Goal: Information Seeking & Learning: Learn about a topic

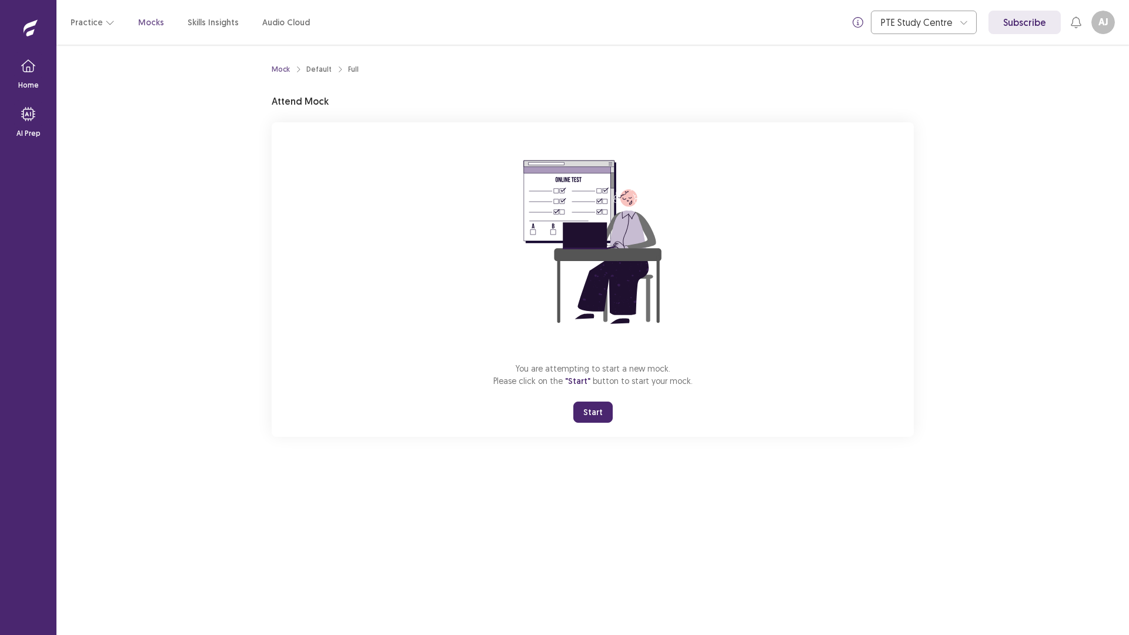
click at [595, 414] on button "Start" at bounding box center [592, 411] width 39 height 21
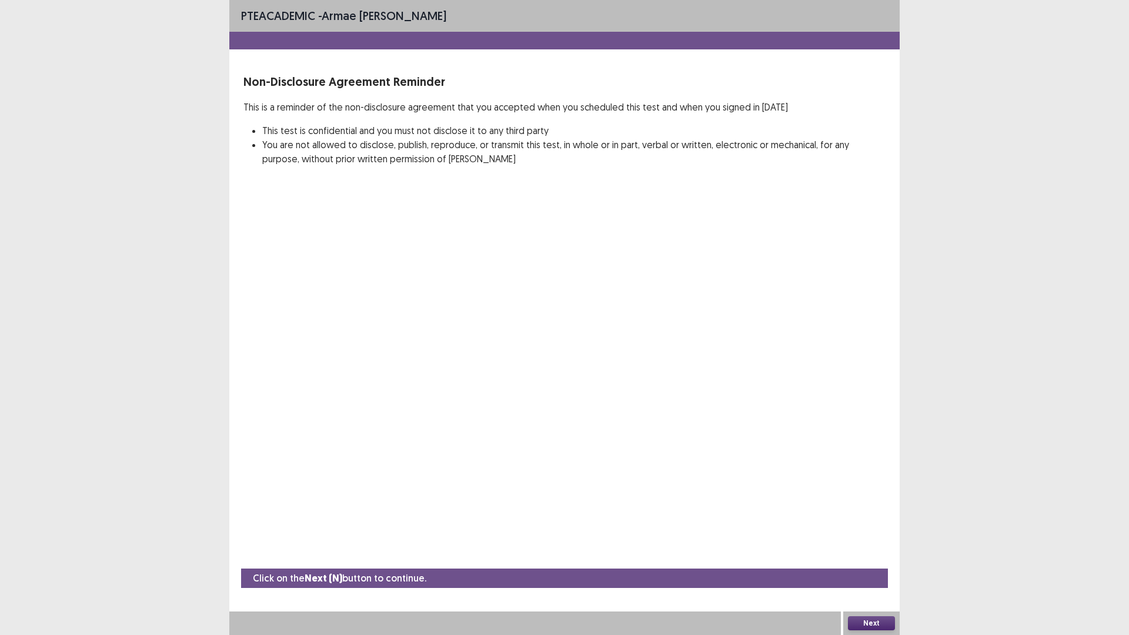
click at [874, 621] on button "Next" at bounding box center [871, 623] width 47 height 14
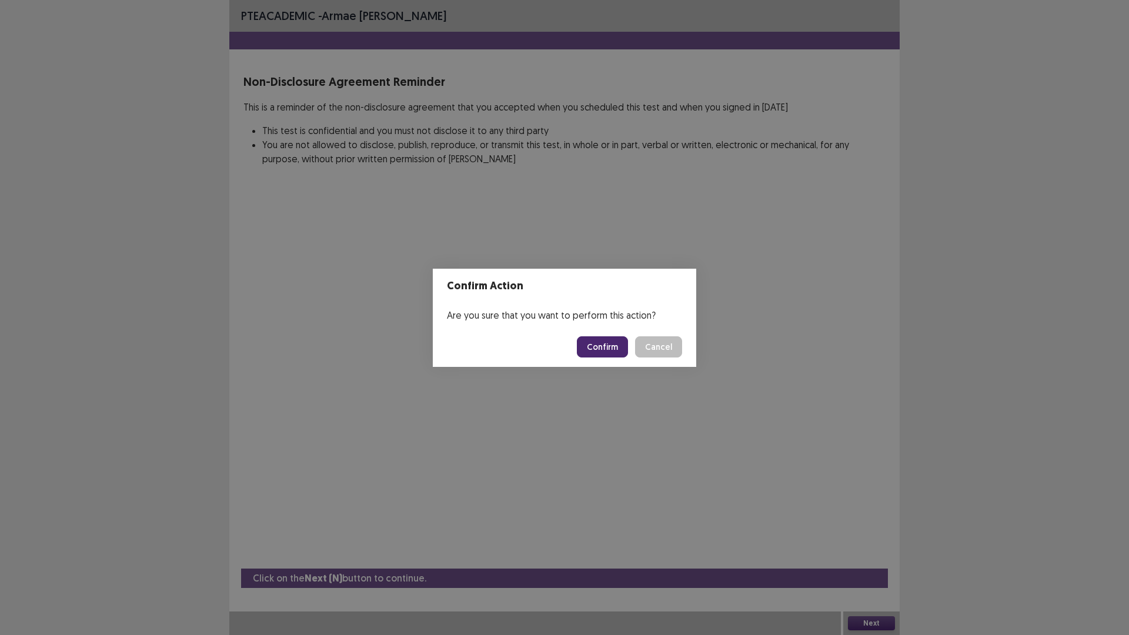
click at [612, 347] on button "Confirm" at bounding box center [602, 346] width 51 height 21
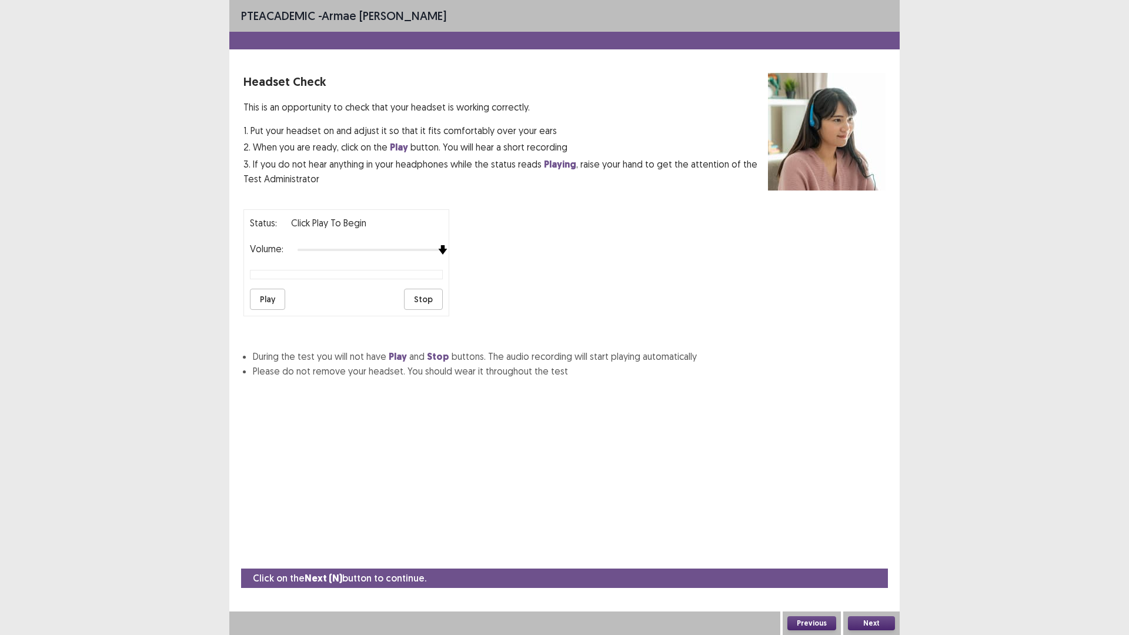
click at [483, 251] on div "Status: Click Play to Begin Volume: Play Stop" at bounding box center [564, 258] width 642 height 116
click at [275, 301] on button "Play" at bounding box center [267, 299] width 35 height 21
click at [863, 622] on button "Next" at bounding box center [871, 623] width 47 height 14
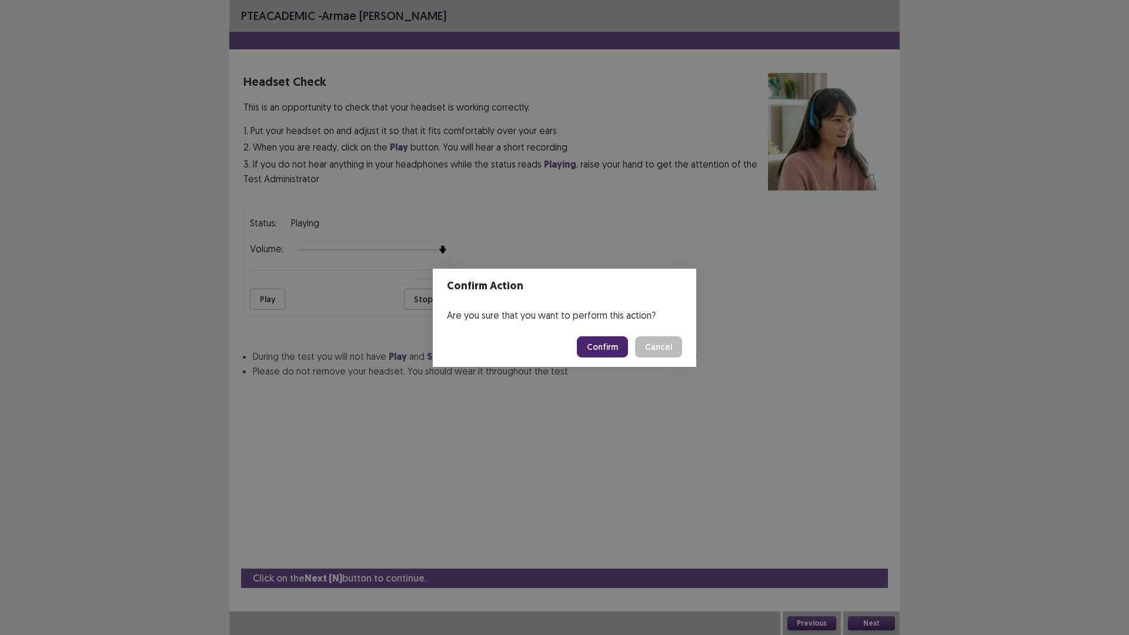
click at [655, 349] on button "Cancel" at bounding box center [658, 346] width 47 height 21
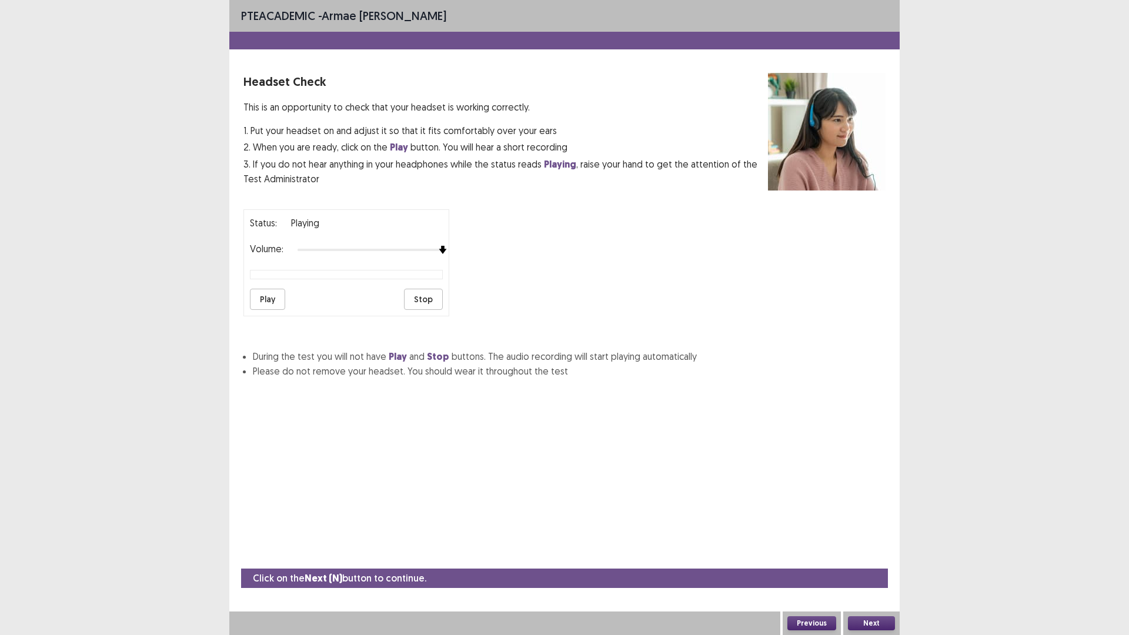
click at [265, 300] on button "Play" at bounding box center [267, 299] width 35 height 21
click at [864, 618] on button "Next" at bounding box center [871, 623] width 47 height 14
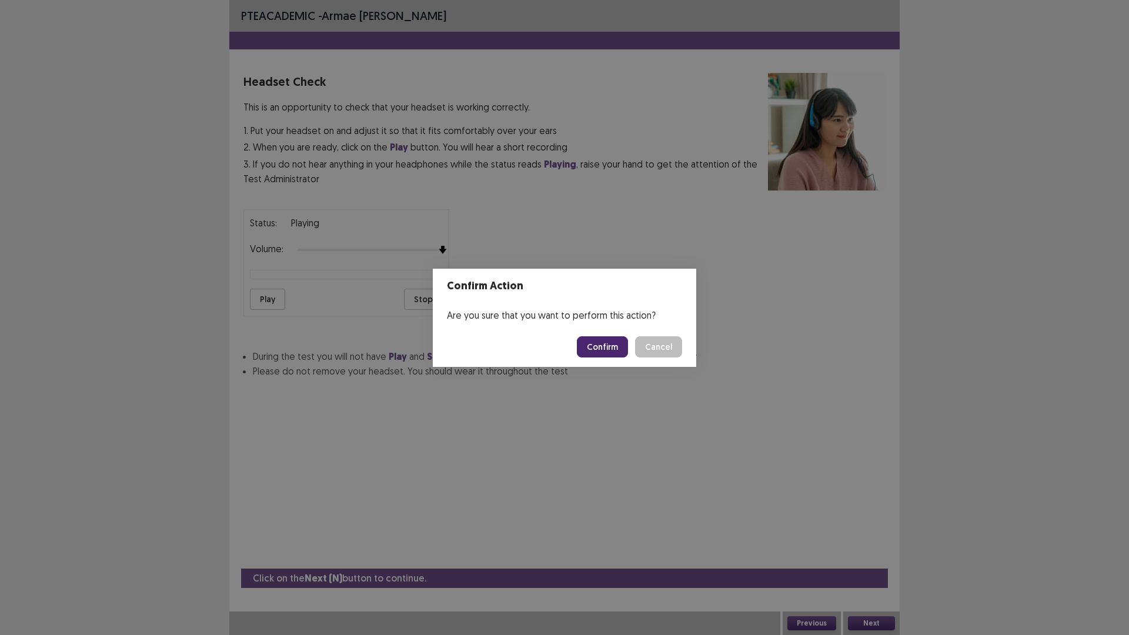
click at [614, 342] on button "Confirm" at bounding box center [602, 346] width 51 height 21
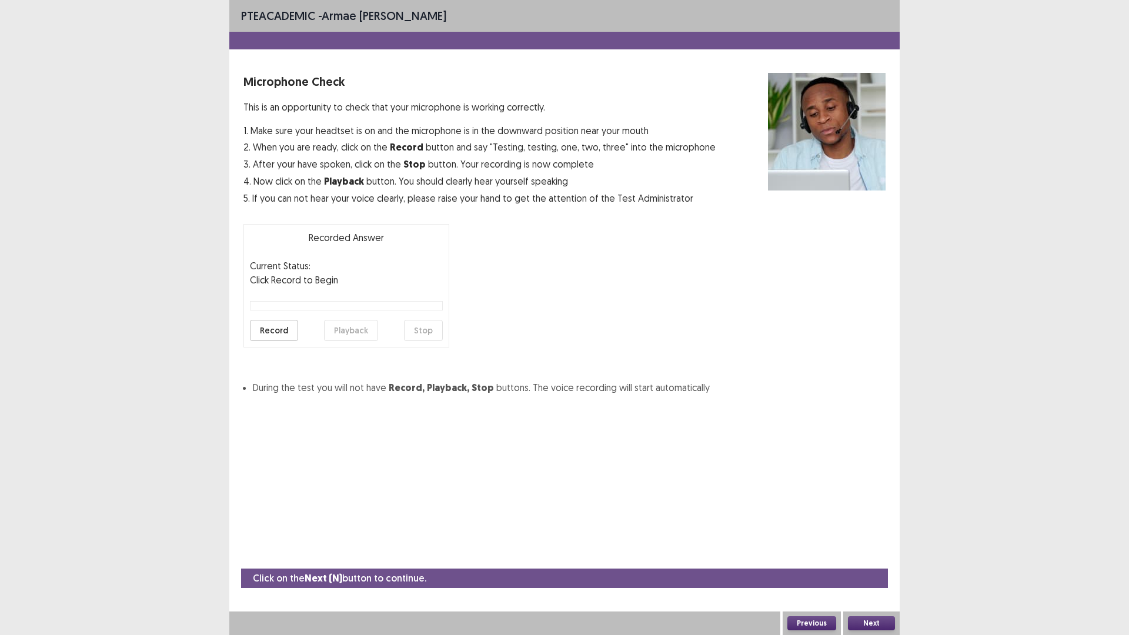
click at [290, 326] on button "Record" at bounding box center [274, 330] width 48 height 21
click at [427, 328] on button "Stop" at bounding box center [423, 330] width 39 height 21
click at [367, 333] on button "Playback" at bounding box center [351, 330] width 54 height 21
click at [365, 333] on button "Playback" at bounding box center [351, 330] width 54 height 21
click at [882, 619] on button "Next" at bounding box center [871, 623] width 47 height 14
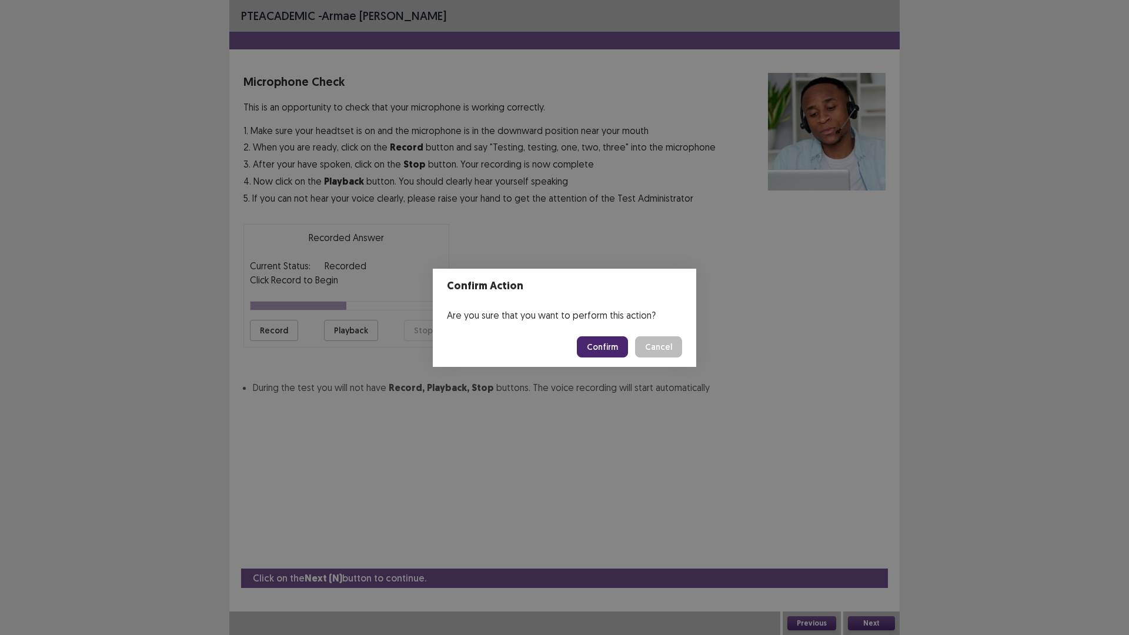
click at [604, 349] on button "Confirm" at bounding box center [602, 346] width 51 height 21
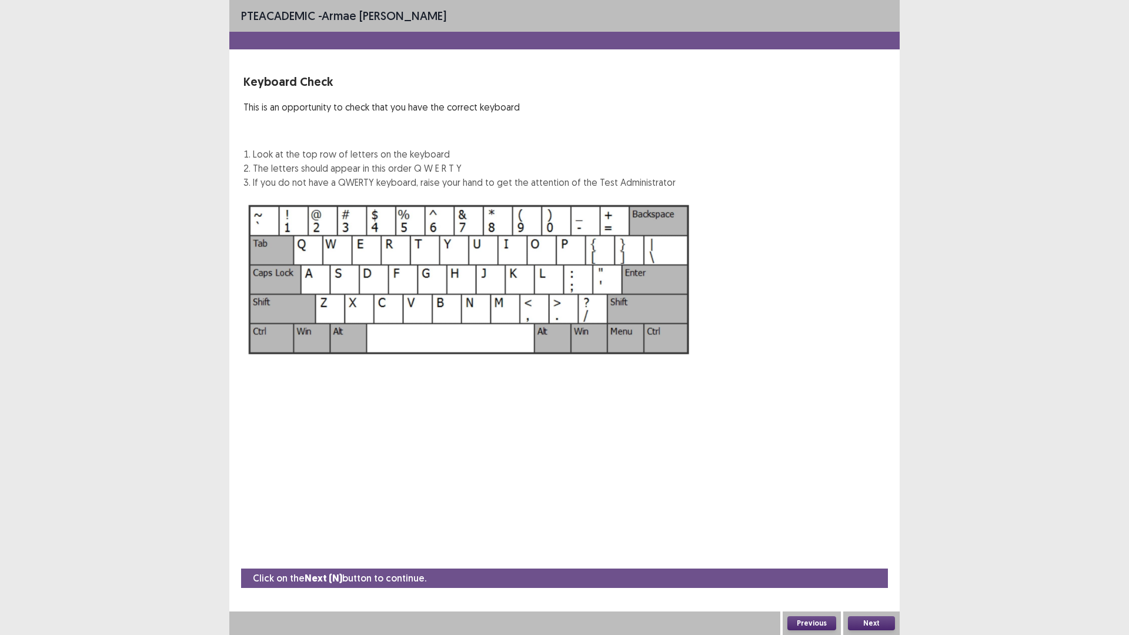
click at [893, 622] on button "Next" at bounding box center [871, 623] width 47 height 14
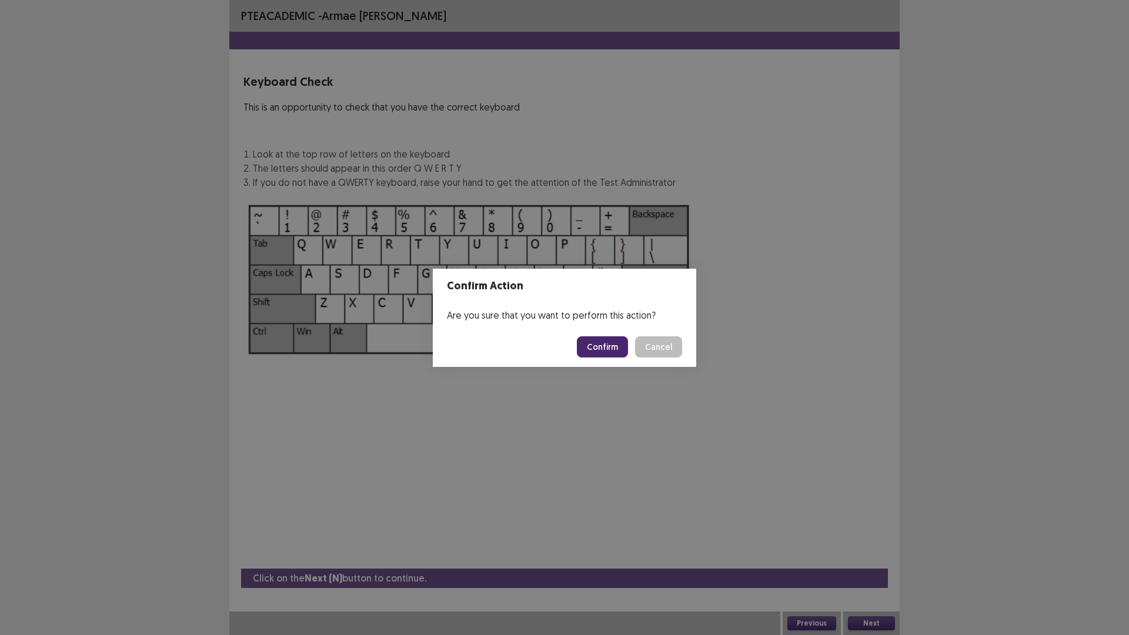
click at [608, 344] on button "Confirm" at bounding box center [602, 346] width 51 height 21
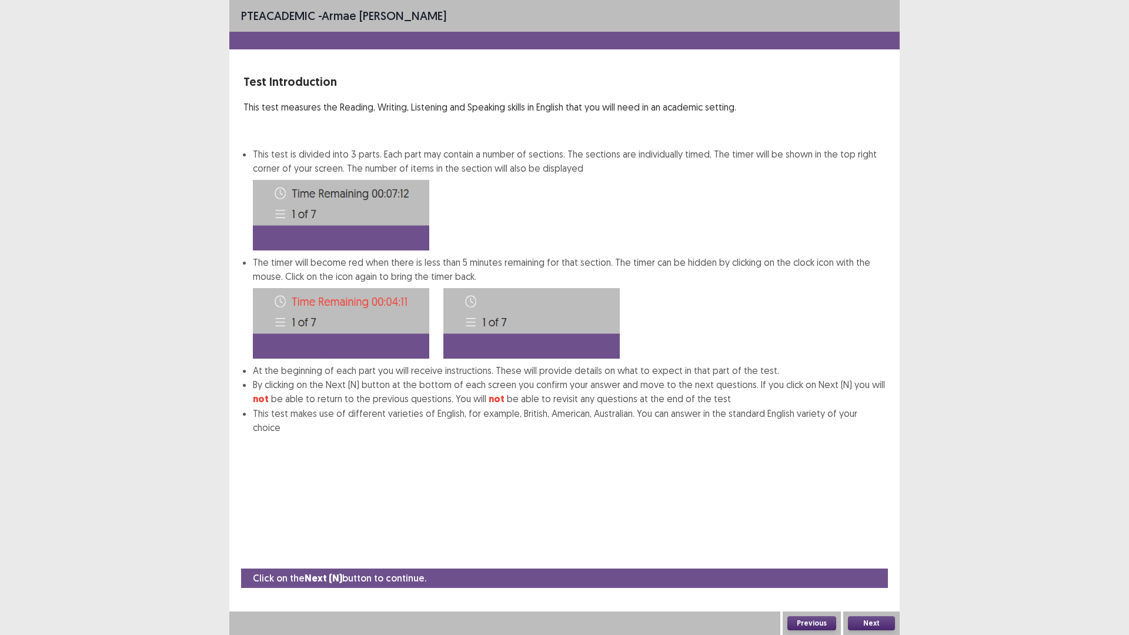
click at [859, 616] on button "Next" at bounding box center [871, 623] width 47 height 14
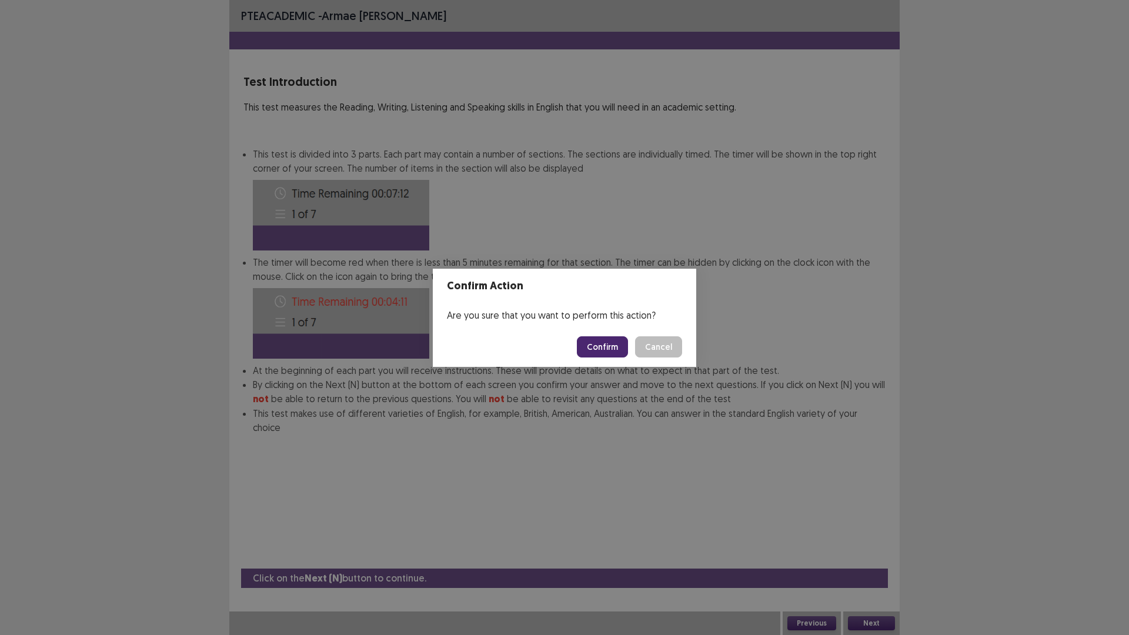
click at [610, 354] on button "Confirm" at bounding box center [602, 346] width 51 height 21
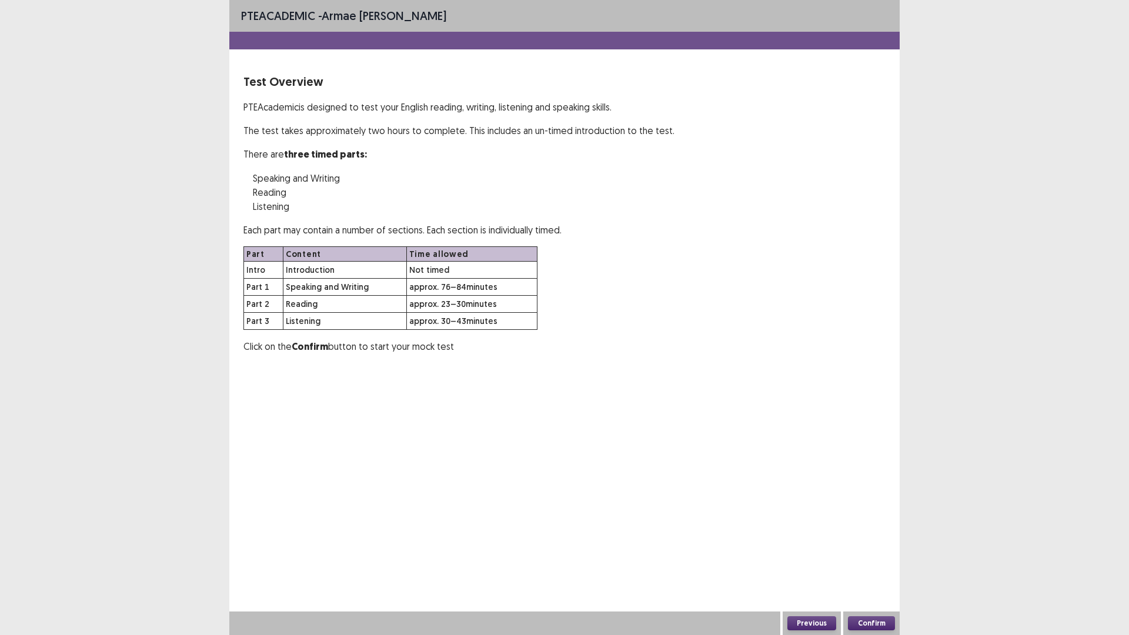
click at [875, 625] on button "Confirm" at bounding box center [871, 623] width 47 height 14
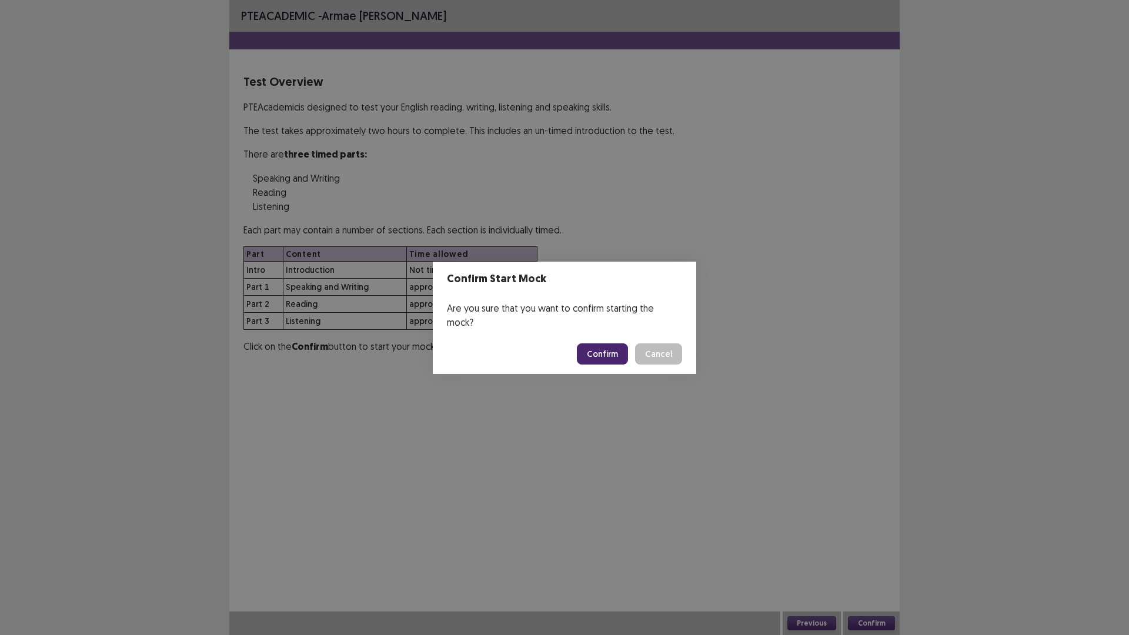
drag, startPoint x: 598, startPoint y: 332, endPoint x: 603, endPoint y: 354, distance: 23.0
click at [598, 334] on footer "Confirm Cancel" at bounding box center [564, 354] width 263 height 40
click at [603, 354] on button "Confirm" at bounding box center [602, 353] width 51 height 21
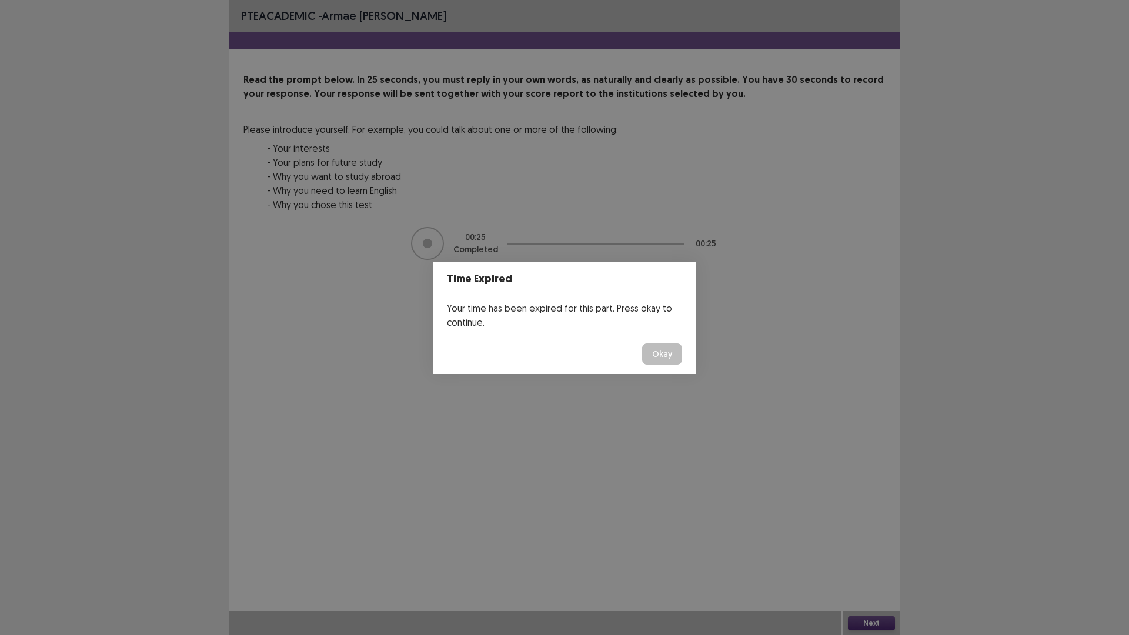
click at [661, 357] on button "Okay" at bounding box center [662, 353] width 40 height 21
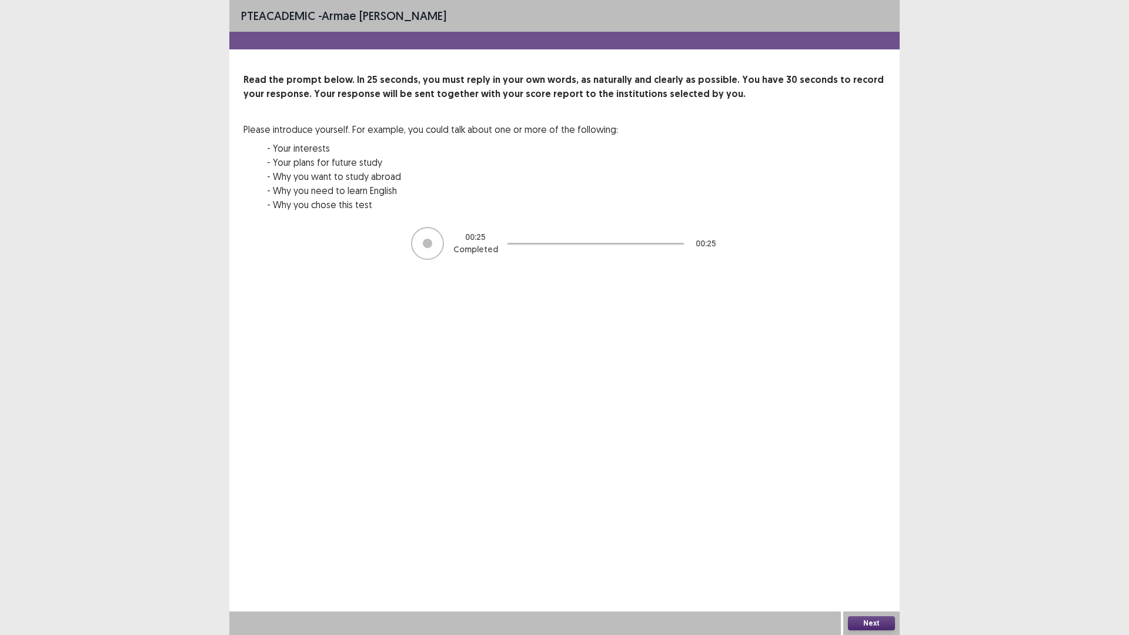
click at [880, 622] on button "Next" at bounding box center [871, 623] width 47 height 14
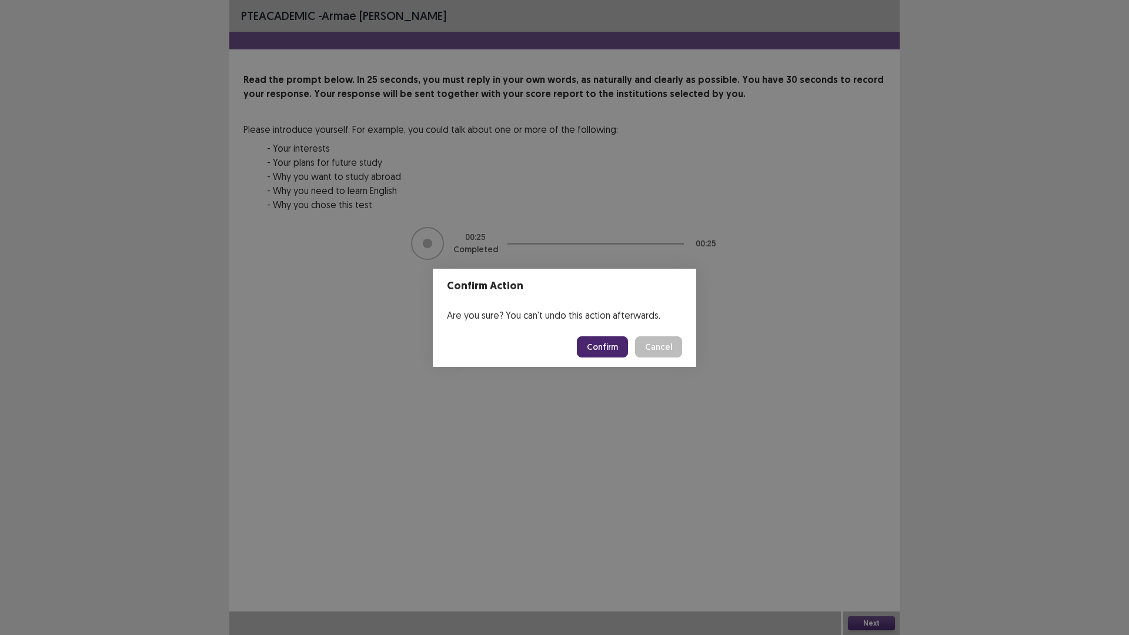
click at [614, 347] on button "Confirm" at bounding box center [602, 346] width 51 height 21
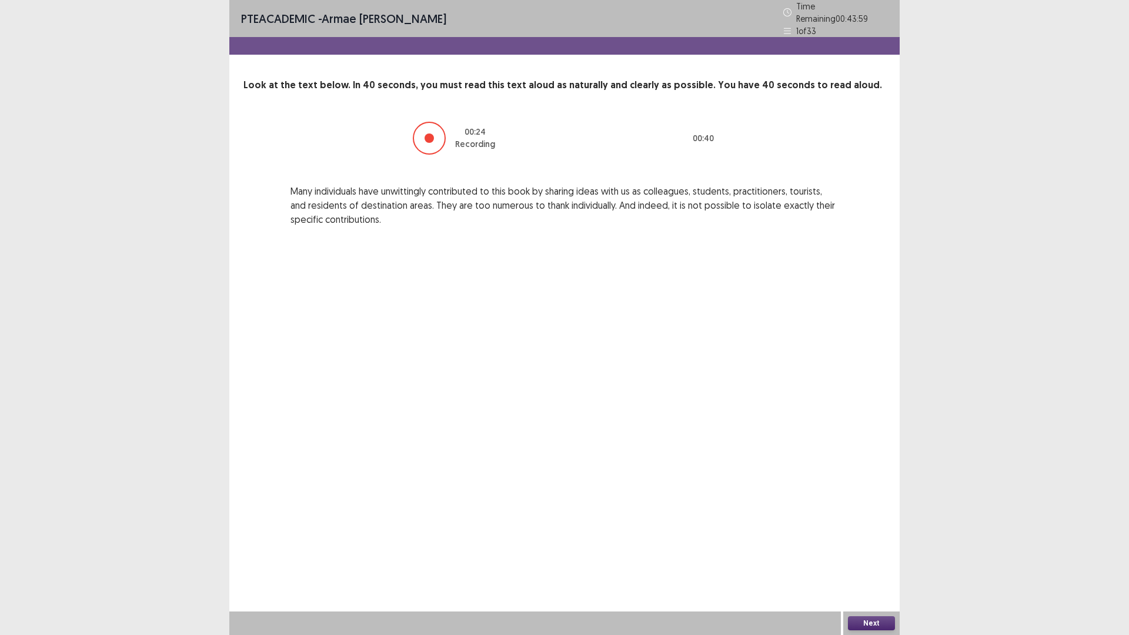
click at [876, 624] on button "Next" at bounding box center [871, 623] width 47 height 14
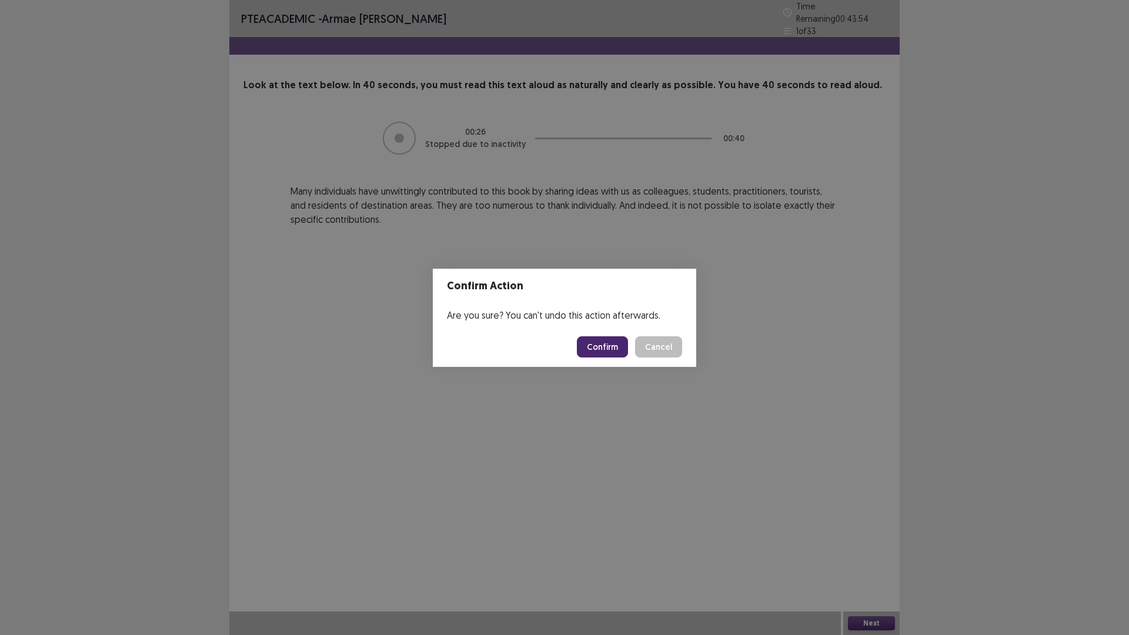
click at [603, 342] on button "Confirm" at bounding box center [602, 346] width 51 height 21
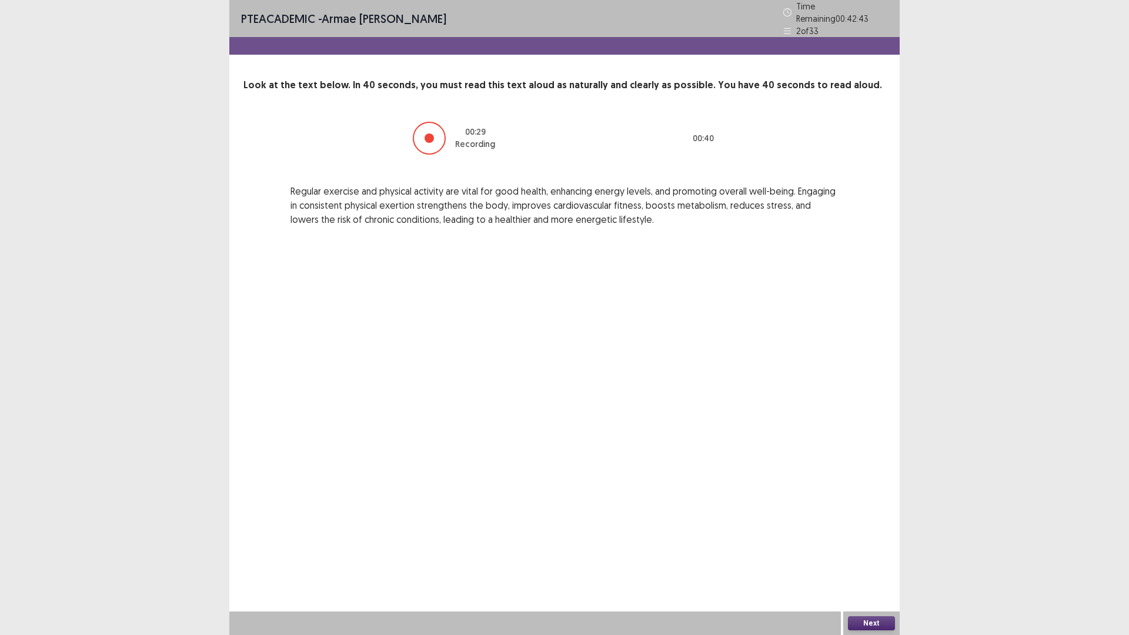
click at [440, 135] on div at bounding box center [429, 138] width 33 height 33
click at [866, 622] on button "Next" at bounding box center [871, 623] width 47 height 14
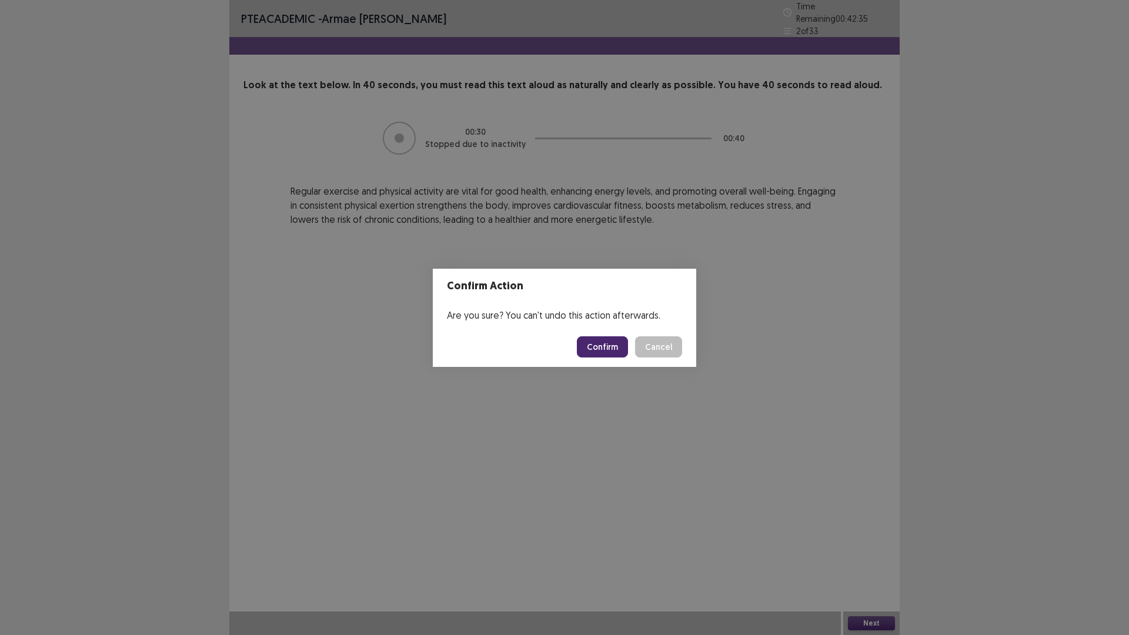
click at [601, 343] on button "Confirm" at bounding box center [602, 346] width 51 height 21
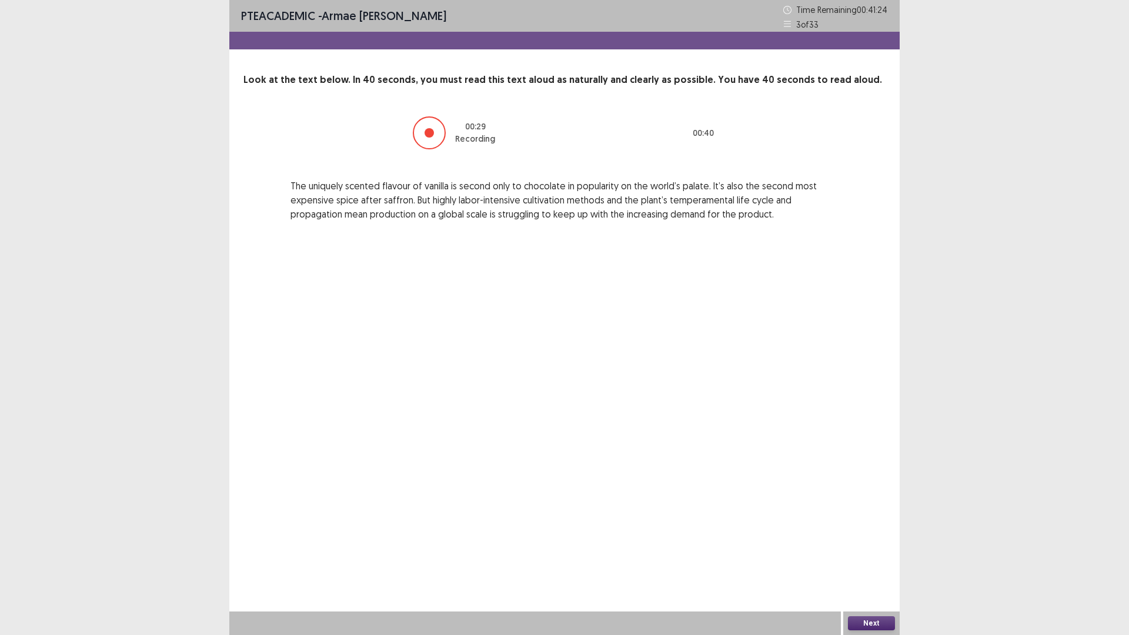
click at [420, 123] on div at bounding box center [429, 132] width 33 height 33
click at [878, 618] on button "Next" at bounding box center [871, 623] width 47 height 14
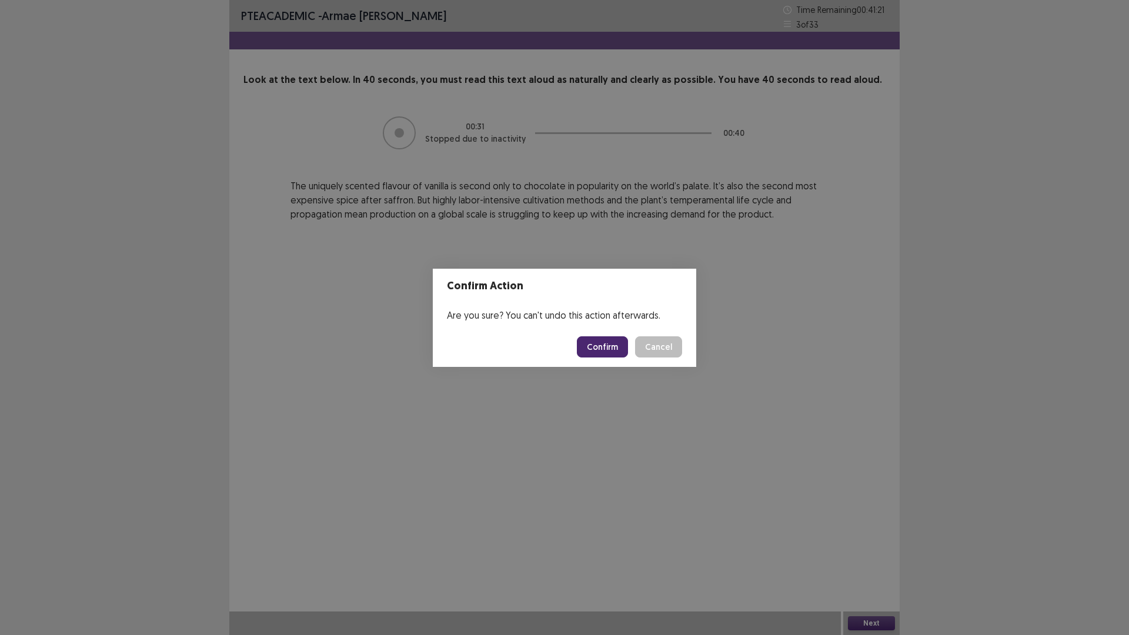
click at [620, 333] on footer "Confirm Cancel" at bounding box center [564, 347] width 263 height 40
click at [615, 346] on button "Confirm" at bounding box center [602, 346] width 51 height 21
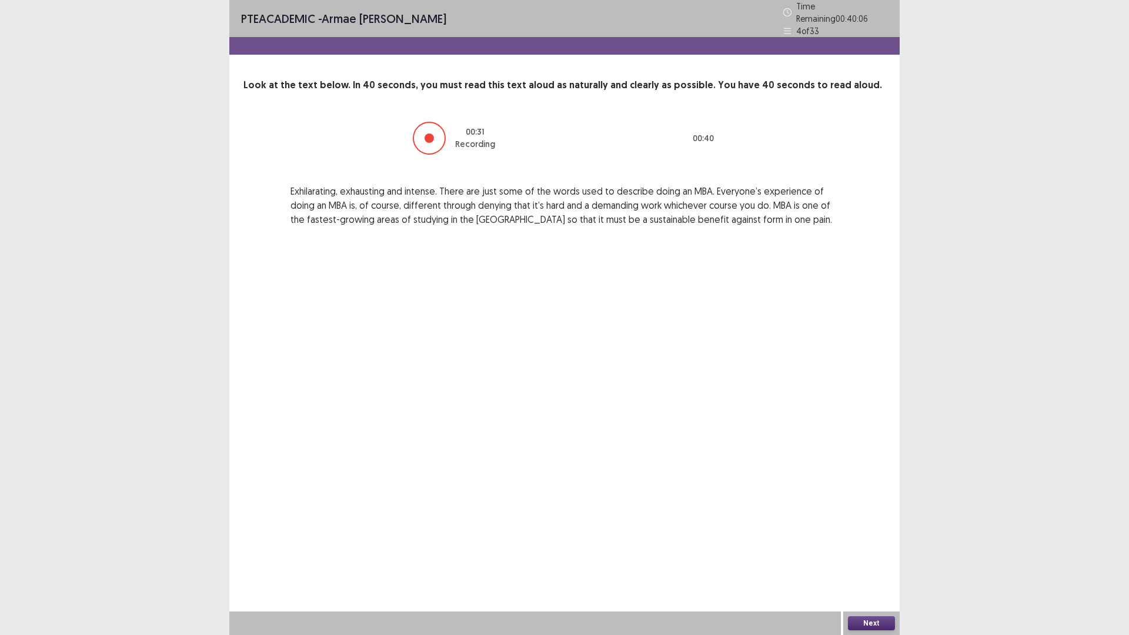
click at [426, 133] on div at bounding box center [428, 137] width 9 height 9
click at [877, 620] on button "Next" at bounding box center [871, 623] width 47 height 14
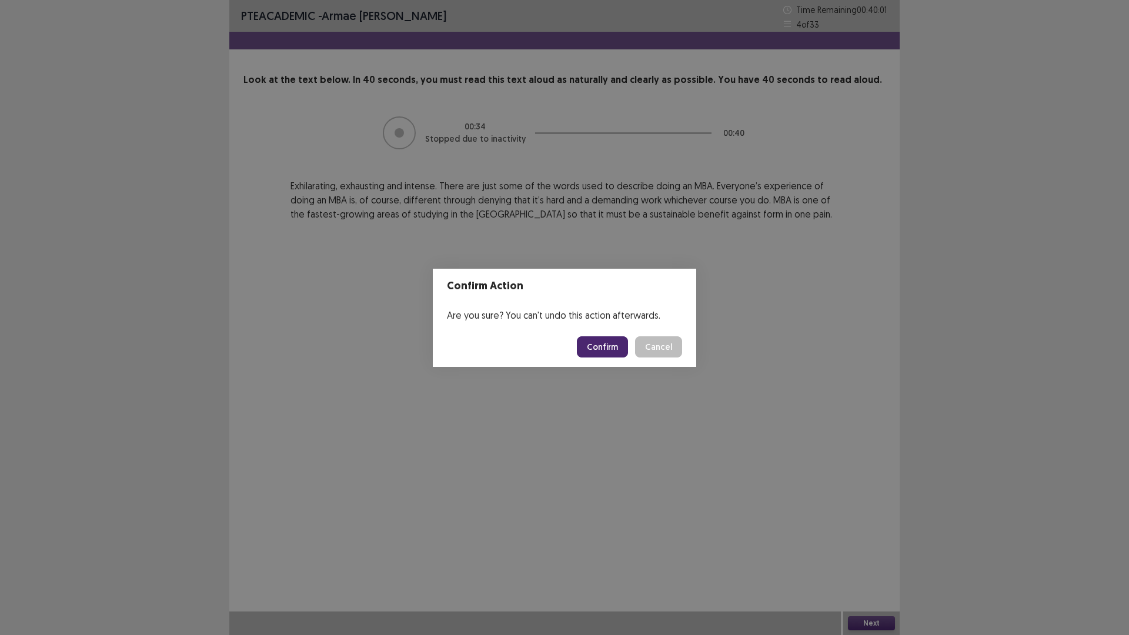
click at [606, 343] on button "Confirm" at bounding box center [602, 346] width 51 height 21
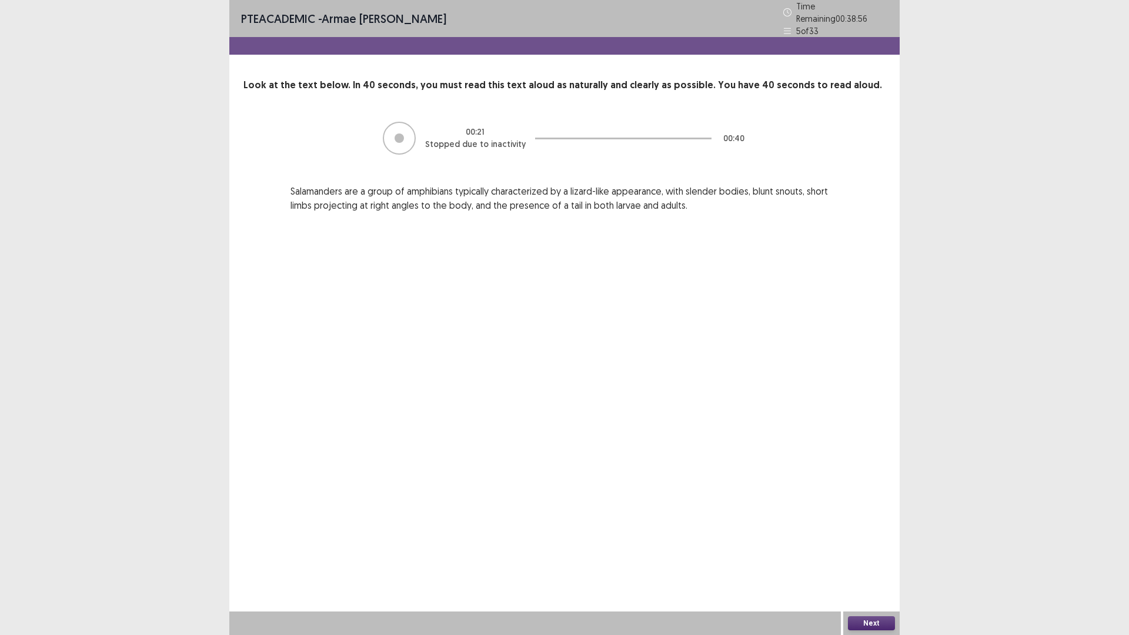
click at [881, 623] on button "Next" at bounding box center [871, 623] width 47 height 14
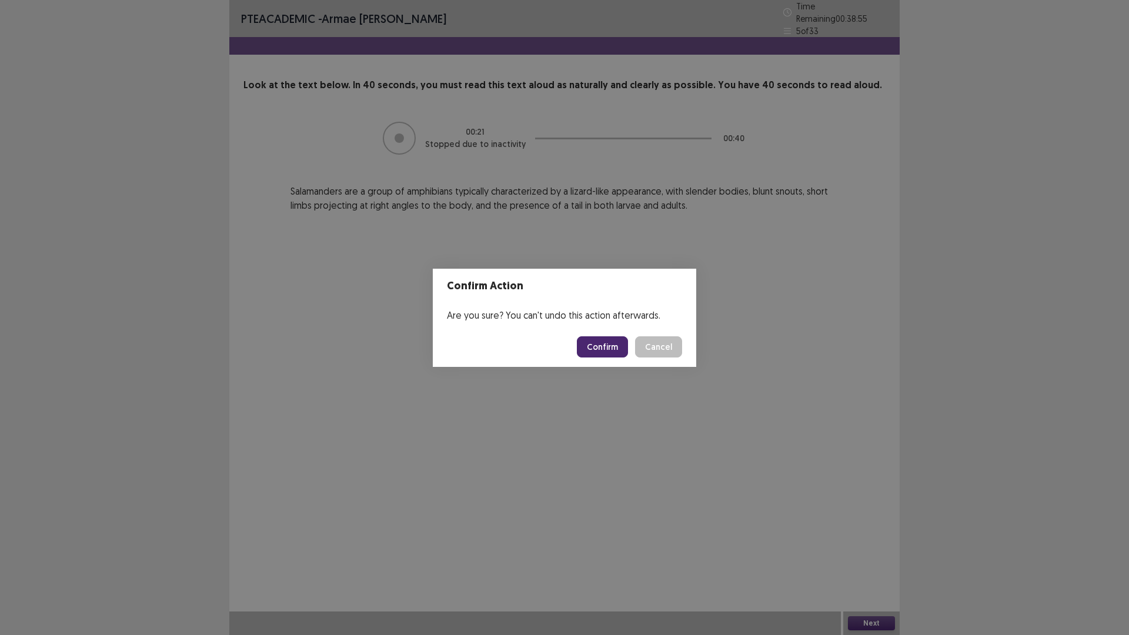
click at [607, 340] on button "Confirm" at bounding box center [602, 346] width 51 height 21
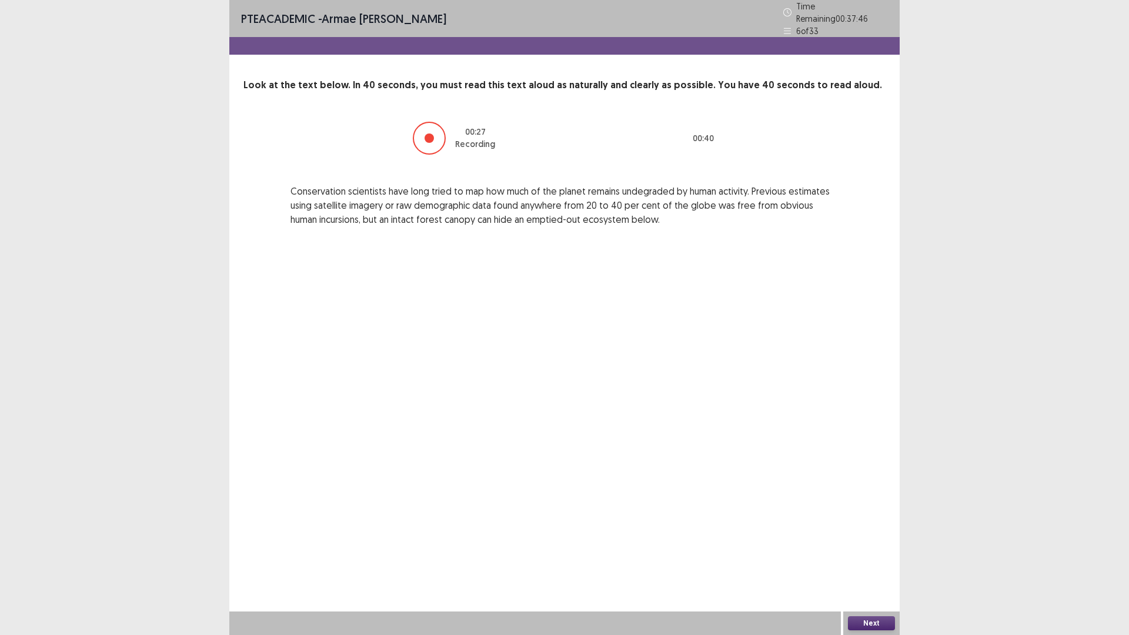
click at [882, 618] on button "Next" at bounding box center [871, 623] width 47 height 14
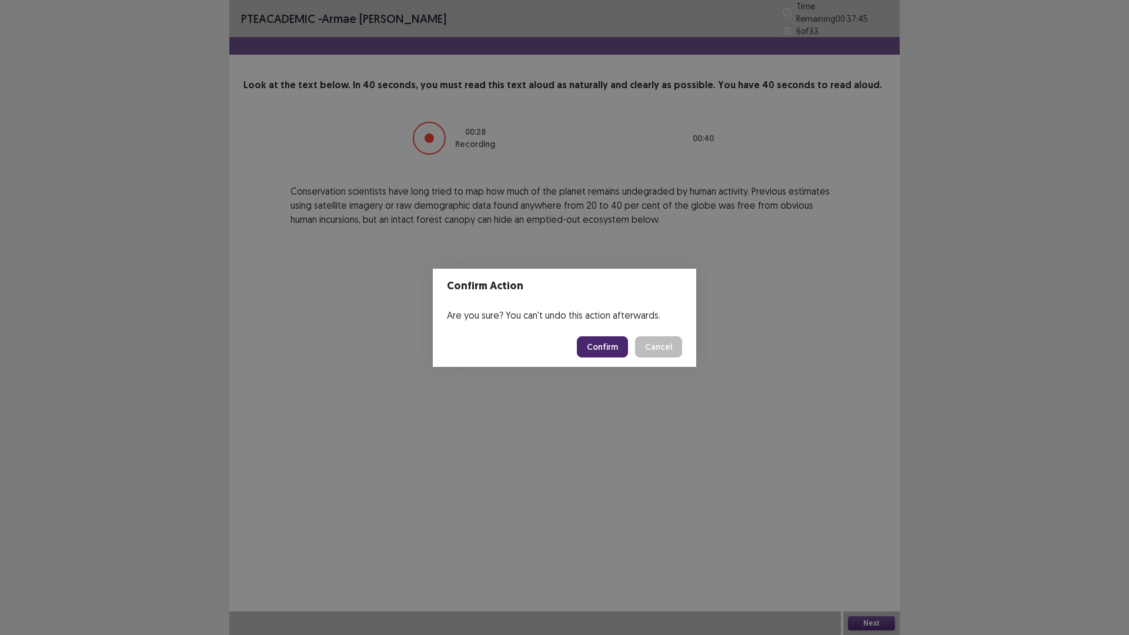
click at [617, 334] on footer "Confirm Cancel" at bounding box center [564, 347] width 263 height 40
click at [614, 343] on button "Confirm" at bounding box center [602, 346] width 51 height 21
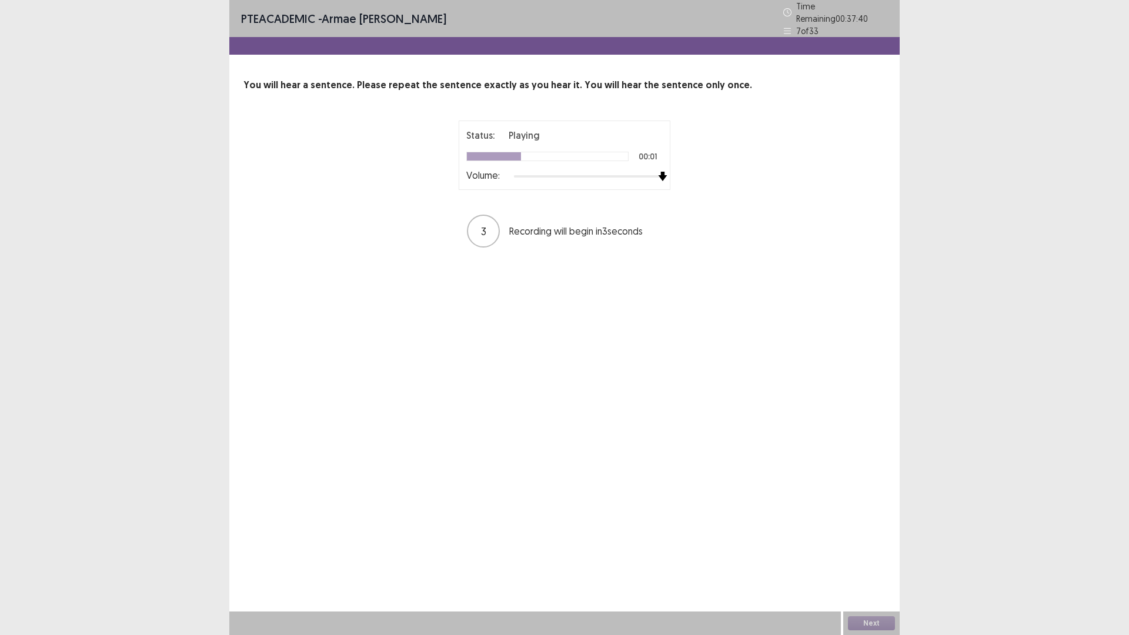
click at [692, 163] on div "Status: Playing 00:01 Volume: 3 Recording will begin in 3 seconds" at bounding box center [564, 185] width 294 height 128
click at [883, 625] on button "Next" at bounding box center [871, 623] width 47 height 14
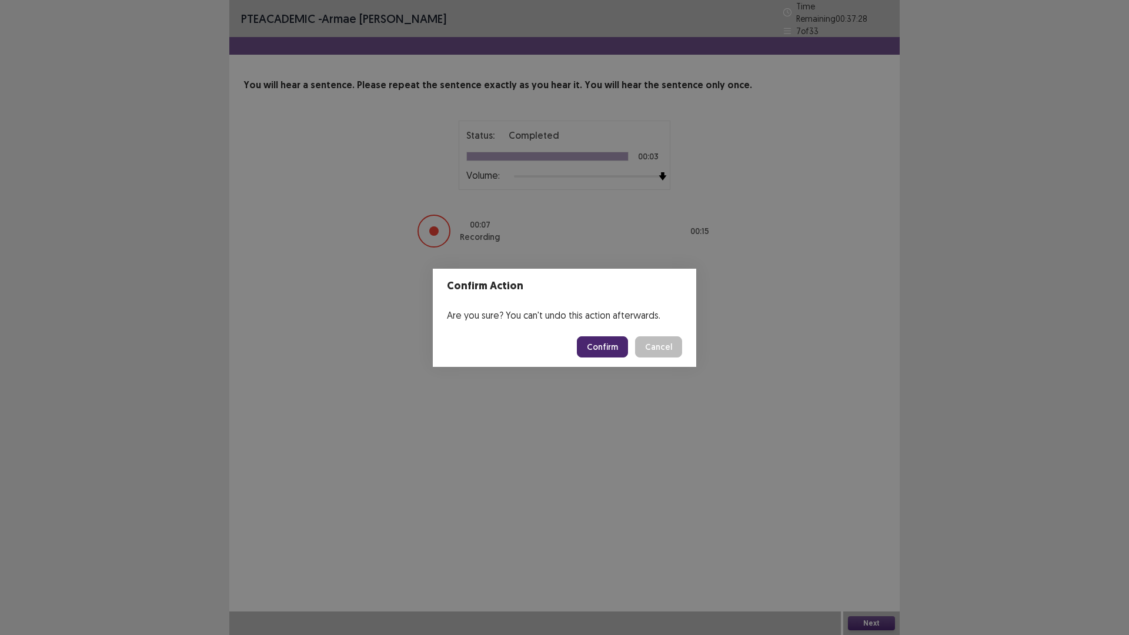
click at [618, 350] on button "Confirm" at bounding box center [602, 346] width 51 height 21
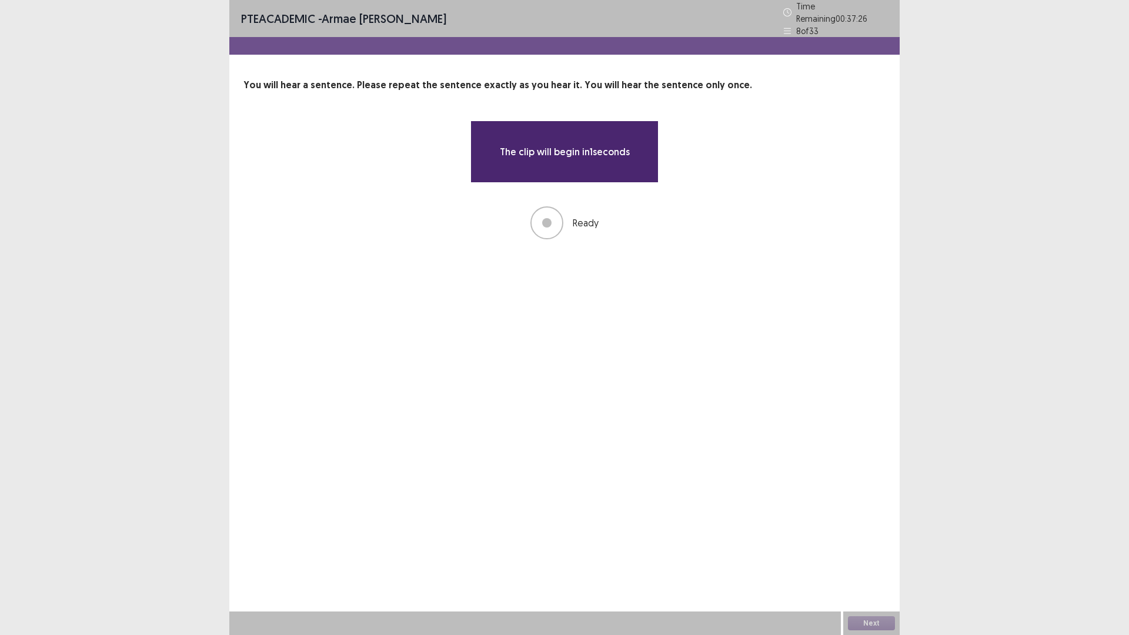
click at [548, 218] on div at bounding box center [546, 222] width 9 height 9
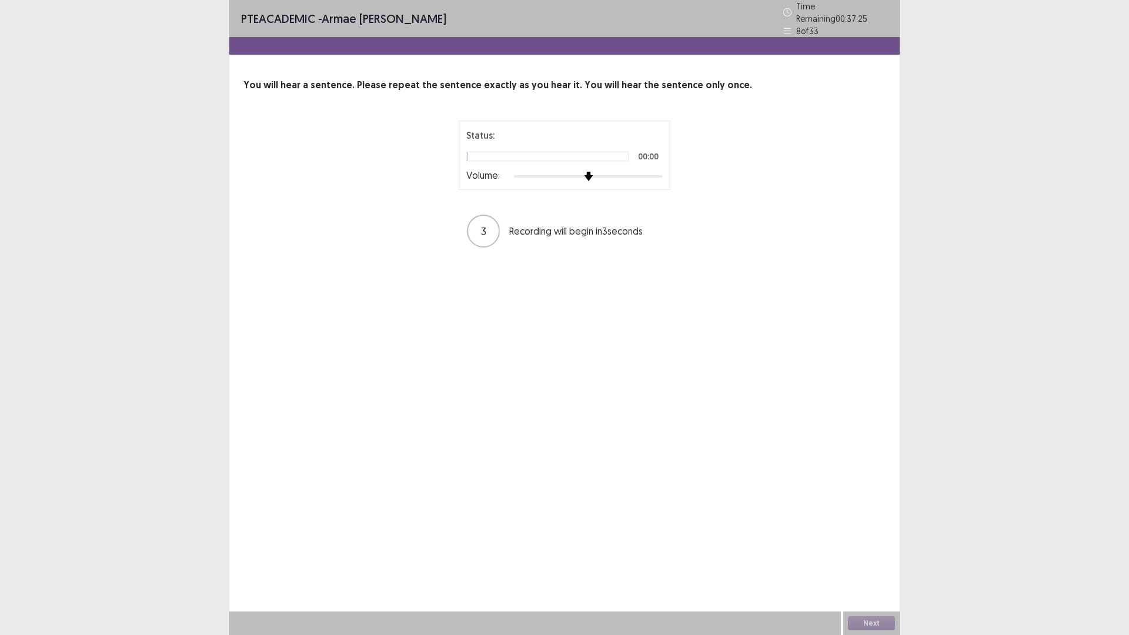
click at [714, 174] on div "Status: 00:00 Volume: 3 Recording will begin in 3 seconds" at bounding box center [564, 185] width 642 height 128
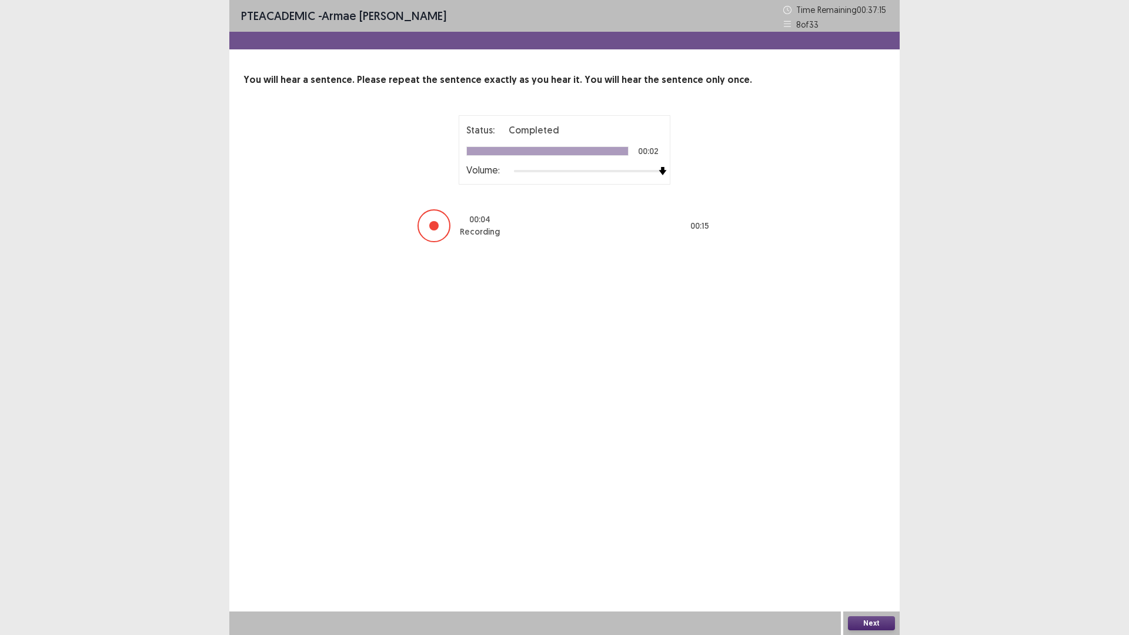
click at [882, 627] on button "Next" at bounding box center [871, 623] width 47 height 14
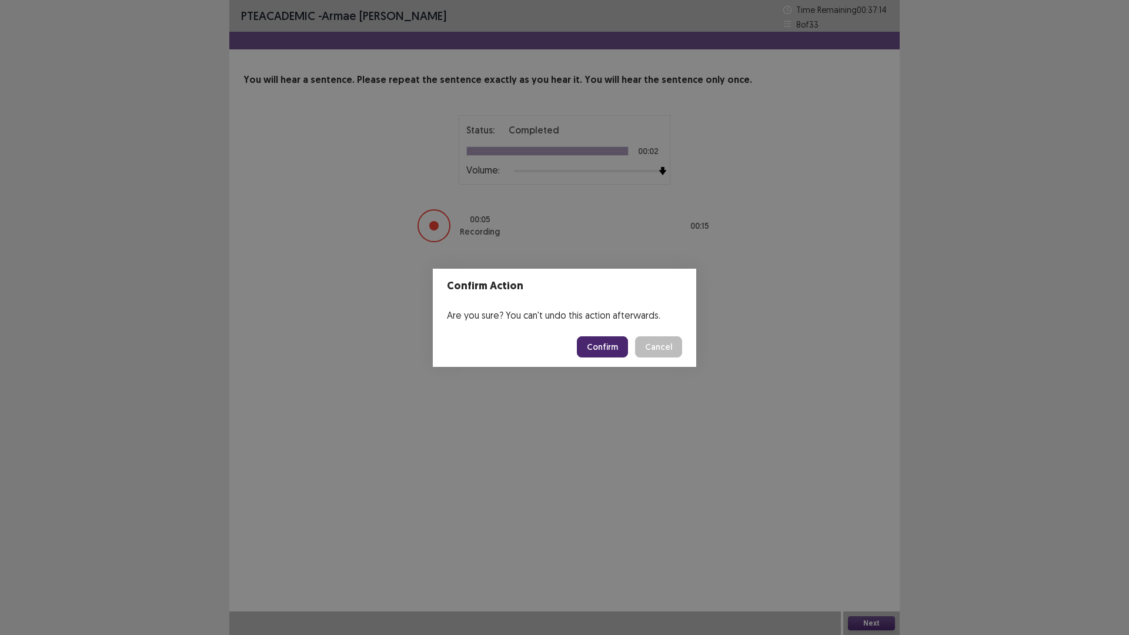
click at [605, 346] on button "Confirm" at bounding box center [602, 346] width 51 height 21
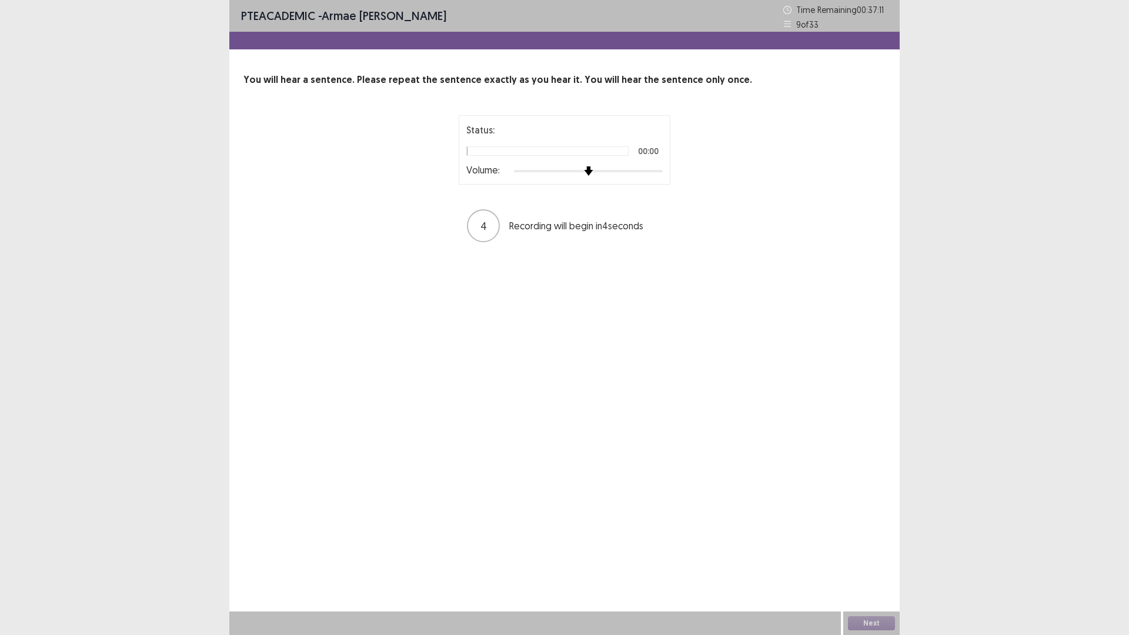
click at [701, 170] on div "Status: 00:00 Volume: 4 Recording will begin in 4 seconds" at bounding box center [564, 179] width 294 height 128
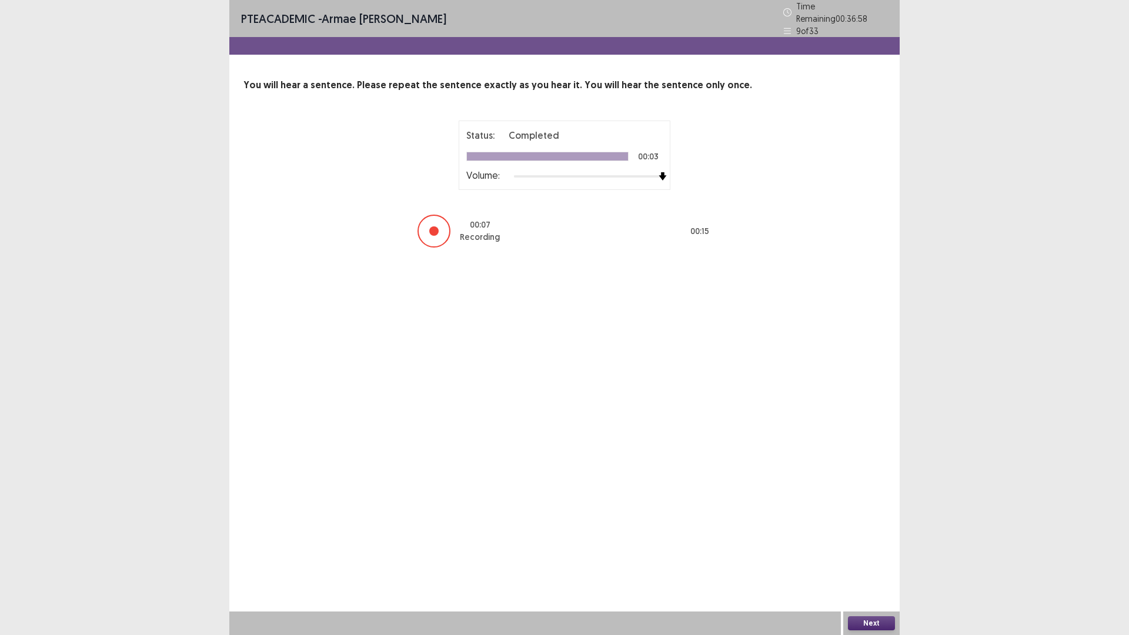
click at [873, 627] on button "Next" at bounding box center [871, 623] width 47 height 14
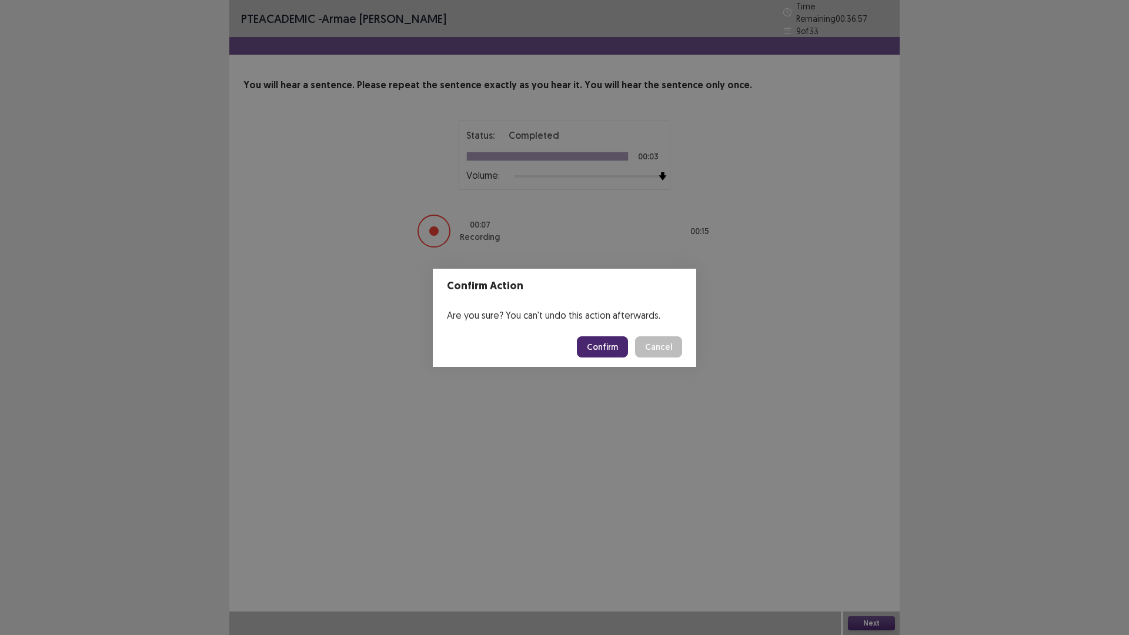
click at [614, 349] on button "Confirm" at bounding box center [602, 346] width 51 height 21
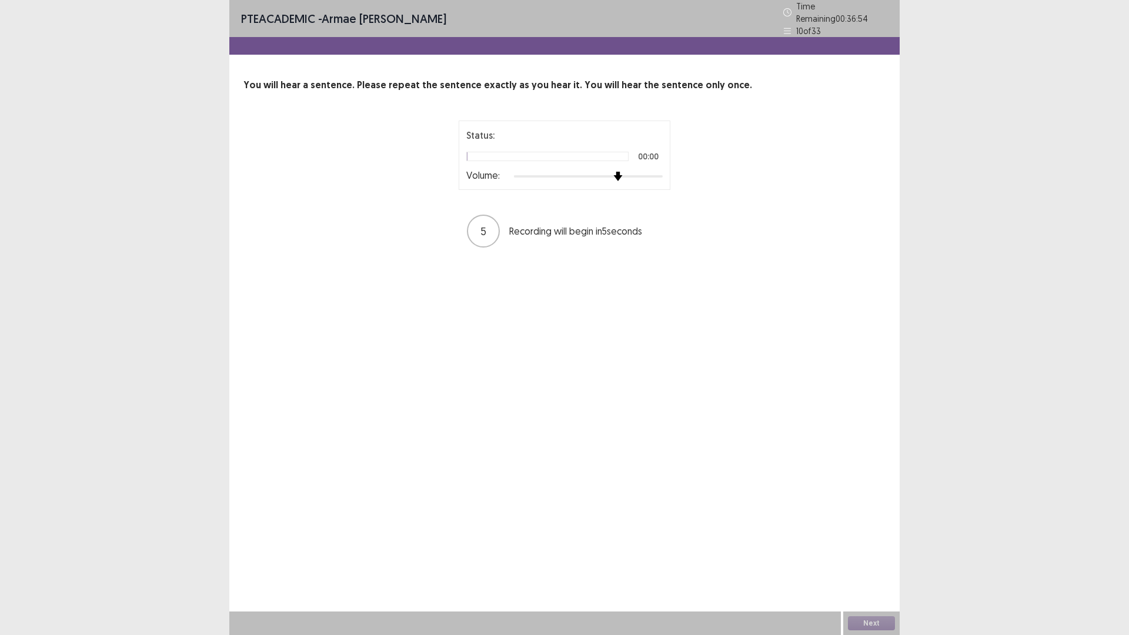
click at [707, 175] on div "Status: 00:00 Volume: 5 Recording will begin in 5 seconds" at bounding box center [564, 185] width 294 height 128
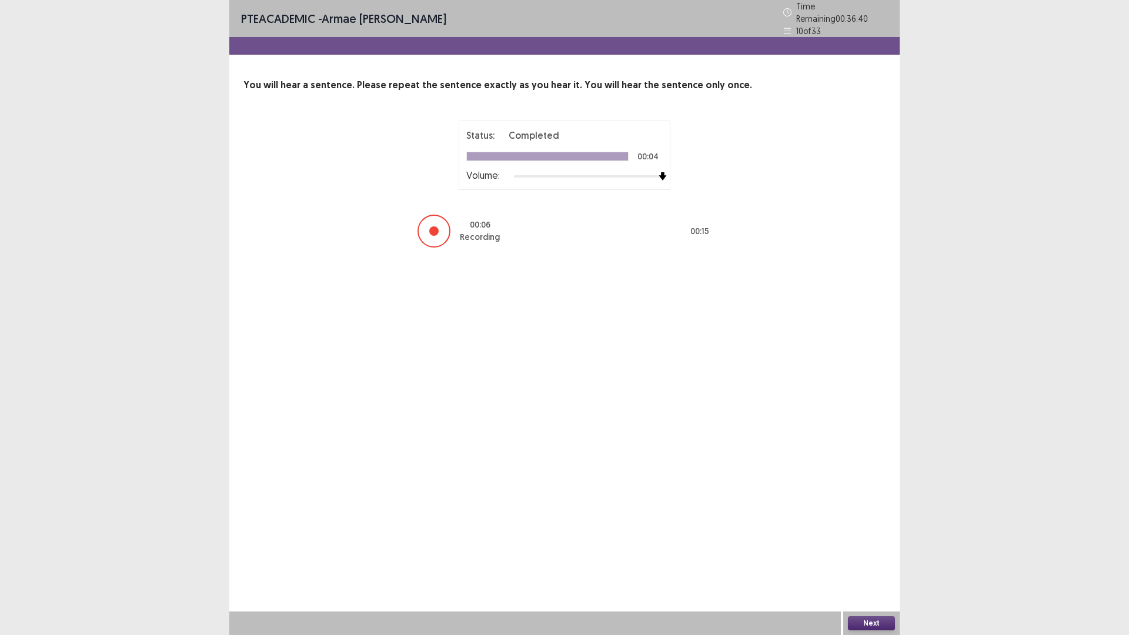
click at [863, 622] on button "Next" at bounding box center [871, 623] width 47 height 14
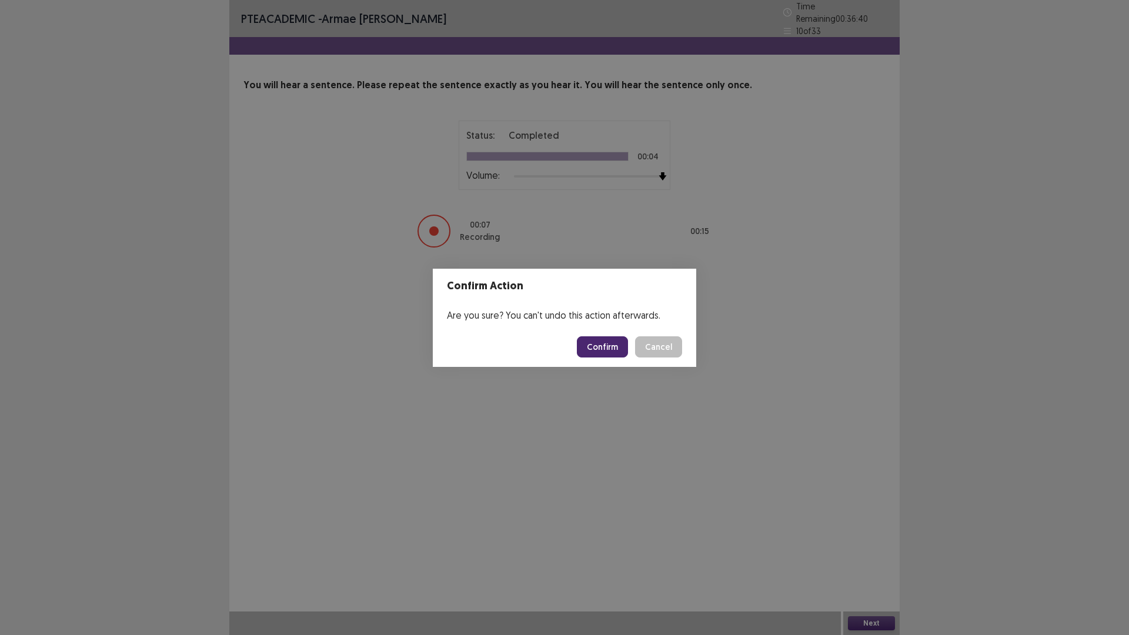
click at [607, 343] on button "Confirm" at bounding box center [602, 346] width 51 height 21
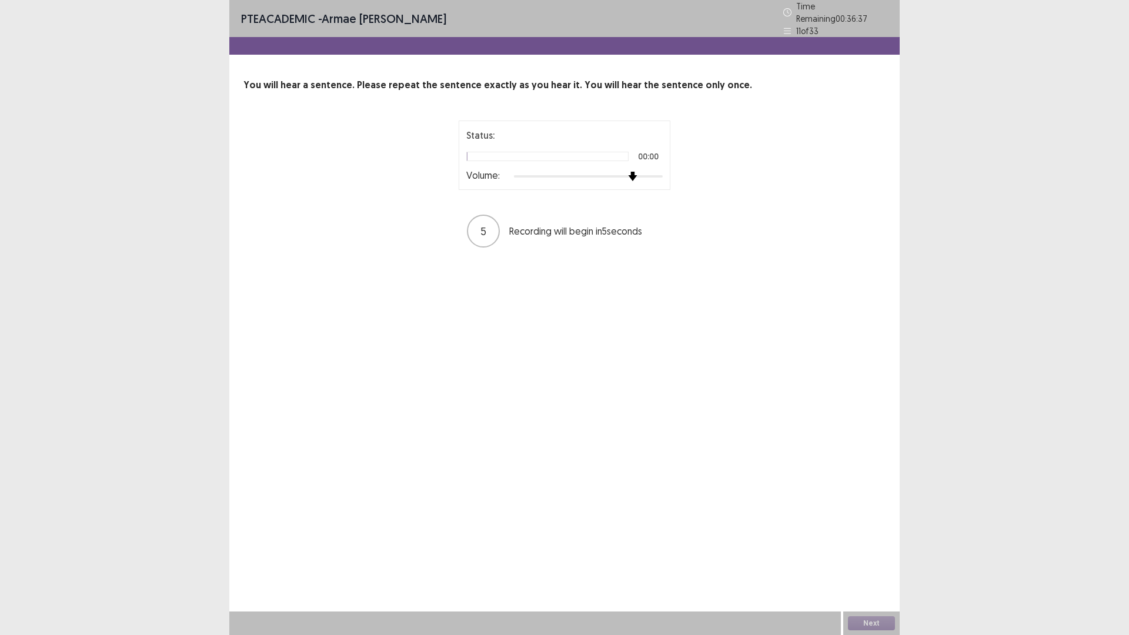
click at [697, 169] on div "Status: 00:00 Volume: 5 Recording will begin in 5 seconds" at bounding box center [564, 185] width 294 height 128
click at [861, 625] on button "Next" at bounding box center [871, 623] width 47 height 14
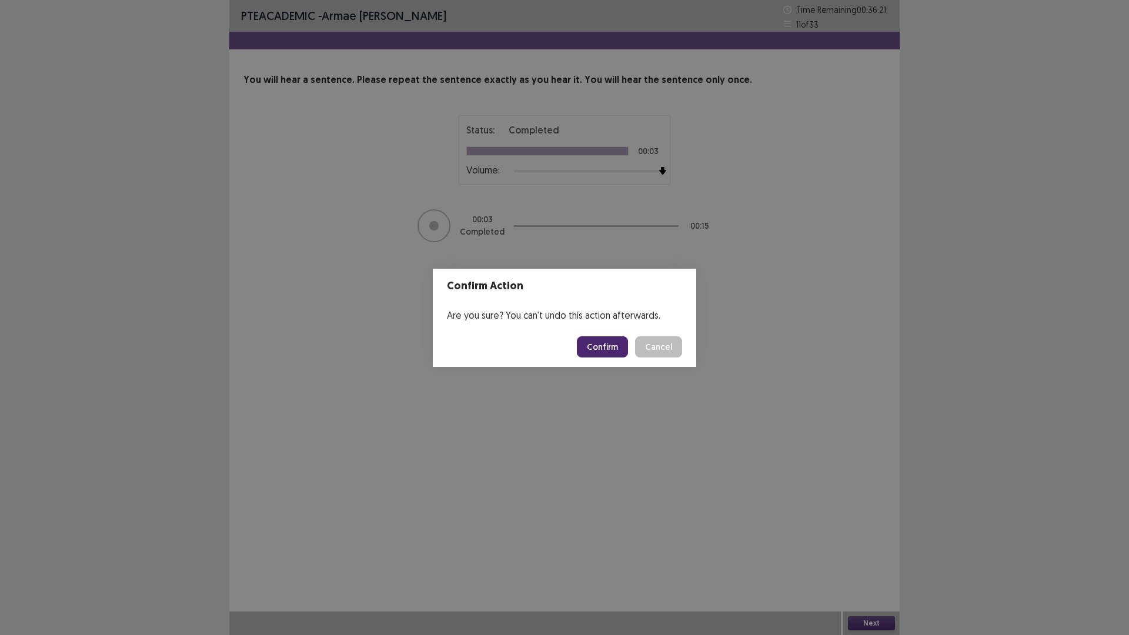
click at [611, 342] on button "Confirm" at bounding box center [602, 346] width 51 height 21
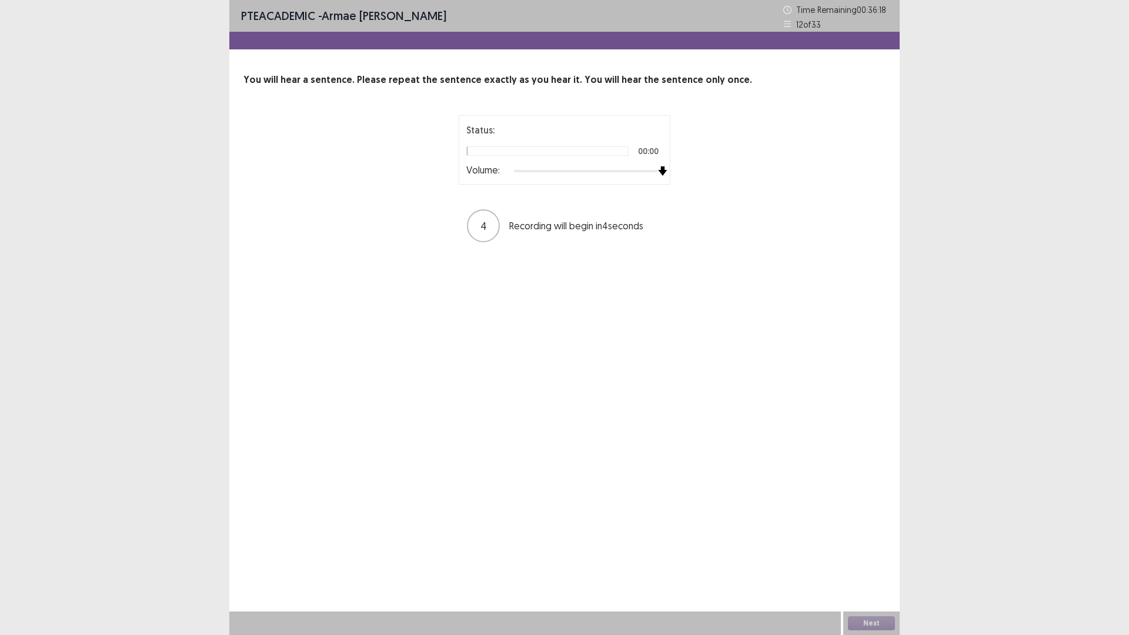
click at [709, 169] on div "Status: 00:00 Volume: 4 Recording will begin in 4 seconds" at bounding box center [564, 179] width 294 height 128
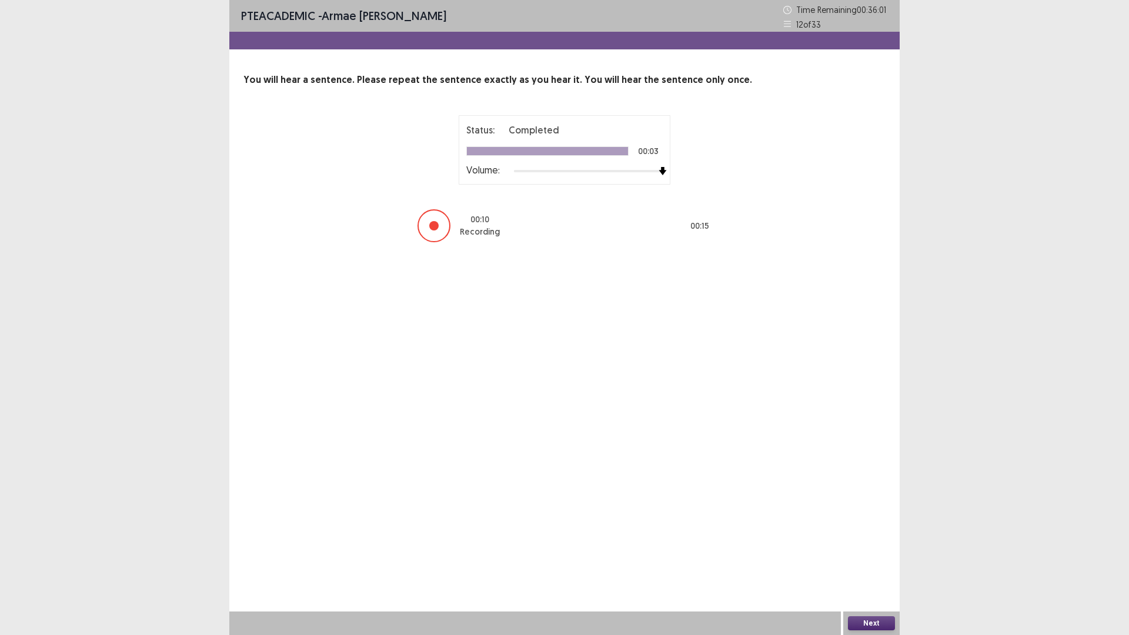
click at [876, 622] on button "Next" at bounding box center [871, 623] width 47 height 14
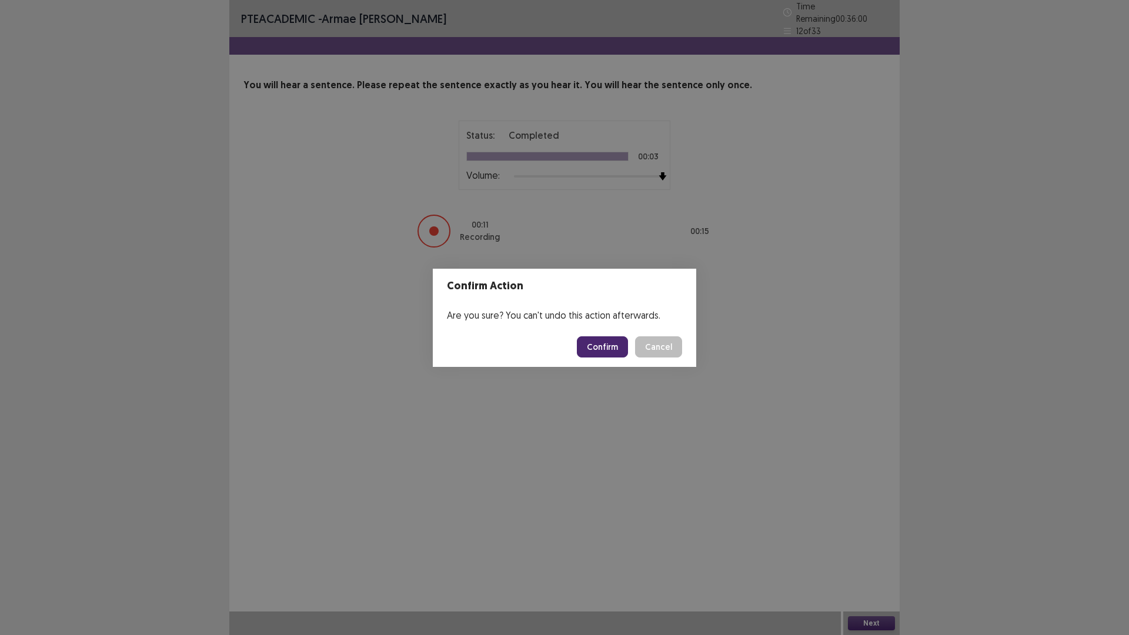
click at [596, 342] on button "Confirm" at bounding box center [602, 346] width 51 height 21
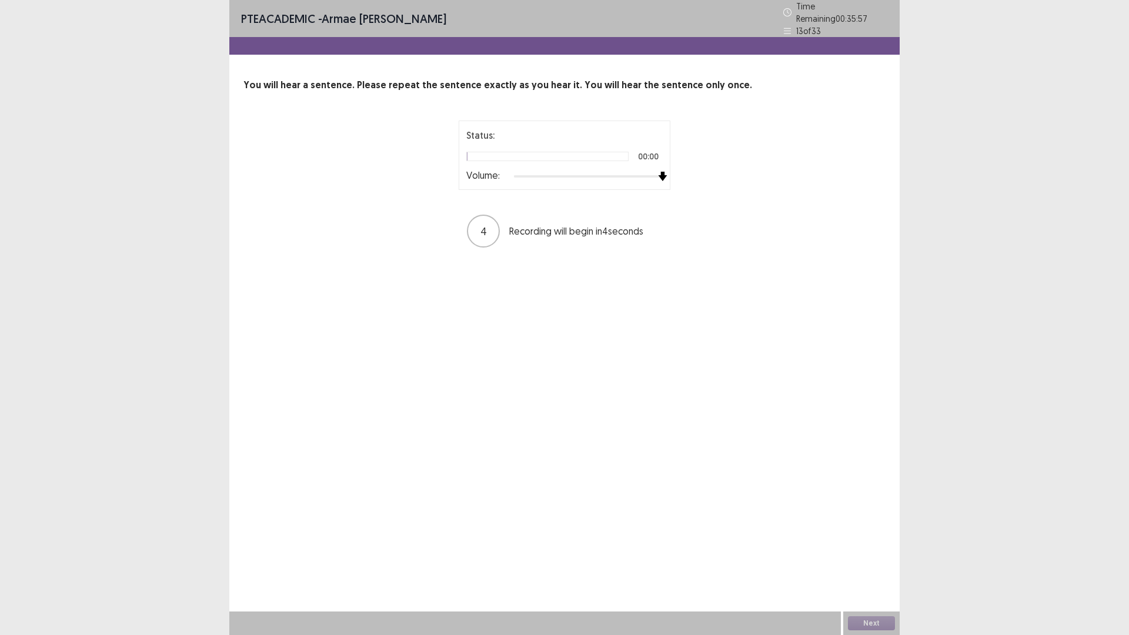
click at [746, 185] on div "Status: 00:00 Volume: 4 Recording will begin in 4 seconds" at bounding box center [564, 185] width 642 height 128
click at [876, 625] on button "Next" at bounding box center [871, 623] width 47 height 14
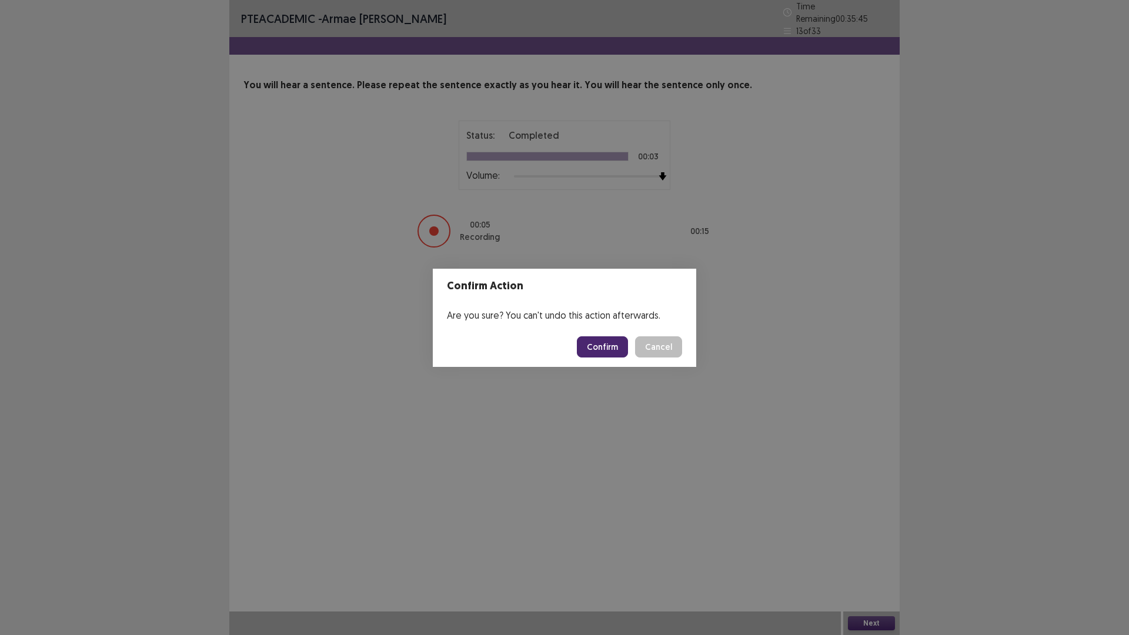
click at [603, 339] on button "Confirm" at bounding box center [602, 346] width 51 height 21
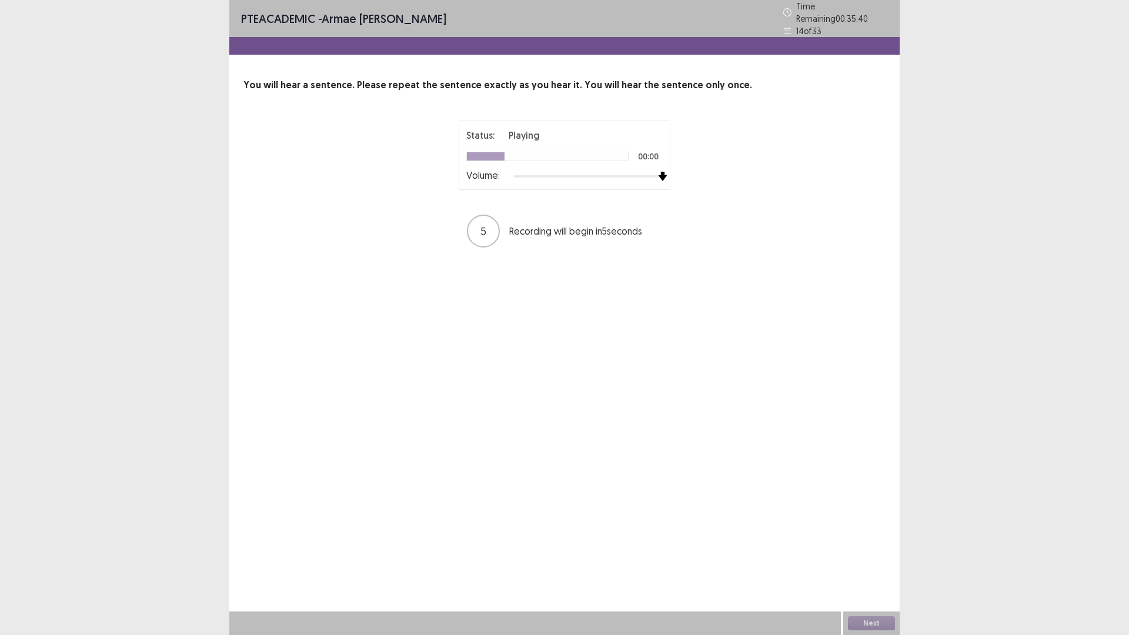
click at [725, 172] on div "Status: Playing 00:00 Volume: 5 Recording will begin in 5 seconds" at bounding box center [564, 185] width 642 height 128
click at [882, 629] on button "Next" at bounding box center [871, 623] width 47 height 14
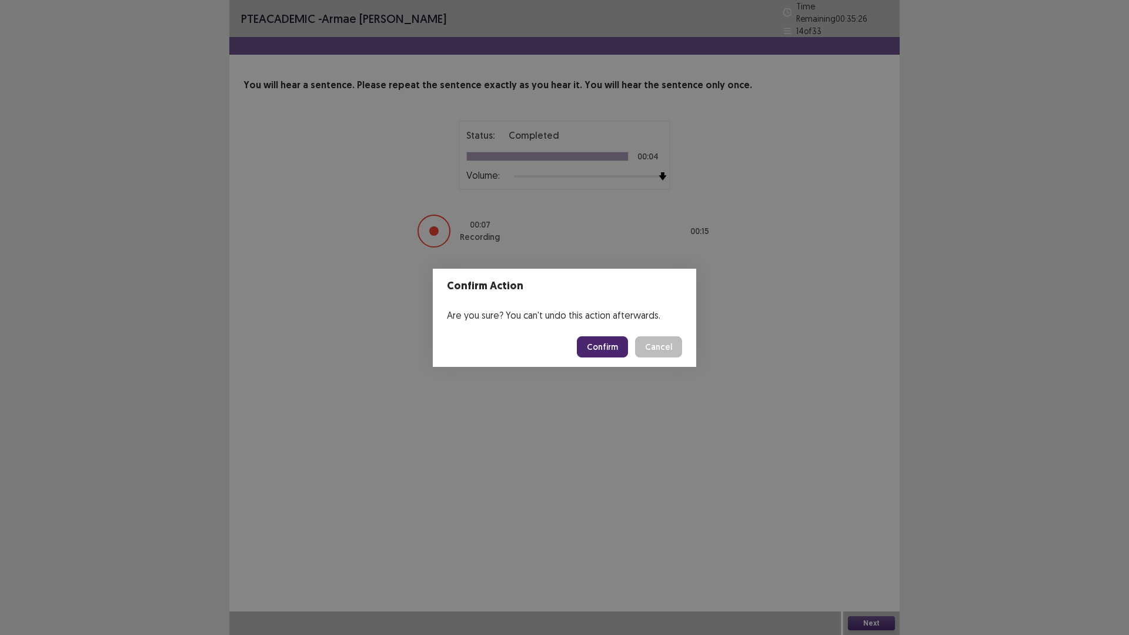
click at [592, 345] on button "Confirm" at bounding box center [602, 346] width 51 height 21
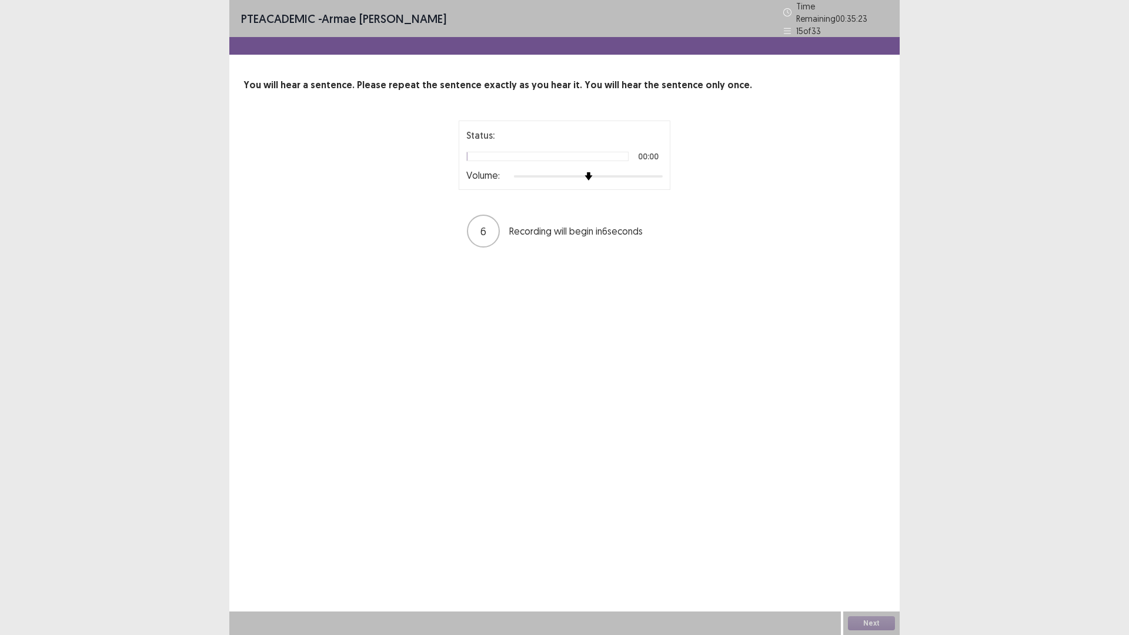
drag, startPoint x: 589, startPoint y: 176, endPoint x: 597, endPoint y: 172, distance: 8.7
click at [700, 181] on div "Status: 00:00 Volume: 6 Recording will begin in 6 seconds" at bounding box center [564, 185] width 294 height 128
click at [752, 171] on div "Status: Playing 00:00 Volume: 5 Recording will begin in 5 seconds" at bounding box center [564, 185] width 642 height 128
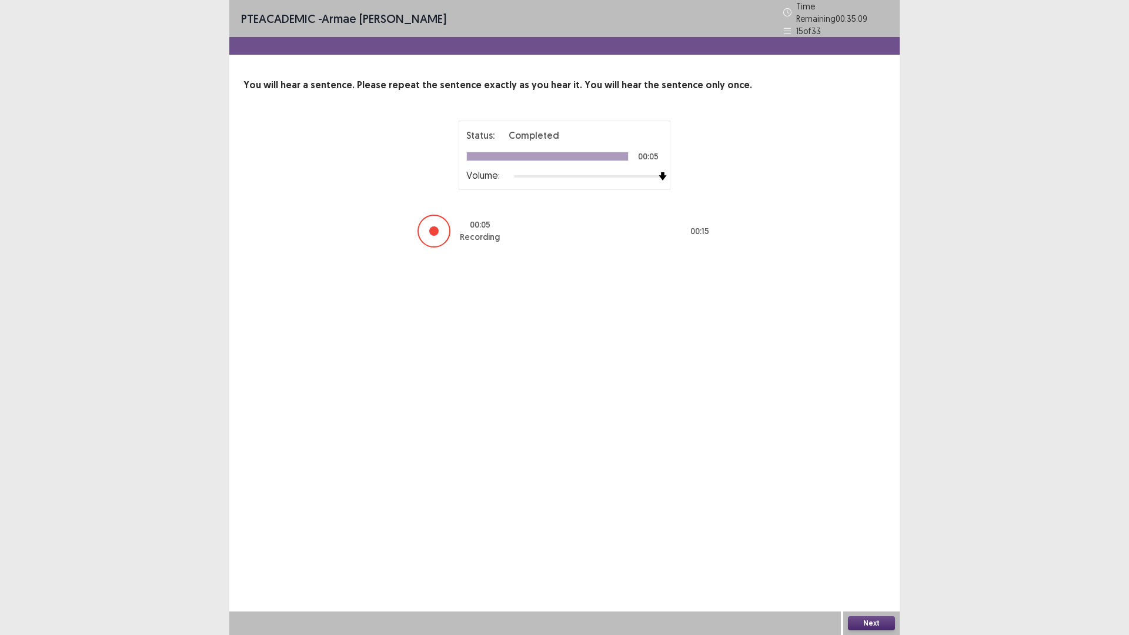
click at [869, 624] on button "Next" at bounding box center [871, 623] width 47 height 14
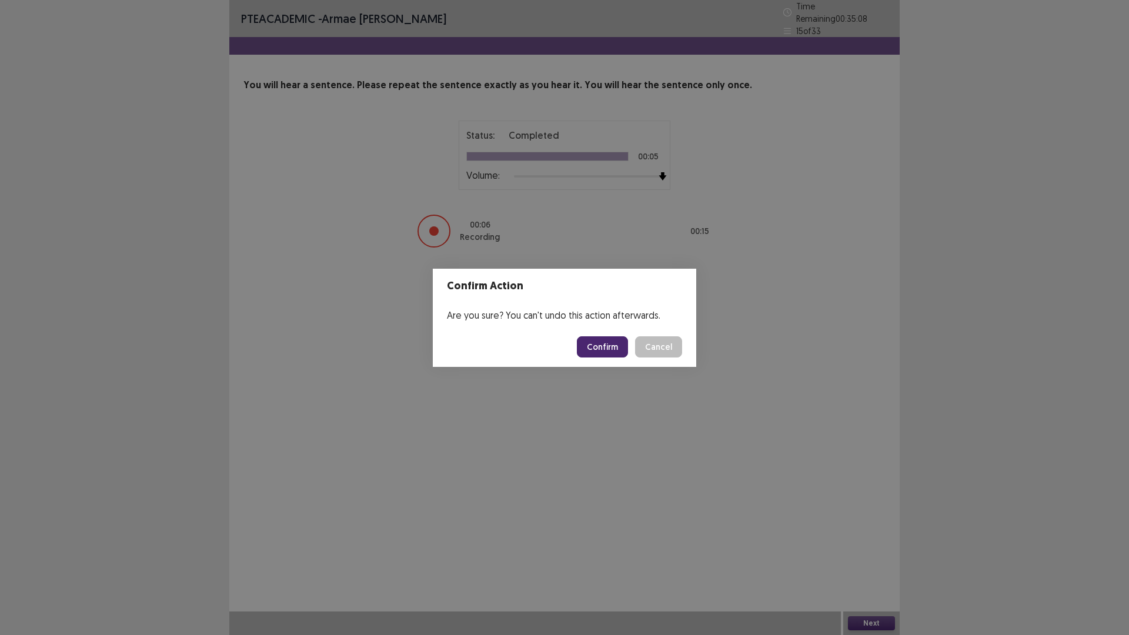
click at [611, 342] on button "Confirm" at bounding box center [602, 346] width 51 height 21
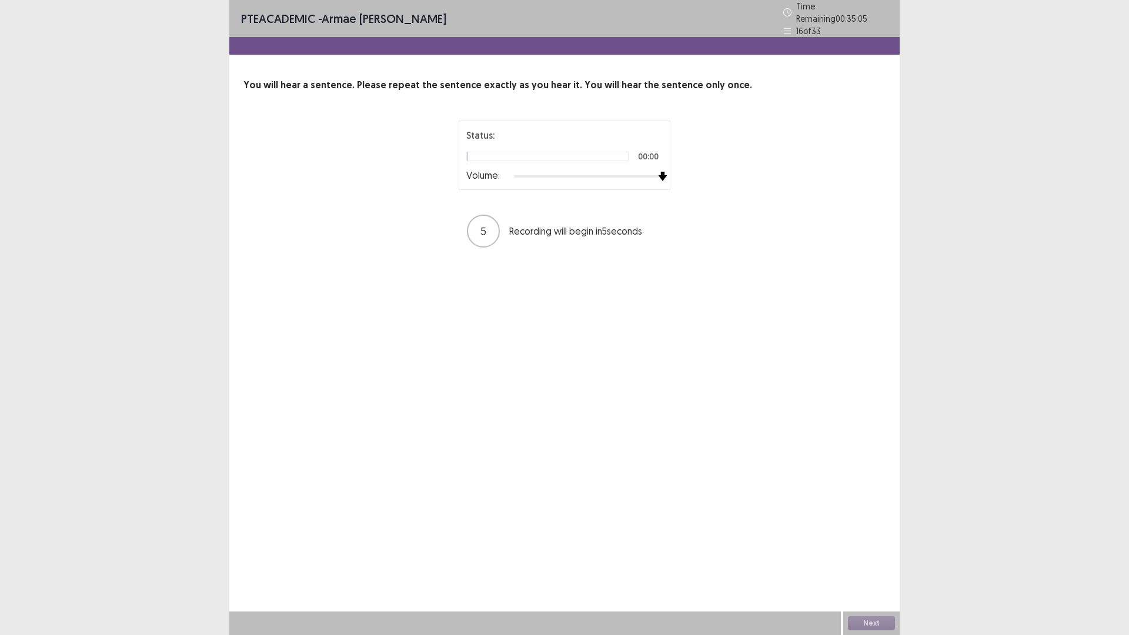
click at [696, 172] on div "Status: 00:00 Volume: 5 Recording will begin in 5 seconds" at bounding box center [564, 185] width 294 height 128
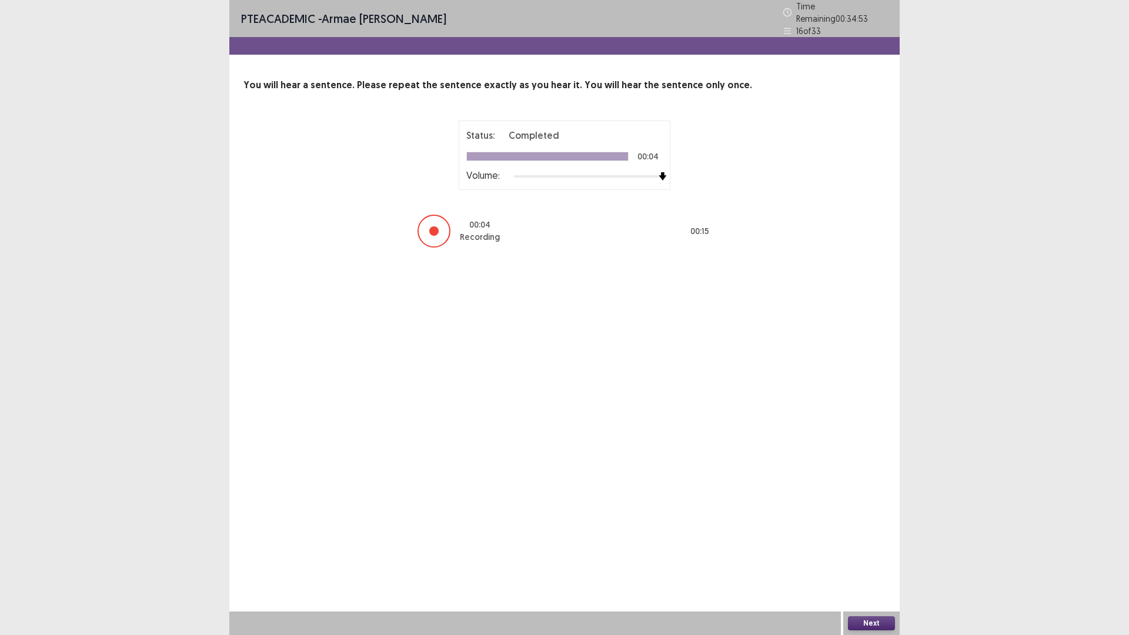
click at [872, 624] on button "Next" at bounding box center [871, 623] width 47 height 14
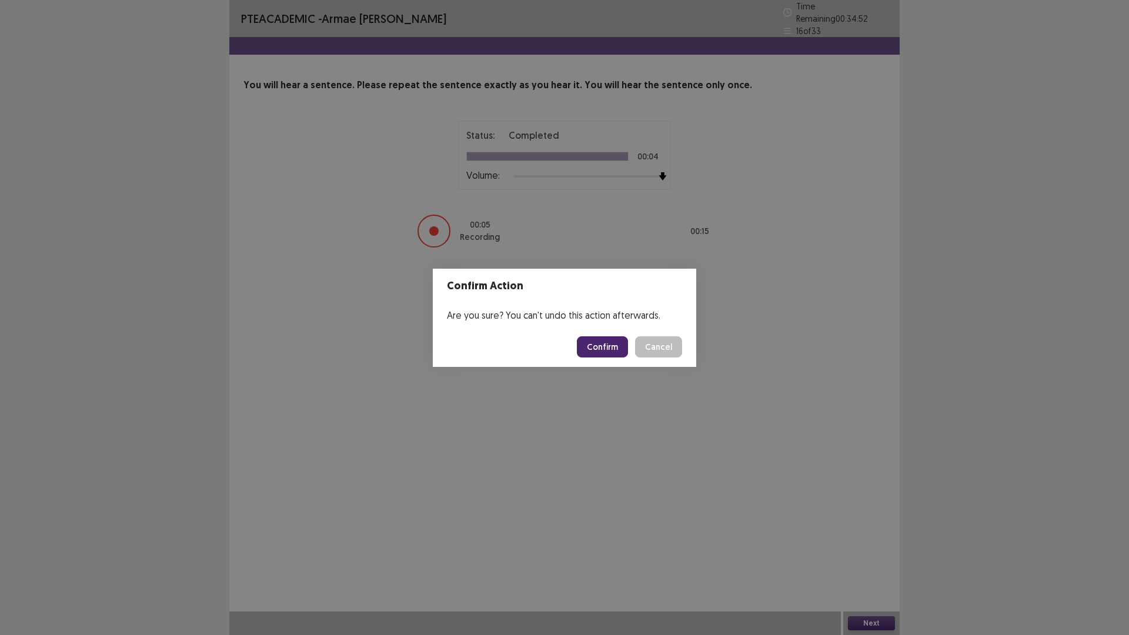
click at [607, 334] on footer "Confirm Cancel" at bounding box center [564, 347] width 263 height 40
drag, startPoint x: 611, startPoint y: 349, endPoint x: 621, endPoint y: 353, distance: 10.0
click at [613, 351] on button "Confirm" at bounding box center [602, 346] width 51 height 21
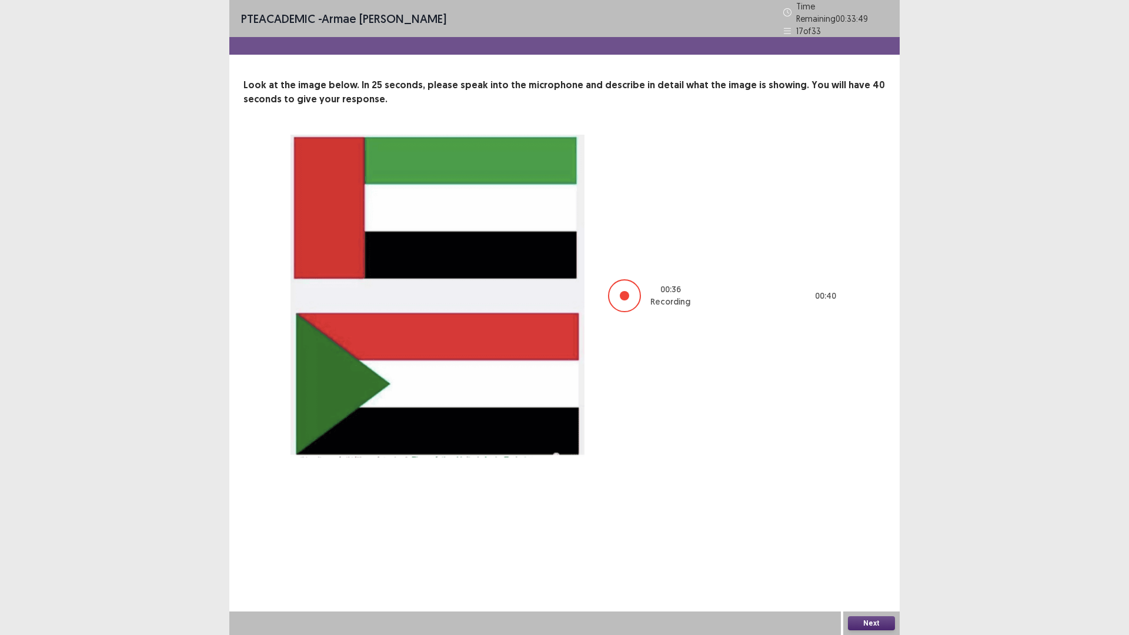
click at [872, 620] on button "Next" at bounding box center [871, 623] width 47 height 14
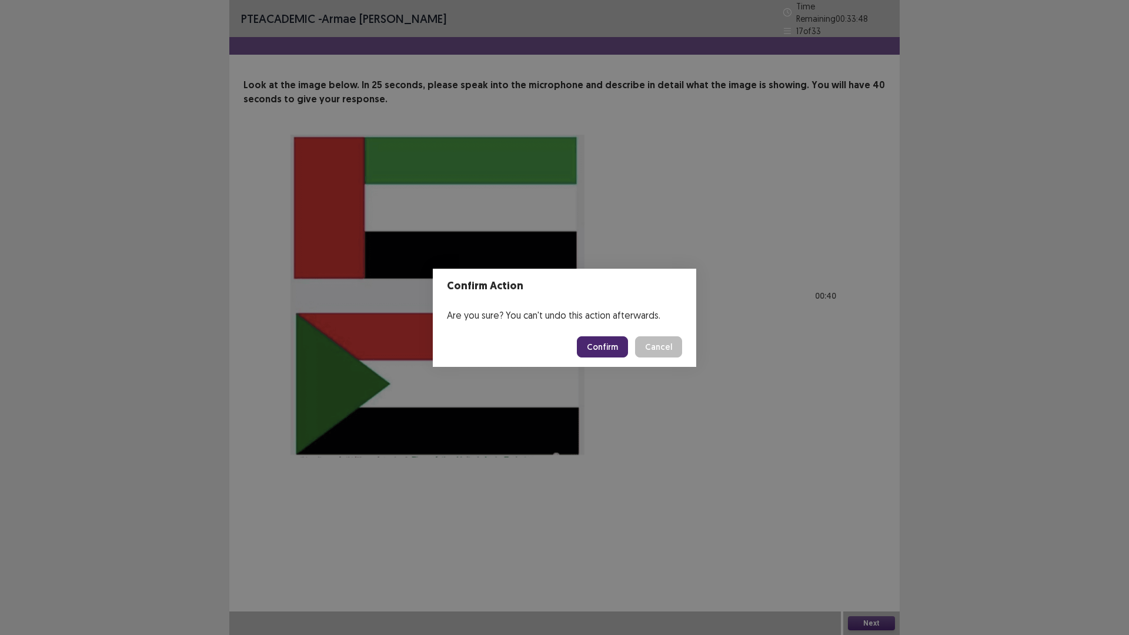
click at [611, 346] on button "Confirm" at bounding box center [602, 346] width 51 height 21
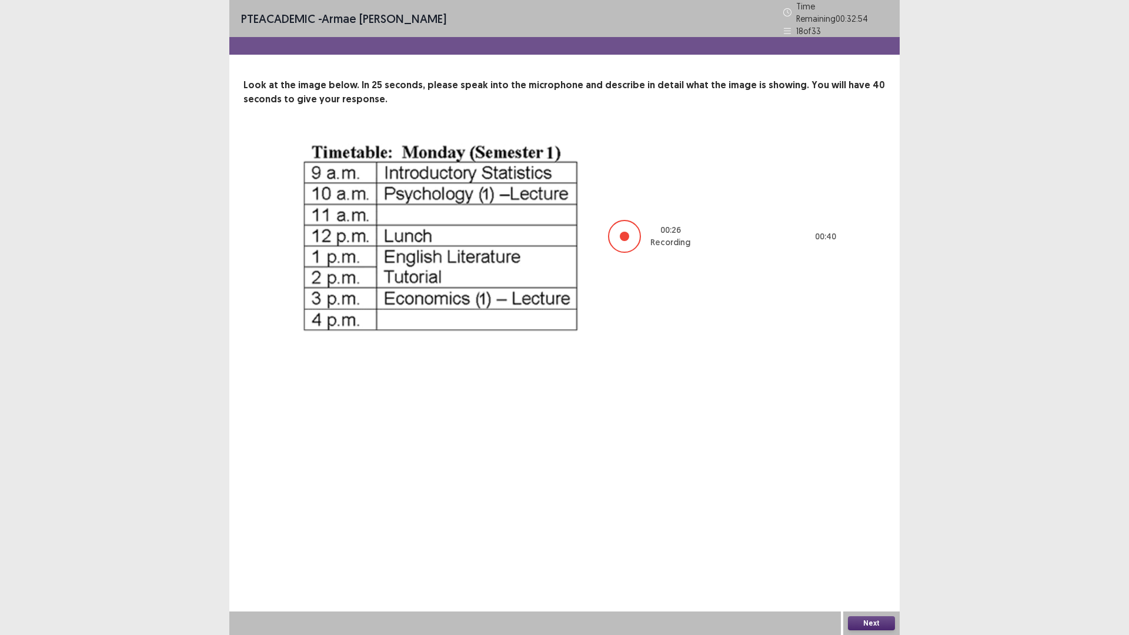
click at [869, 625] on button "Next" at bounding box center [871, 623] width 47 height 14
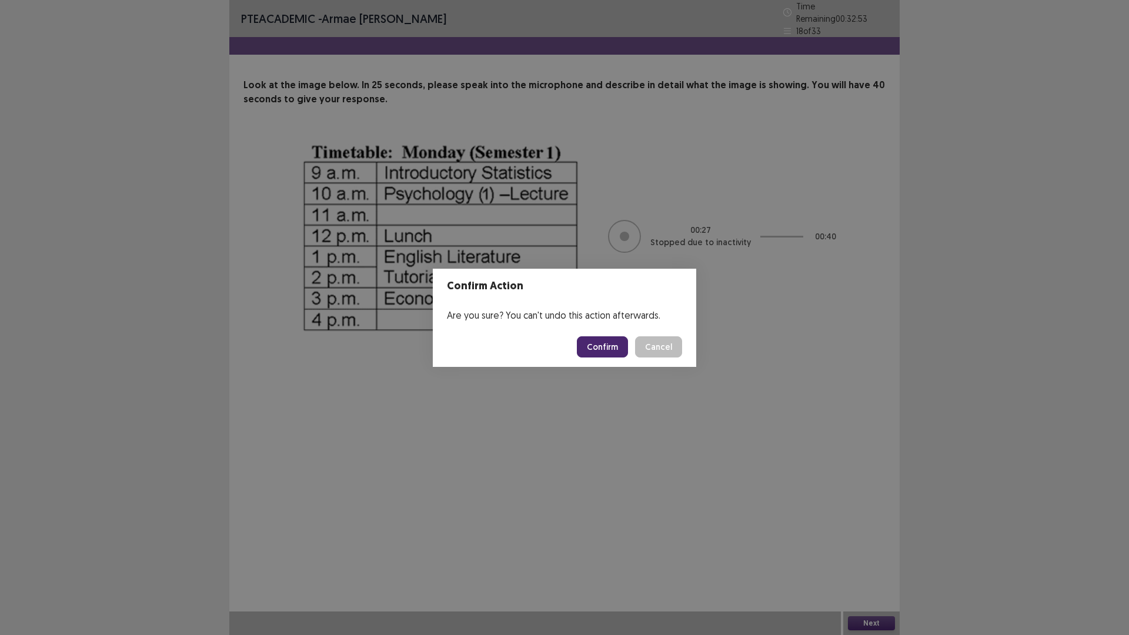
click at [615, 340] on button "Confirm" at bounding box center [602, 346] width 51 height 21
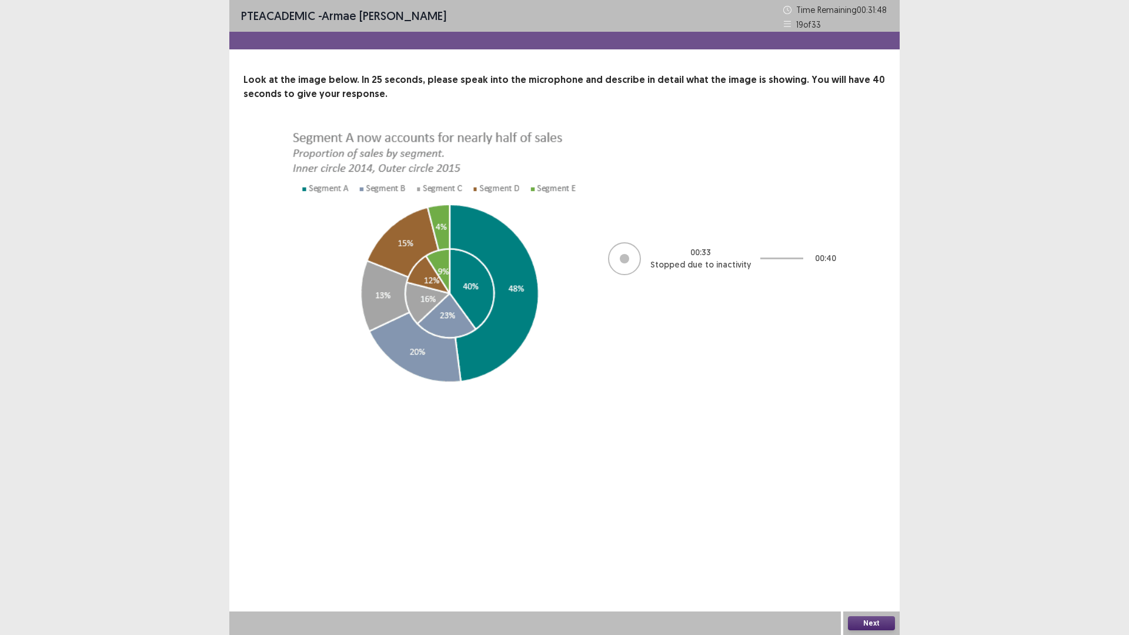
click at [873, 616] on button "Next" at bounding box center [871, 623] width 47 height 14
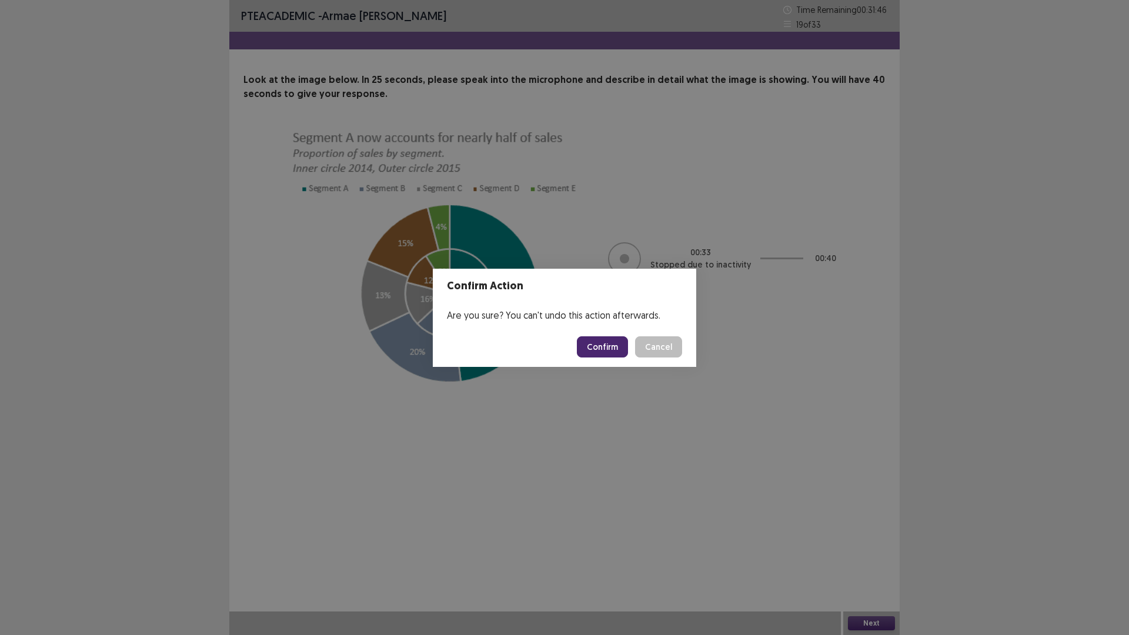
click at [623, 350] on button "Confirm" at bounding box center [602, 346] width 51 height 21
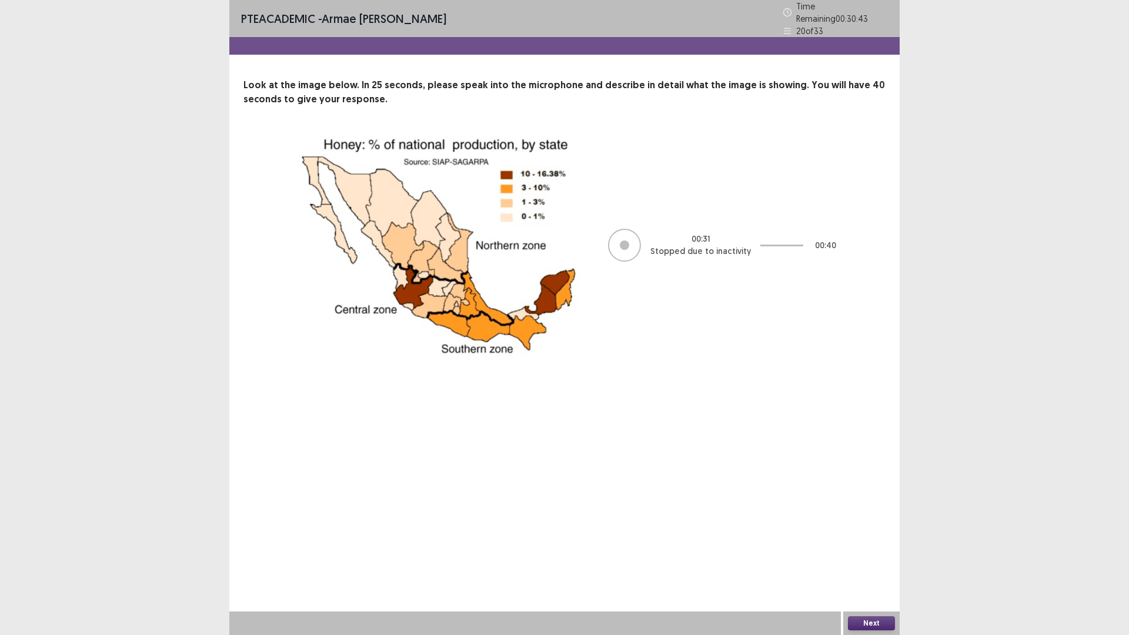
click at [875, 620] on button "Next" at bounding box center [871, 623] width 47 height 14
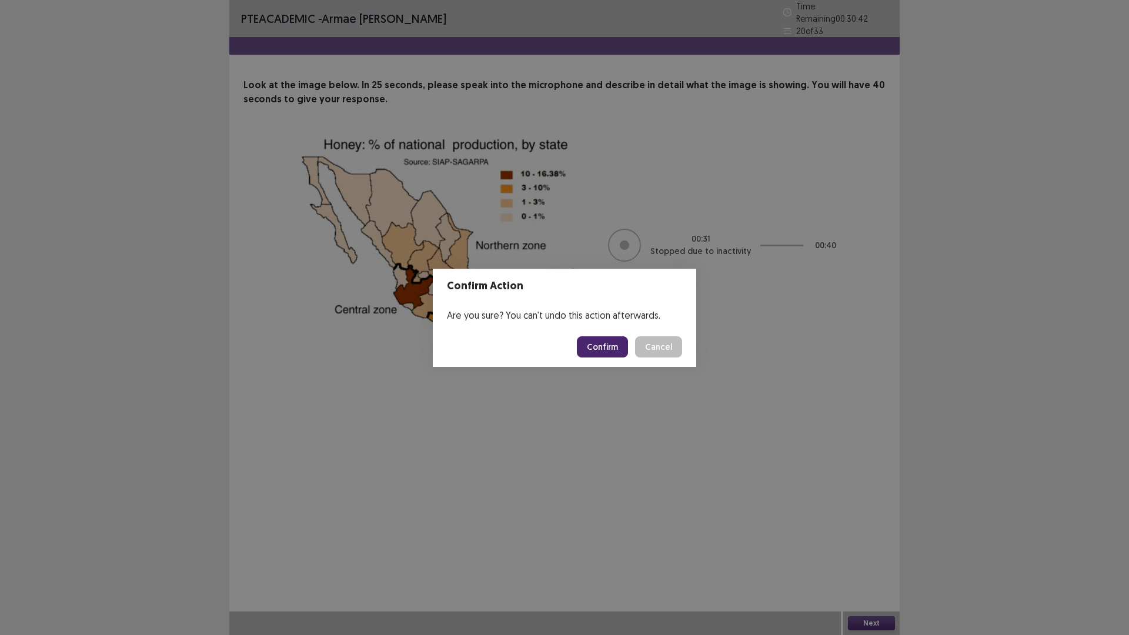
click at [600, 346] on button "Confirm" at bounding box center [602, 346] width 51 height 21
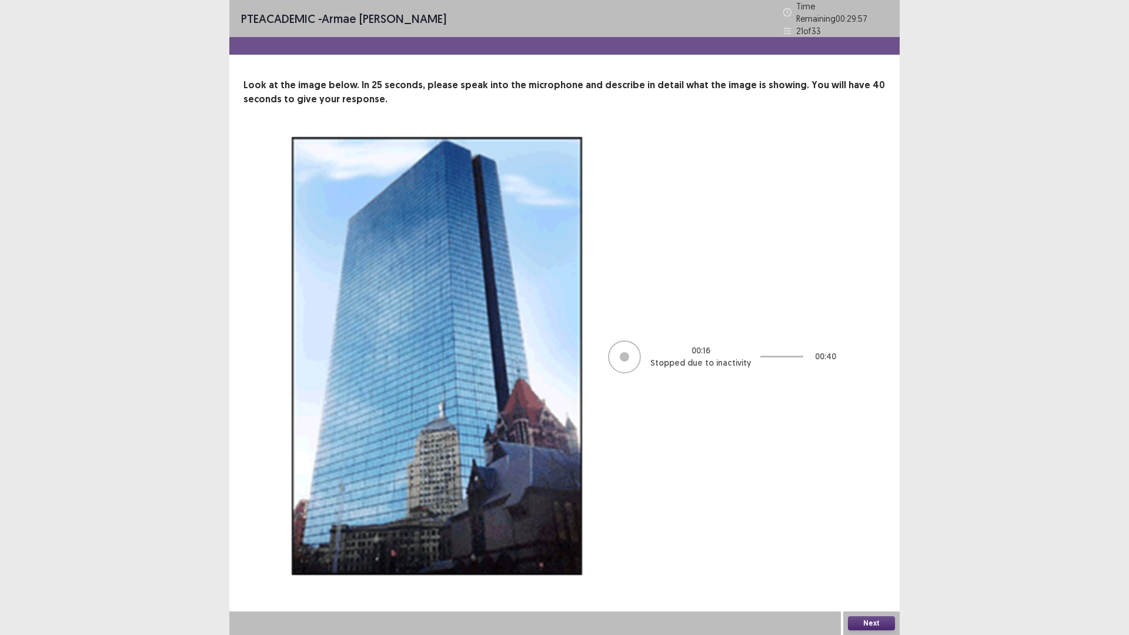
click at [875, 619] on button "Next" at bounding box center [871, 623] width 47 height 14
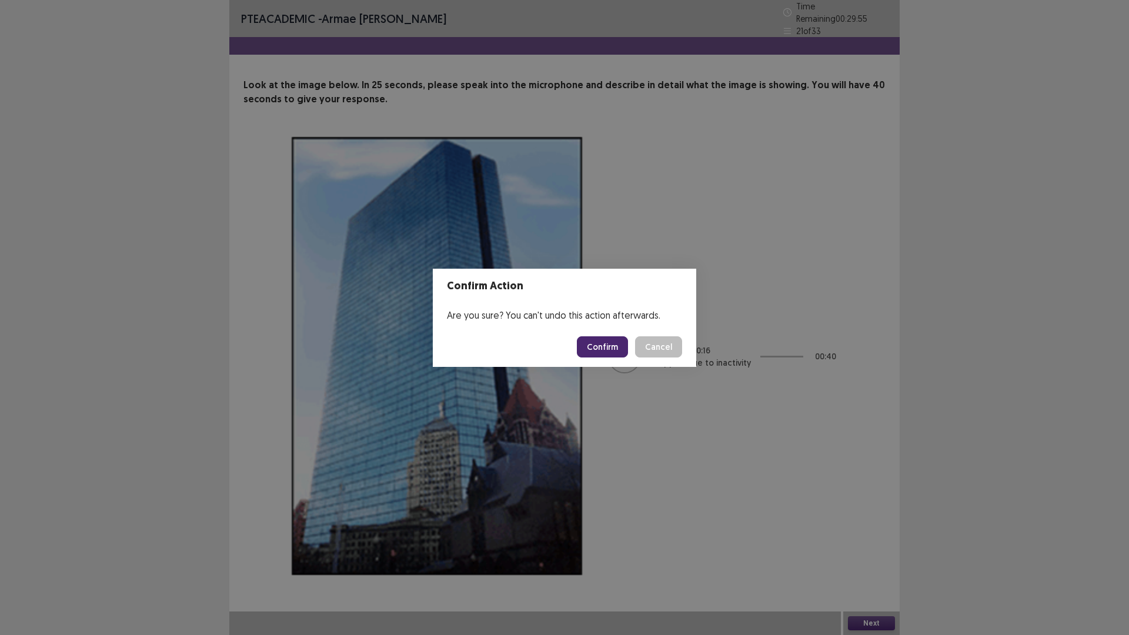
click at [618, 342] on button "Confirm" at bounding box center [602, 346] width 51 height 21
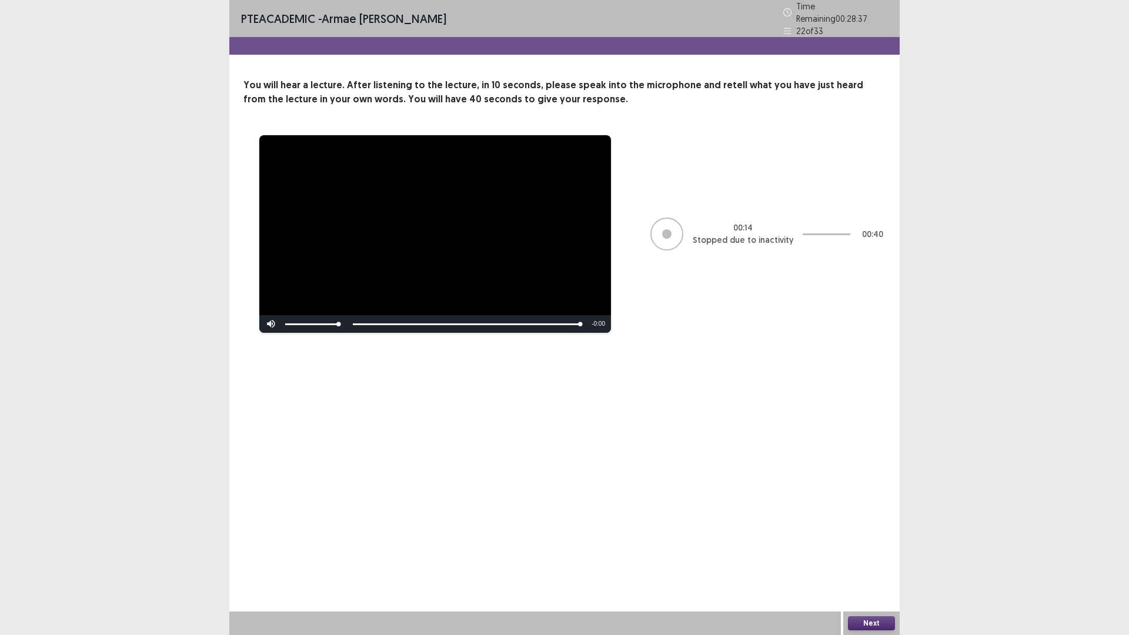
click at [871, 628] on button "Next" at bounding box center [871, 623] width 47 height 14
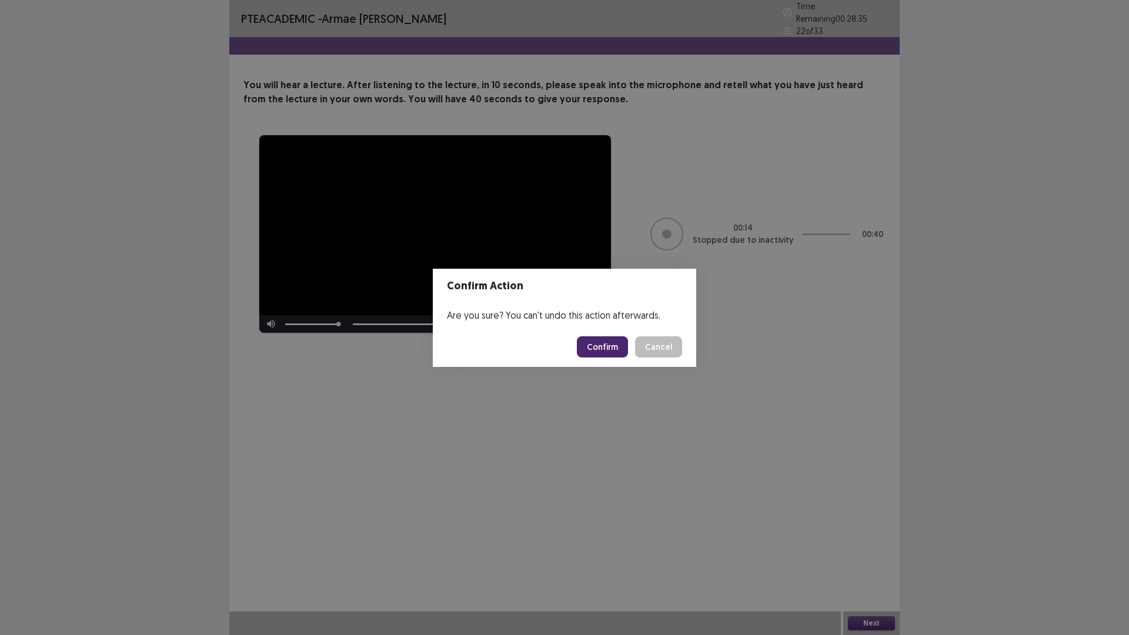
click at [620, 353] on button "Confirm" at bounding box center [602, 346] width 51 height 21
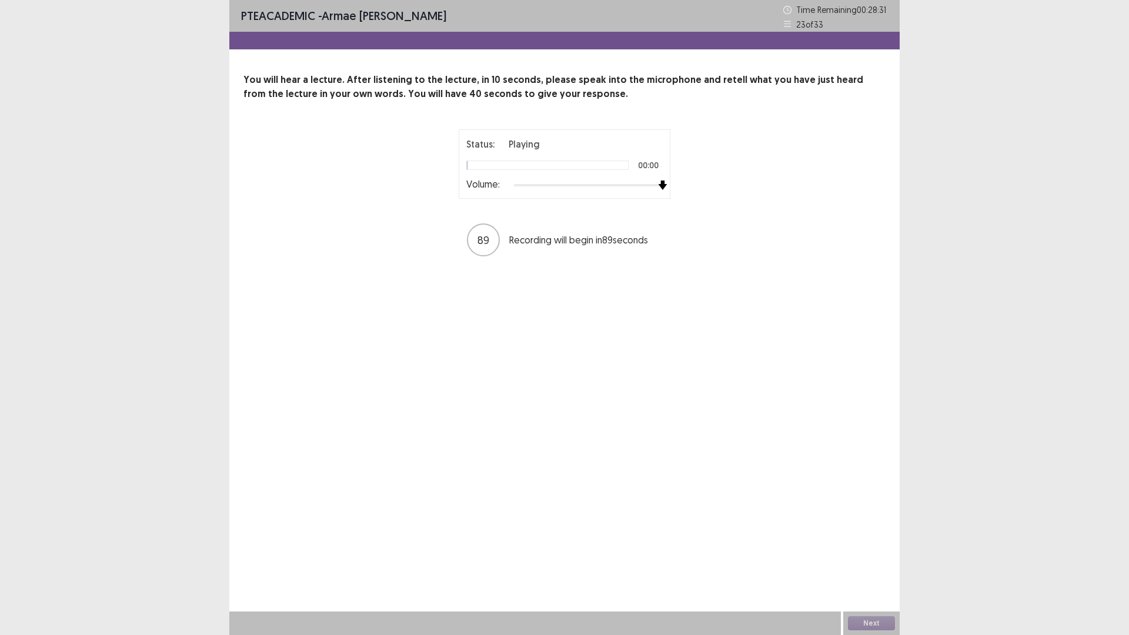
click at [775, 208] on div "Status: Playing 00:00 Volume: 89 Recording will begin in 89 seconds" at bounding box center [564, 193] width 642 height 128
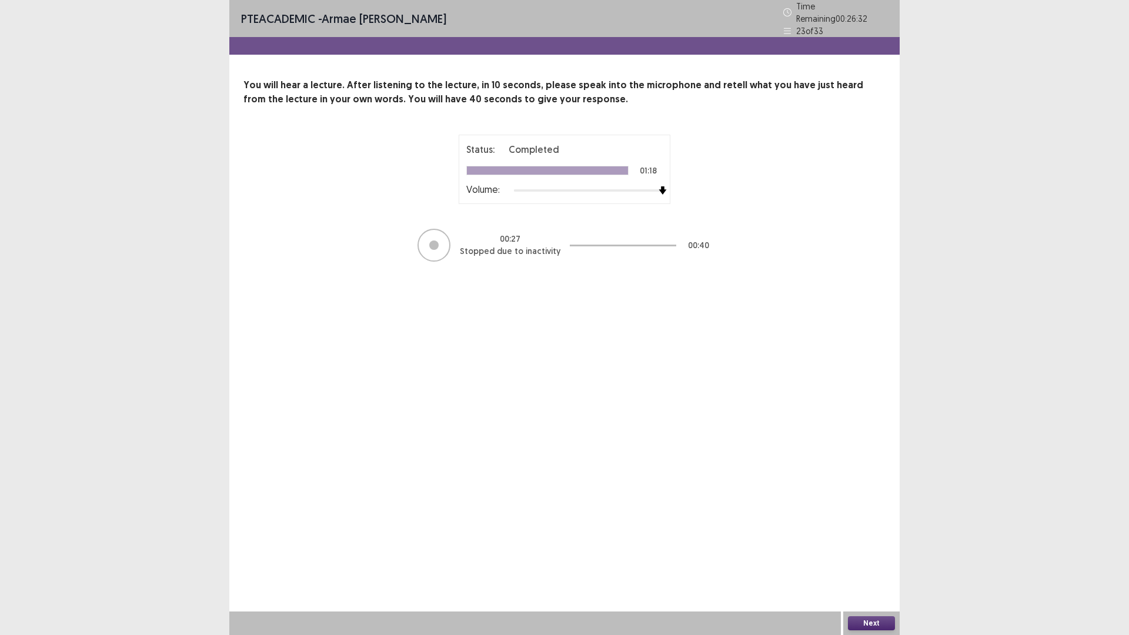
click at [872, 627] on button "Next" at bounding box center [871, 623] width 47 height 14
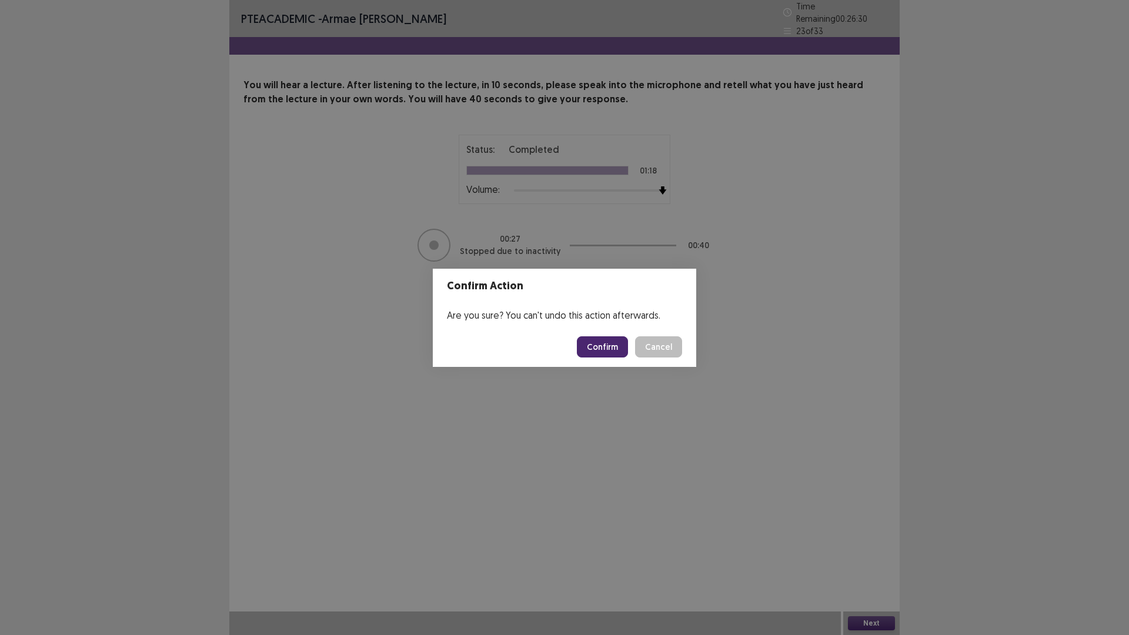
click at [614, 344] on button "Confirm" at bounding box center [602, 346] width 51 height 21
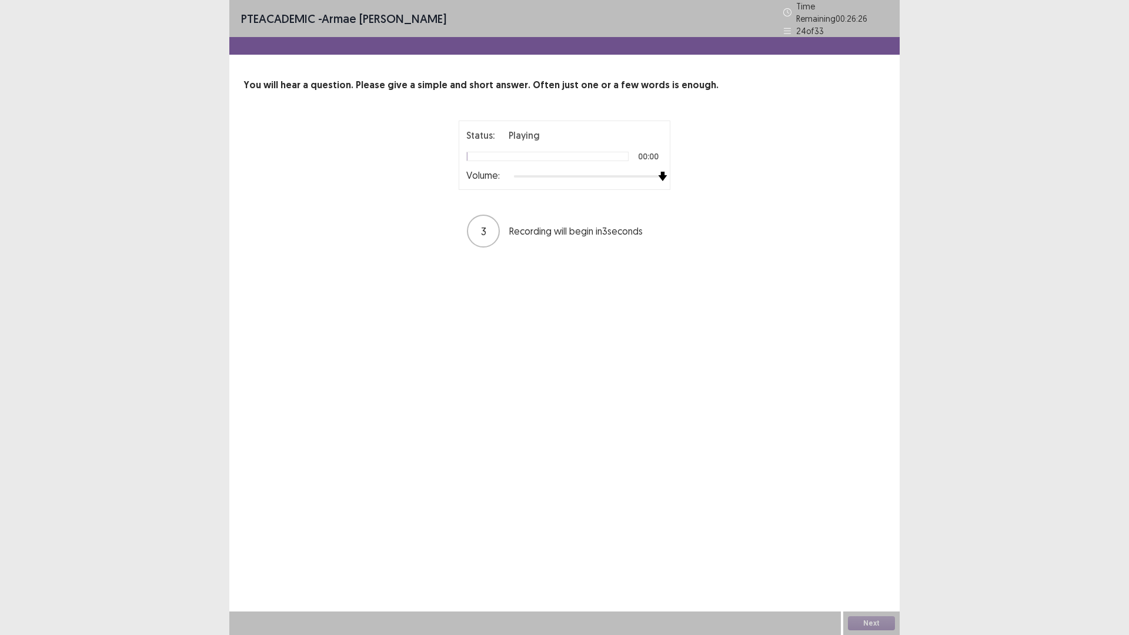
click at [782, 169] on div "Status: Playing 00:00 Volume: 3 Recording will begin in 3 seconds" at bounding box center [564, 185] width 642 height 128
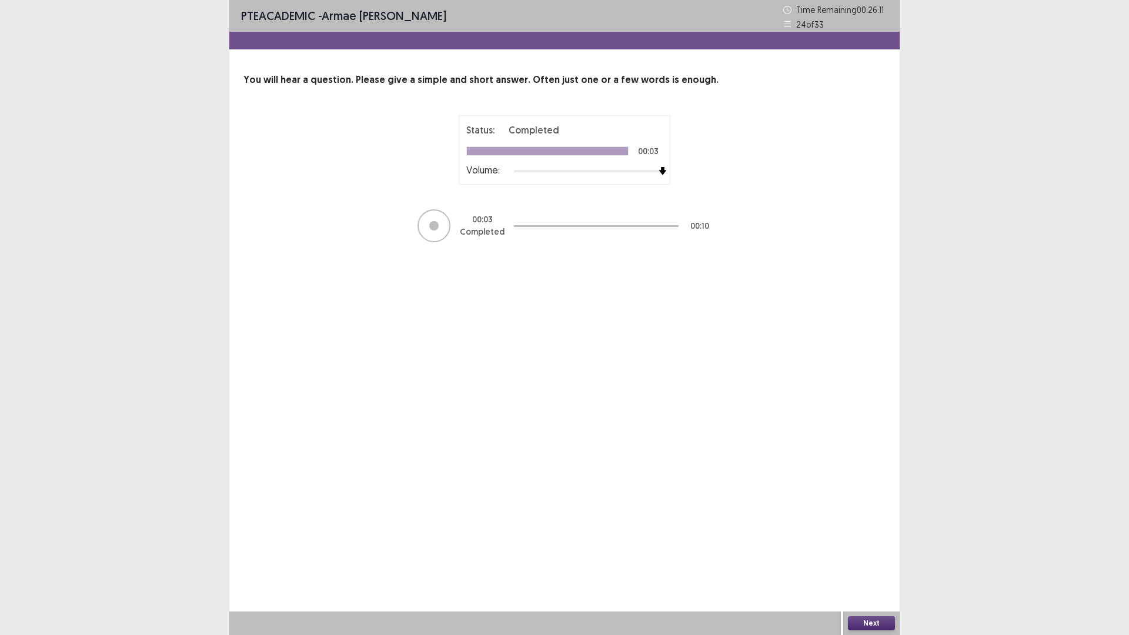
click at [876, 623] on button "Next" at bounding box center [871, 623] width 47 height 14
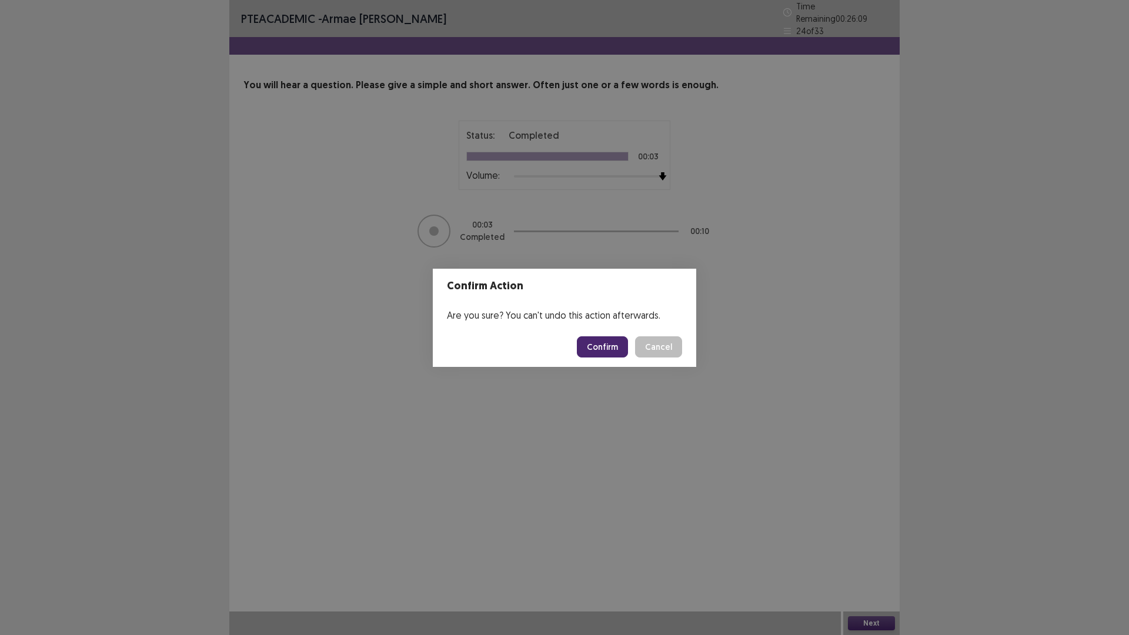
click at [614, 352] on button "Confirm" at bounding box center [602, 346] width 51 height 21
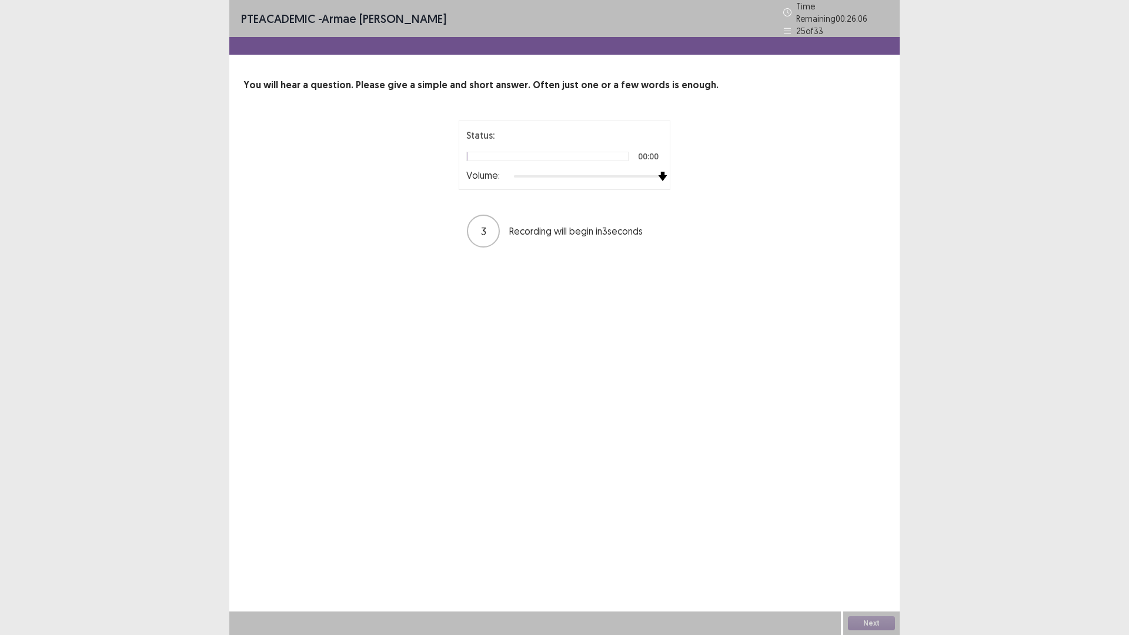
click at [716, 172] on div "Status: 00:00 Volume: 3 Recording will begin in 3 seconds" at bounding box center [564, 185] width 642 height 128
click at [874, 628] on button "Next" at bounding box center [871, 623] width 47 height 14
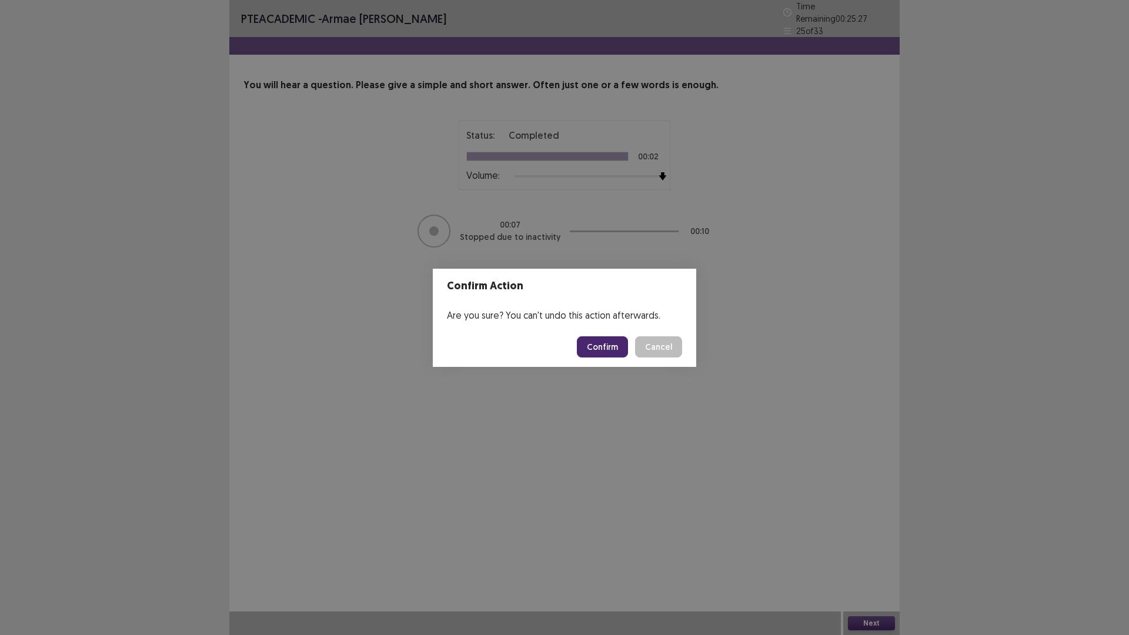
click at [611, 346] on button "Confirm" at bounding box center [602, 346] width 51 height 21
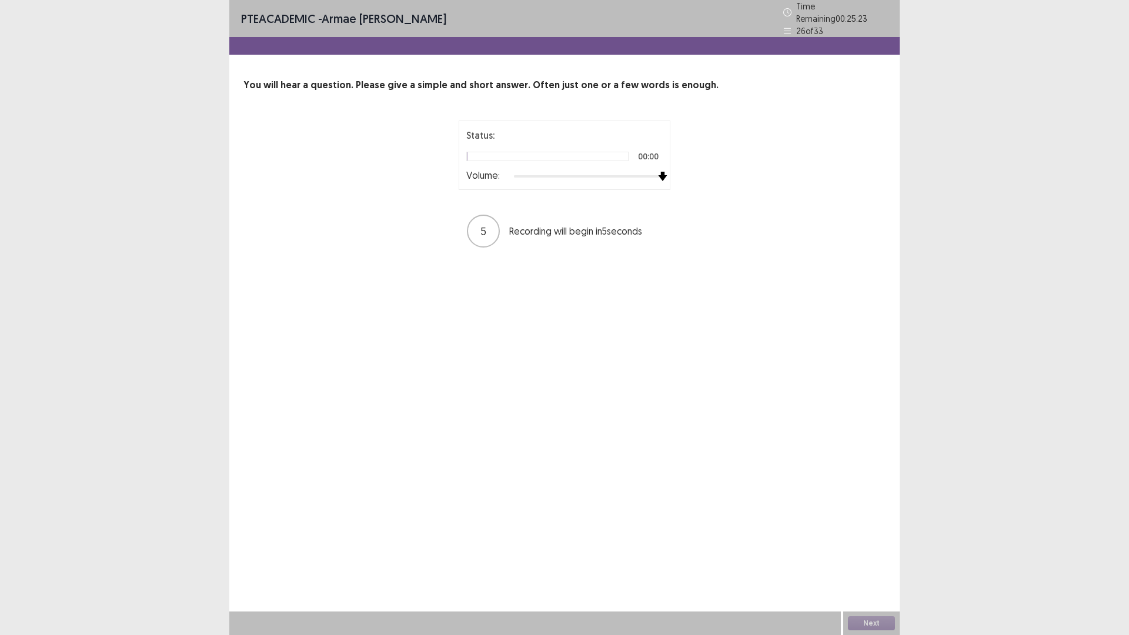
click at [725, 169] on div "Status: 00:00 Volume: 5 Recording will begin in 5 seconds" at bounding box center [564, 185] width 642 height 128
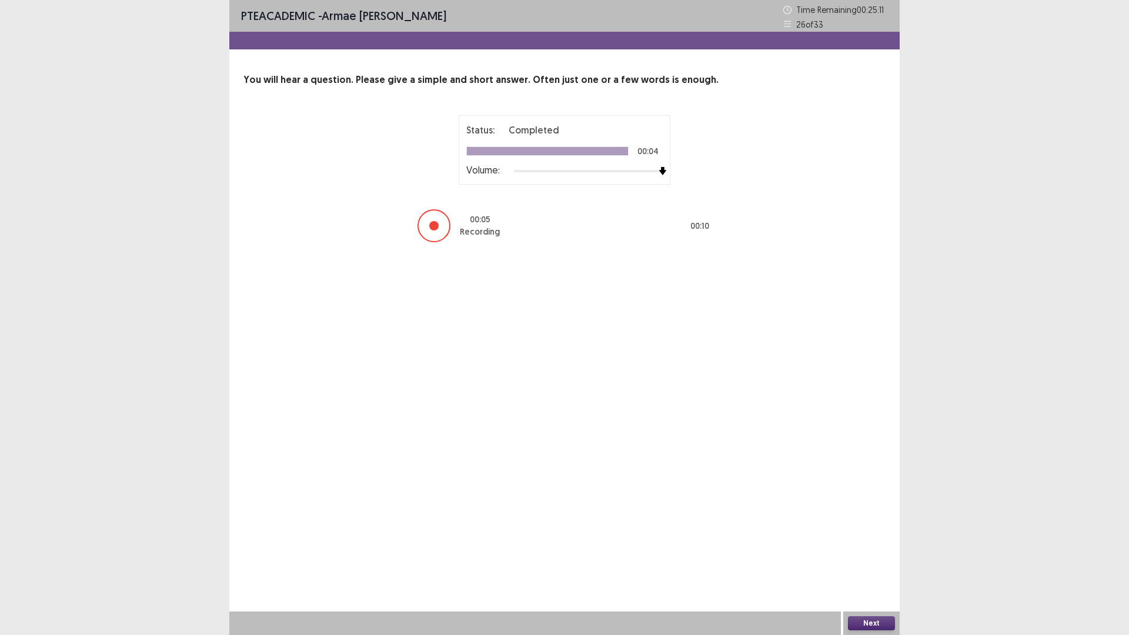
click at [877, 623] on button "Next" at bounding box center [871, 623] width 47 height 14
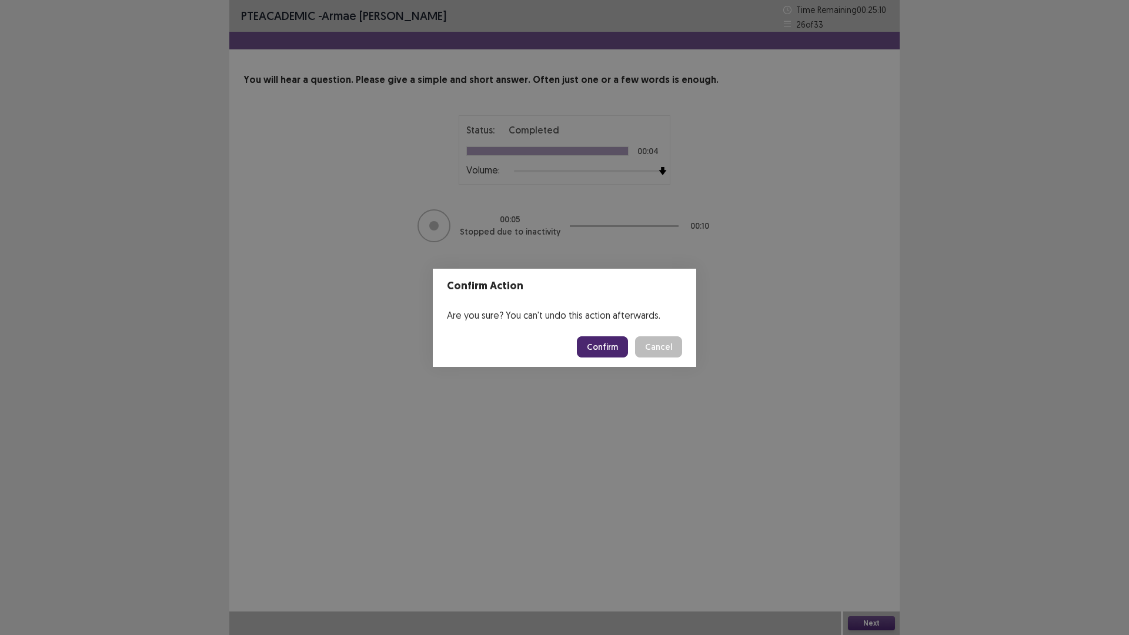
click at [600, 342] on button "Confirm" at bounding box center [602, 346] width 51 height 21
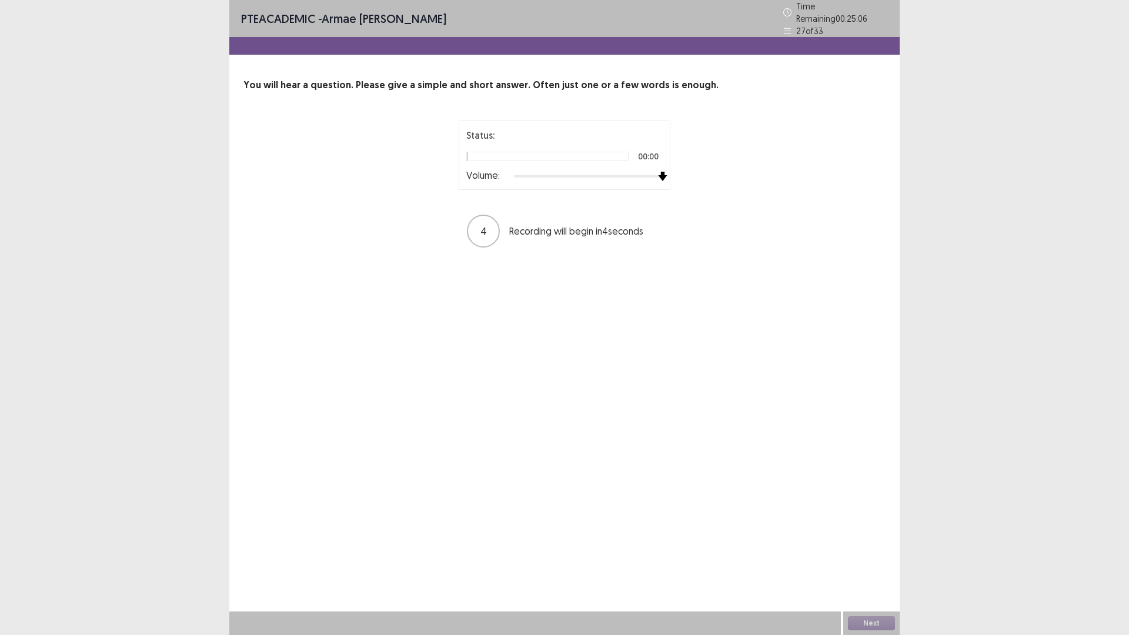
click at [665, 176] on div "Status: 00:00 Volume:" at bounding box center [564, 155] width 212 height 69
click at [871, 617] on button "Next" at bounding box center [871, 623] width 47 height 14
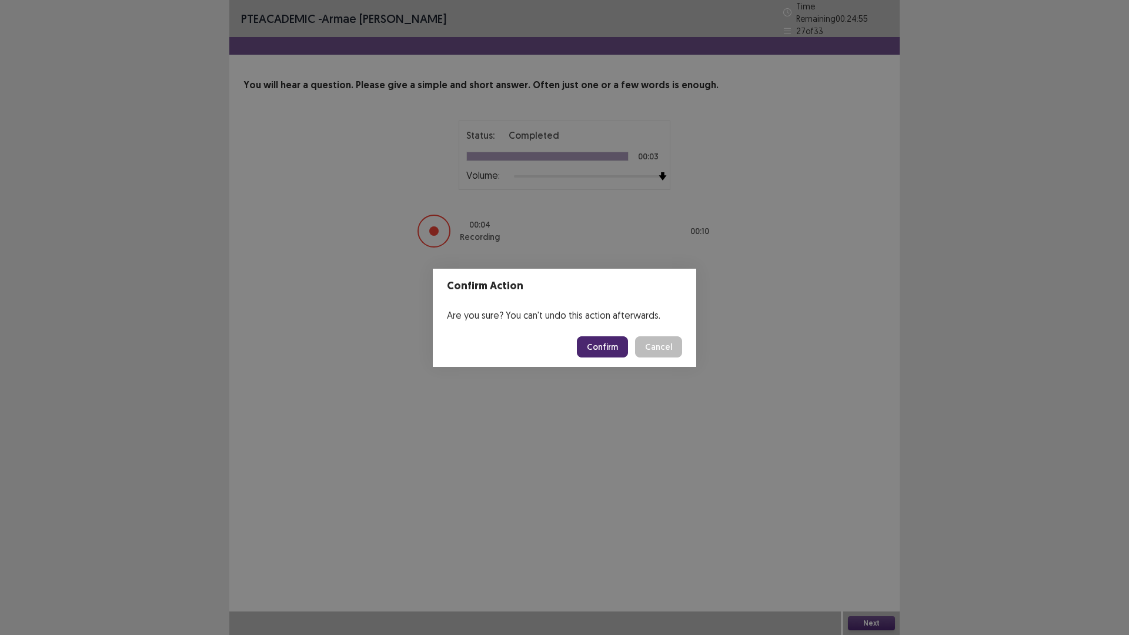
click at [602, 343] on button "Confirm" at bounding box center [602, 346] width 51 height 21
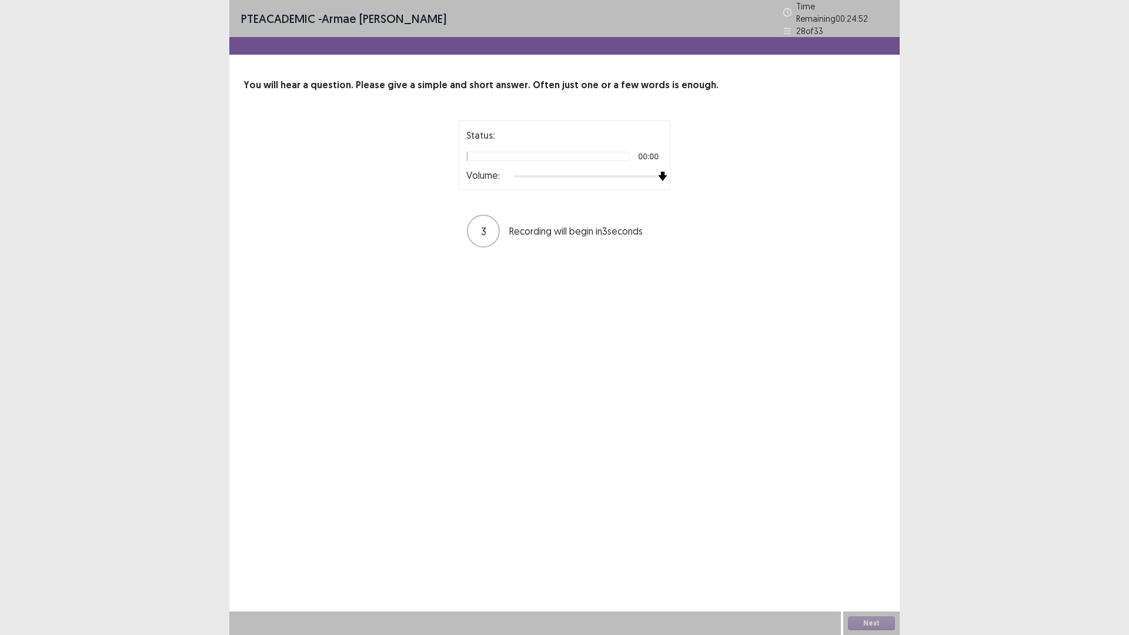
click at [747, 179] on div "Status: 00:00 Volume: 3 Recording will begin in 3 seconds" at bounding box center [564, 185] width 642 height 128
click at [885, 623] on button "Next" at bounding box center [871, 623] width 47 height 14
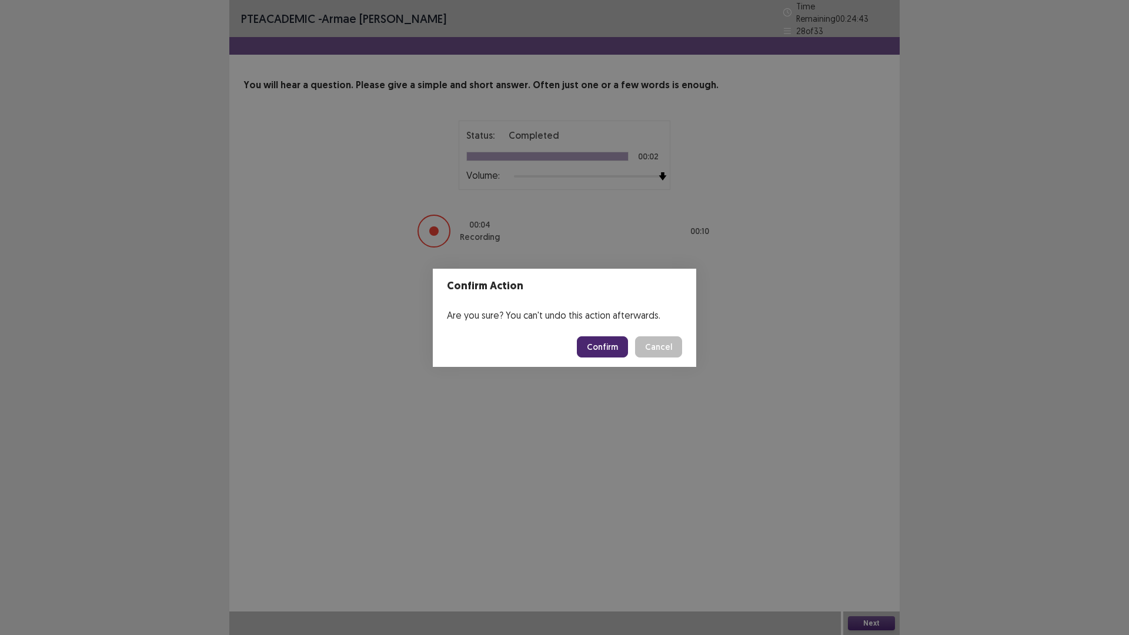
click at [613, 347] on button "Confirm" at bounding box center [602, 346] width 51 height 21
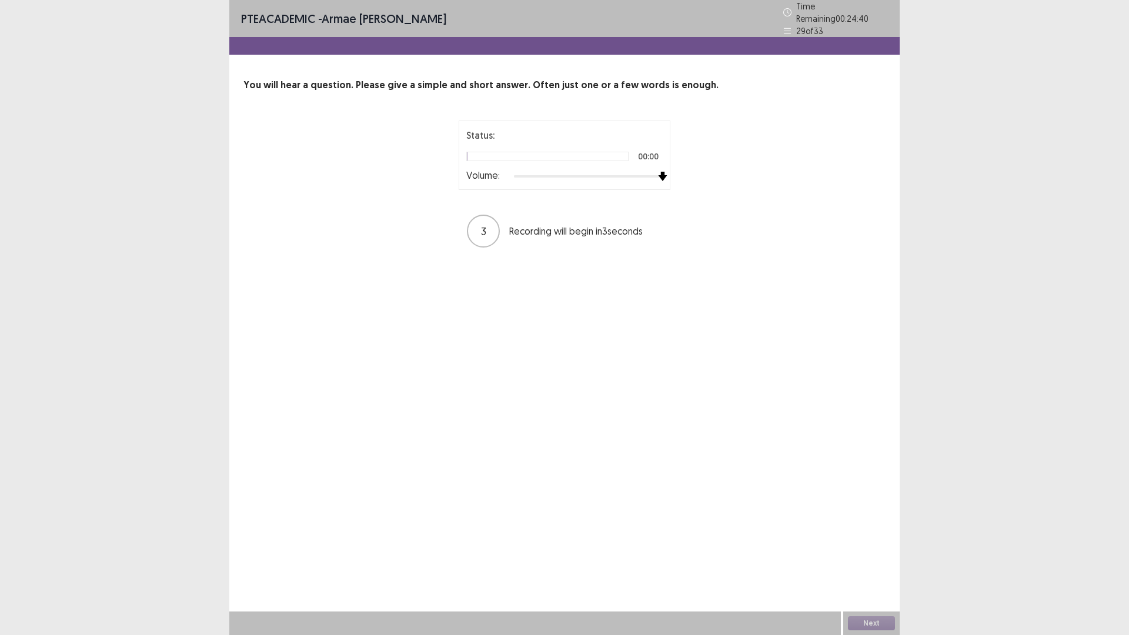
click at [673, 169] on div "Status: 00:00 Volume: 3 Recording will begin in 3 seconds" at bounding box center [564, 185] width 294 height 128
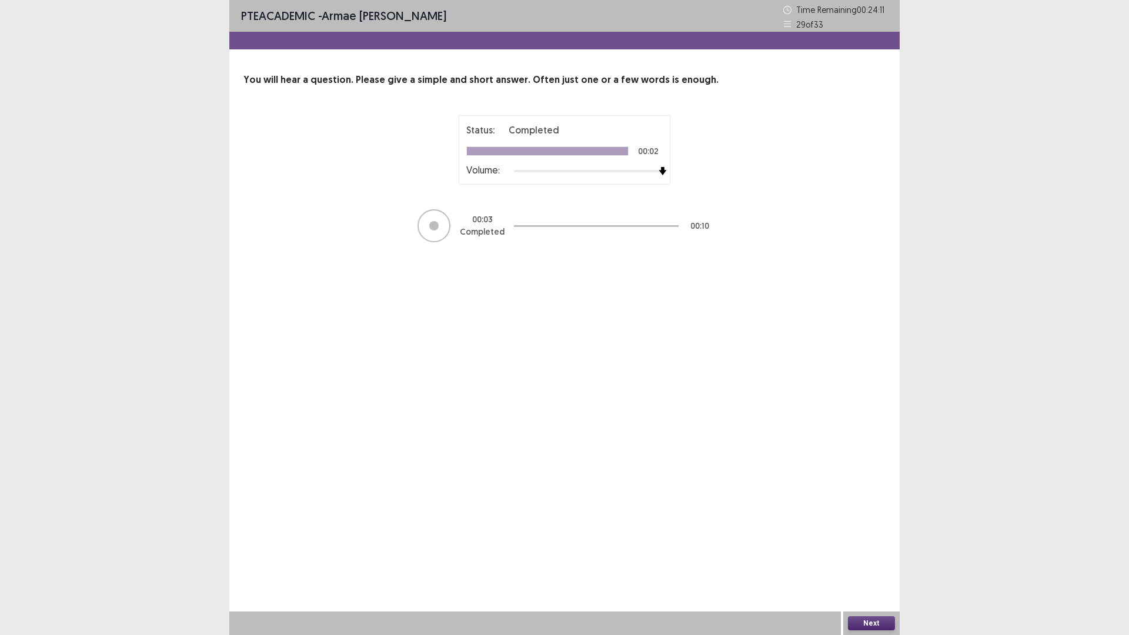
click at [883, 617] on button "Next" at bounding box center [871, 623] width 47 height 14
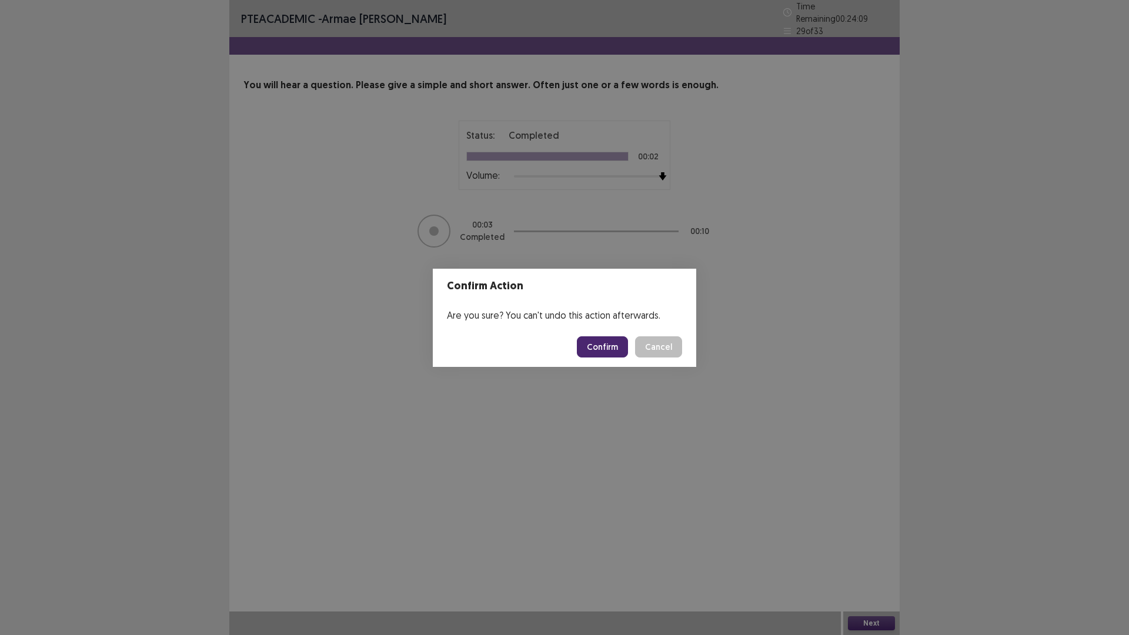
click at [600, 352] on button "Confirm" at bounding box center [602, 346] width 51 height 21
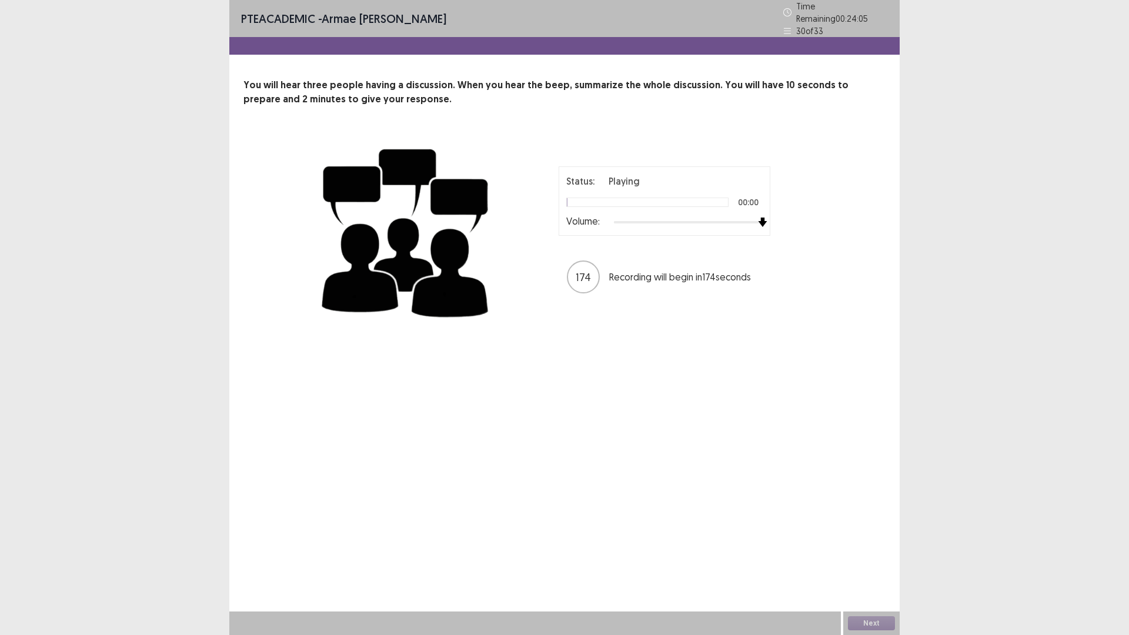
click at [863, 207] on div "Status: Playing 00:00 Volume: 174 Recording will begin in 174 seconds" at bounding box center [564, 231] width 642 height 192
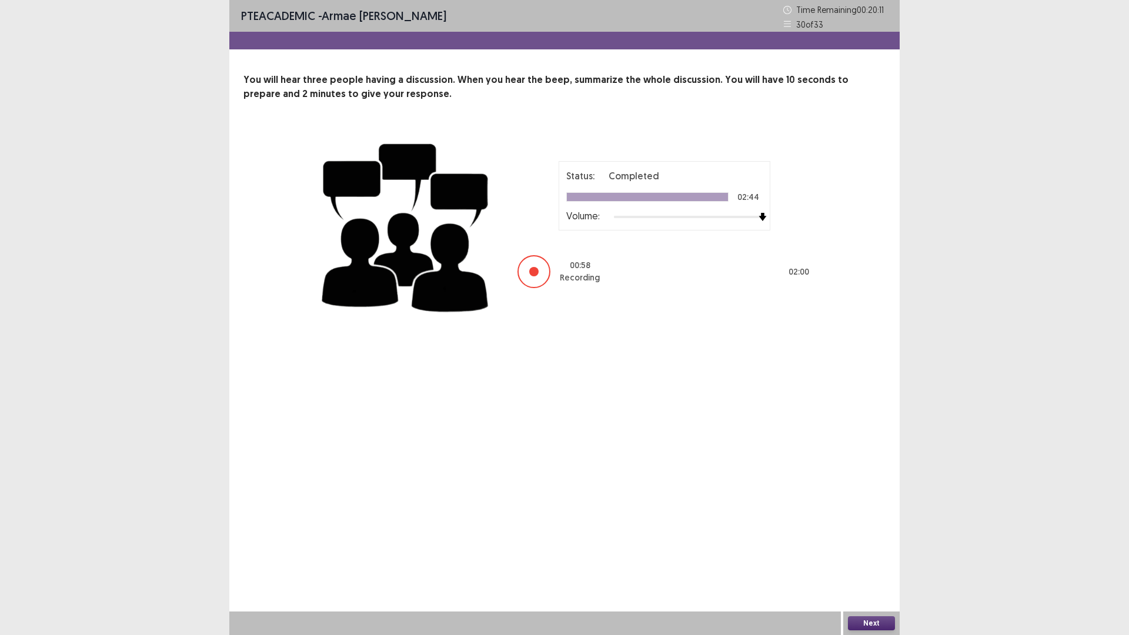
click at [869, 620] on button "Next" at bounding box center [871, 623] width 47 height 14
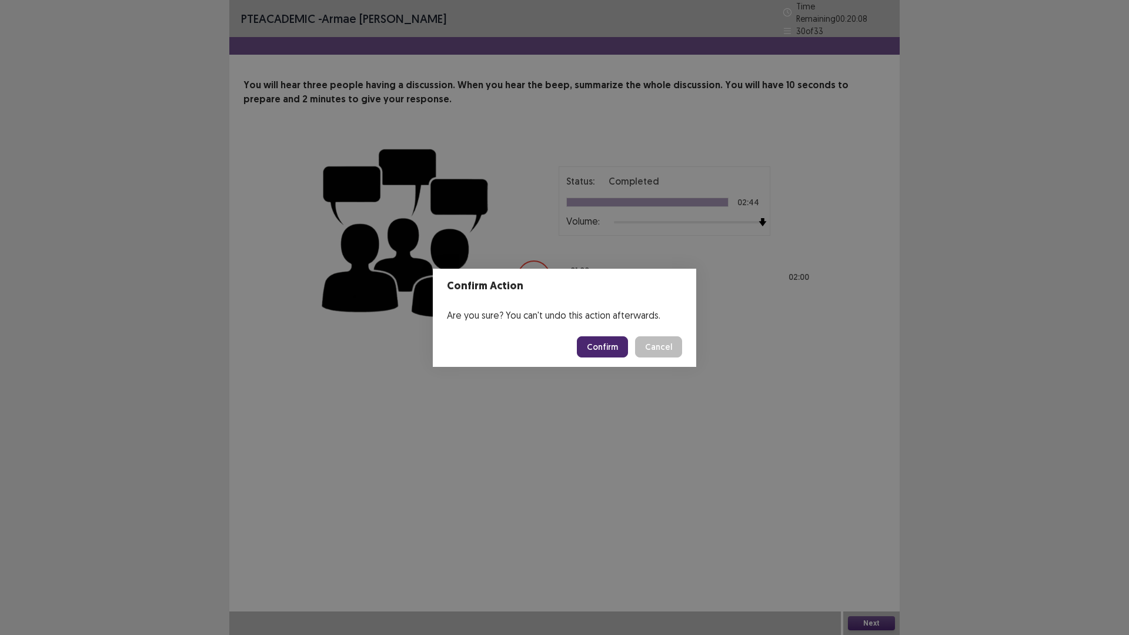
click at [618, 344] on button "Confirm" at bounding box center [602, 346] width 51 height 21
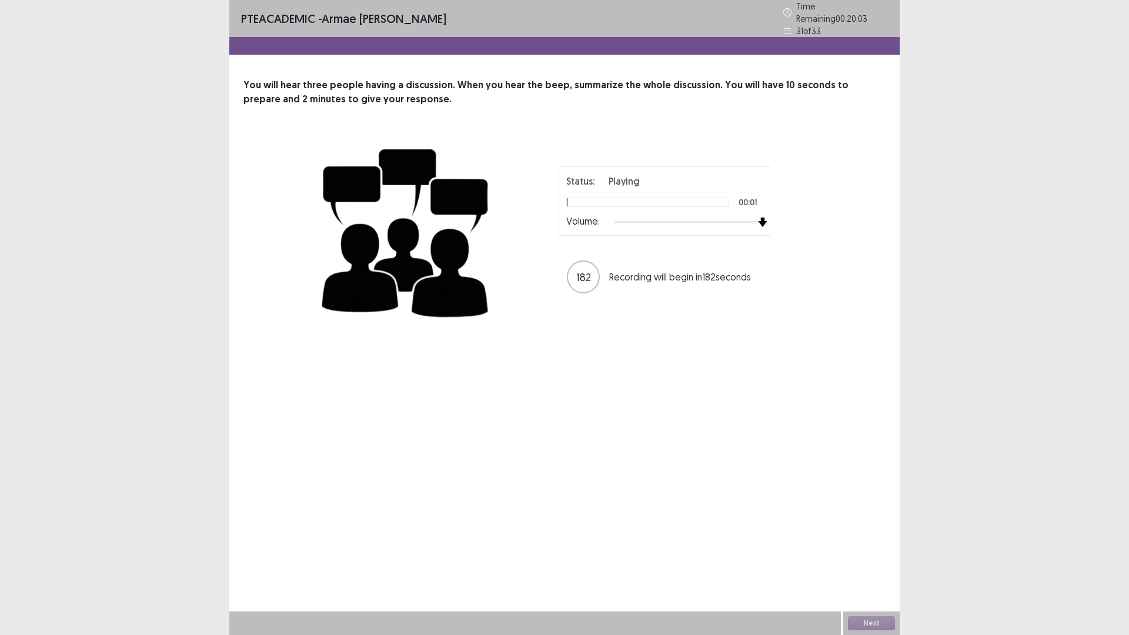
click at [861, 209] on div "Status: Playing 00:01 Volume: 182 Recording will begin in 182 seconds" at bounding box center [564, 231] width 642 height 192
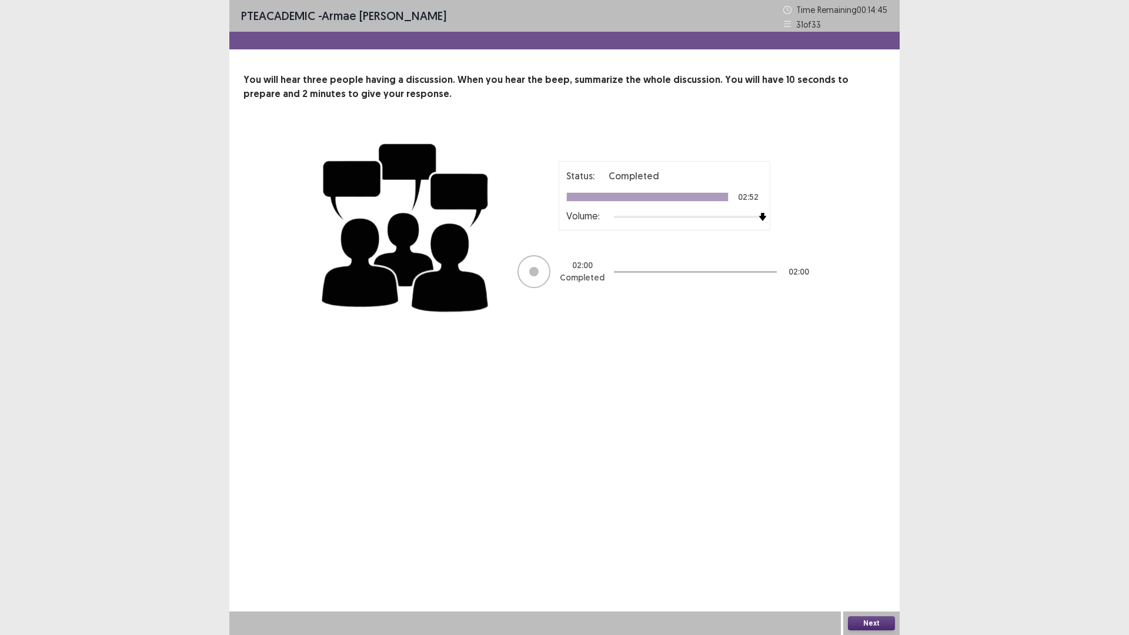
click at [869, 617] on button "Next" at bounding box center [871, 623] width 47 height 14
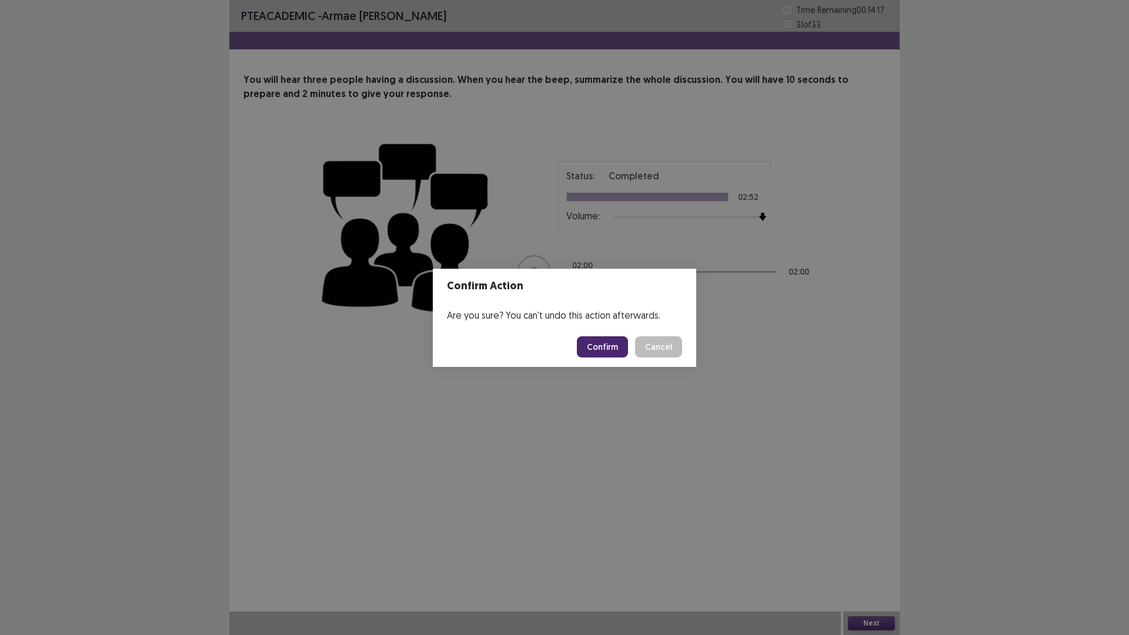
click at [610, 350] on button "Confirm" at bounding box center [602, 346] width 51 height 21
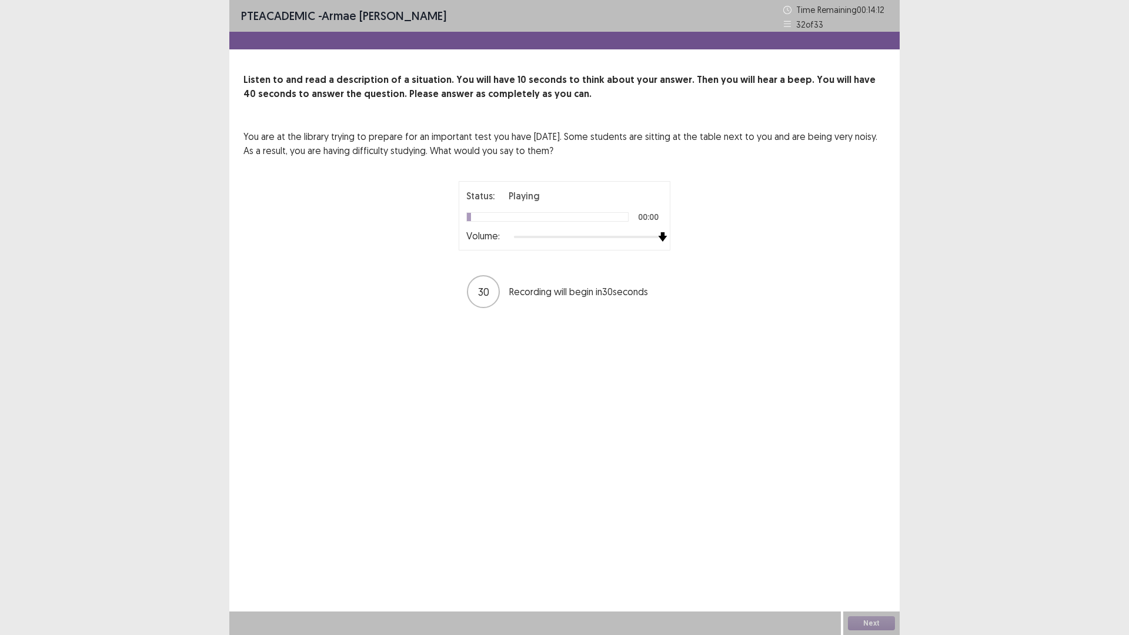
click at [759, 228] on div "You are at the library trying to prepare for an important test you have [DATE].…" at bounding box center [564, 219] width 642 height 180
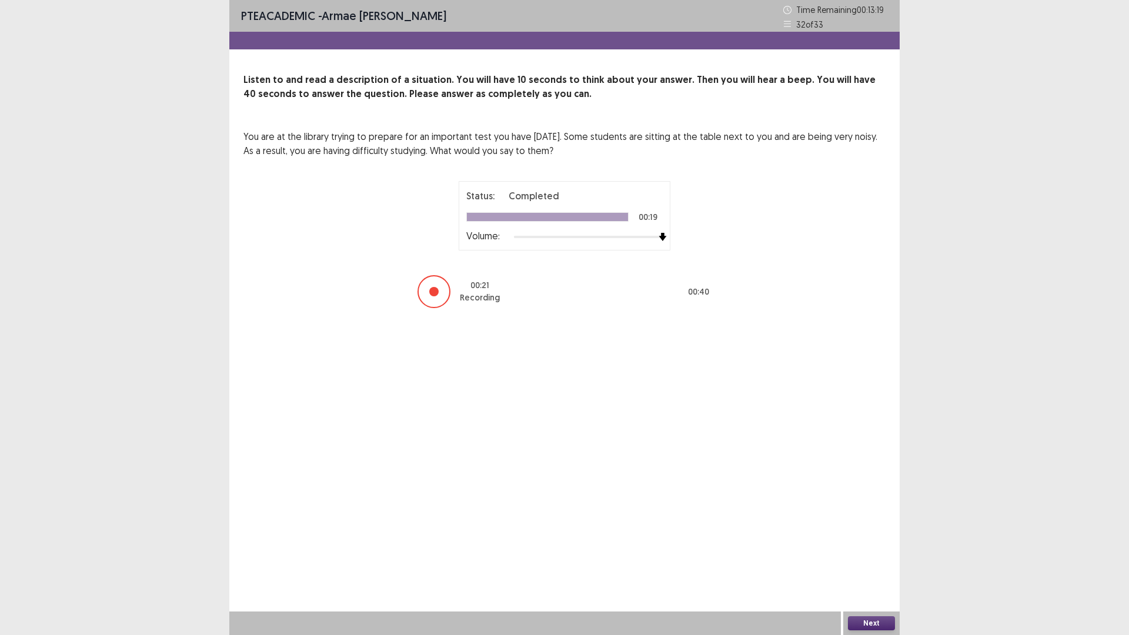
click at [861, 624] on button "Next" at bounding box center [871, 623] width 47 height 14
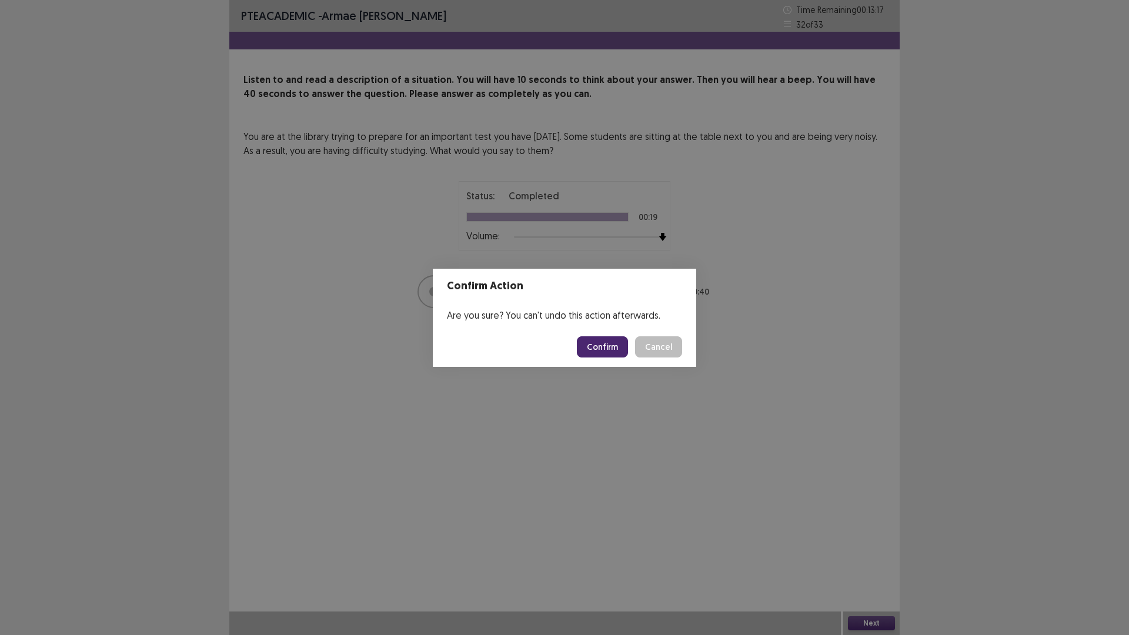
click at [608, 340] on button "Confirm" at bounding box center [602, 346] width 51 height 21
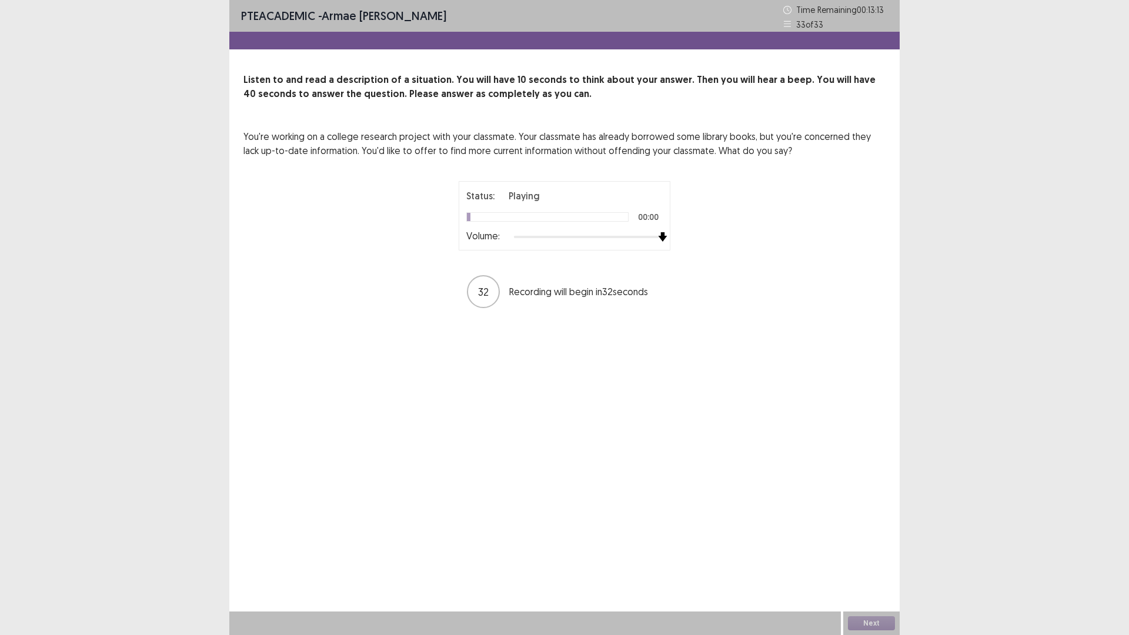
click at [703, 234] on div "Status: Playing 00:00 Volume: 32 Recording will begin in 32 seconds" at bounding box center [564, 245] width 294 height 128
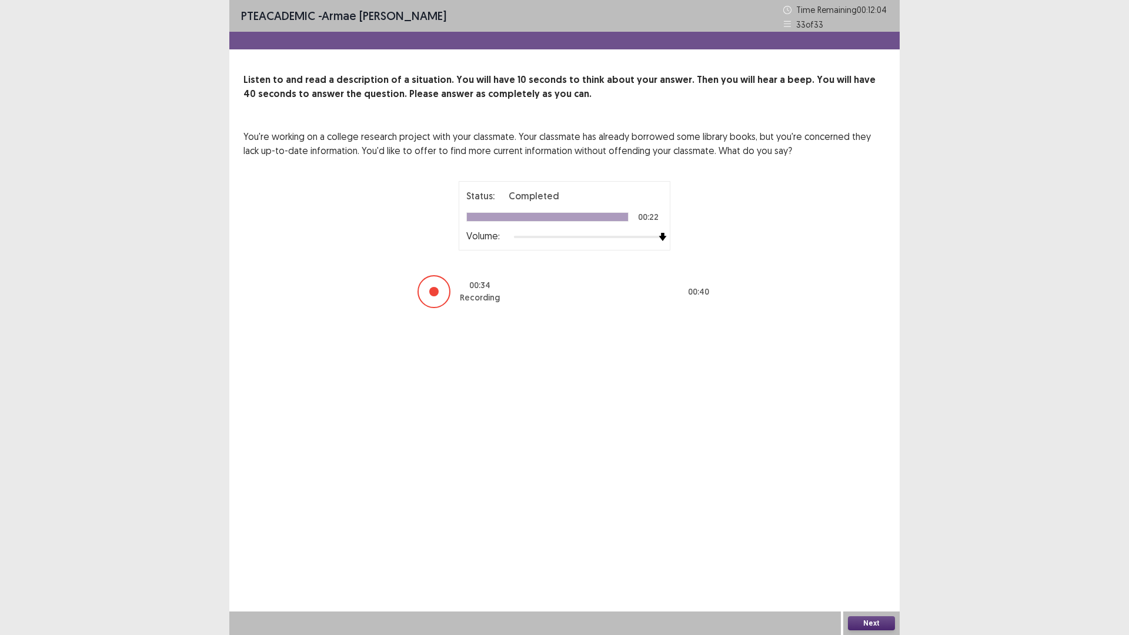
click at [884, 619] on button "Next" at bounding box center [871, 623] width 47 height 14
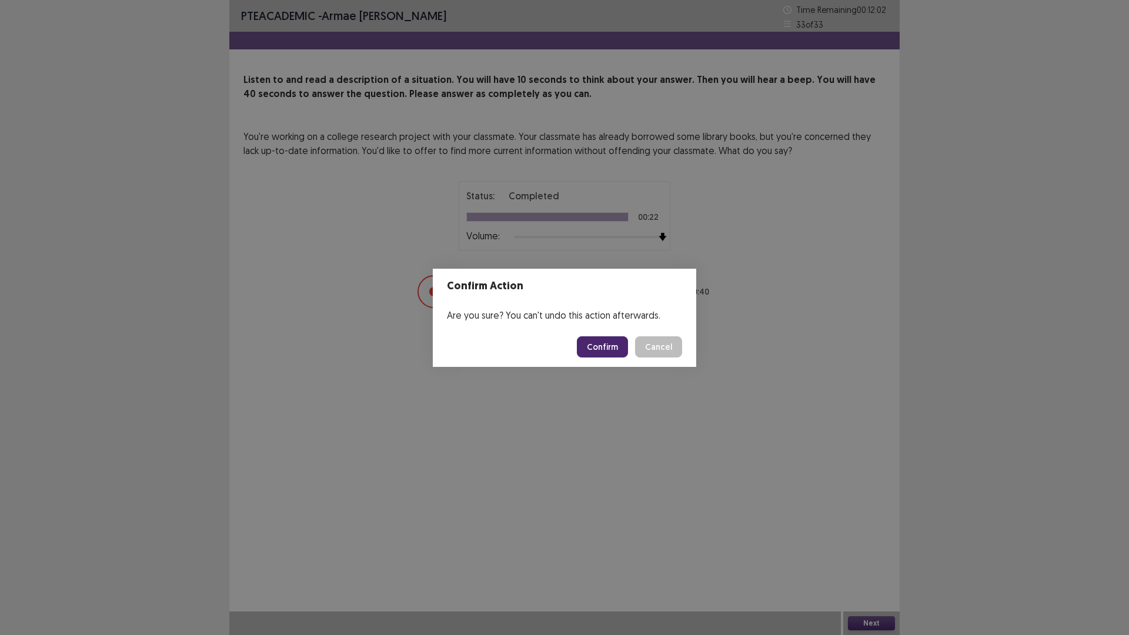
click at [604, 344] on button "Confirm" at bounding box center [602, 346] width 51 height 21
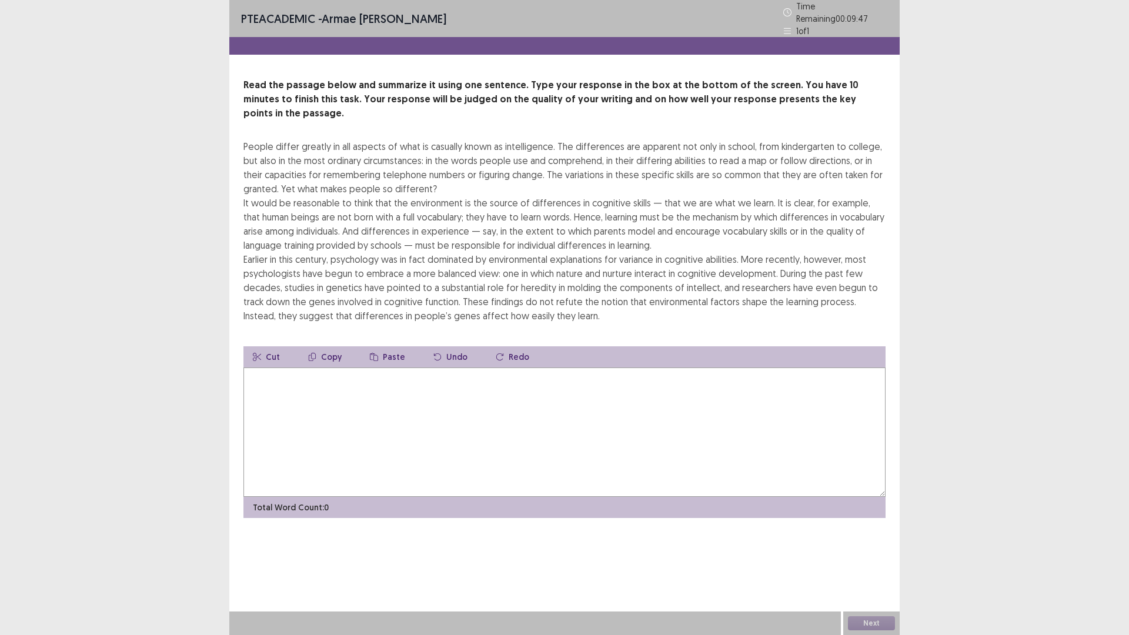
click at [368, 380] on textarea at bounding box center [564, 431] width 642 height 129
type textarea "*"
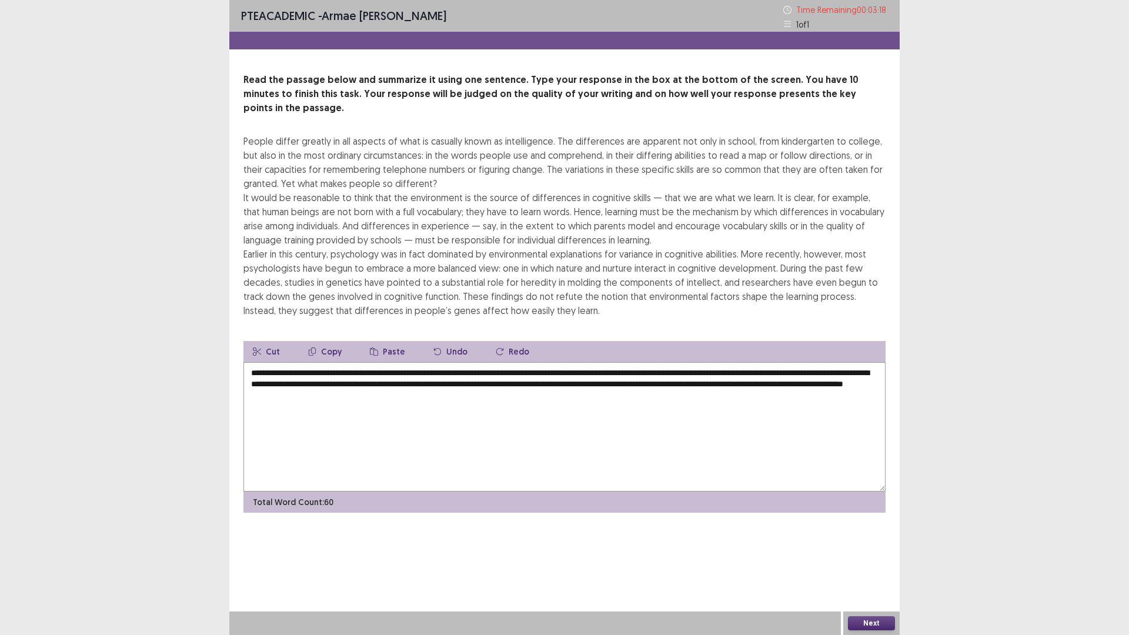
type textarea "**********"
click at [881, 627] on button "Next" at bounding box center [871, 623] width 47 height 14
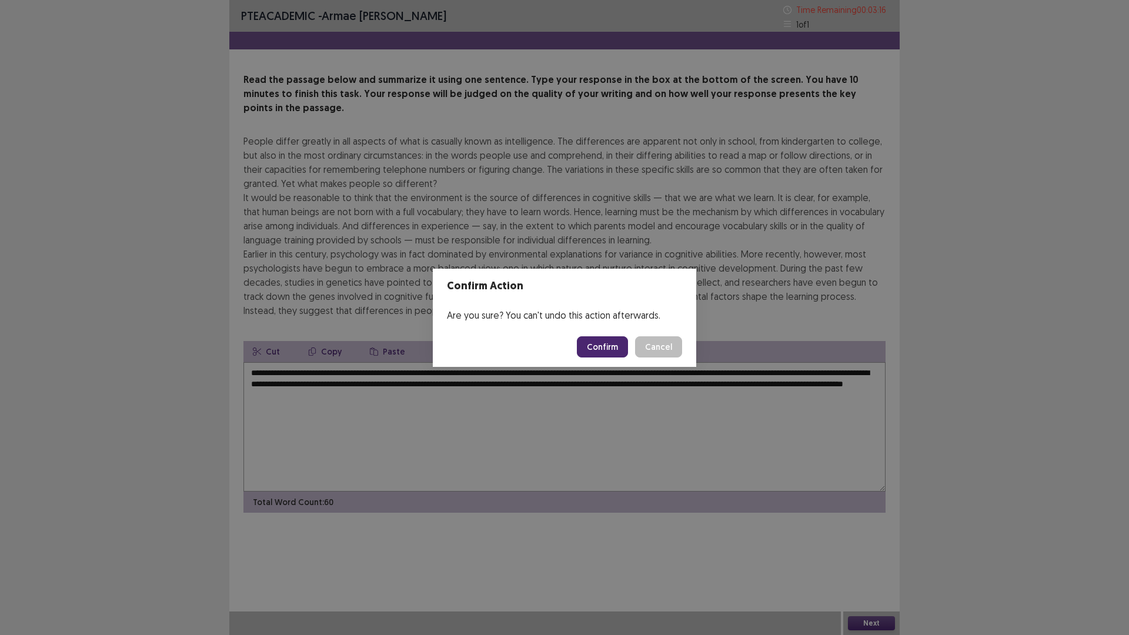
click at [605, 354] on button "Confirm" at bounding box center [602, 346] width 51 height 21
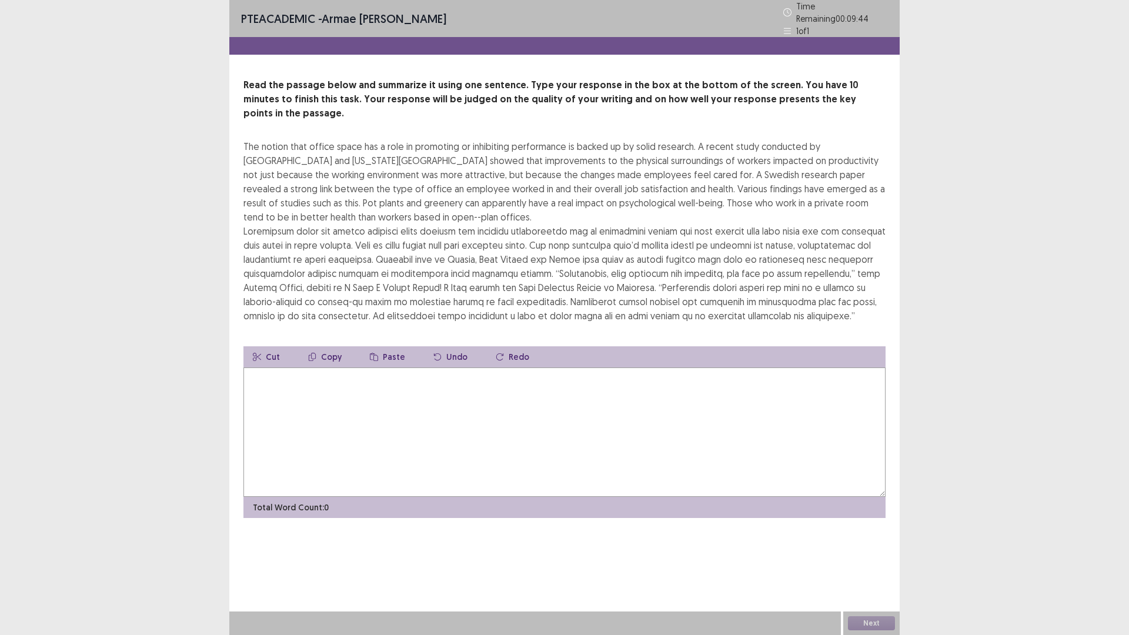
click at [546, 384] on textarea at bounding box center [564, 431] width 642 height 129
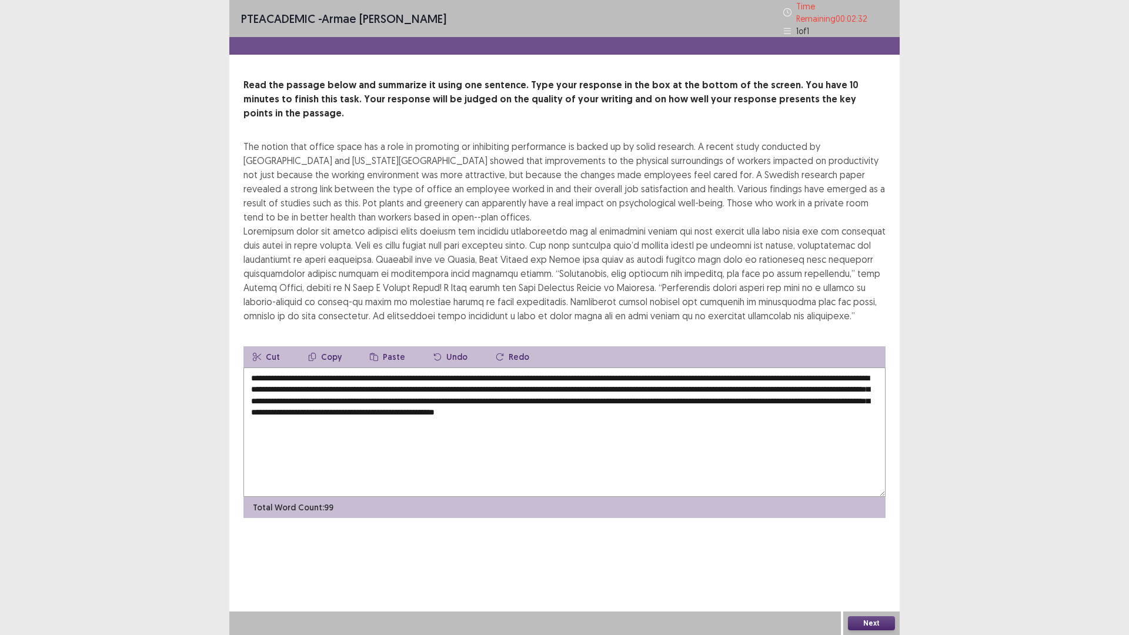
drag, startPoint x: 557, startPoint y: 392, endPoint x: 590, endPoint y: 441, distance: 59.7
click at [590, 441] on textarea "**********" at bounding box center [564, 431] width 642 height 129
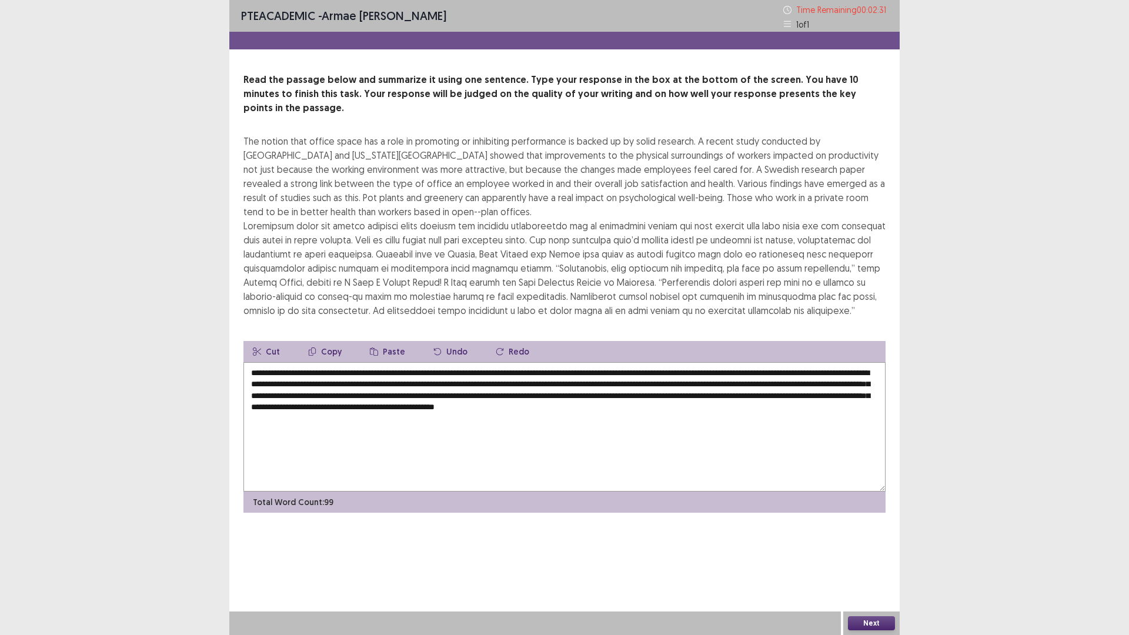
click at [583, 436] on textarea "**********" at bounding box center [564, 426] width 642 height 129
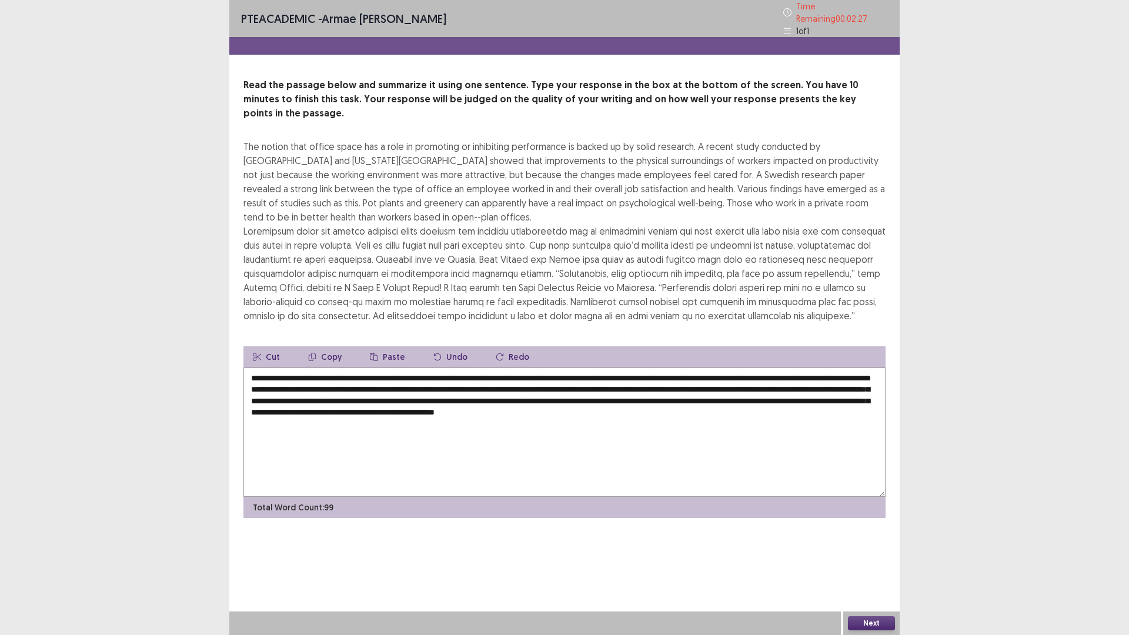
drag, startPoint x: 687, startPoint y: 394, endPoint x: 725, endPoint y: 441, distance: 60.1
click at [725, 441] on textarea "**********" at bounding box center [564, 431] width 642 height 129
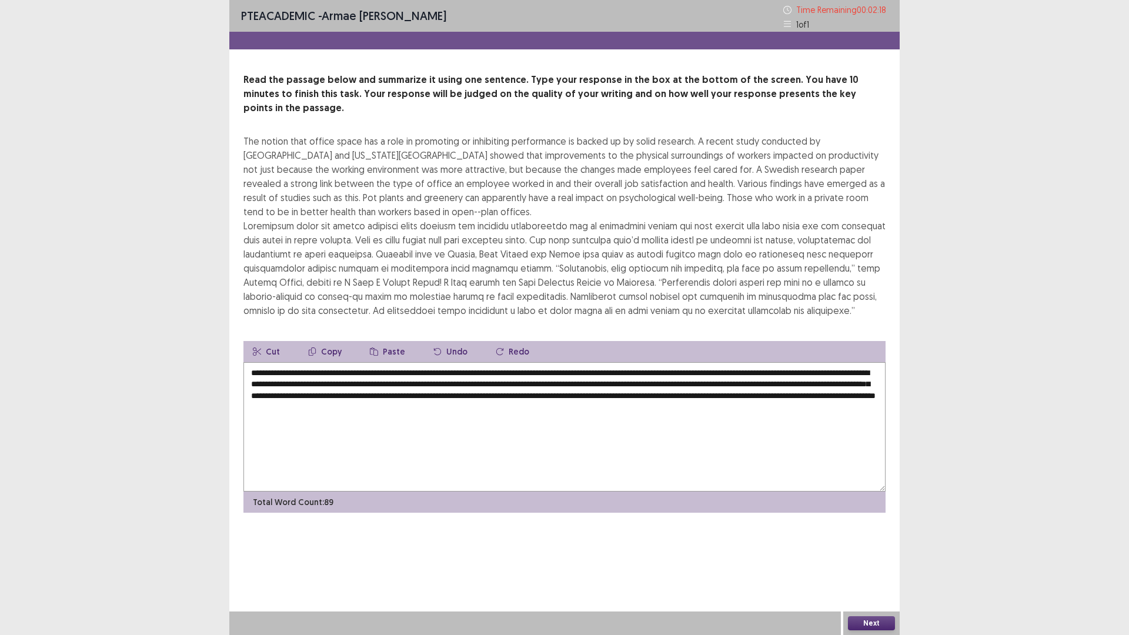
drag, startPoint x: 554, startPoint y: 395, endPoint x: 717, endPoint y: 415, distance: 164.0
click at [716, 412] on textarea "**********" at bounding box center [564, 426] width 642 height 129
type textarea "**********"
click at [871, 621] on button "Next" at bounding box center [871, 623] width 47 height 14
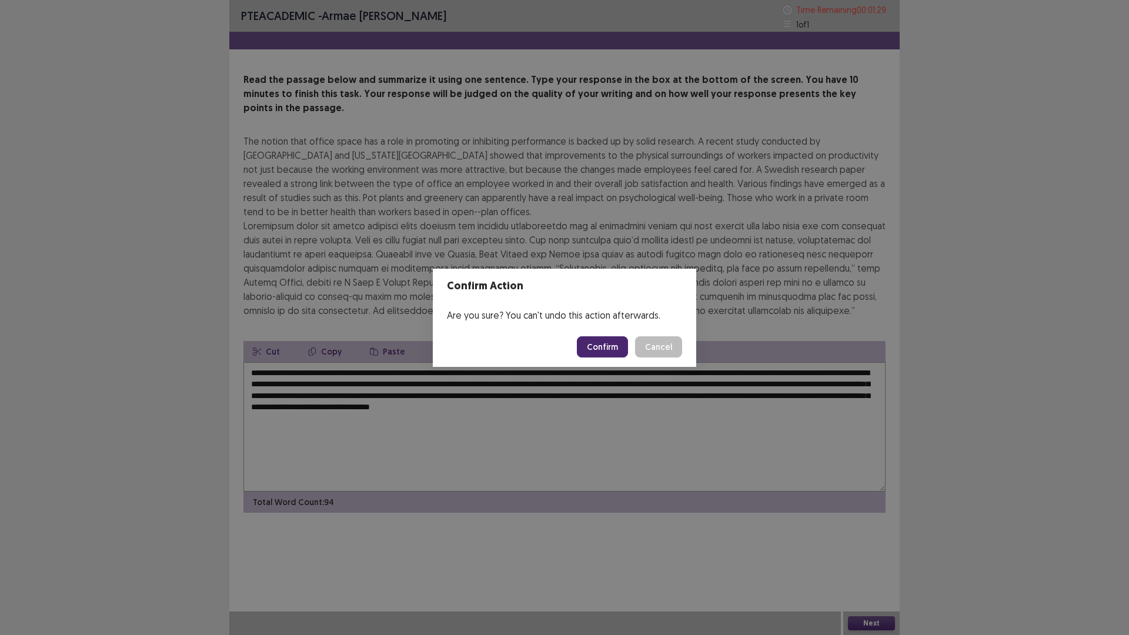
click at [611, 352] on button "Confirm" at bounding box center [602, 346] width 51 height 21
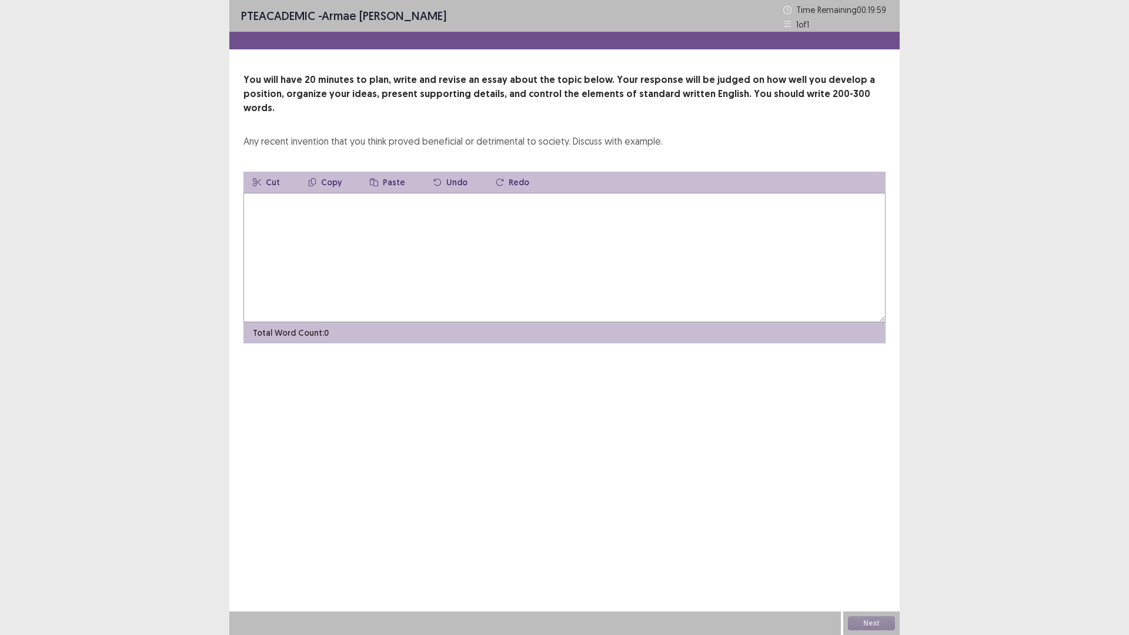
click at [329, 223] on textarea at bounding box center [564, 257] width 642 height 129
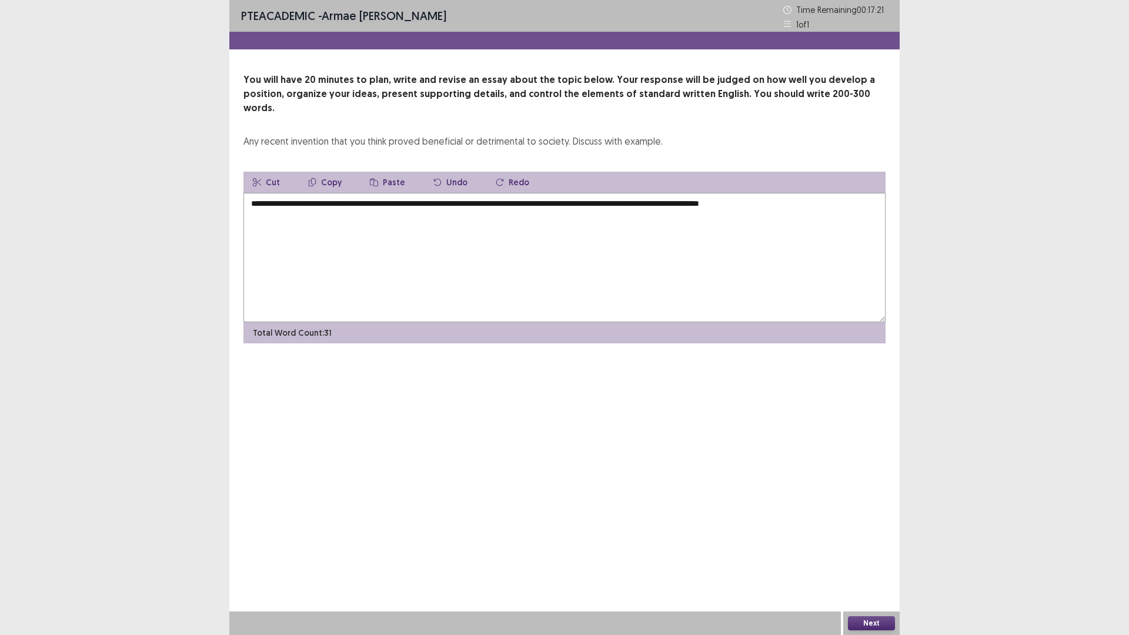
drag, startPoint x: 806, startPoint y: 192, endPoint x: 485, endPoint y: 192, distance: 320.9
click at [485, 193] on textarea "**********" at bounding box center [564, 257] width 642 height 129
click at [521, 198] on textarea "**********" at bounding box center [564, 257] width 642 height 129
click at [487, 213] on textarea "**********" at bounding box center [564, 257] width 642 height 129
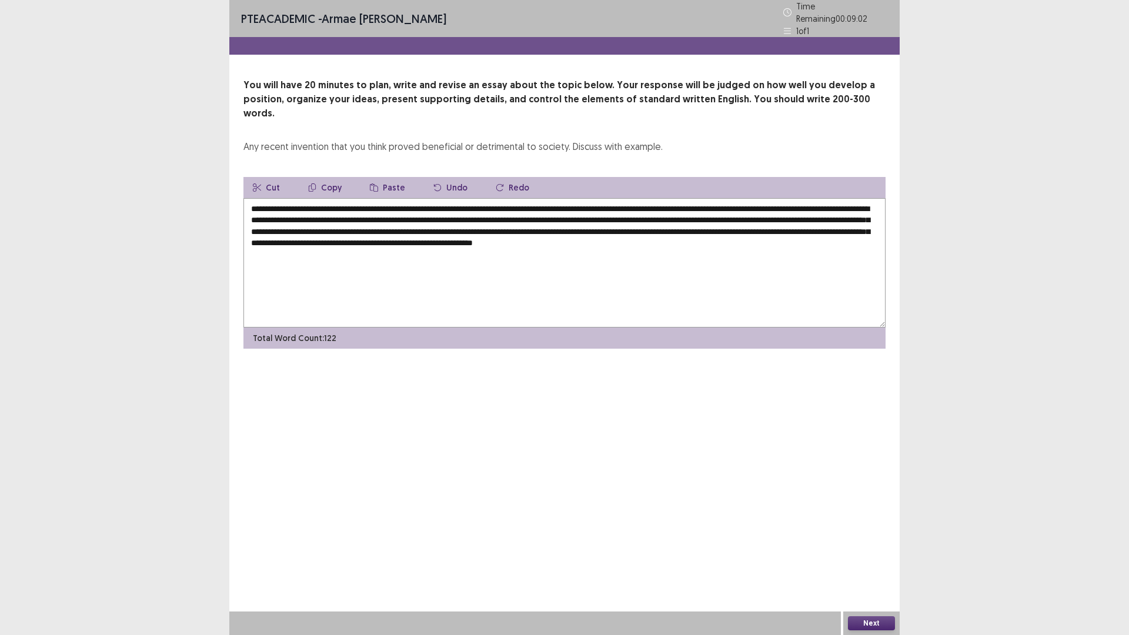
type textarea "**********"
click at [874, 620] on button "Next" at bounding box center [871, 623] width 47 height 14
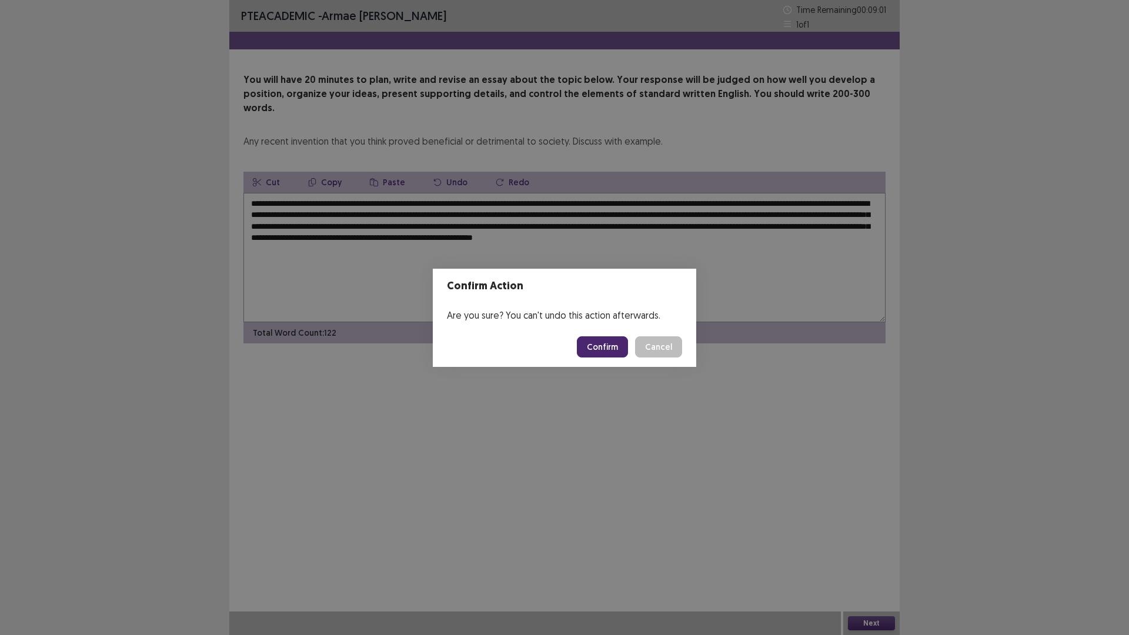
click at [610, 351] on button "Confirm" at bounding box center [602, 346] width 51 height 21
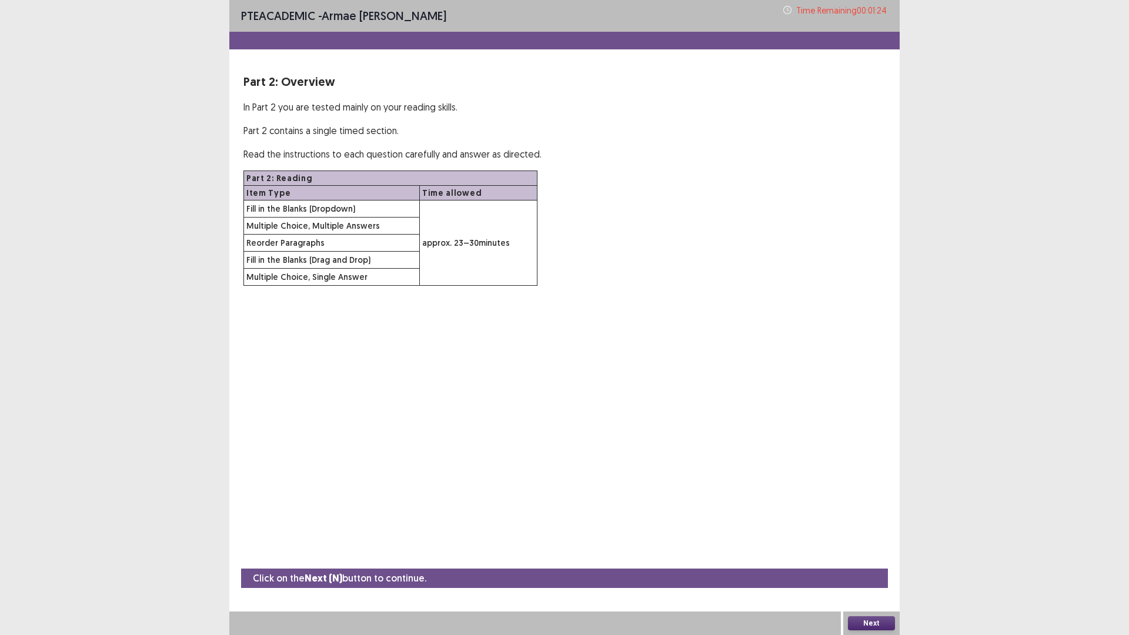
click at [875, 620] on button "Next" at bounding box center [871, 623] width 47 height 14
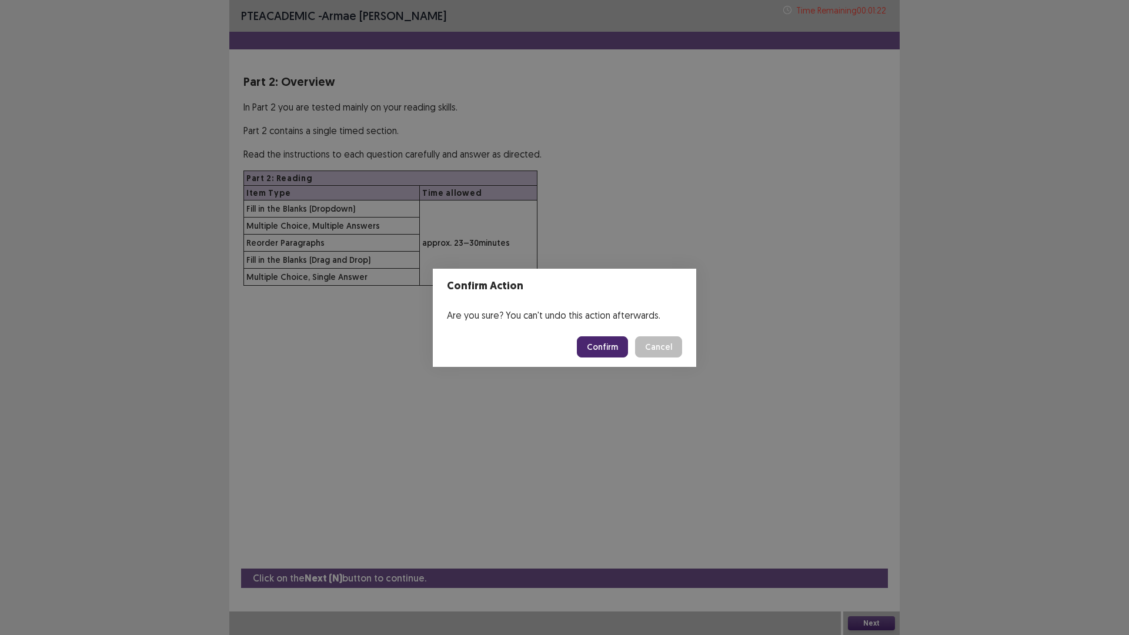
click at [608, 346] on button "Confirm" at bounding box center [602, 346] width 51 height 21
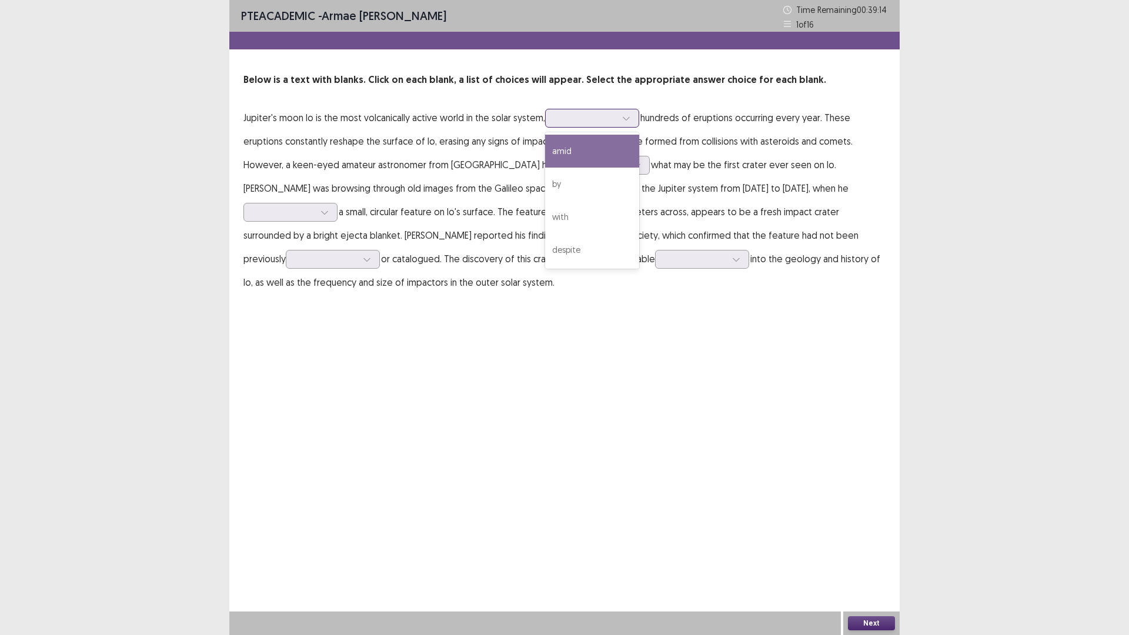
click at [632, 122] on div at bounding box center [626, 118] width 18 height 18
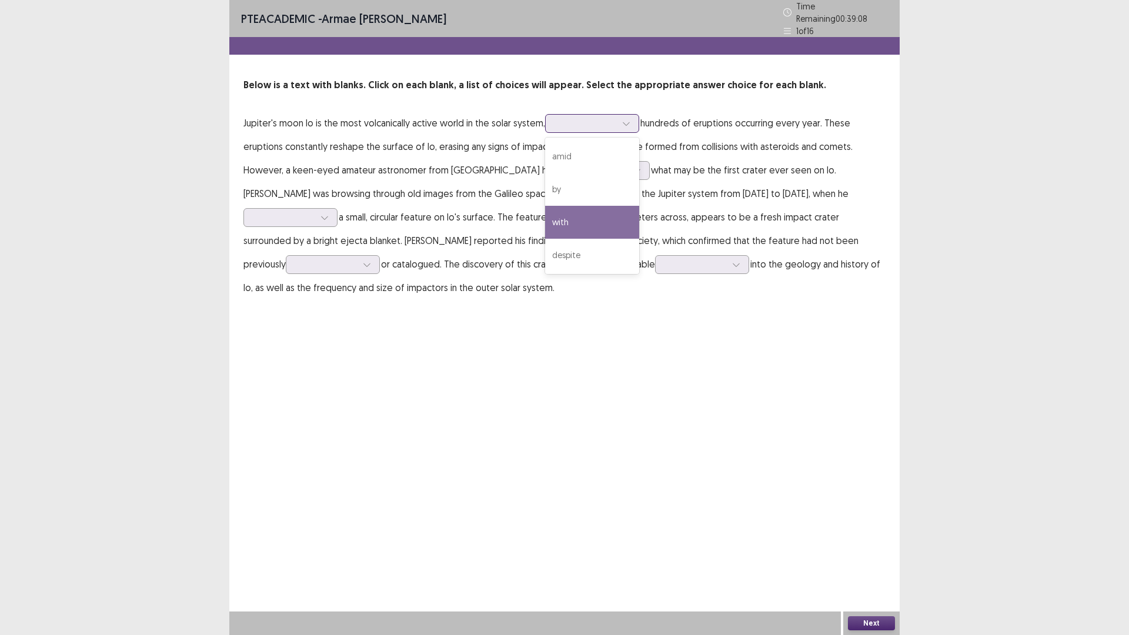
click at [593, 225] on div "with" at bounding box center [592, 222] width 94 height 33
click at [606, 118] on div at bounding box center [585, 123] width 61 height 11
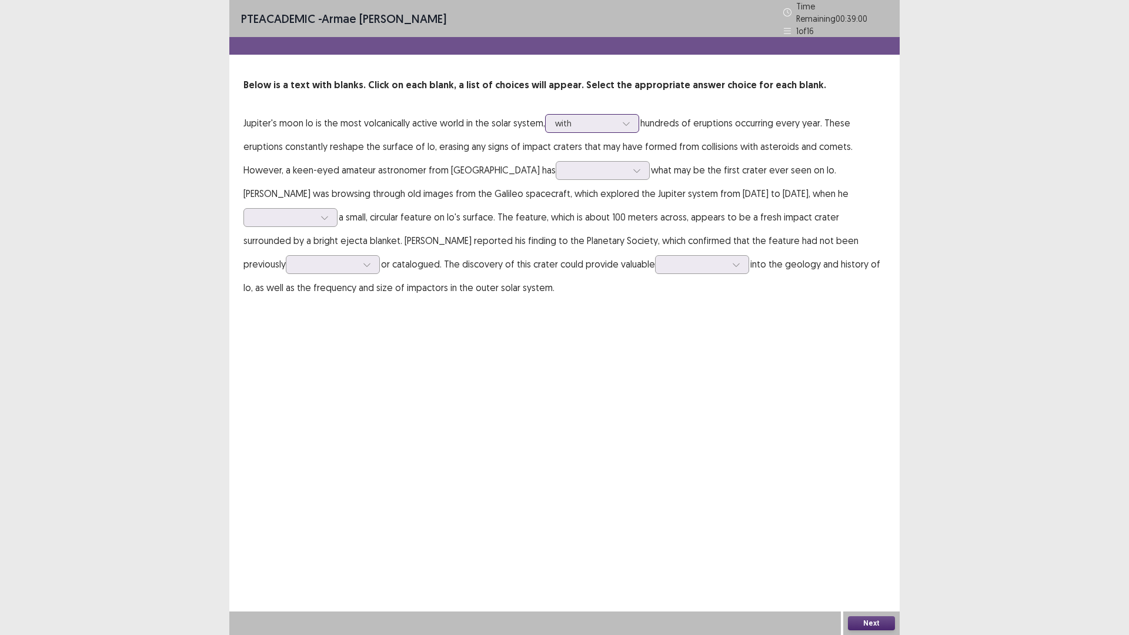
click at [606, 118] on div at bounding box center [585, 123] width 61 height 11
click at [565, 166] on div at bounding box center [595, 170] width 61 height 11
click at [560, 260] on div "discovered" at bounding box center [602, 269] width 94 height 33
click at [632, 166] on icon at bounding box center [636, 170] width 8 height 8
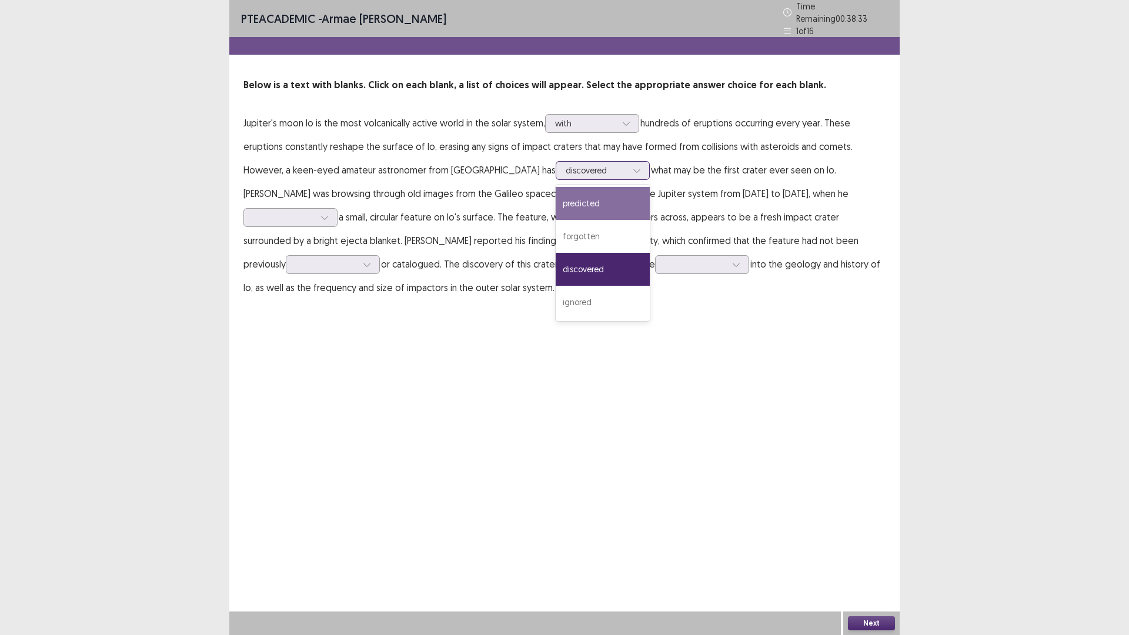
click at [555, 196] on div "predicted" at bounding box center [602, 203] width 94 height 33
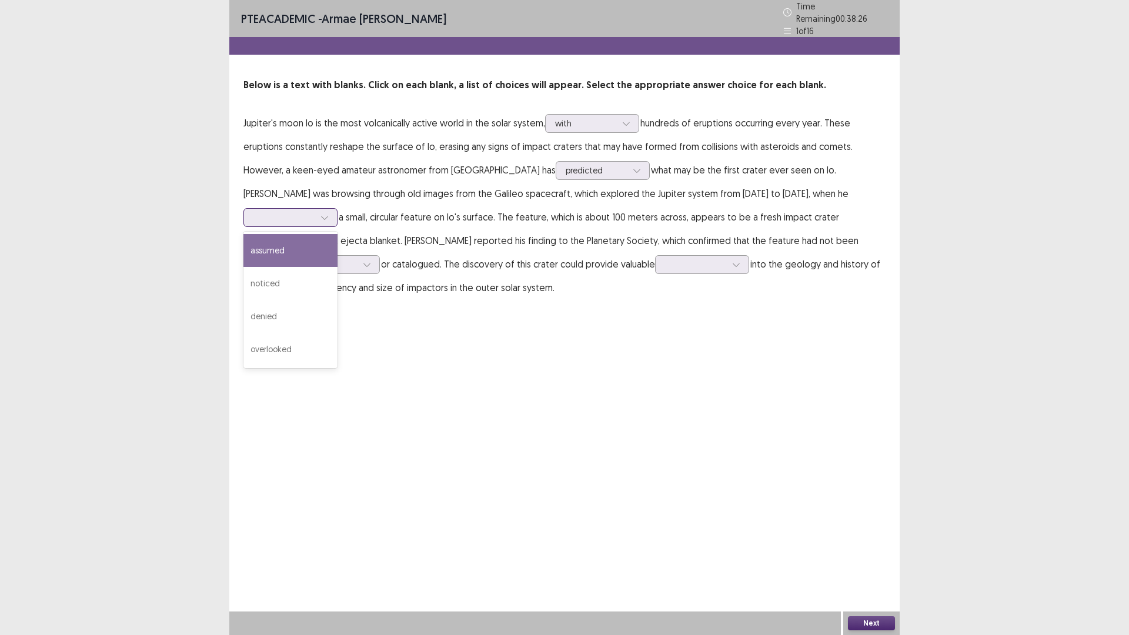
click at [314, 212] on div at bounding box center [283, 217] width 61 height 11
click at [337, 267] on div "noticed" at bounding box center [290, 283] width 94 height 33
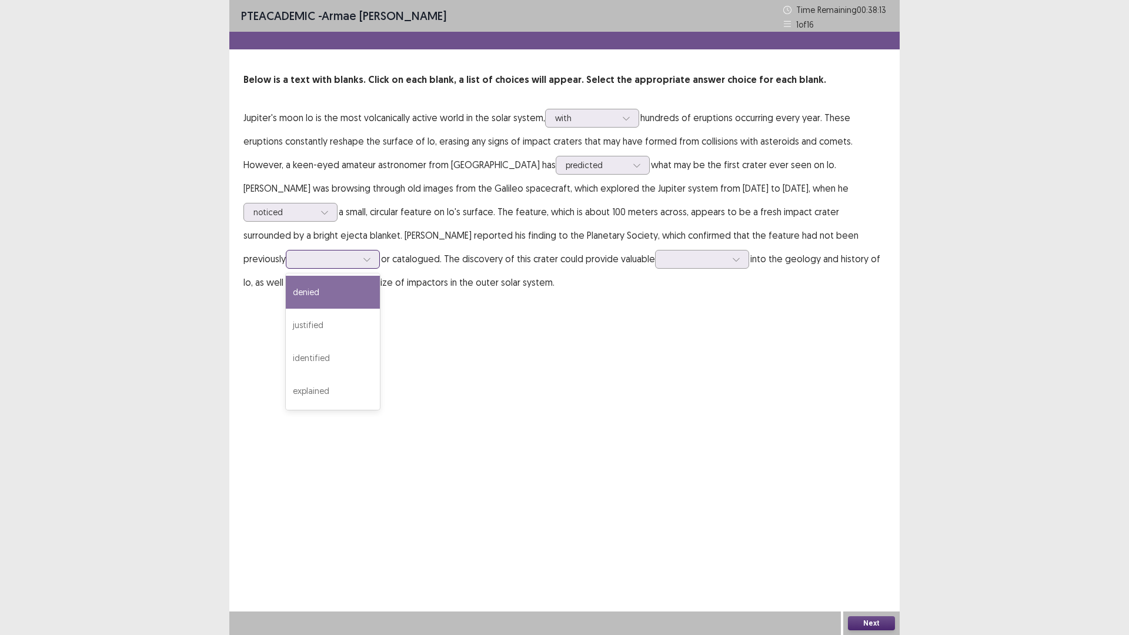
click at [357, 253] on div at bounding box center [326, 258] width 61 height 11
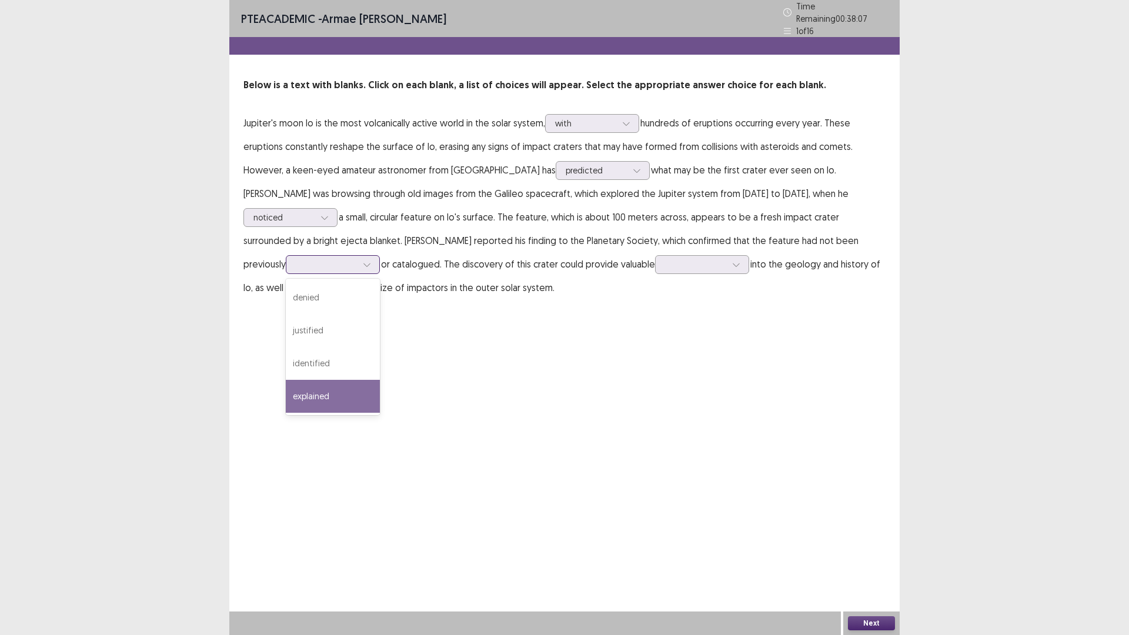
click at [380, 380] on div "explained" at bounding box center [333, 396] width 94 height 33
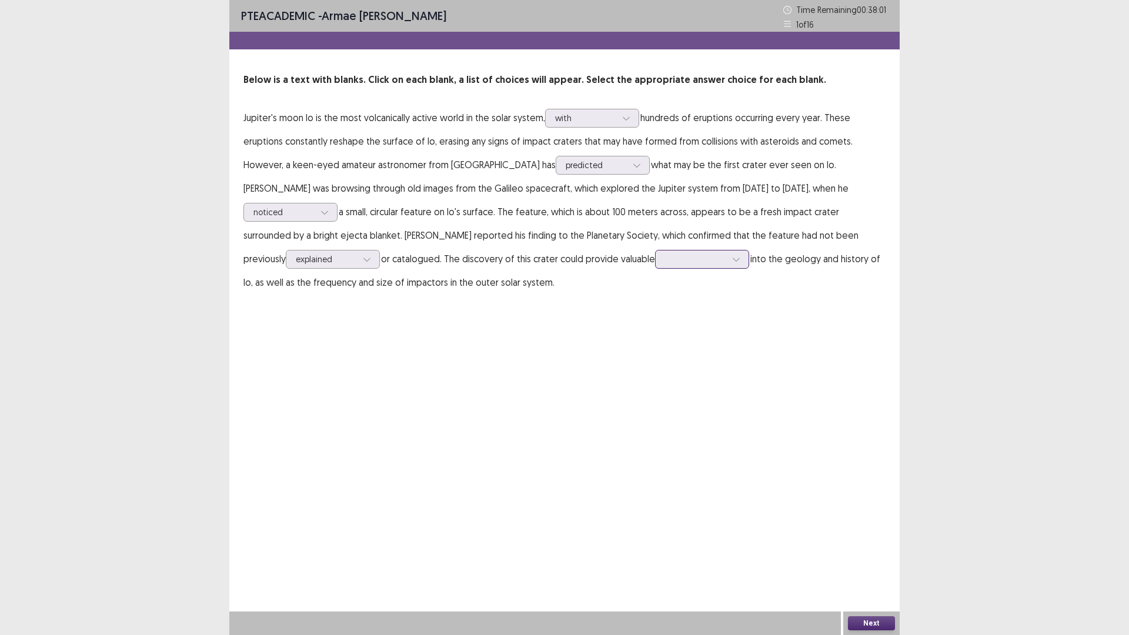
click at [665, 264] on div at bounding box center [695, 258] width 61 height 11
click at [655, 294] on div "confusion" at bounding box center [702, 292] width 94 height 33
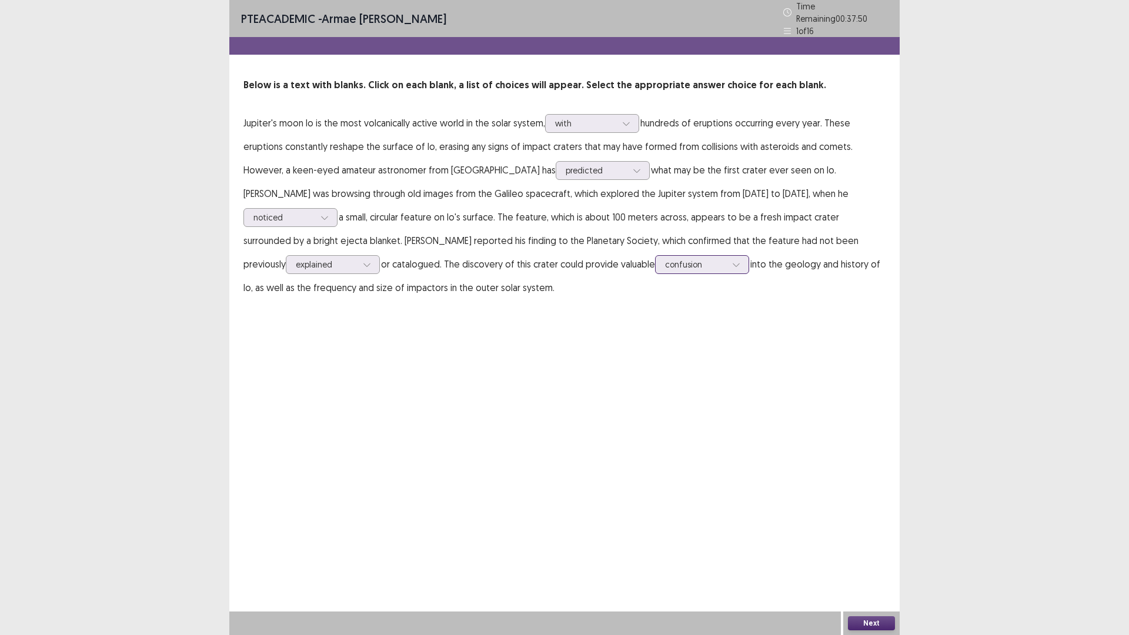
click at [664, 256] on div "confusion" at bounding box center [695, 265] width 63 height 18
click at [655, 327] on div "insights" at bounding box center [702, 330] width 94 height 33
click at [871, 622] on button "Next" at bounding box center [871, 623] width 47 height 14
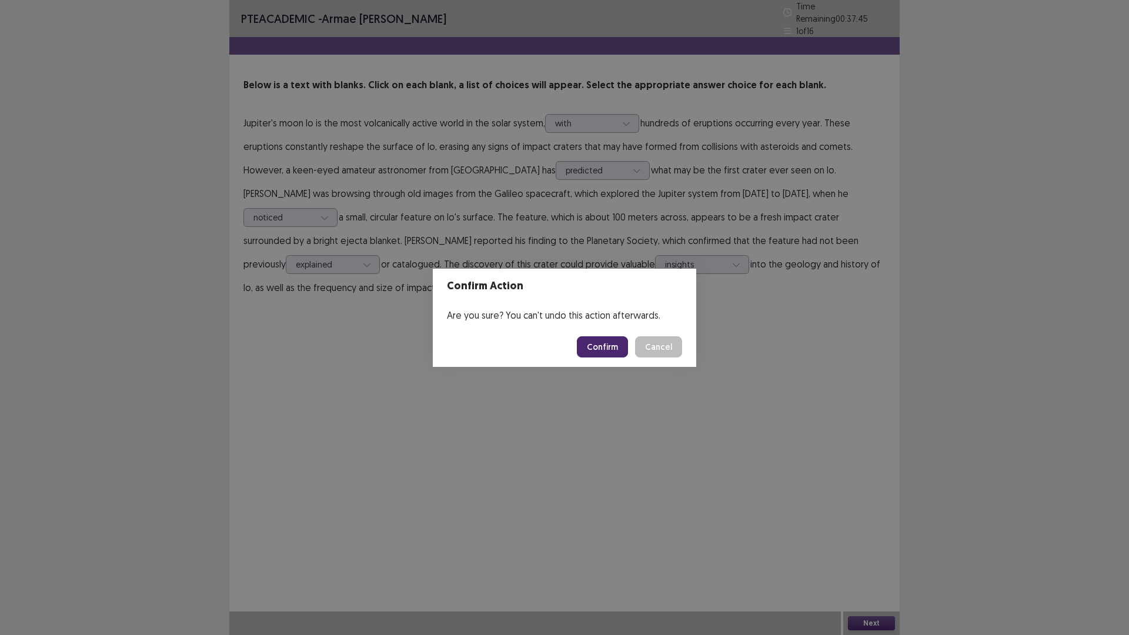
click at [618, 340] on button "Confirm" at bounding box center [602, 346] width 51 height 21
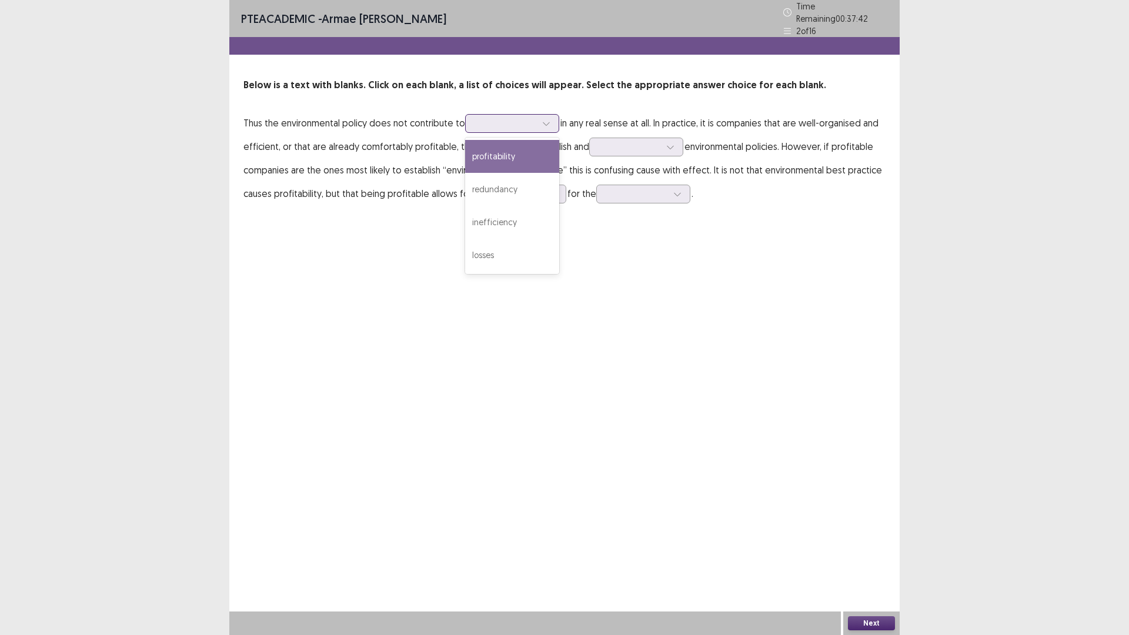
click at [503, 119] on div at bounding box center [505, 123] width 61 height 11
click at [508, 156] on div "profitability" at bounding box center [512, 156] width 94 height 33
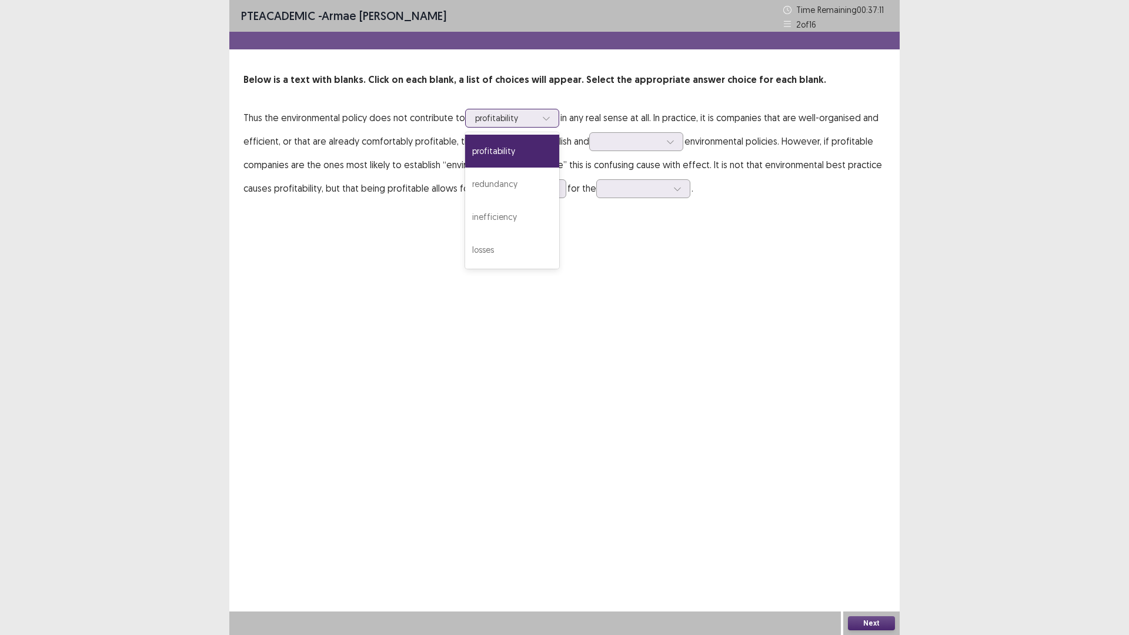
click at [506, 123] on div at bounding box center [505, 117] width 61 height 11
click at [510, 256] on div "losses" at bounding box center [512, 249] width 94 height 33
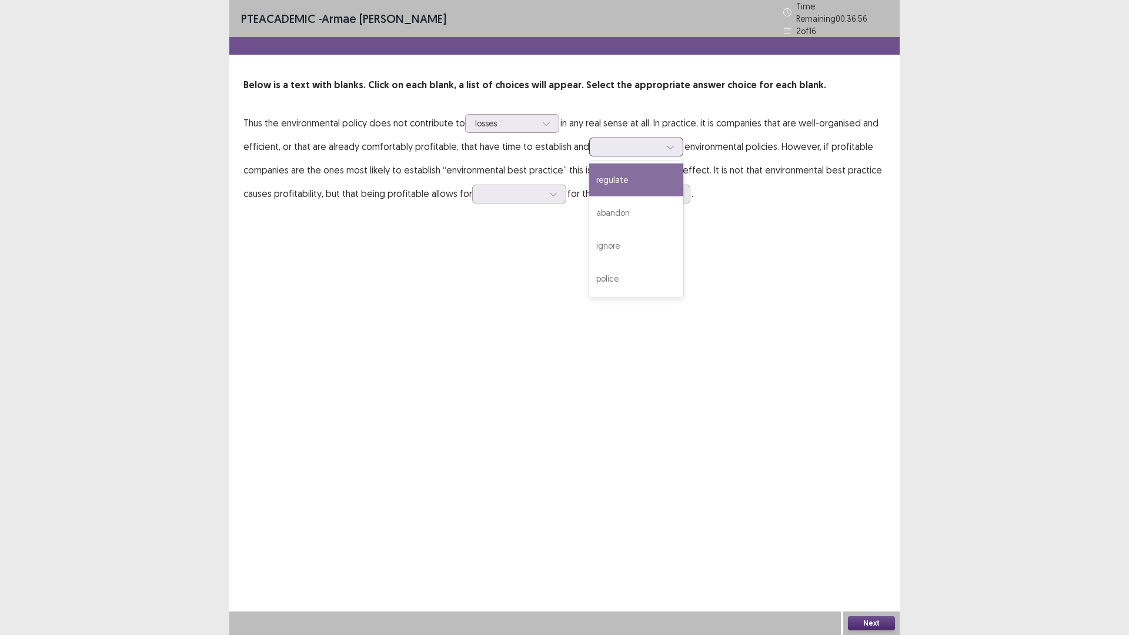
click at [599, 145] on div at bounding box center [629, 146] width 61 height 11
click at [614, 179] on div "regulate" at bounding box center [636, 179] width 94 height 33
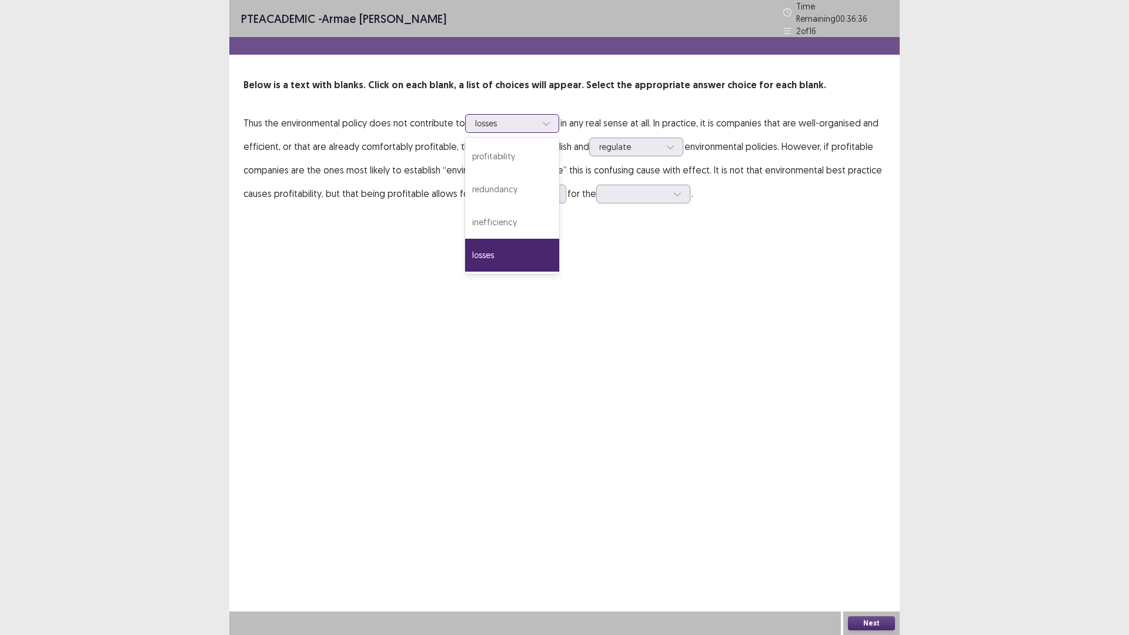
click at [495, 118] on div at bounding box center [505, 123] width 61 height 11
click at [497, 150] on div "profitability" at bounding box center [512, 156] width 94 height 33
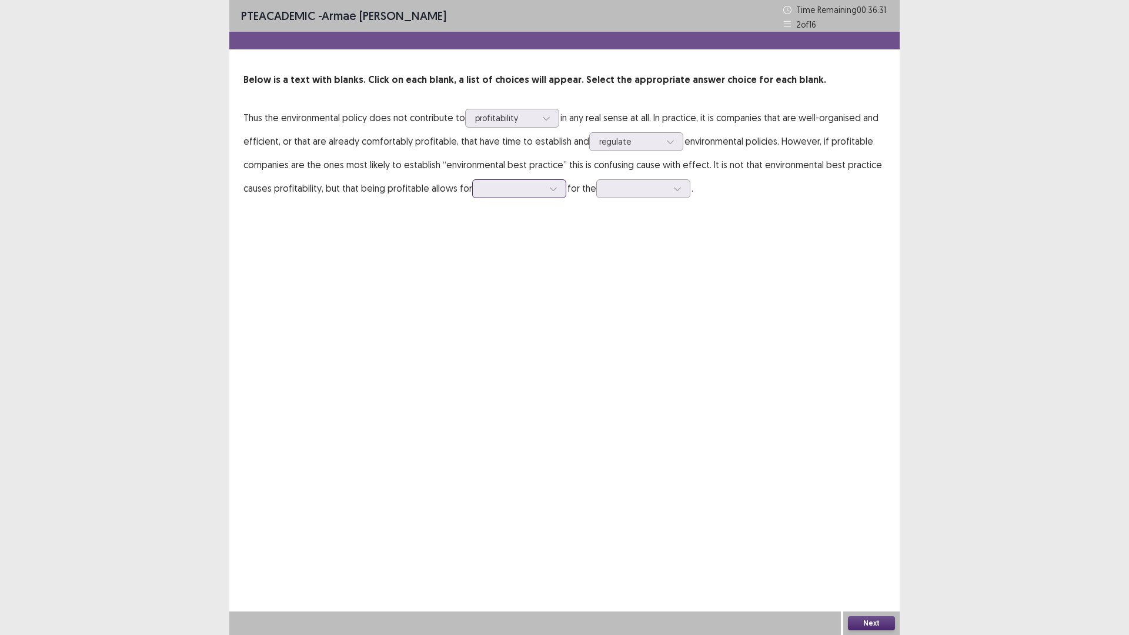
click at [495, 193] on div at bounding box center [512, 188] width 61 height 11
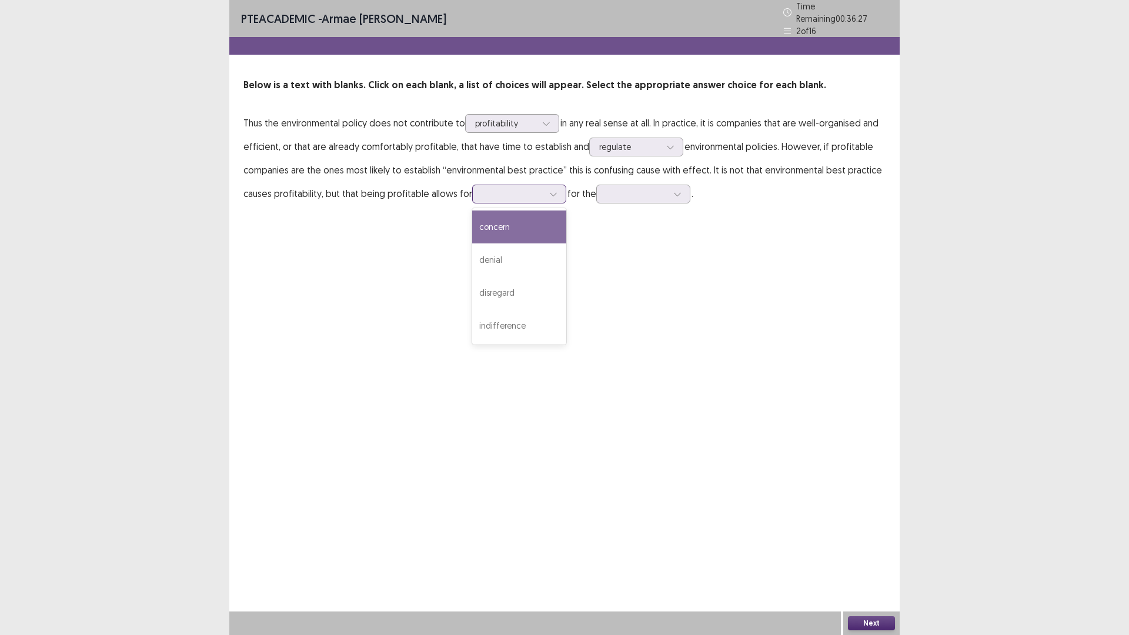
click at [525, 219] on div "concern" at bounding box center [519, 226] width 94 height 33
click at [614, 188] on div at bounding box center [636, 193] width 61 height 11
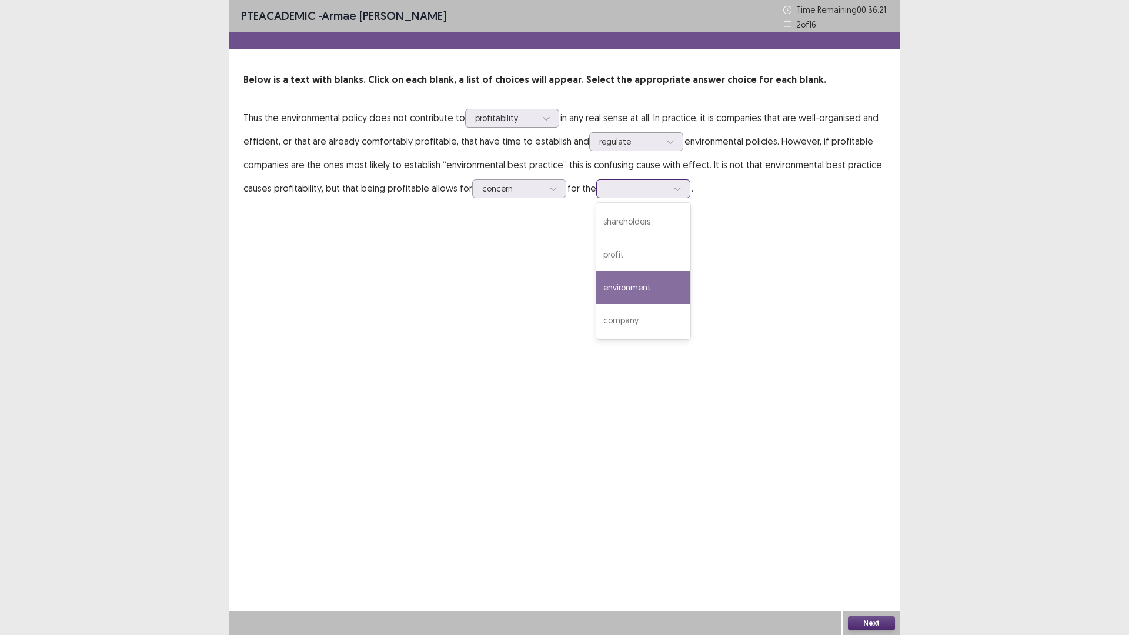
click at [628, 290] on div "environment" at bounding box center [643, 287] width 94 height 33
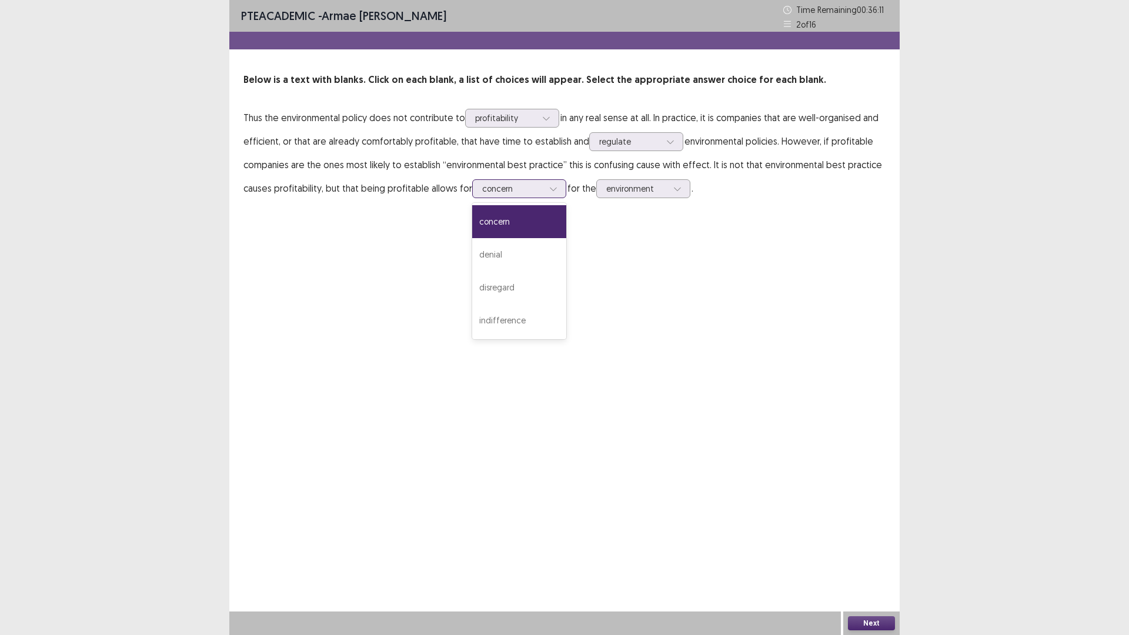
click at [553, 192] on icon at bounding box center [553, 189] width 8 height 8
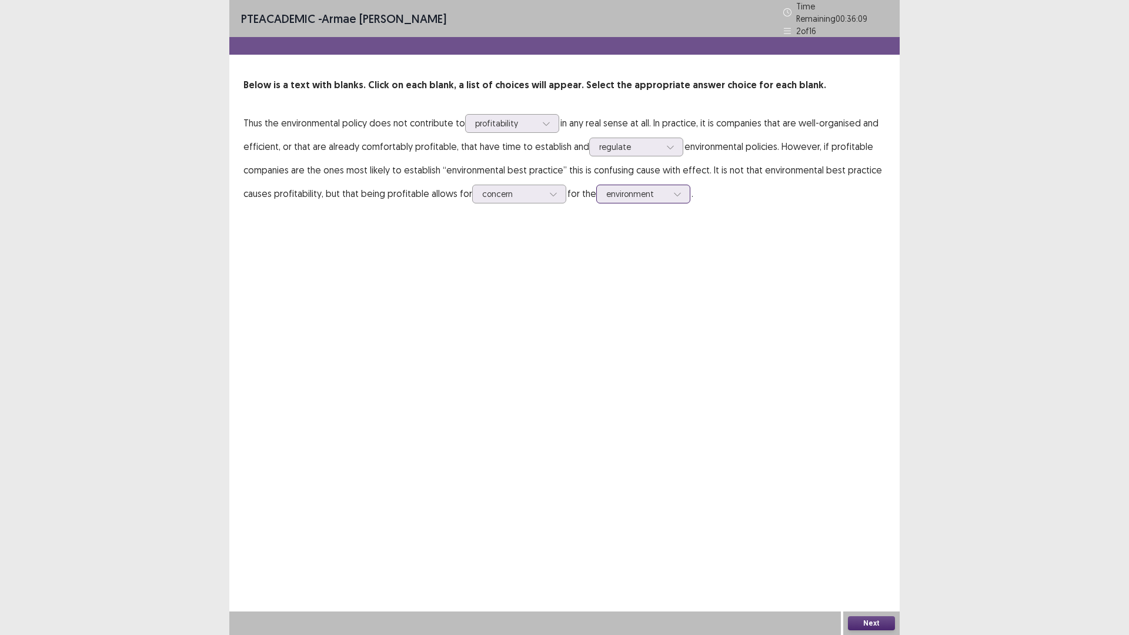
click at [603, 192] on div "environment" at bounding box center [643, 194] width 94 height 19
click at [668, 289] on div "environment" at bounding box center [643, 292] width 94 height 33
click at [664, 188] on div at bounding box center [636, 193] width 61 height 11
click at [669, 323] on div "company" at bounding box center [643, 325] width 94 height 33
click at [876, 617] on button "Next" at bounding box center [871, 623] width 47 height 14
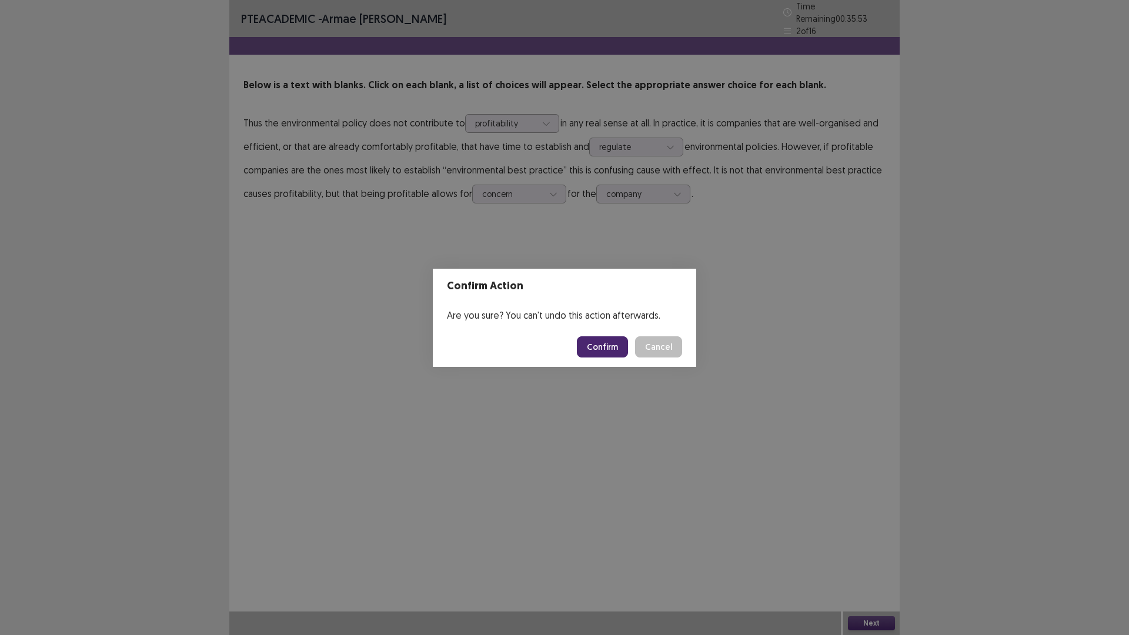
click at [612, 349] on button "Confirm" at bounding box center [602, 346] width 51 height 21
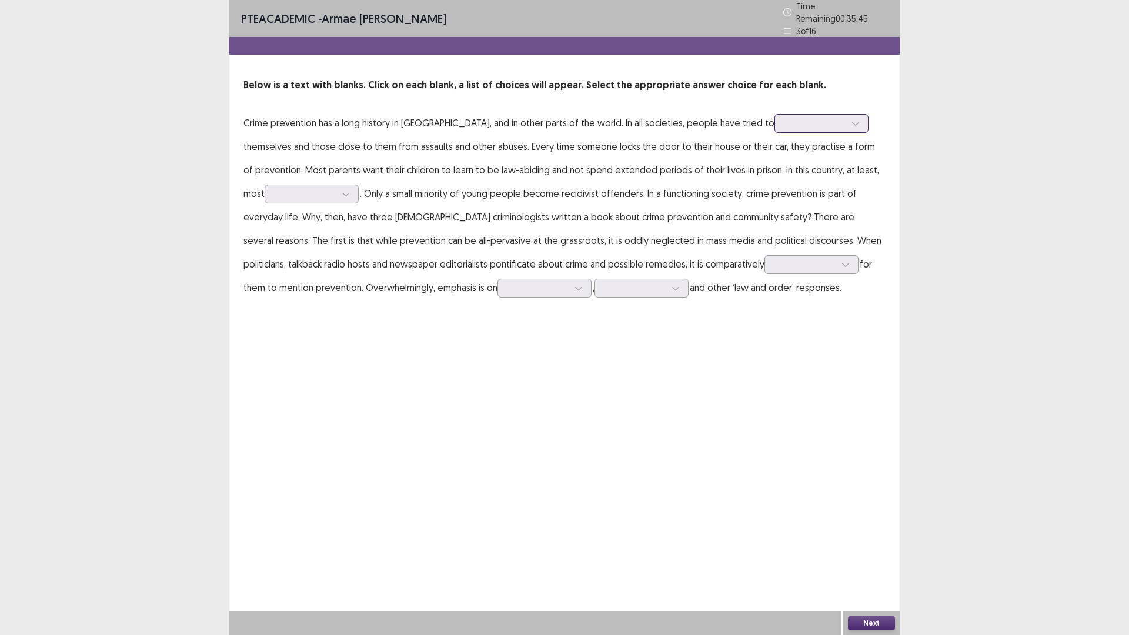
click at [784, 120] on div at bounding box center [814, 123] width 61 height 11
click at [774, 150] on div "protect" at bounding box center [821, 156] width 94 height 33
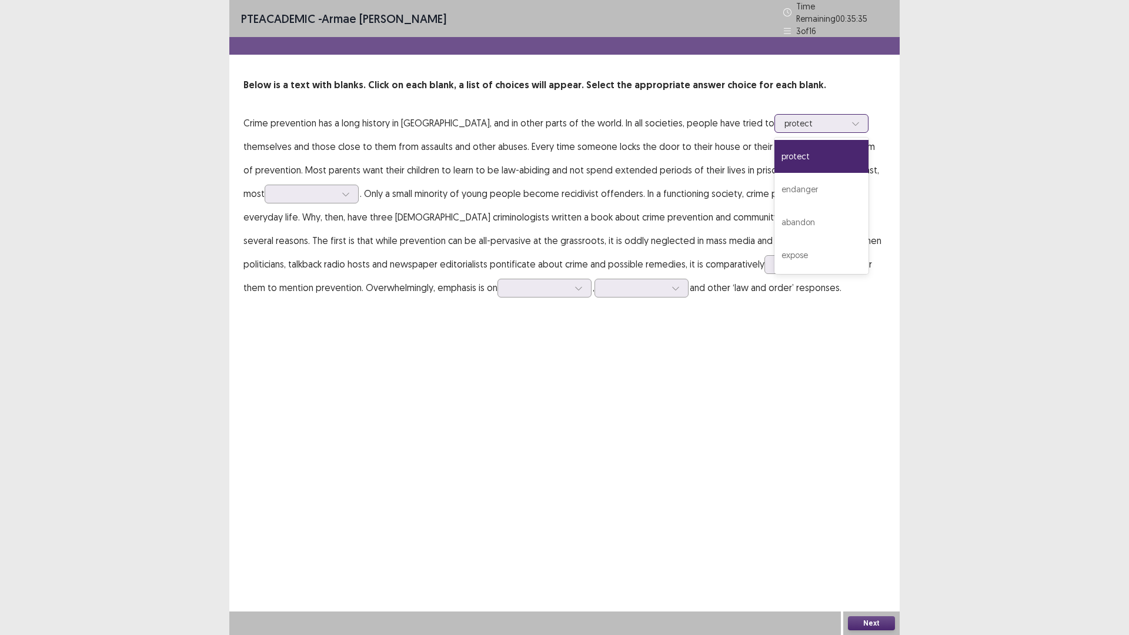
click at [784, 115] on div "protect" at bounding box center [814, 124] width 61 height 18
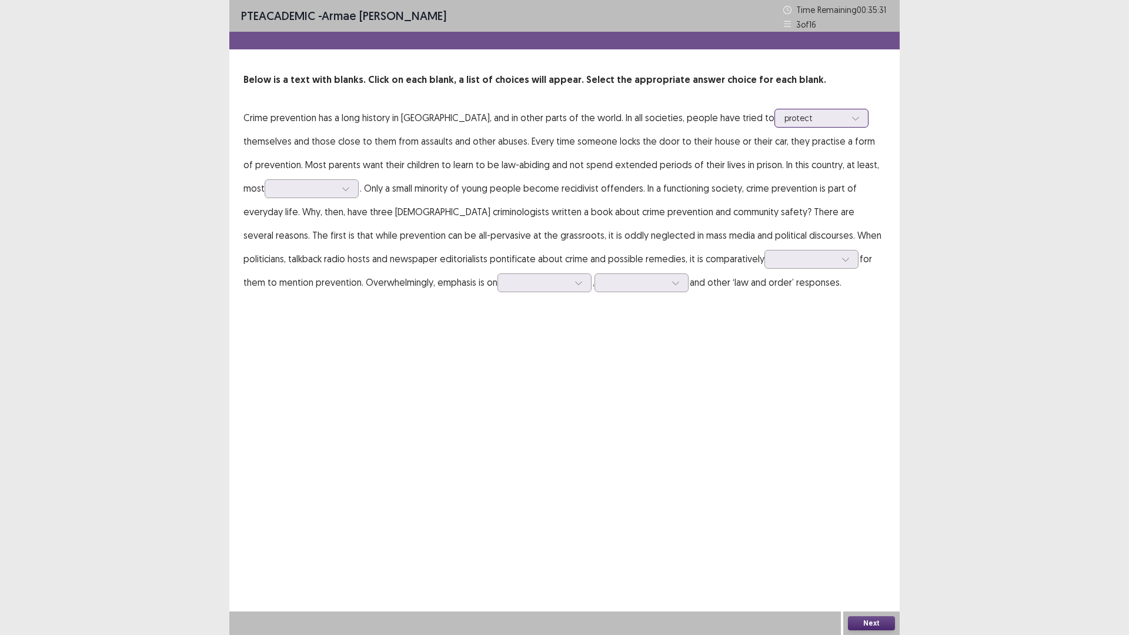
click at [784, 110] on div "protect" at bounding box center [814, 118] width 61 height 18
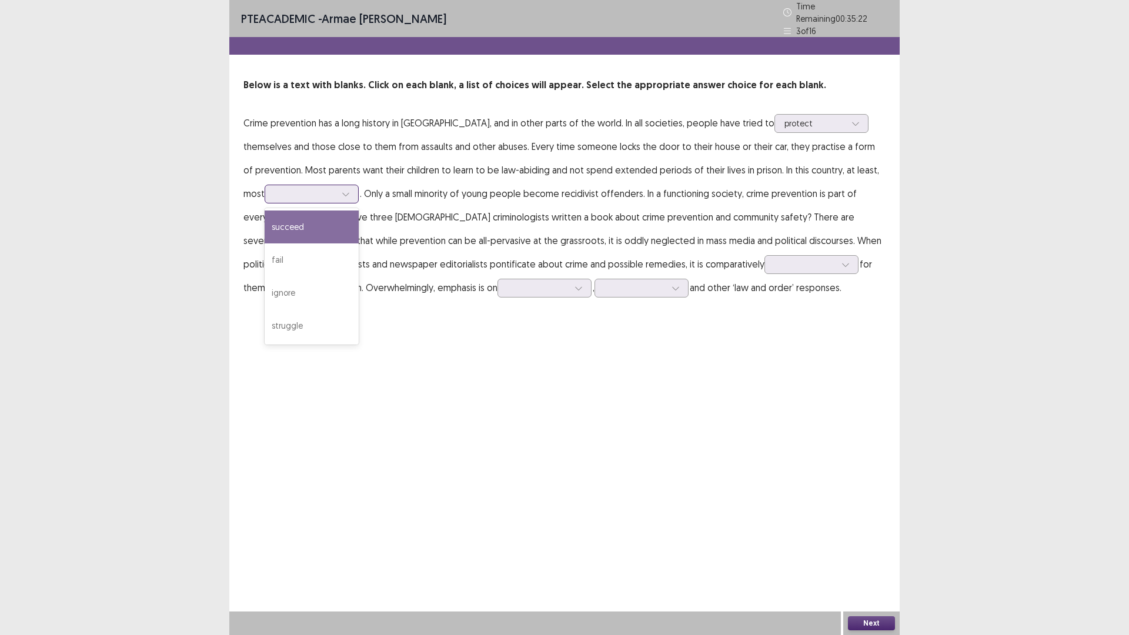
click at [342, 190] on icon at bounding box center [346, 194] width 8 height 8
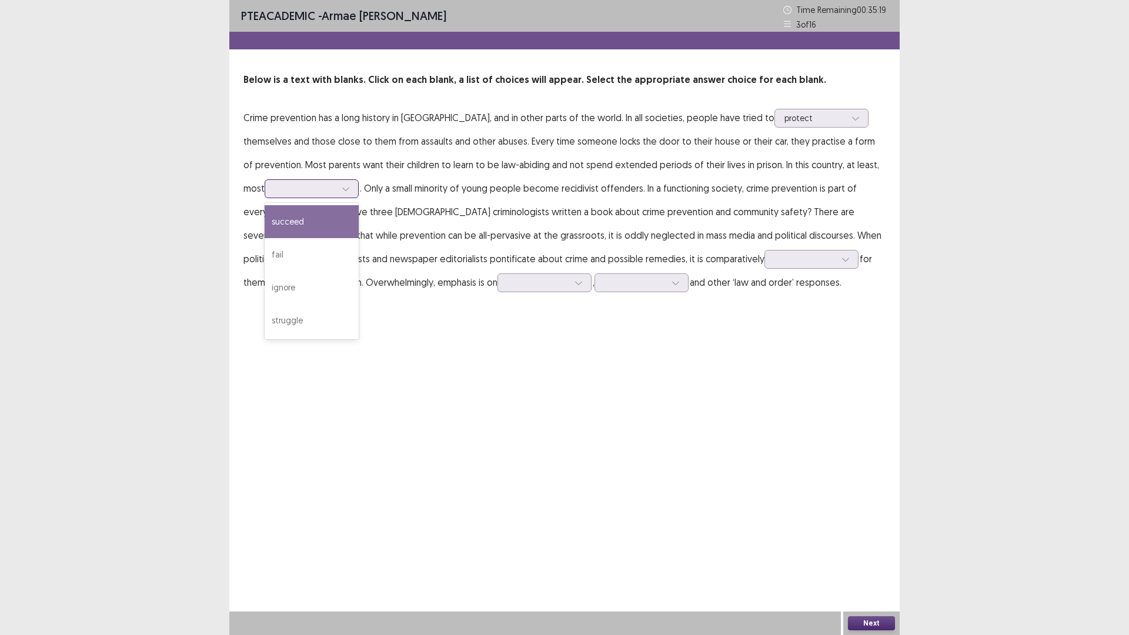
click at [319, 221] on div "succeed" at bounding box center [312, 221] width 94 height 33
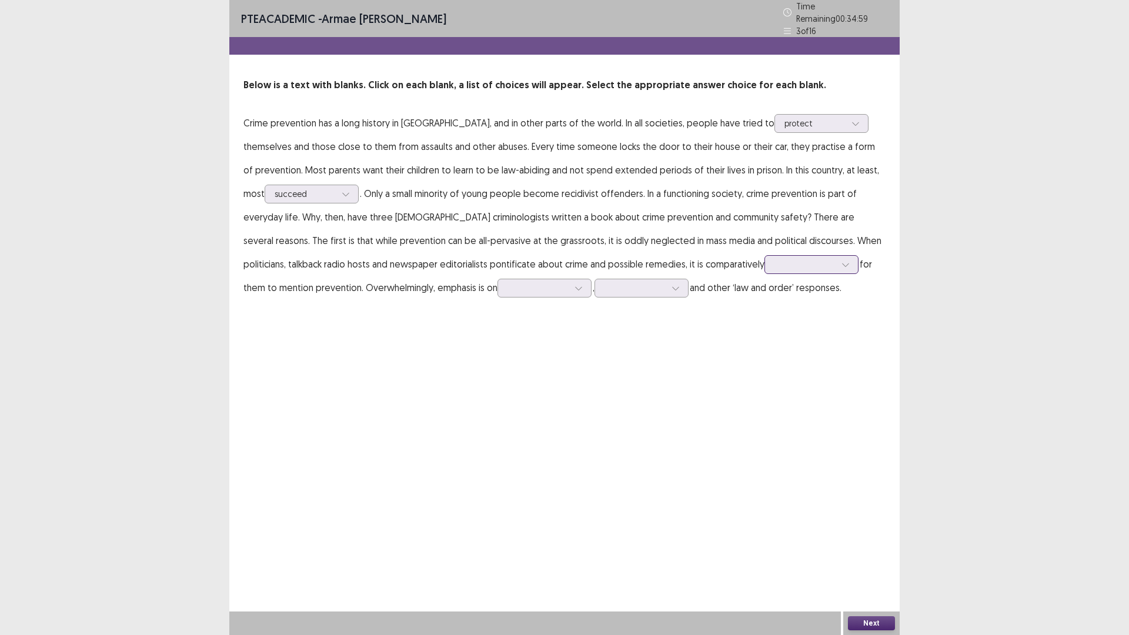
click at [774, 261] on div at bounding box center [804, 264] width 61 height 11
click at [764, 363] on div "mandatory" at bounding box center [811, 363] width 94 height 33
click at [570, 286] on div at bounding box center [579, 288] width 18 height 18
click at [497, 322] on div "understanding" at bounding box center [544, 320] width 94 height 33
click at [507, 285] on div at bounding box center [537, 287] width 61 height 11
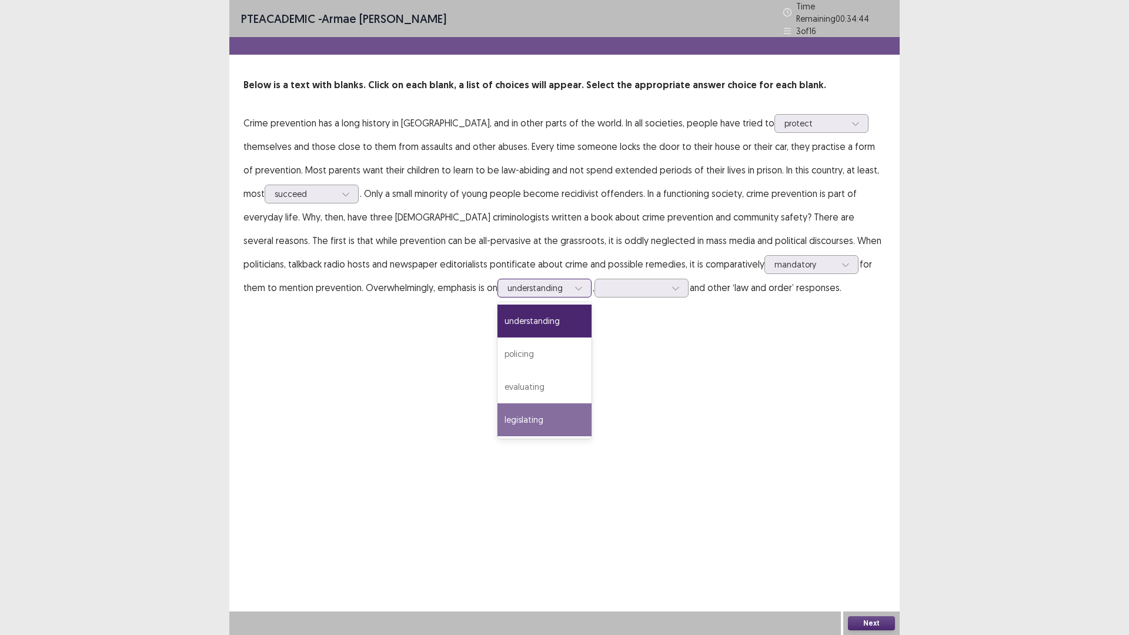
click at [497, 413] on div "legislating" at bounding box center [544, 419] width 94 height 33
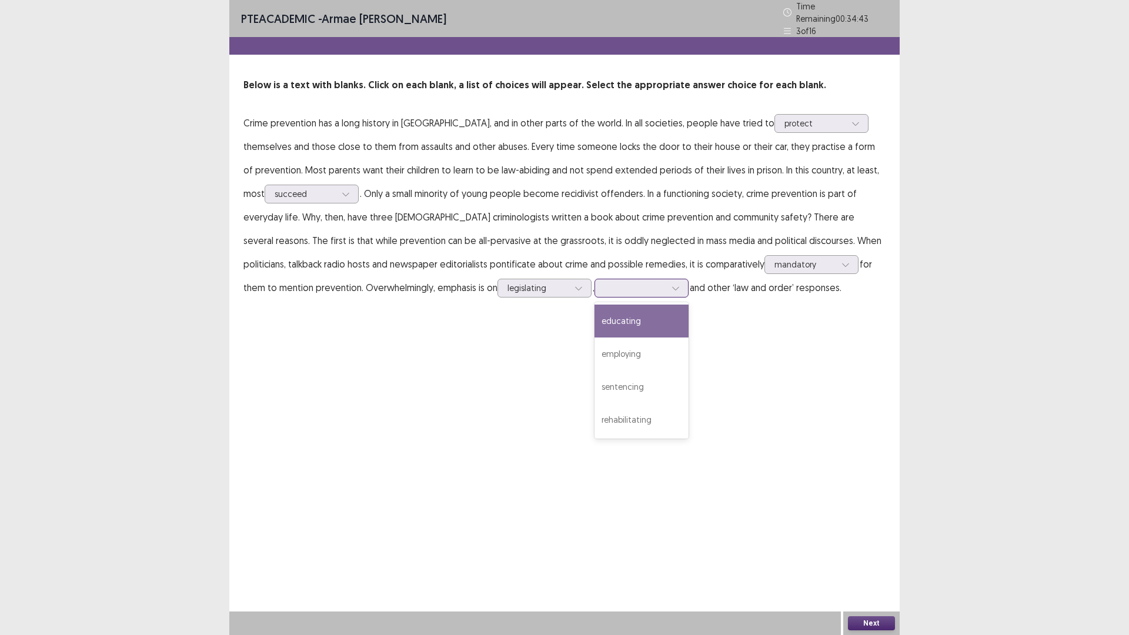
click at [604, 286] on div at bounding box center [634, 287] width 61 height 11
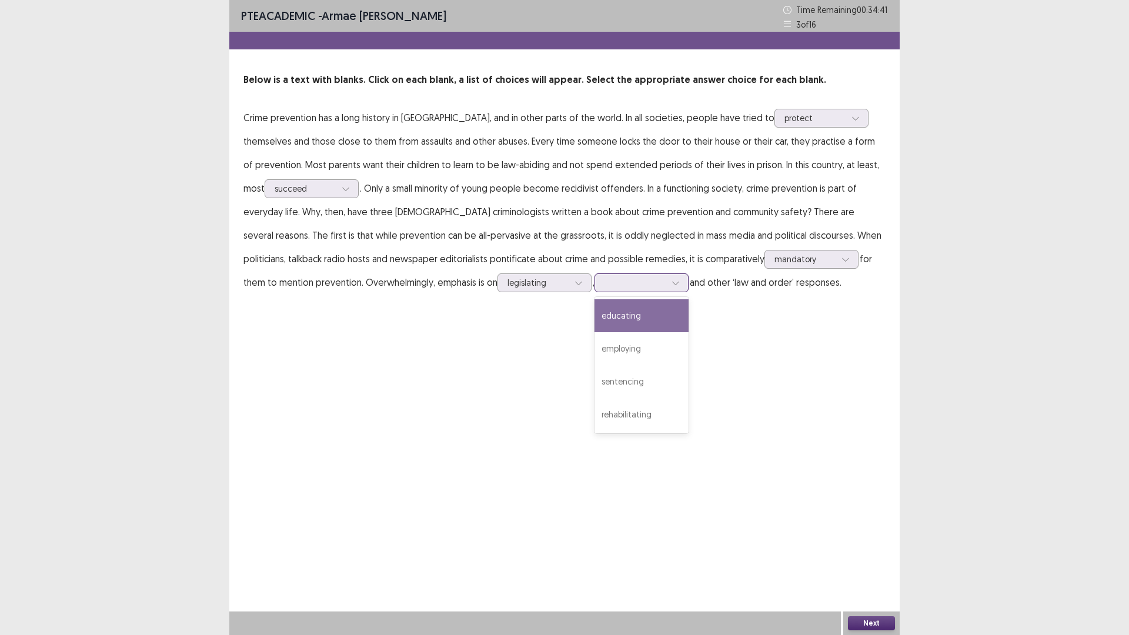
click at [594, 325] on div "educating" at bounding box center [641, 315] width 94 height 33
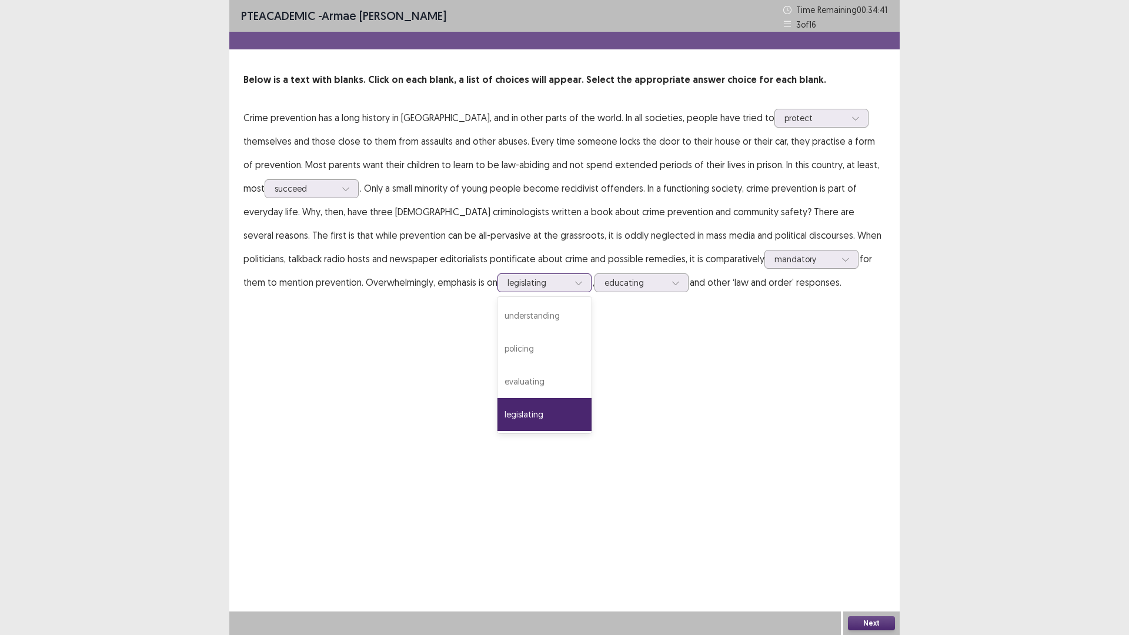
click at [507, 285] on div at bounding box center [537, 282] width 61 height 11
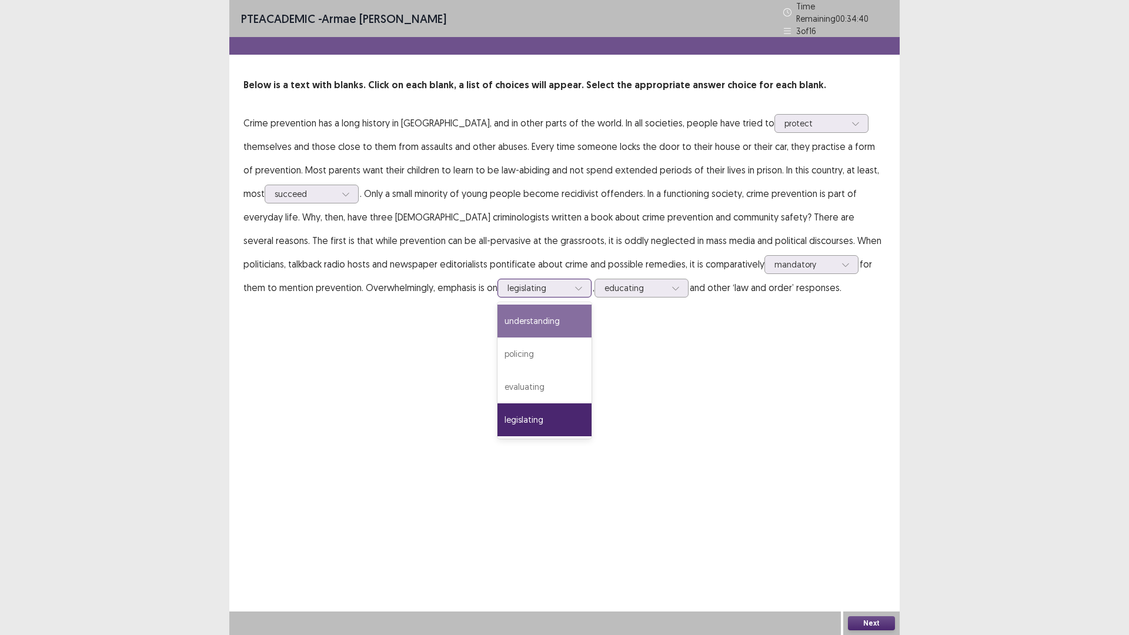
click at [497, 323] on div "understanding" at bounding box center [544, 320] width 94 height 33
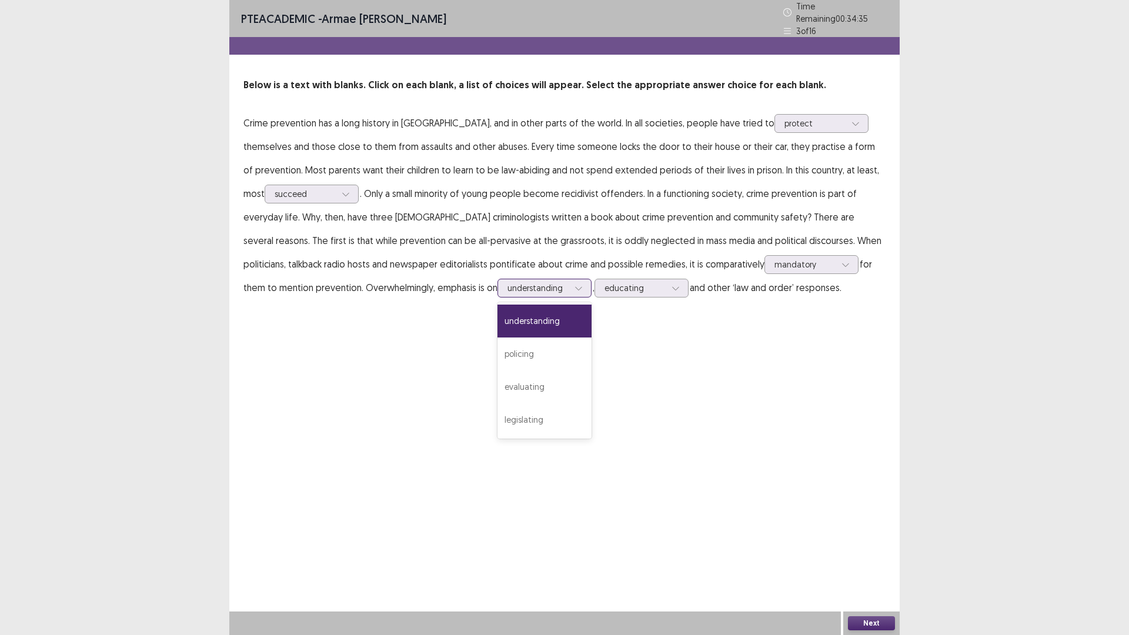
click at [507, 288] on div at bounding box center [537, 287] width 61 height 11
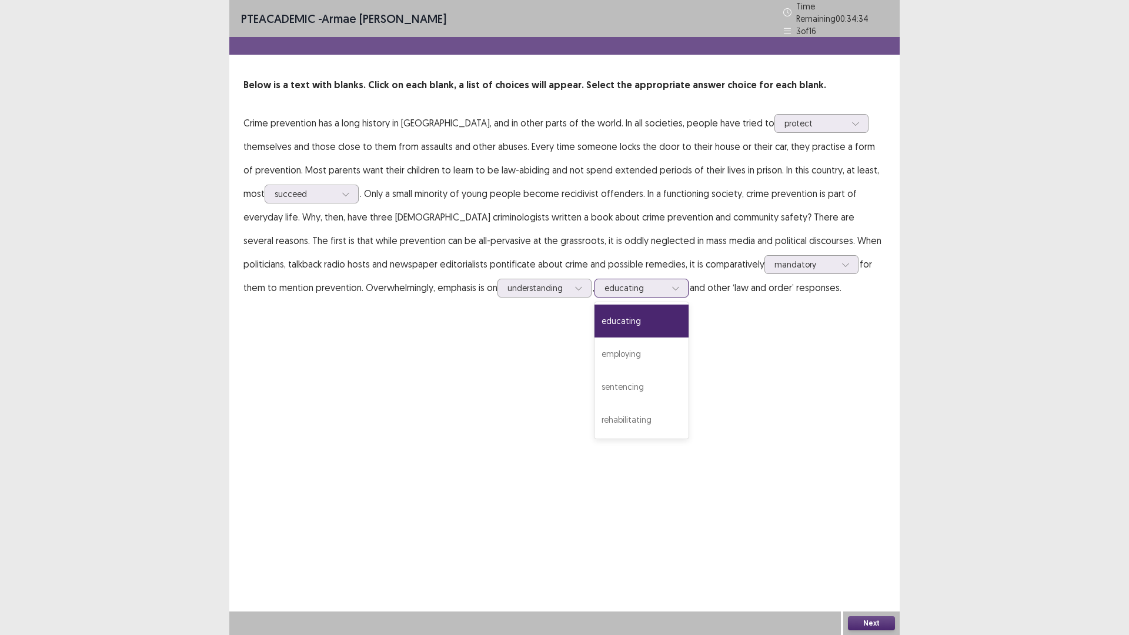
click at [604, 287] on div at bounding box center [634, 287] width 61 height 11
click at [720, 352] on div "PTE academic - [PERSON_NAME] Time Remaining 00 : 34 : 32 3 of 16 Below is a tex…" at bounding box center [564, 317] width 670 height 635
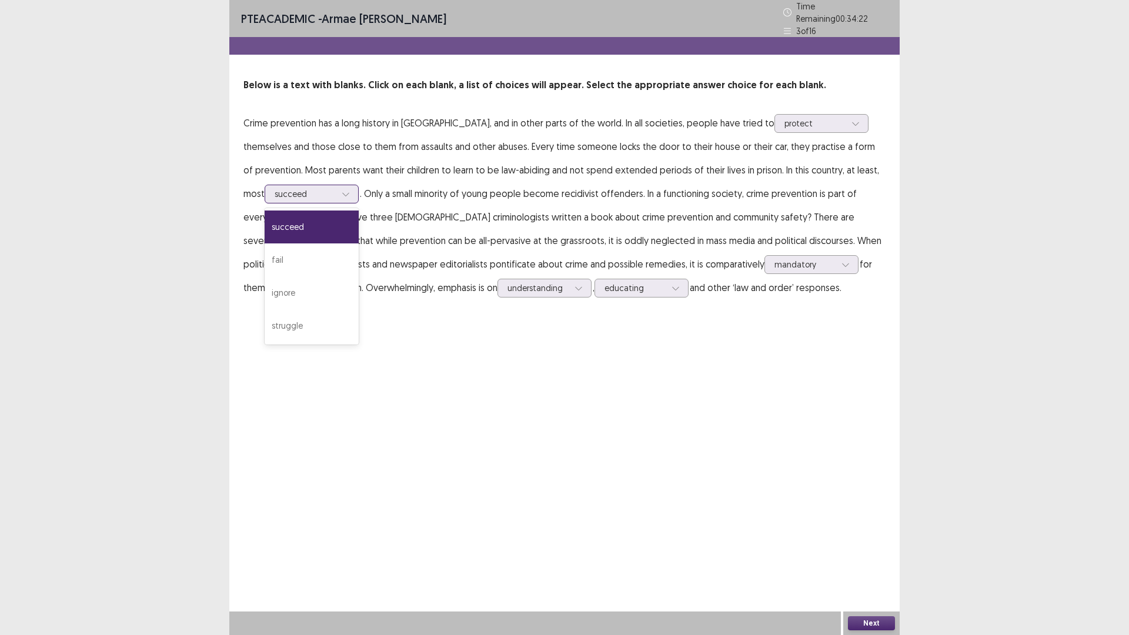
click at [337, 188] on div at bounding box center [346, 194] width 18 height 18
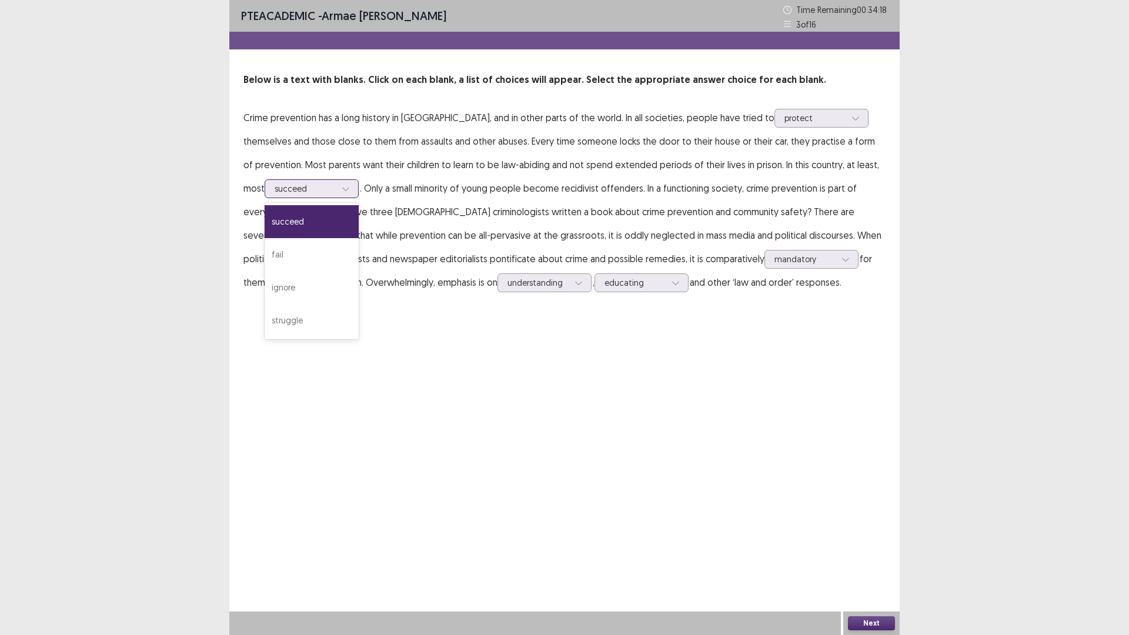
click at [337, 188] on div at bounding box center [346, 189] width 18 height 18
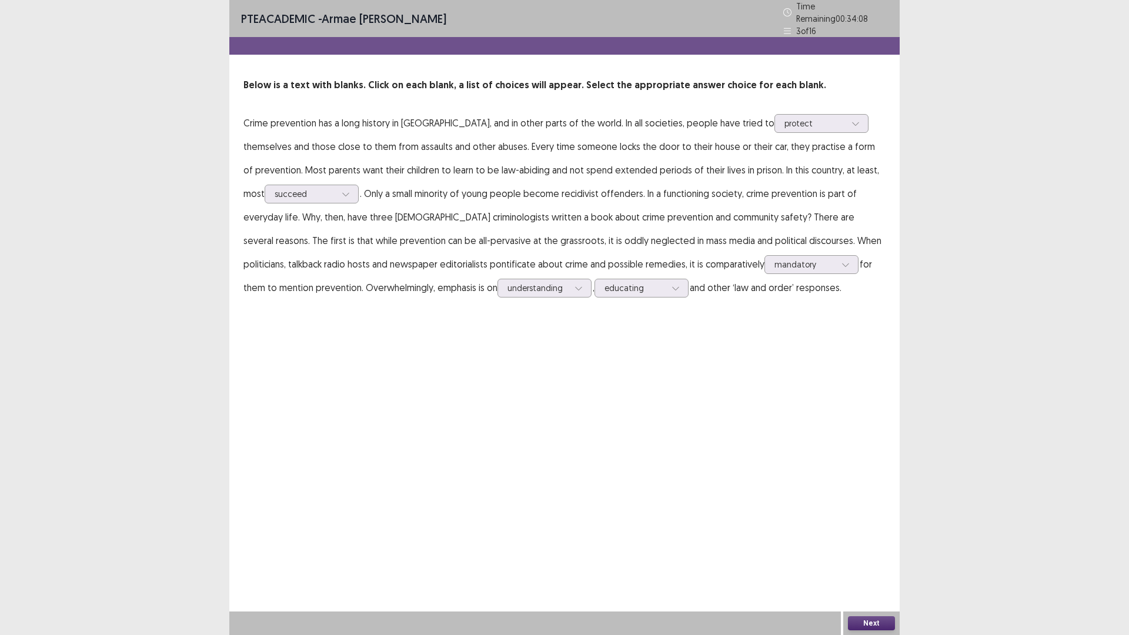
click at [882, 624] on button "Next" at bounding box center [871, 623] width 47 height 14
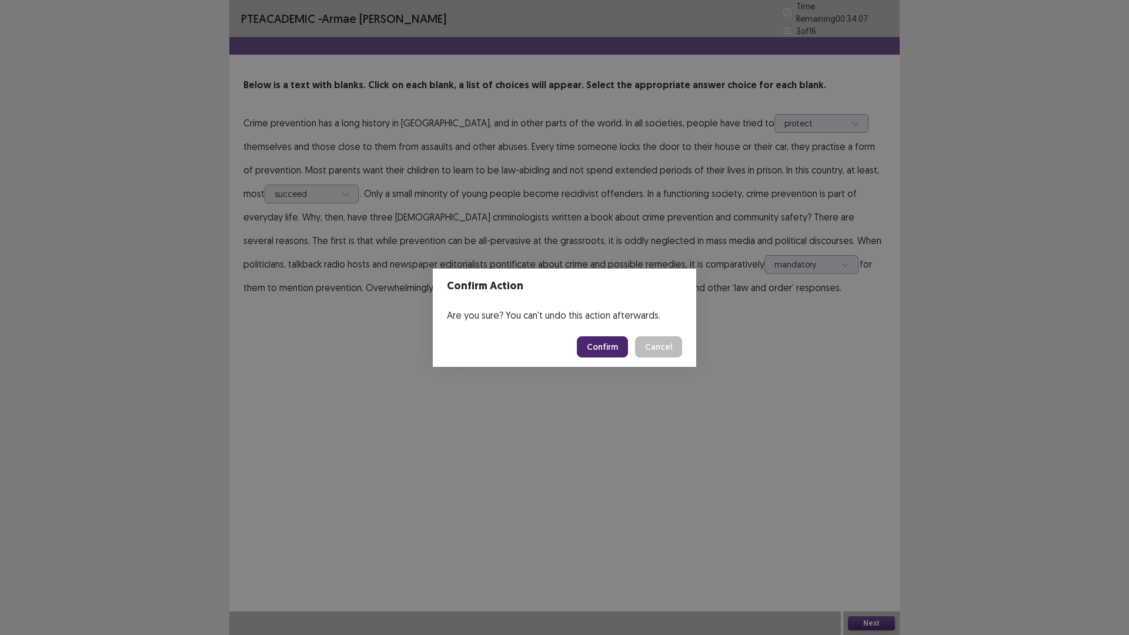
click at [605, 344] on button "Confirm" at bounding box center [602, 346] width 51 height 21
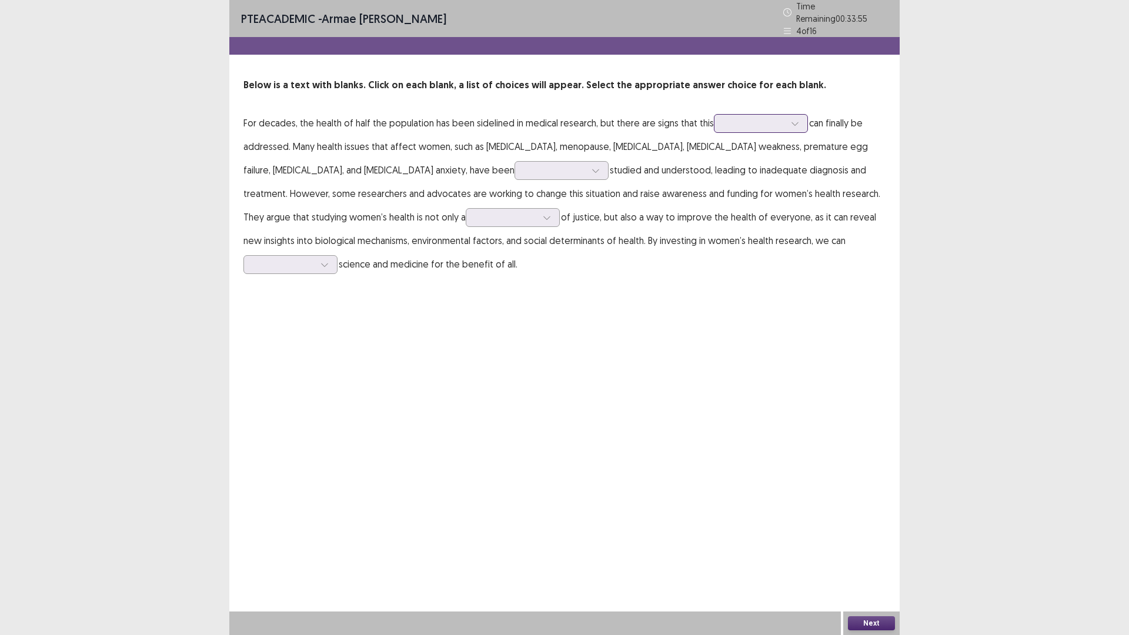
click at [753, 123] on div at bounding box center [754, 123] width 61 height 11
click at [768, 216] on div "different" at bounding box center [761, 222] width 94 height 33
click at [755, 123] on div at bounding box center [754, 123] width 61 height 11
click at [754, 123] on div at bounding box center [754, 123] width 61 height 11
click at [755, 119] on div at bounding box center [754, 123] width 61 height 11
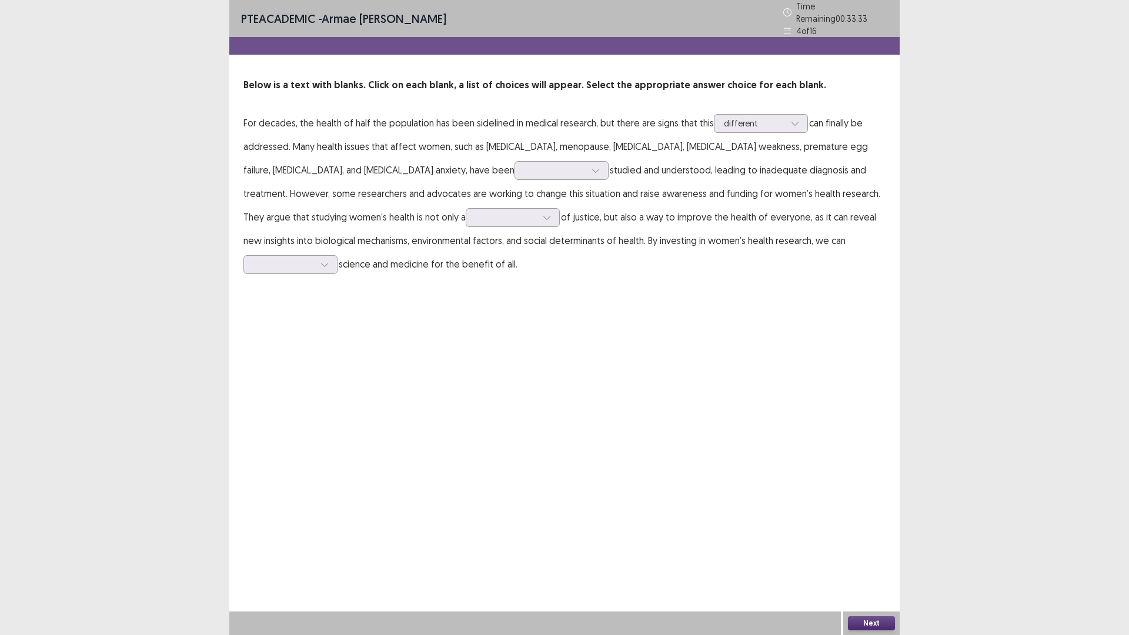
click at [769, 310] on div "PTE academic - [PERSON_NAME] Time Remaining 00 : 33 : 33 4 of 16 Below is a tex…" at bounding box center [564, 317] width 670 height 635
click at [524, 168] on div at bounding box center [554, 170] width 61 height 11
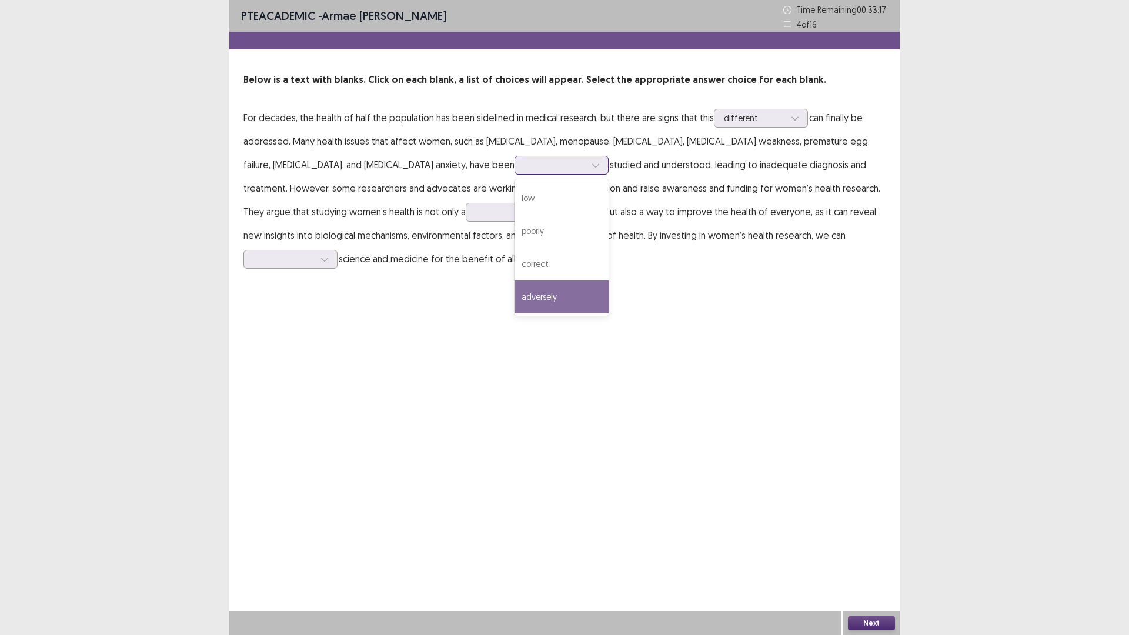
click at [514, 304] on div "adversely" at bounding box center [561, 296] width 94 height 33
click at [524, 170] on div at bounding box center [554, 164] width 61 height 11
click at [514, 296] on div "adversely" at bounding box center [561, 296] width 94 height 33
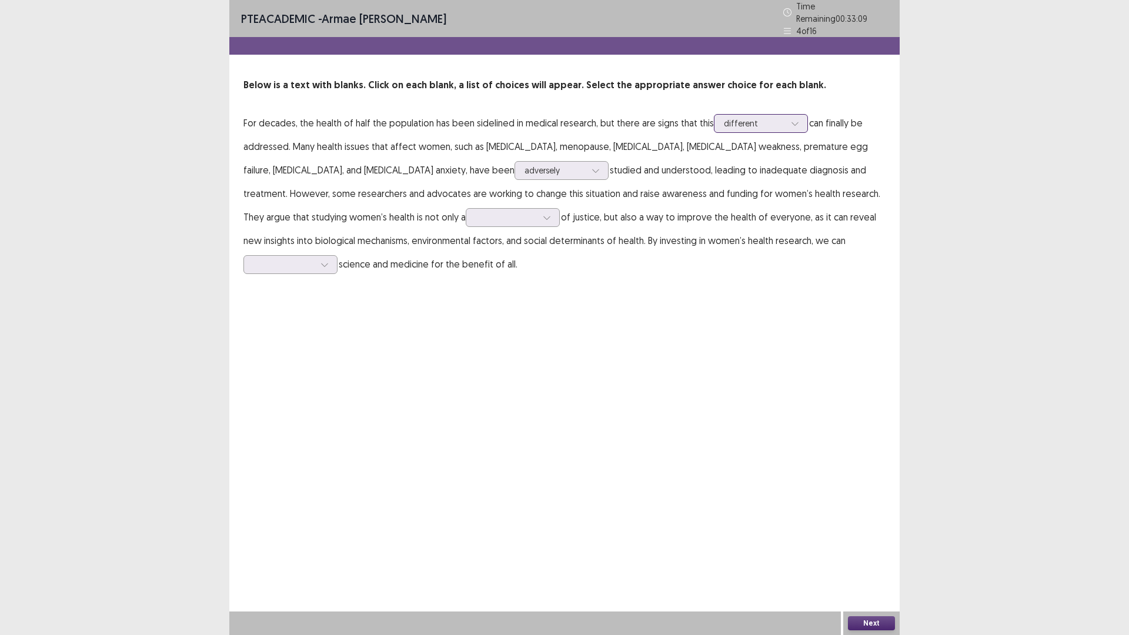
click at [771, 123] on div at bounding box center [754, 123] width 61 height 11
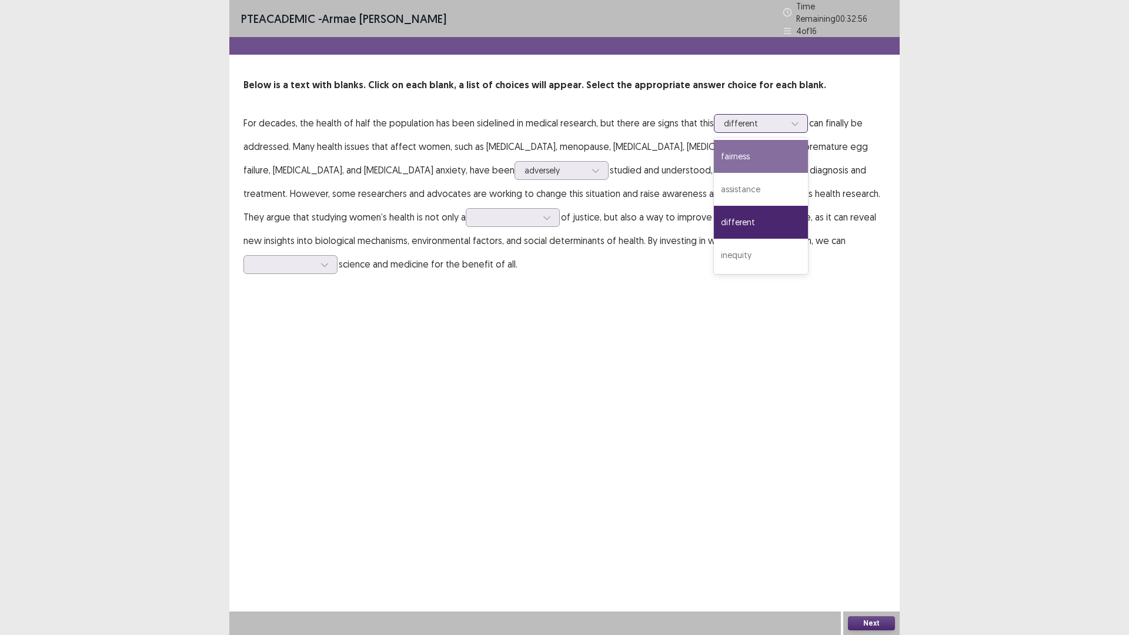
click at [763, 146] on div "fairness" at bounding box center [761, 156] width 94 height 33
click at [775, 118] on div at bounding box center [754, 123] width 61 height 11
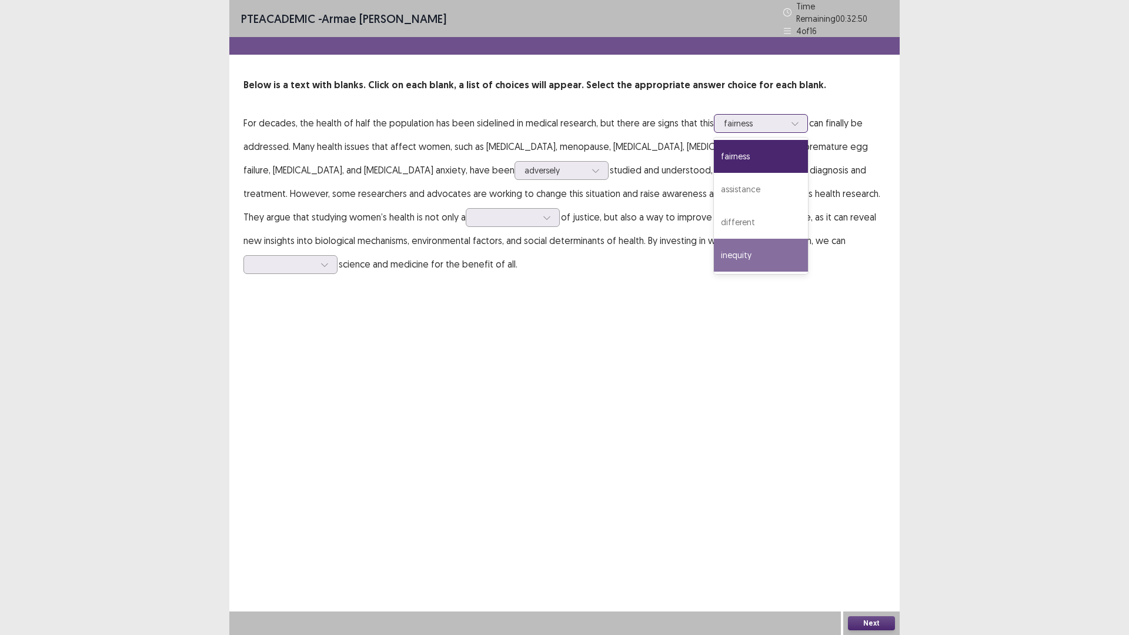
click at [742, 246] on div "inequity" at bounding box center [761, 255] width 94 height 33
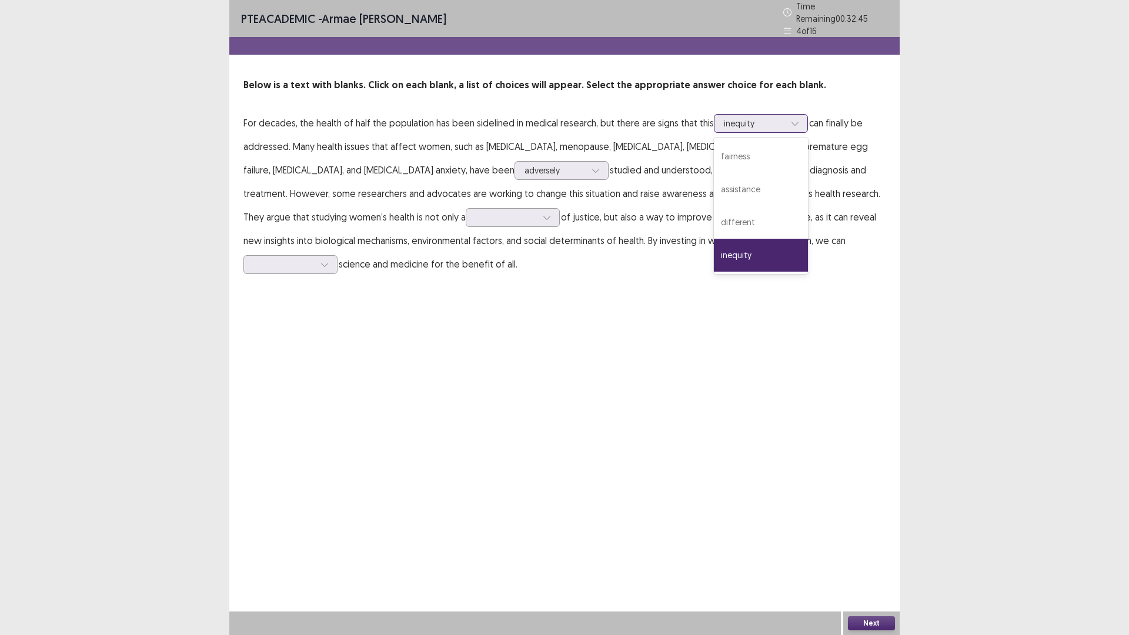
click at [760, 119] on div at bounding box center [754, 123] width 61 height 11
click at [754, 145] on div "fairness" at bounding box center [761, 156] width 94 height 33
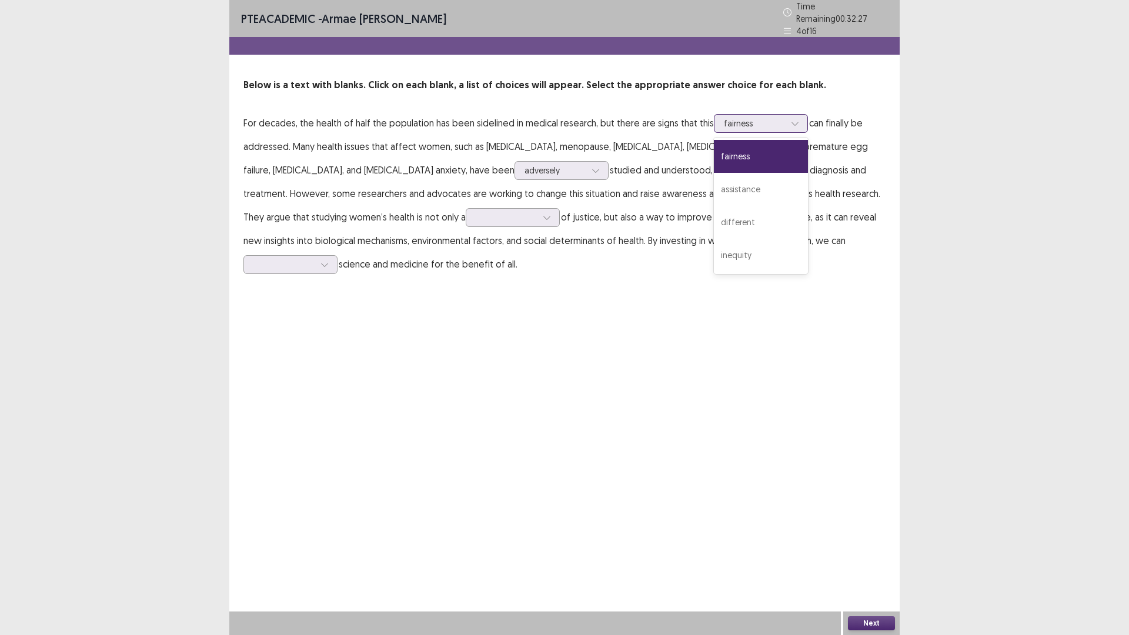
drag, startPoint x: 753, startPoint y: 126, endPoint x: 749, endPoint y: 132, distance: 6.9
click at [754, 126] on div "fairness" at bounding box center [754, 124] width 61 height 18
click at [768, 257] on div "inequity" at bounding box center [761, 255] width 94 height 33
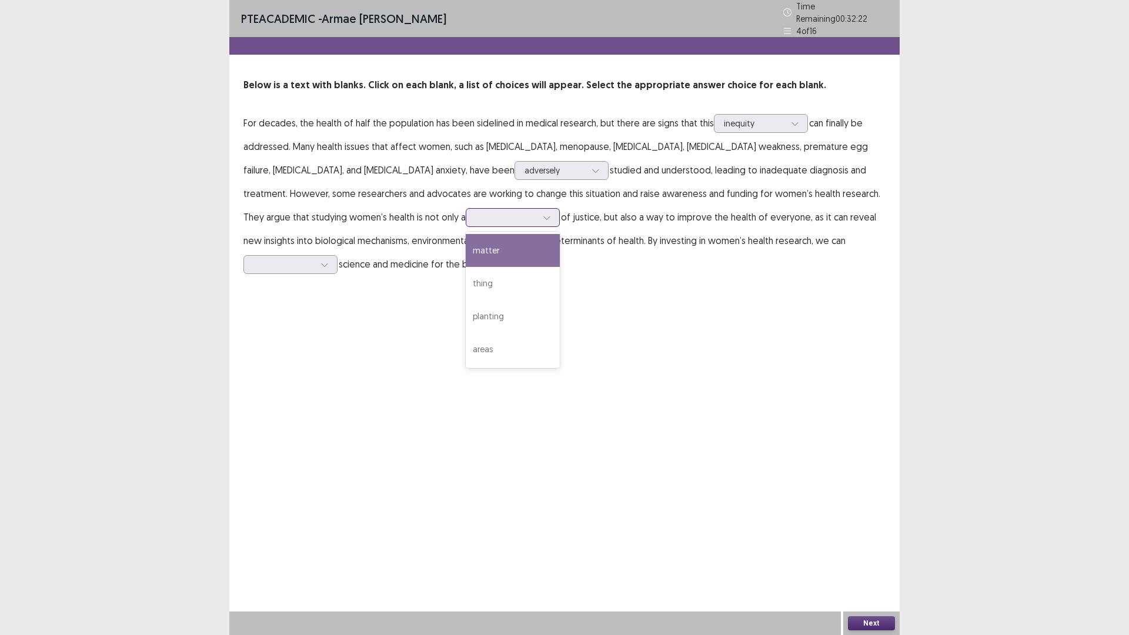
click at [476, 212] on div at bounding box center [506, 217] width 61 height 11
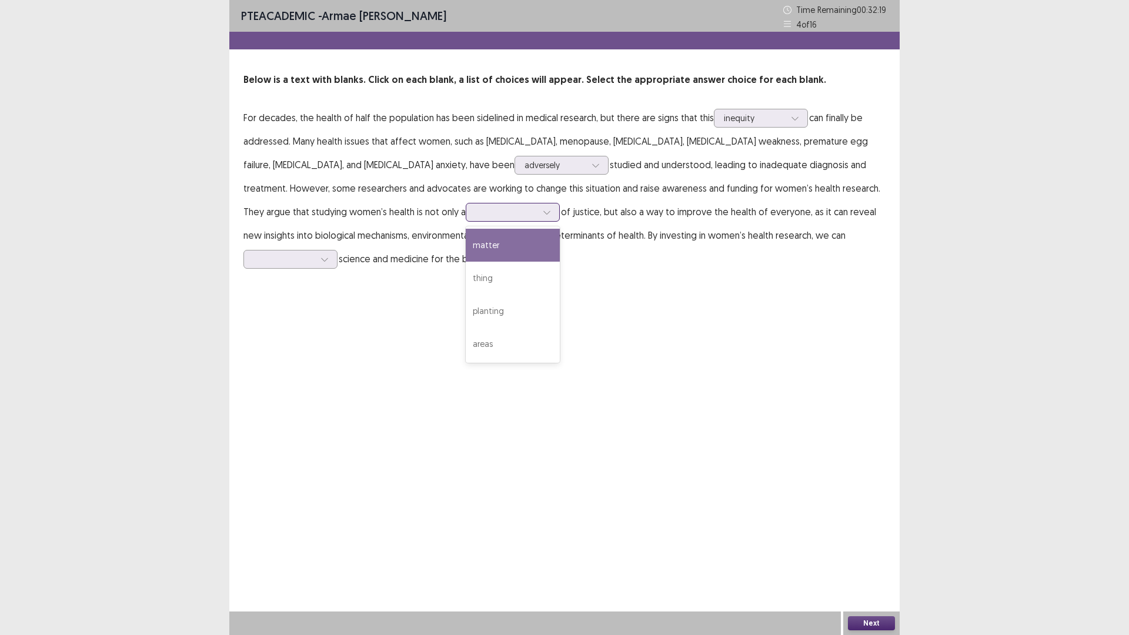
click at [466, 251] on div "matter" at bounding box center [513, 245] width 94 height 33
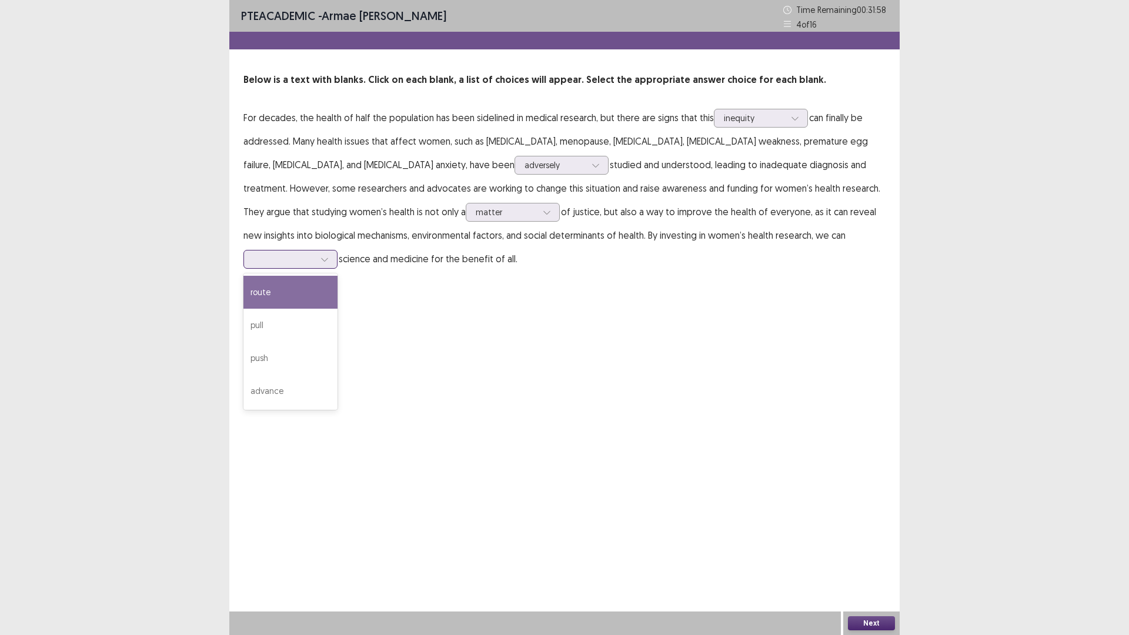
click at [337, 250] on div at bounding box center [290, 259] width 94 height 19
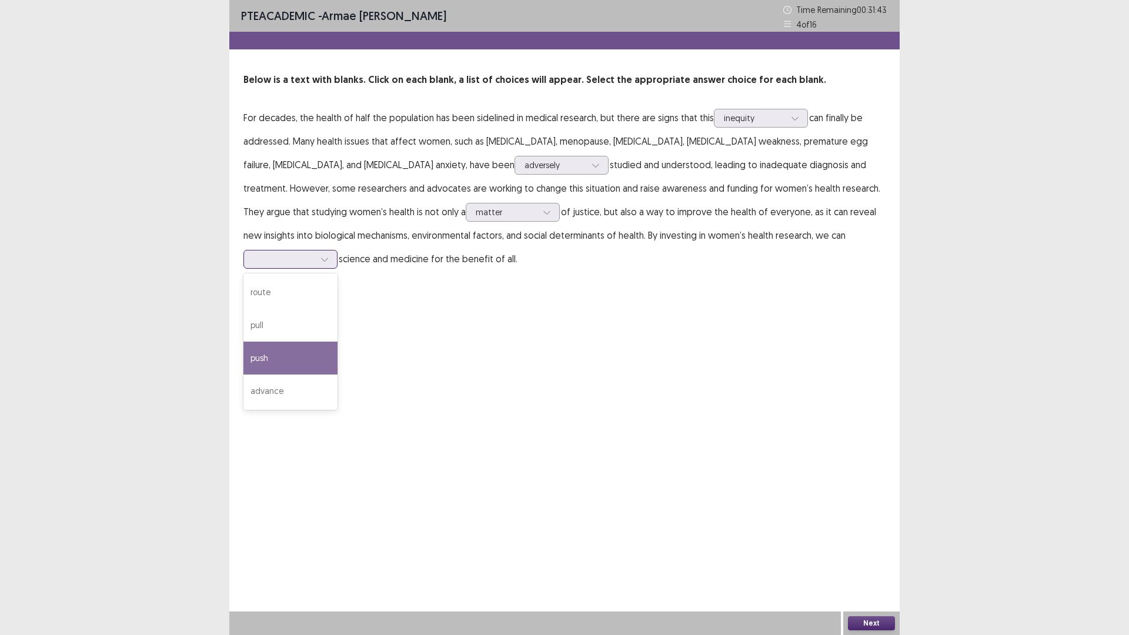
click at [337, 342] on div "push" at bounding box center [290, 358] width 94 height 33
drag, startPoint x: 834, startPoint y: 235, endPoint x: 817, endPoint y: 252, distance: 24.1
click at [314, 253] on div at bounding box center [283, 258] width 61 height 11
click at [337, 276] on div "route" at bounding box center [290, 292] width 94 height 33
click at [314, 253] on div at bounding box center [283, 258] width 61 height 11
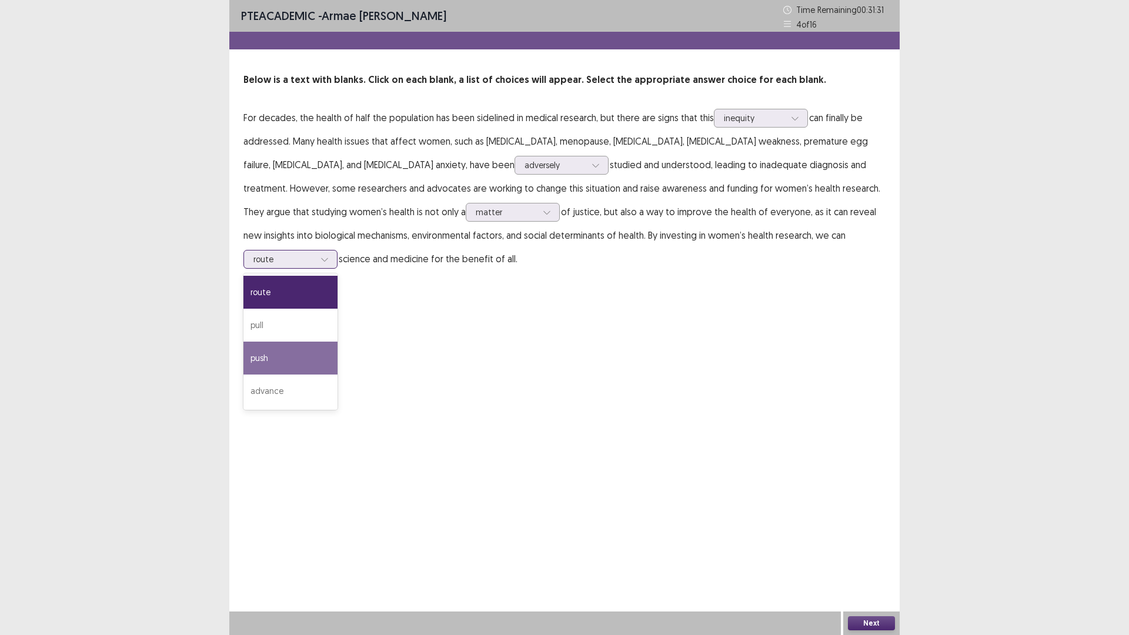
click at [337, 342] on div "push" at bounding box center [290, 358] width 94 height 33
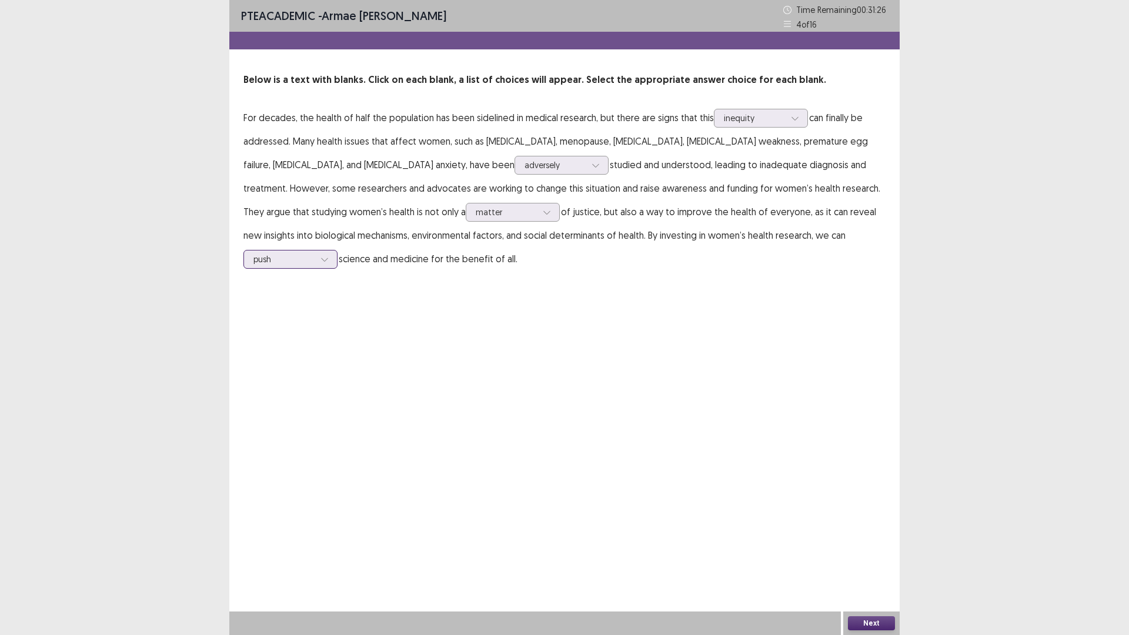
click at [314, 253] on div at bounding box center [283, 258] width 61 height 11
click at [881, 622] on button "Next" at bounding box center [871, 623] width 47 height 14
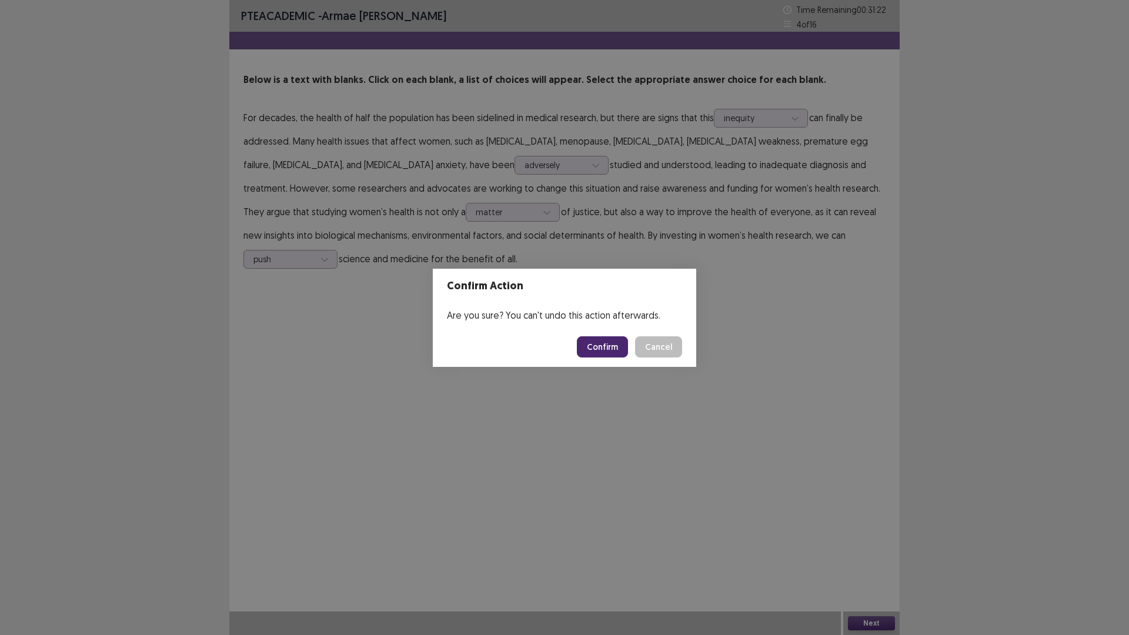
click at [595, 350] on button "Confirm" at bounding box center [602, 346] width 51 height 21
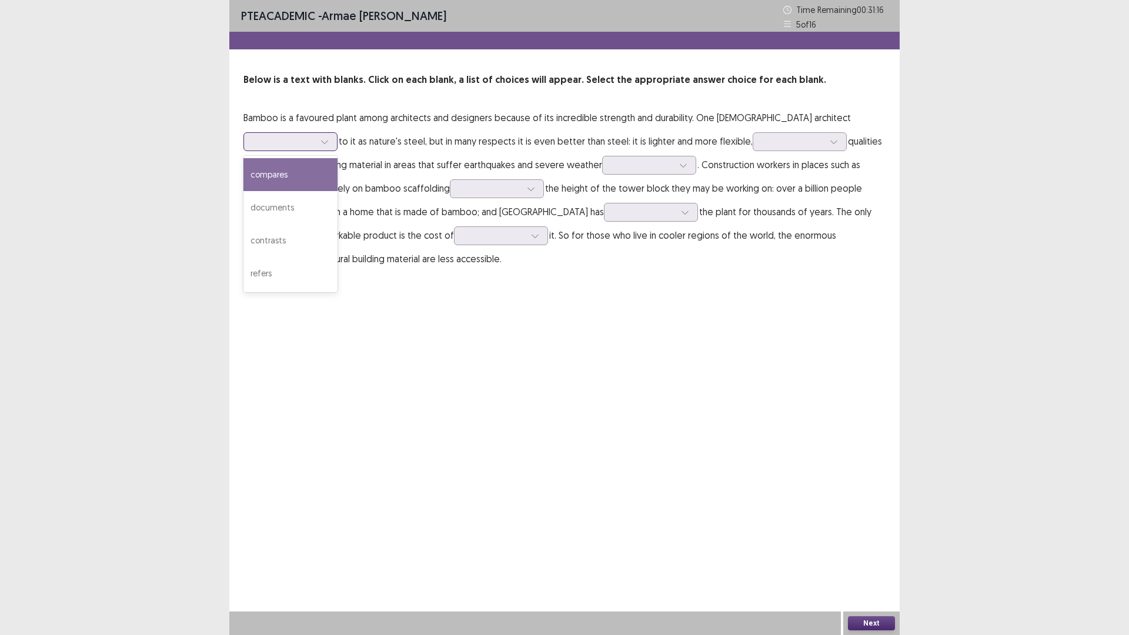
click at [326, 138] on icon at bounding box center [324, 142] width 8 height 8
click at [313, 264] on div "refers" at bounding box center [290, 273] width 94 height 33
click at [332, 146] on div at bounding box center [325, 142] width 18 height 18
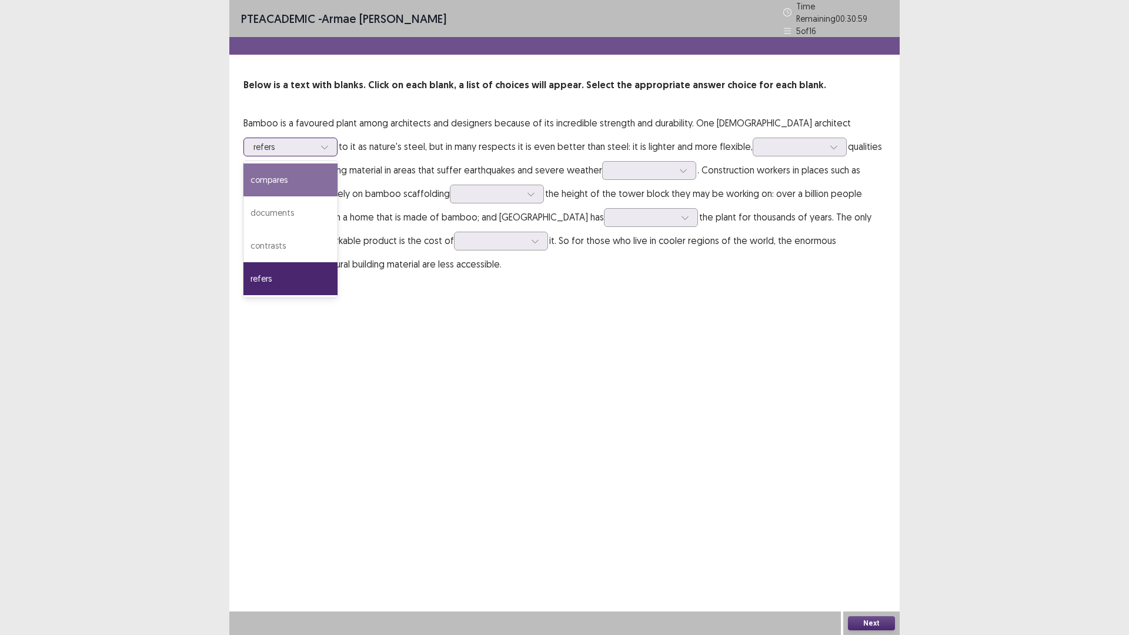
click at [324, 168] on div "compares" at bounding box center [290, 179] width 94 height 33
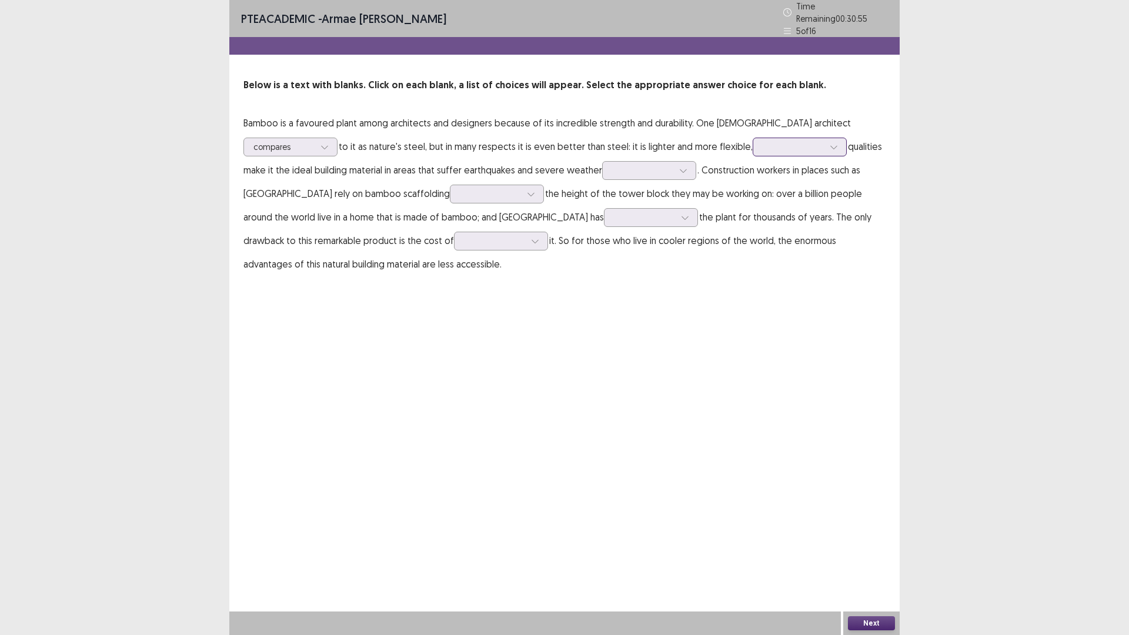
click at [799, 142] on div at bounding box center [792, 146] width 61 height 11
click at [771, 243] on div "that" at bounding box center [799, 245] width 94 height 33
click at [780, 141] on div at bounding box center [792, 146] width 61 height 11
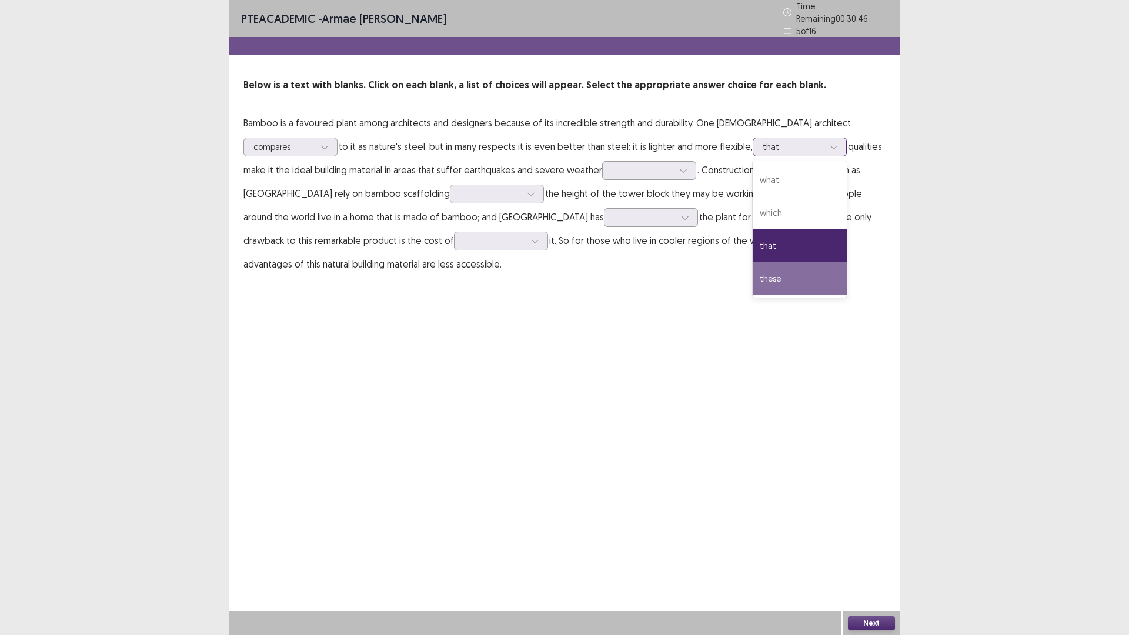
click at [778, 281] on div "these" at bounding box center [799, 278] width 94 height 33
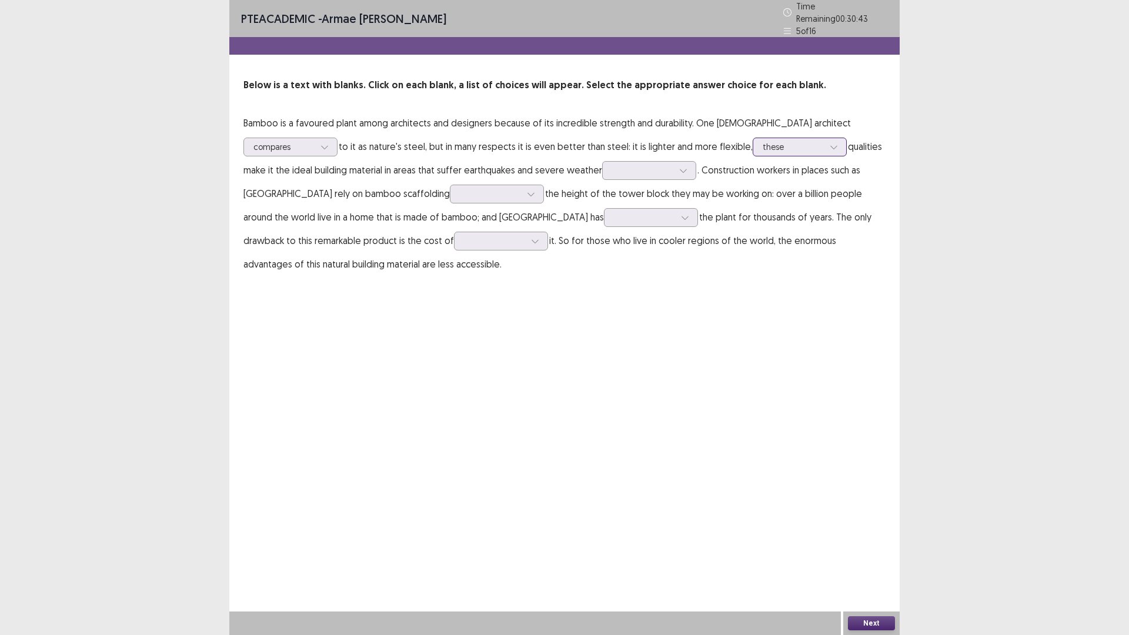
click at [773, 141] on div at bounding box center [792, 146] width 61 height 11
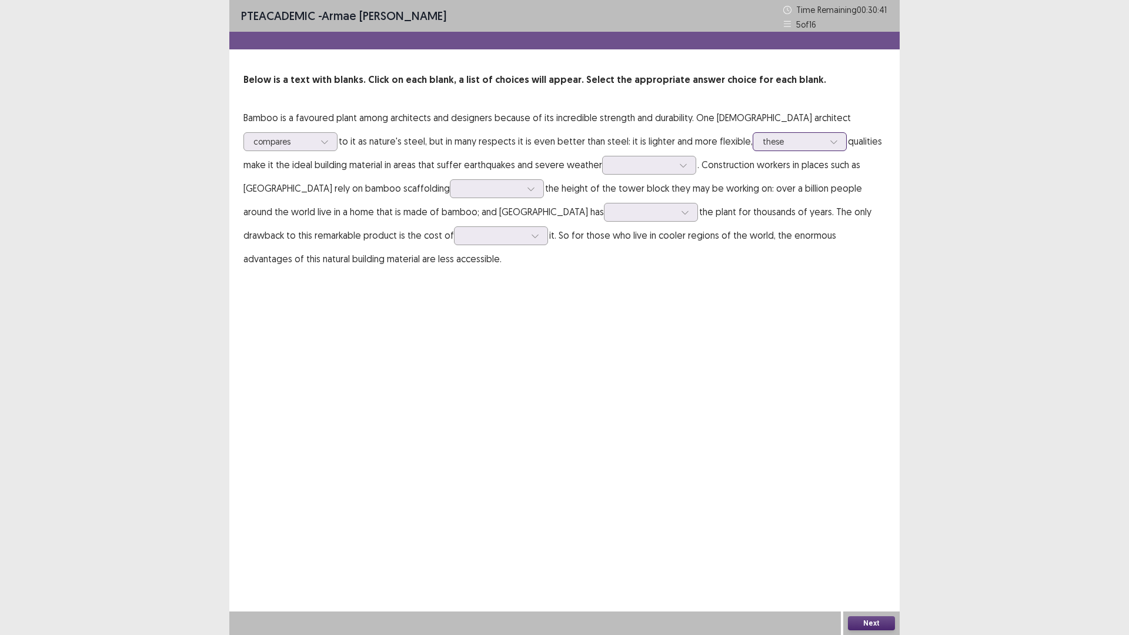
click at [773, 140] on div at bounding box center [792, 141] width 61 height 11
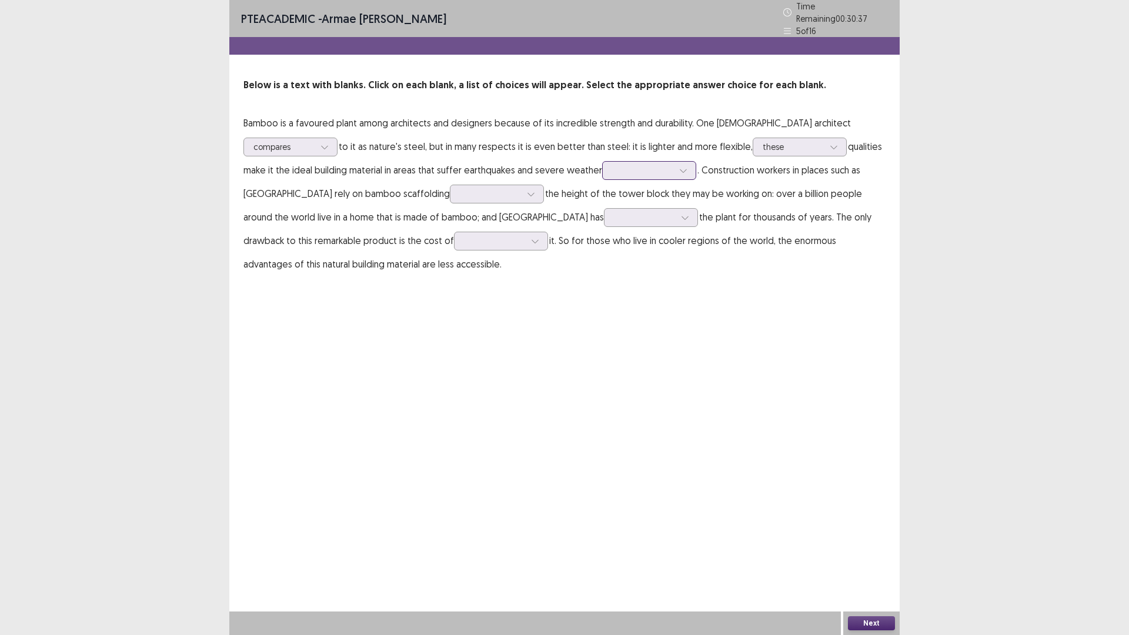
click at [620, 168] on div at bounding box center [642, 170] width 61 height 11
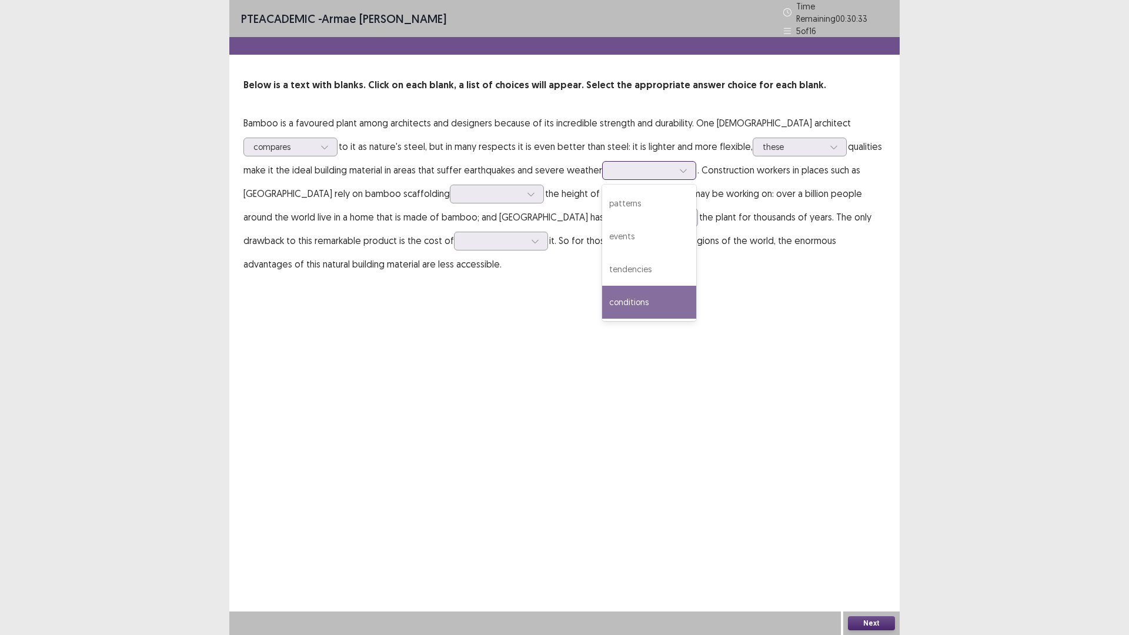
click at [628, 296] on div "conditions" at bounding box center [649, 302] width 94 height 33
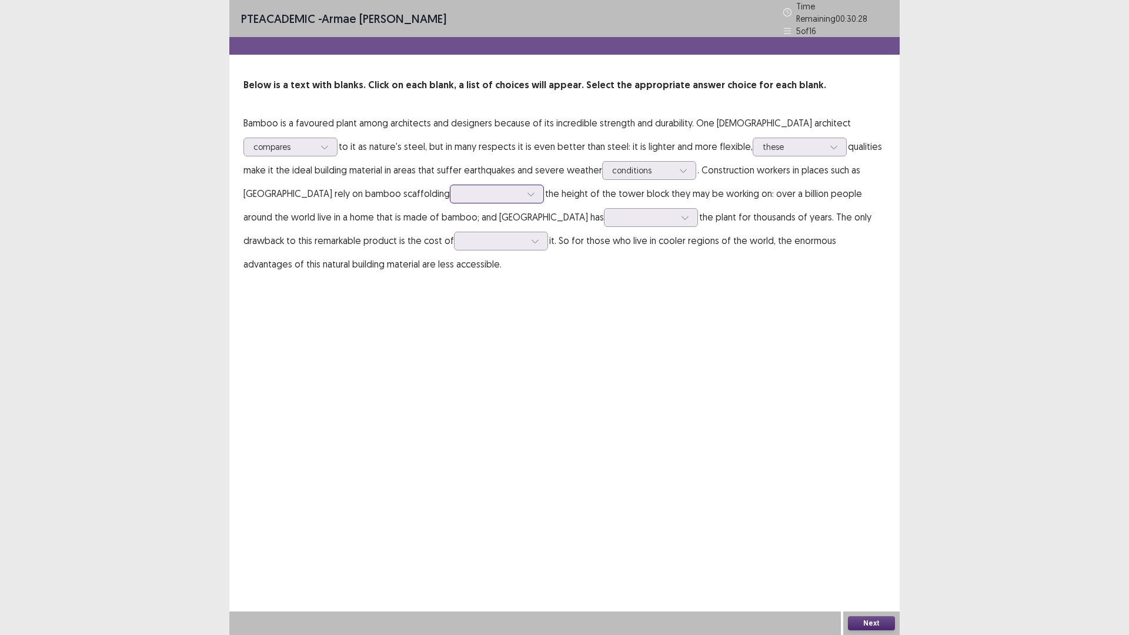
click at [460, 188] on div at bounding box center [490, 193] width 61 height 11
click at [450, 232] on div "depending on" at bounding box center [497, 226] width 94 height 33
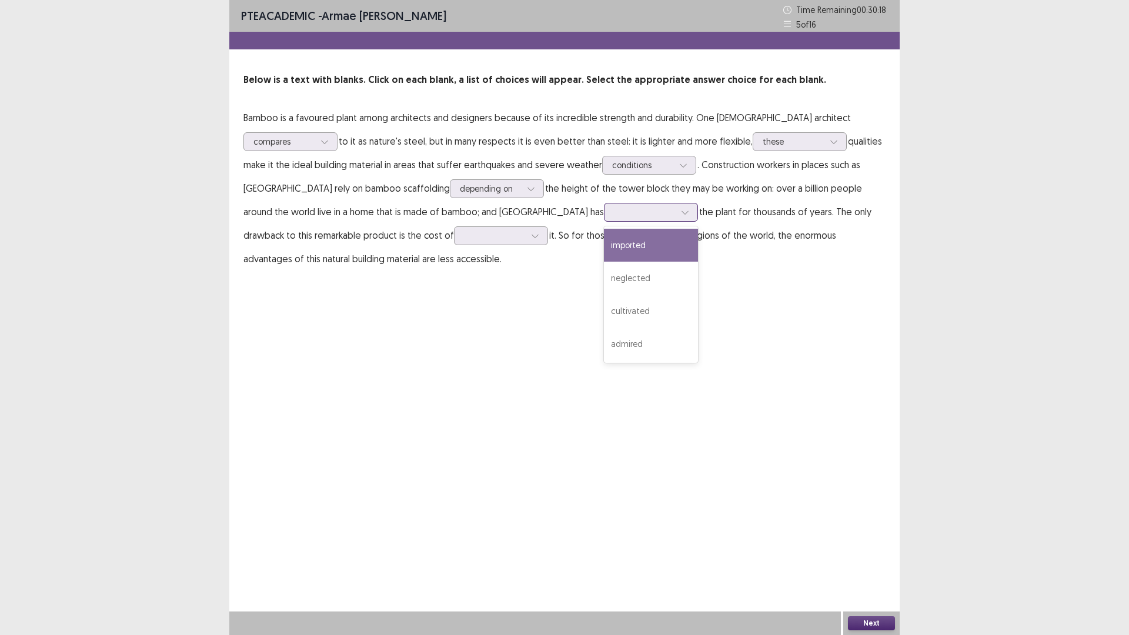
click at [614, 211] on div at bounding box center [644, 211] width 61 height 11
click at [604, 246] on div "imported" at bounding box center [651, 245] width 94 height 33
click at [604, 213] on div "imported" at bounding box center [651, 212] width 94 height 19
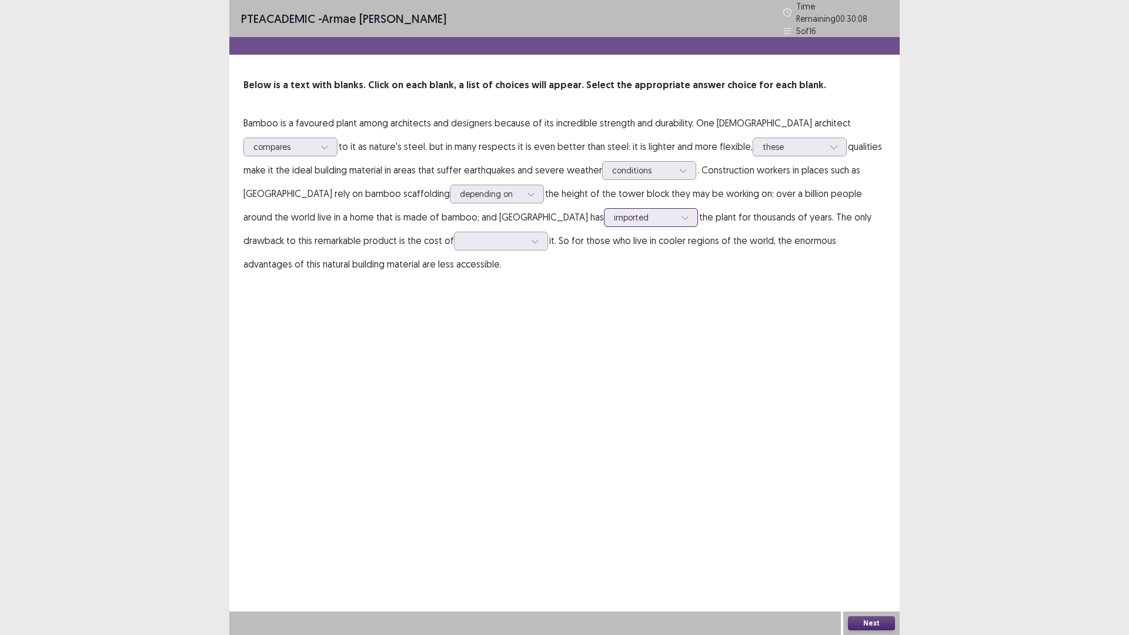
click at [614, 215] on div at bounding box center [644, 217] width 61 height 11
click at [464, 235] on div at bounding box center [494, 240] width 61 height 11
click at [454, 345] on div "transporting" at bounding box center [501, 339] width 94 height 33
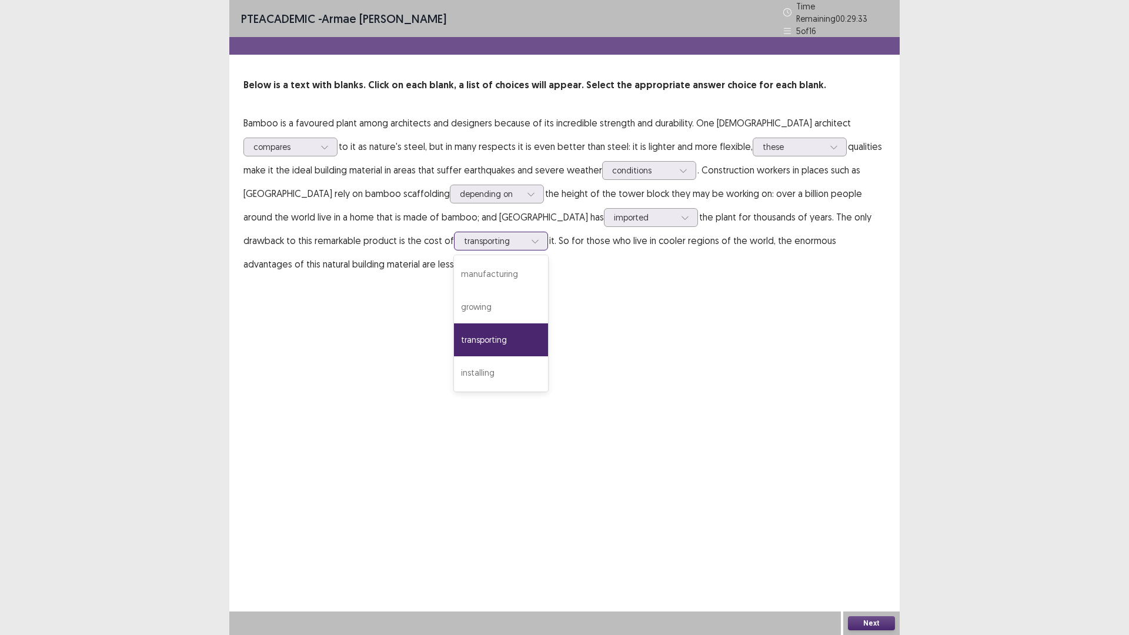
click at [526, 232] on div at bounding box center [535, 241] width 18 height 18
click at [454, 277] on div "manufacturing" at bounding box center [501, 273] width 94 height 33
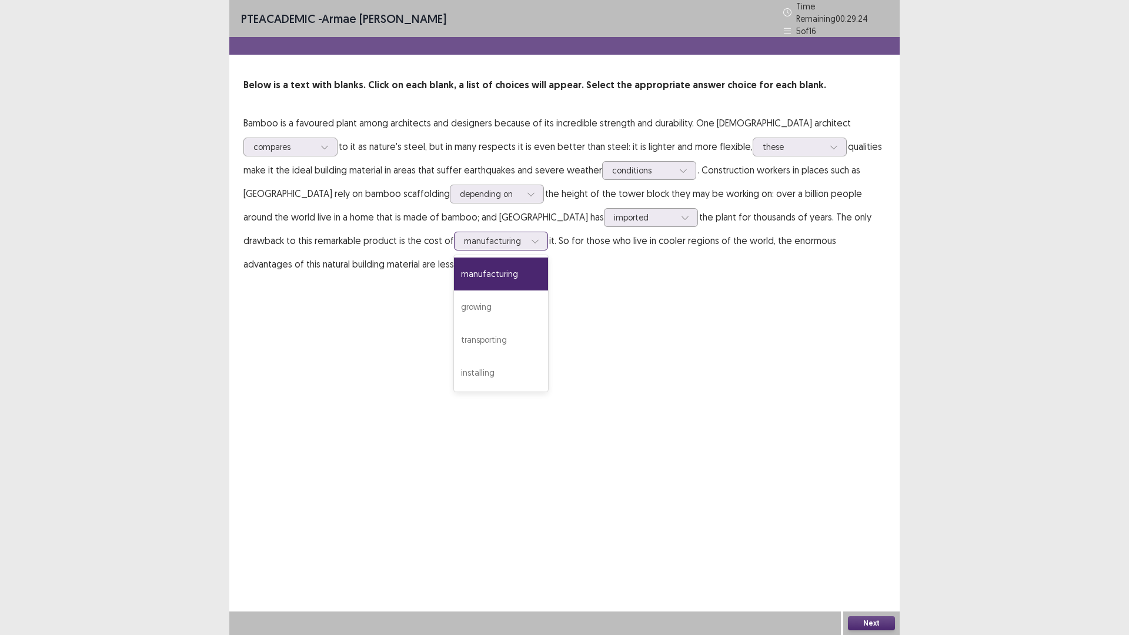
click at [463, 242] on div "manufacturing" at bounding box center [494, 241] width 63 height 18
click at [454, 302] on div "growing" at bounding box center [501, 306] width 94 height 33
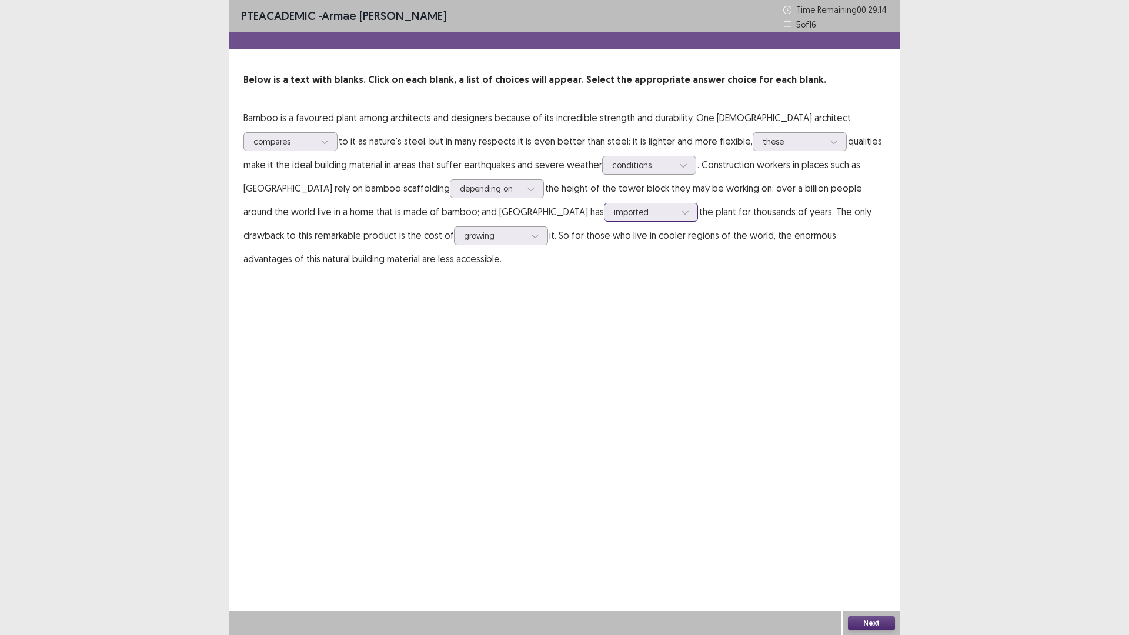
click at [614, 211] on div at bounding box center [644, 211] width 61 height 11
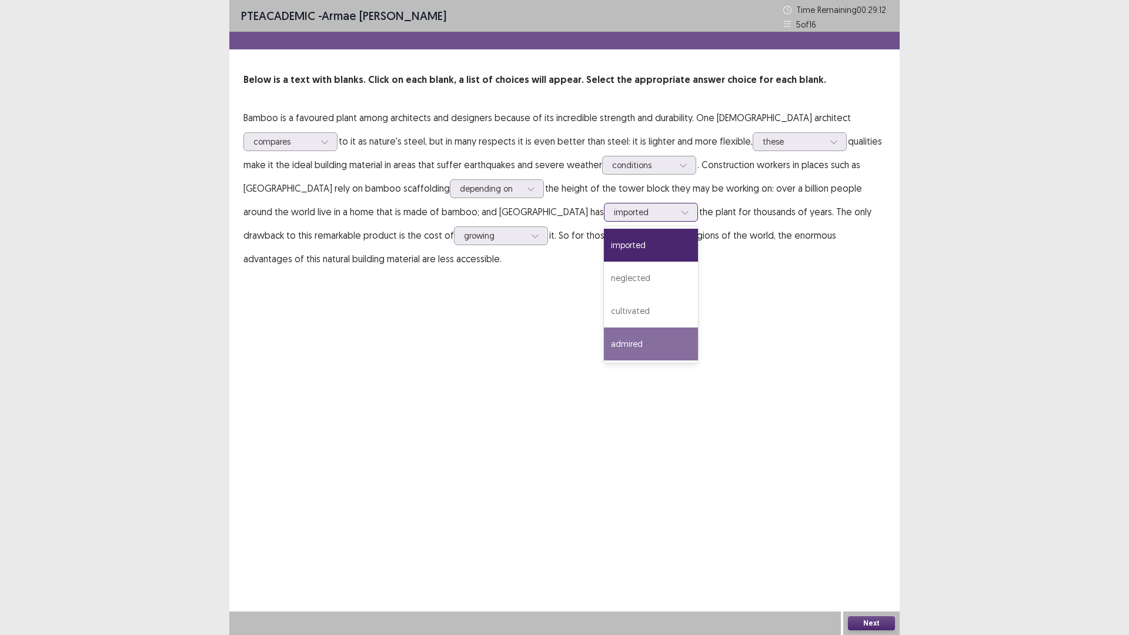
click at [604, 348] on div "admired" at bounding box center [651, 343] width 94 height 33
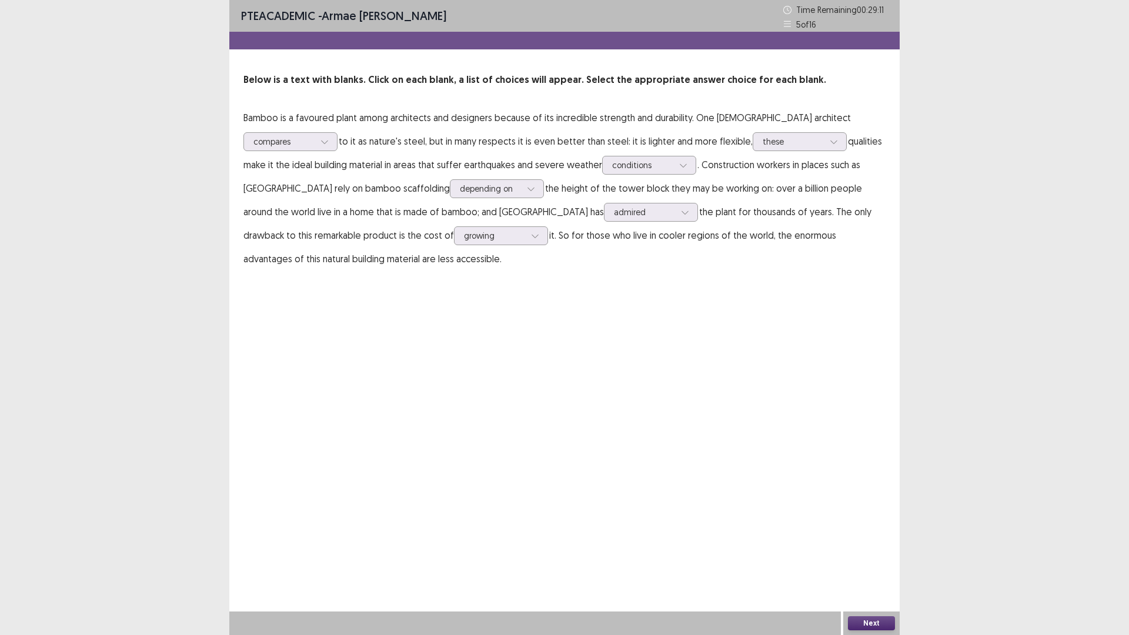
click at [886, 626] on button "Next" at bounding box center [871, 623] width 47 height 14
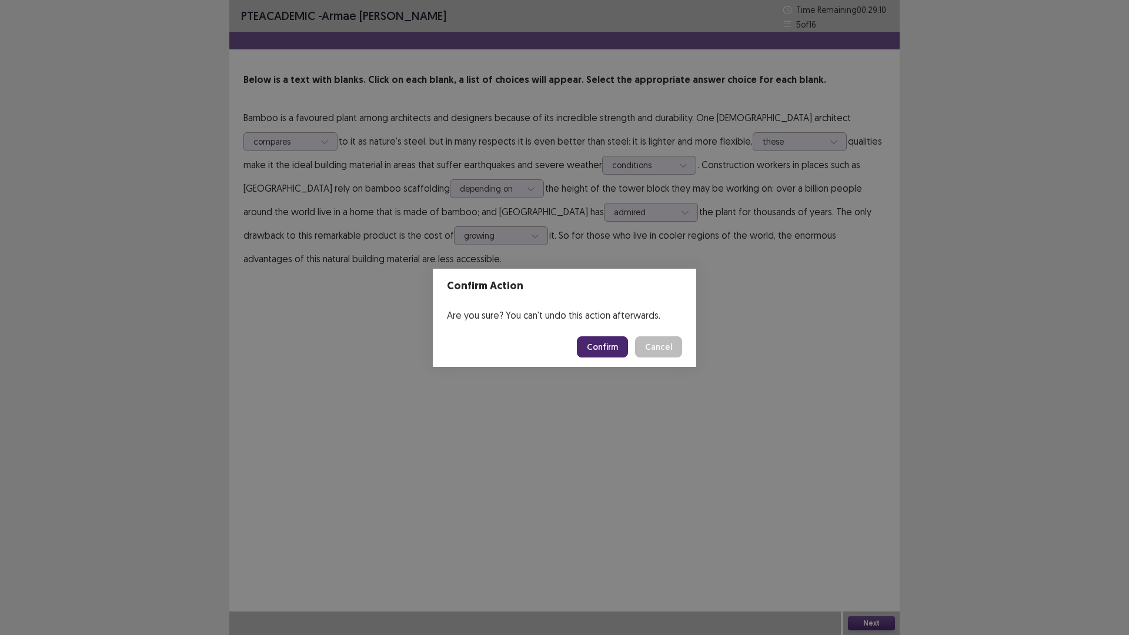
drag, startPoint x: 604, startPoint y: 326, endPoint x: 602, endPoint y: 337, distance: 11.3
click at [604, 326] on section "Confirm Action Are you sure? You can't undo this action afterwards. Confirm Can…" at bounding box center [564, 318] width 263 height 98
click at [608, 353] on button "Confirm" at bounding box center [602, 346] width 51 height 21
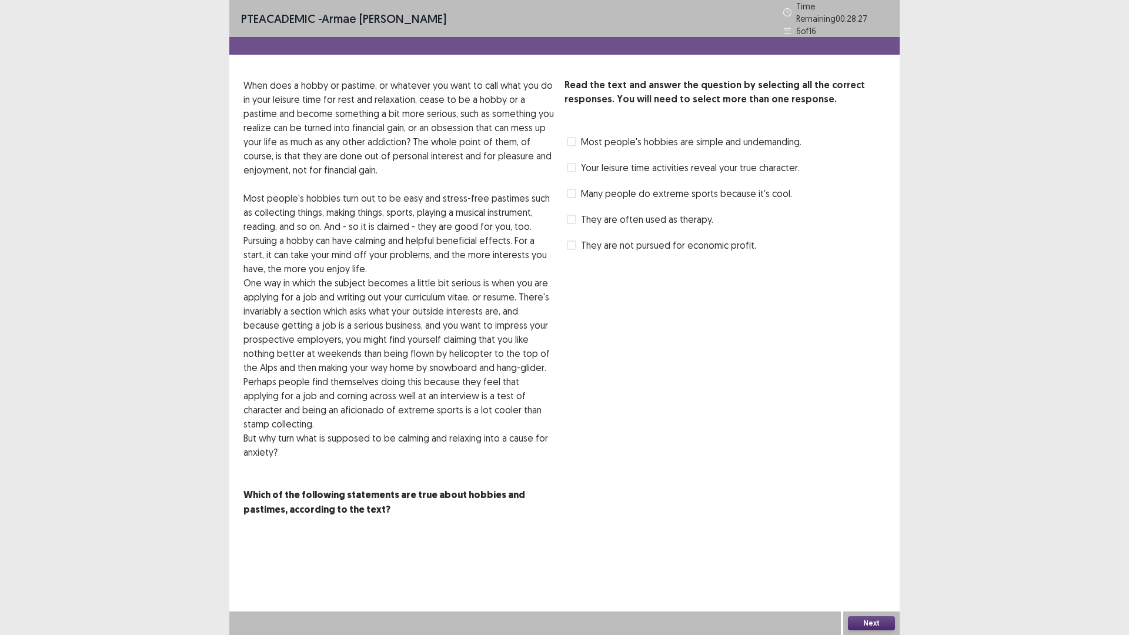
click at [577, 136] on label "Most people's hobbies are simple and undemanding." at bounding box center [684, 142] width 235 height 14
click at [568, 215] on span at bounding box center [571, 219] width 9 height 9
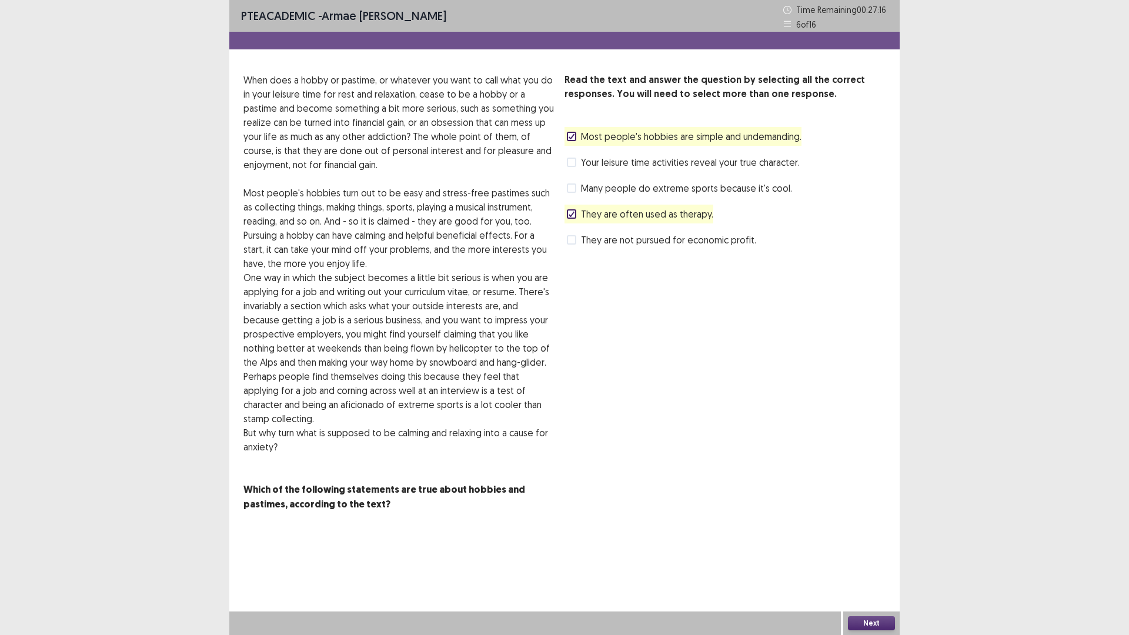
click at [576, 185] on label "Many people do extreme sports because it's cool." at bounding box center [679, 188] width 225 height 14
click at [568, 156] on label "Your leisure time activities reveal your true character." at bounding box center [683, 162] width 233 height 14
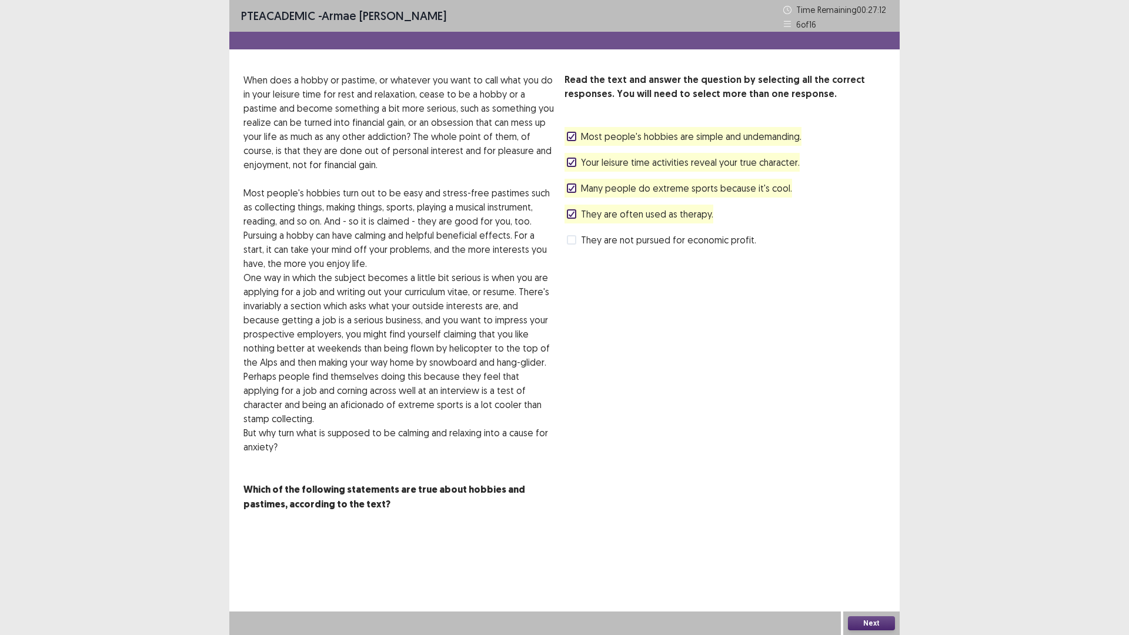
click at [864, 627] on button "Next" at bounding box center [871, 623] width 47 height 14
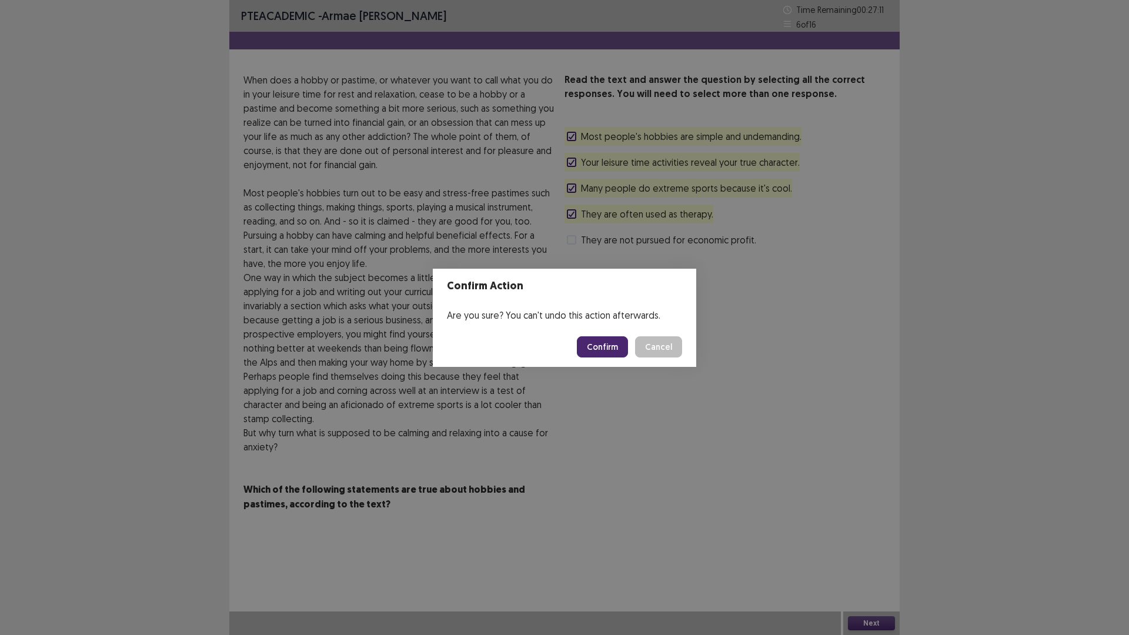
click at [595, 343] on button "Confirm" at bounding box center [602, 346] width 51 height 21
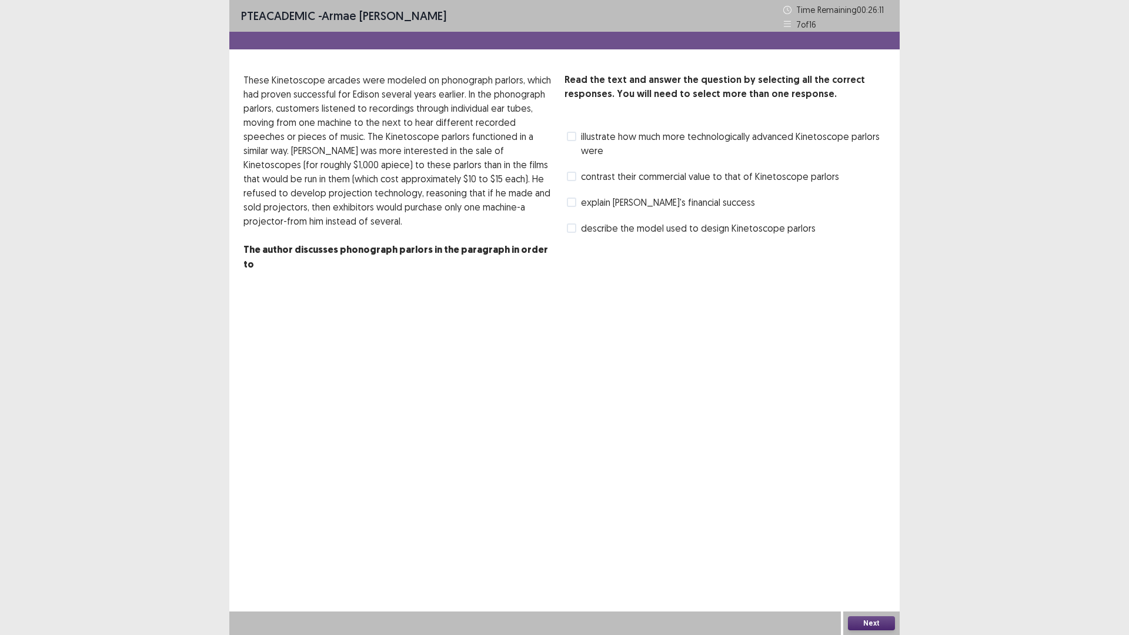
click at [571, 140] on span at bounding box center [571, 136] width 9 height 9
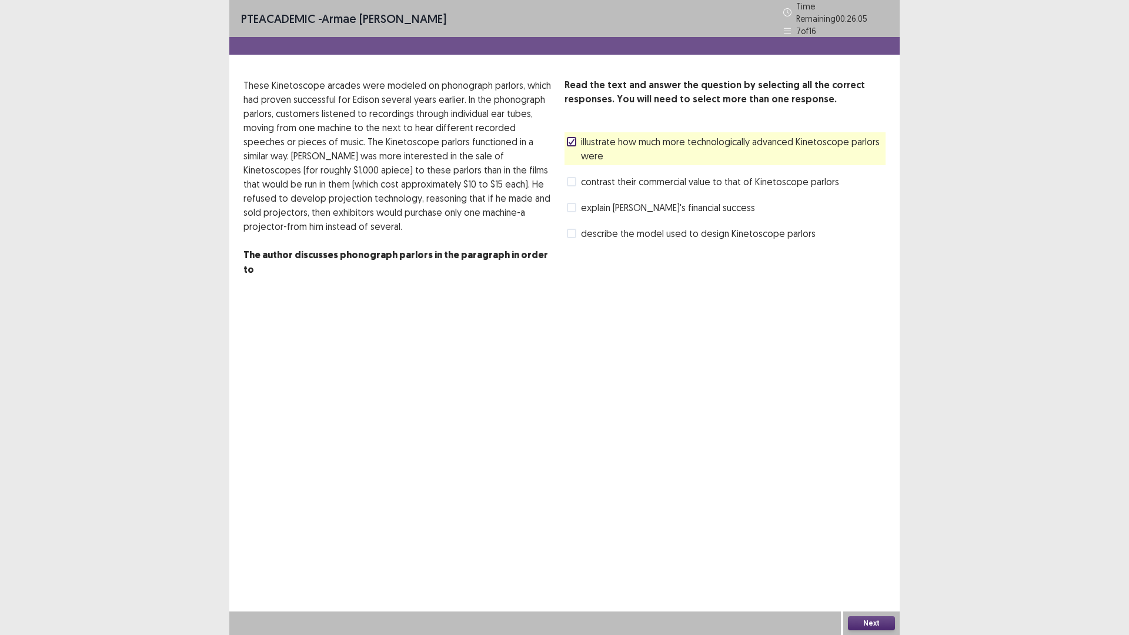
click at [572, 203] on span at bounding box center [571, 207] width 9 height 9
click at [571, 178] on span at bounding box center [571, 181] width 9 height 9
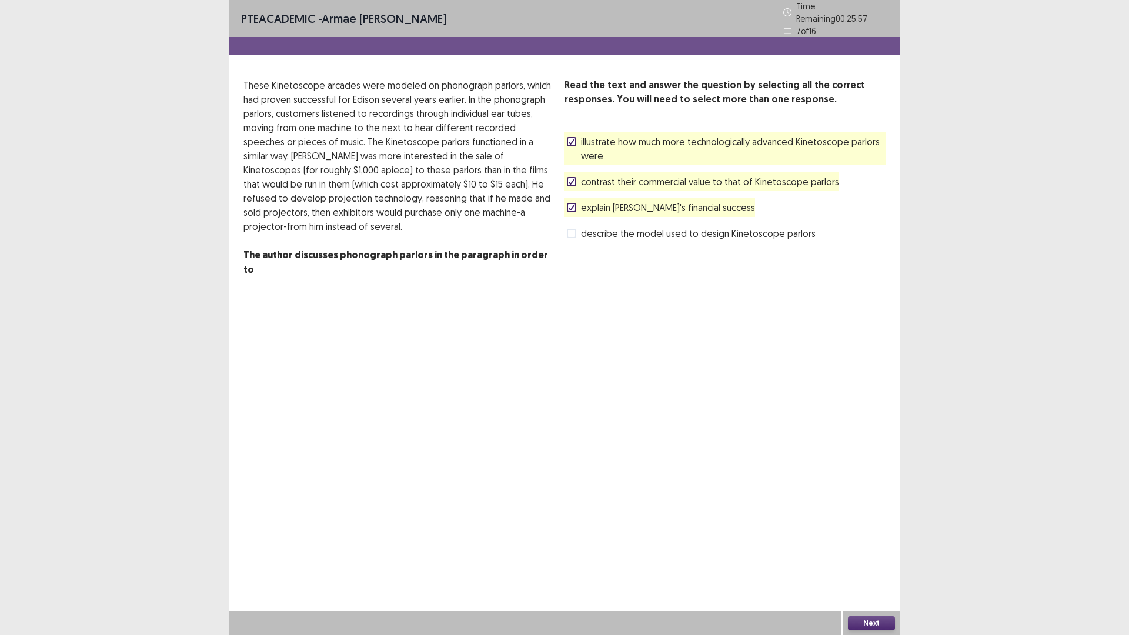
click at [867, 616] on button "Next" at bounding box center [871, 623] width 47 height 14
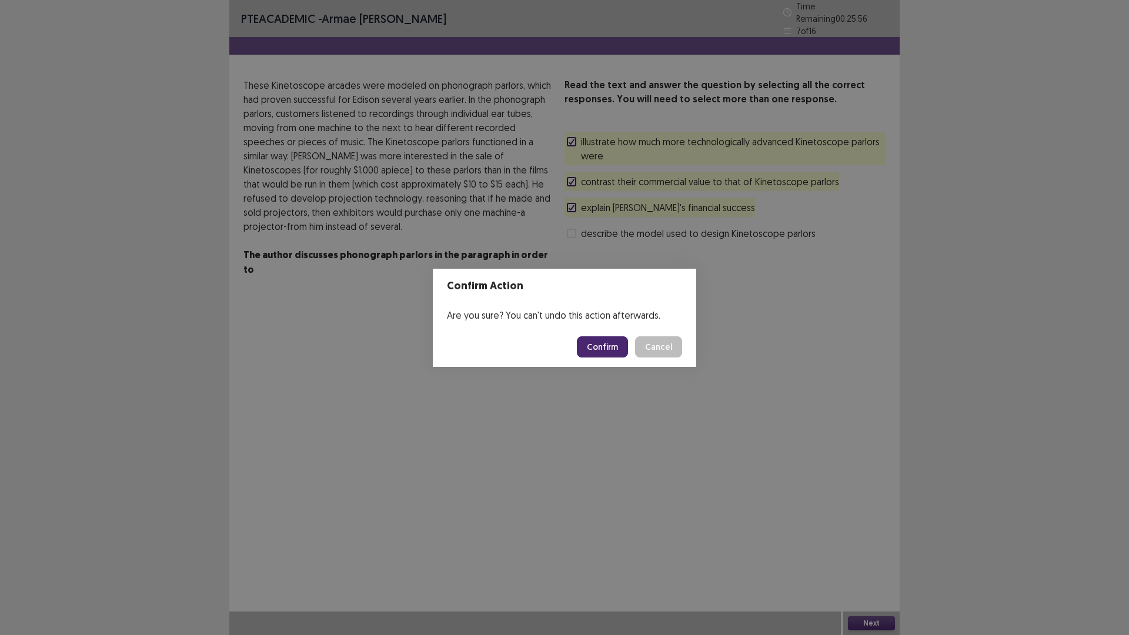
click at [613, 356] on button "Confirm" at bounding box center [602, 346] width 51 height 21
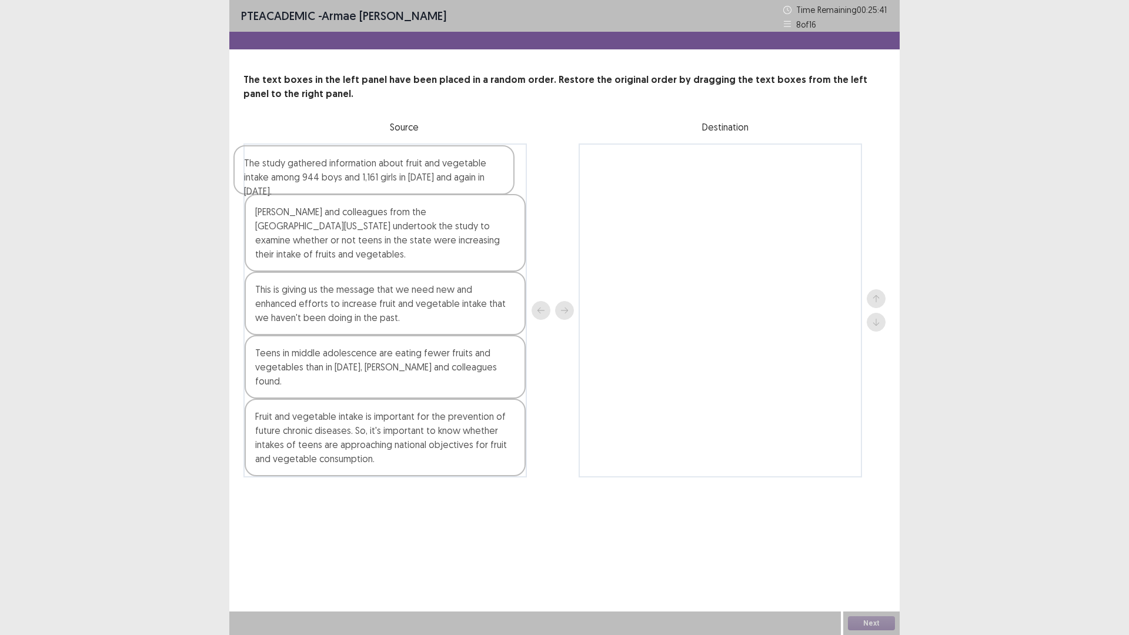
drag, startPoint x: 314, startPoint y: 179, endPoint x: 306, endPoint y: 179, distance: 7.7
click at [306, 179] on div "The study gathered information about fruit and vegetable intake among 944 boys …" at bounding box center [384, 310] width 283 height 334
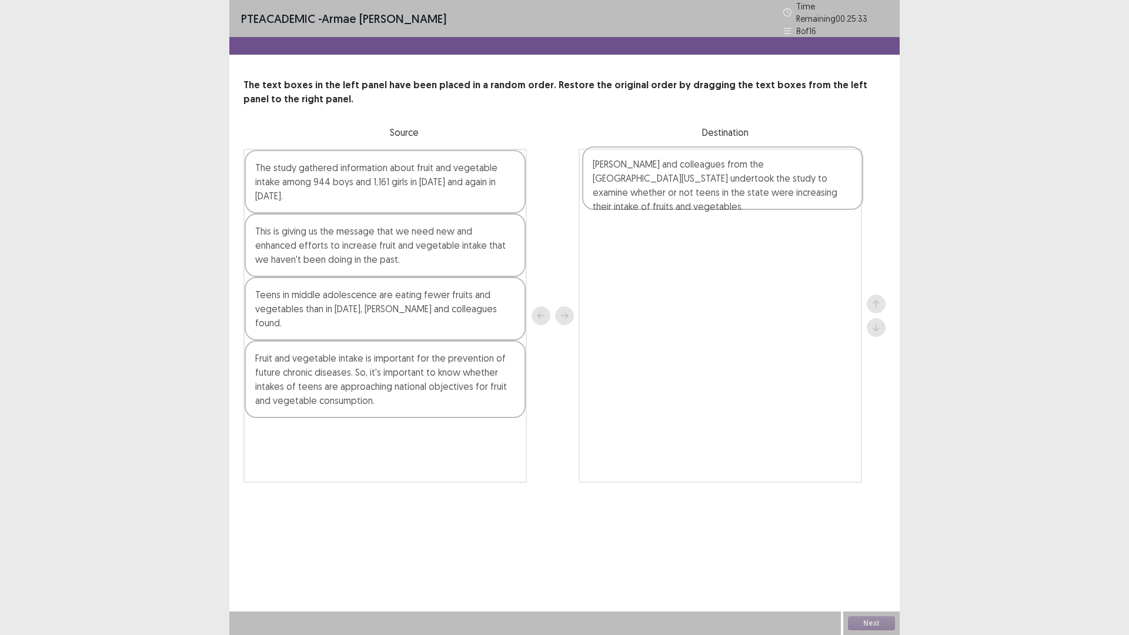
drag, startPoint x: 332, startPoint y: 240, endPoint x: 673, endPoint y: 192, distance: 344.8
click at [673, 192] on div "The study gathered information about fruit and vegetable intake among 944 boys …" at bounding box center [564, 316] width 642 height 334
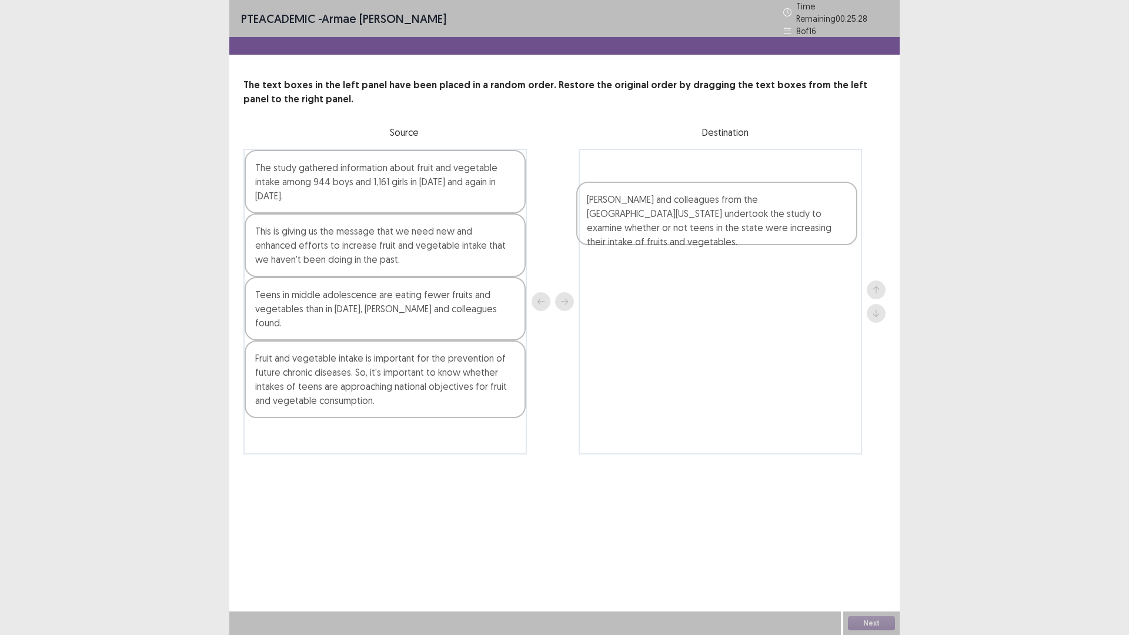
drag, startPoint x: 660, startPoint y: 188, endPoint x: 656, endPoint y: 229, distance: 41.9
click at [656, 229] on div "[PERSON_NAME] and colleagues from the [GEOGRAPHIC_DATA][US_STATE] undertook the…" at bounding box center [719, 302] width 283 height 306
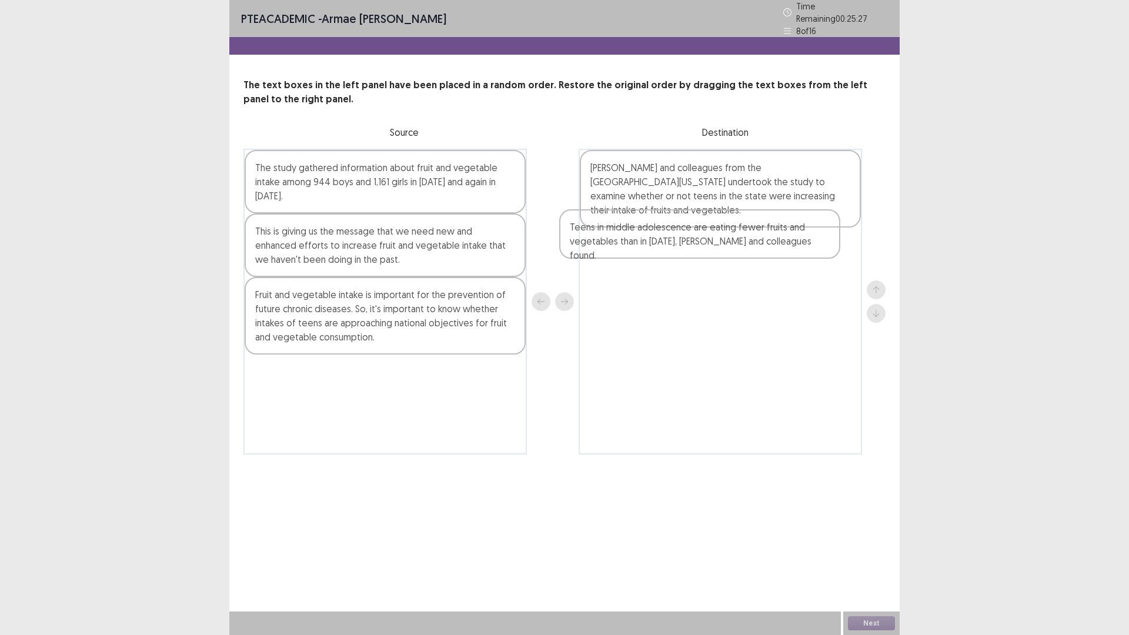
drag, startPoint x: 442, startPoint y: 292, endPoint x: 760, endPoint y: 240, distance: 322.1
click at [760, 240] on div "The study gathered information about fruit and vegetable intake among 944 boys …" at bounding box center [564, 302] width 642 height 306
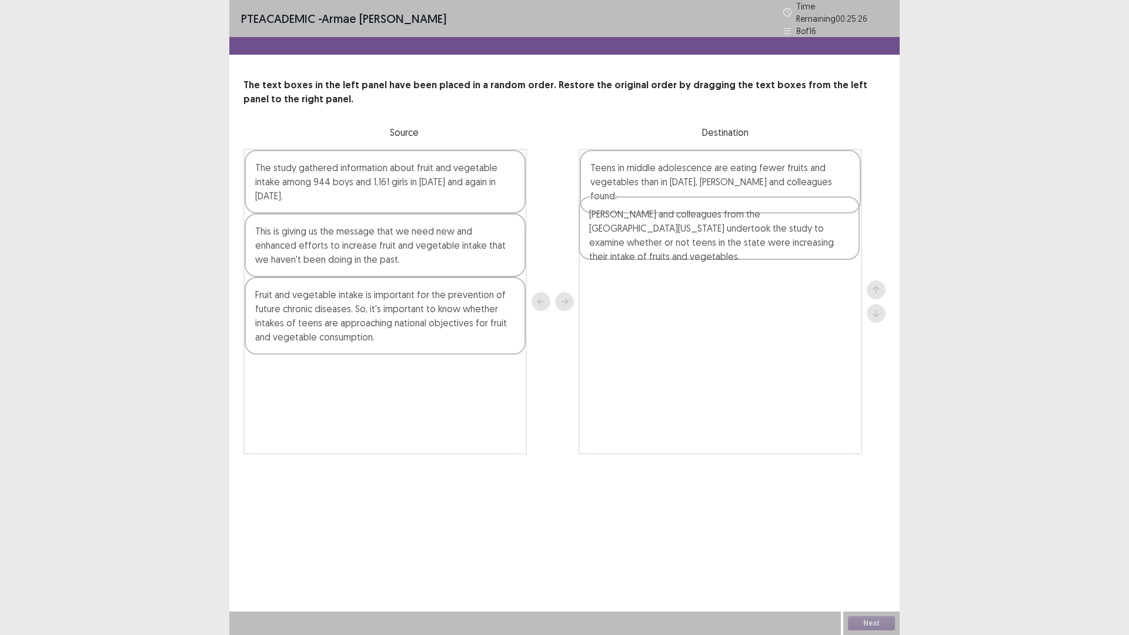
drag, startPoint x: 731, startPoint y: 191, endPoint x: 730, endPoint y: 245, distance: 54.1
click at [730, 245] on div "[PERSON_NAME] and colleagues from the [GEOGRAPHIC_DATA][US_STATE] undertook the…" at bounding box center [719, 302] width 283 height 306
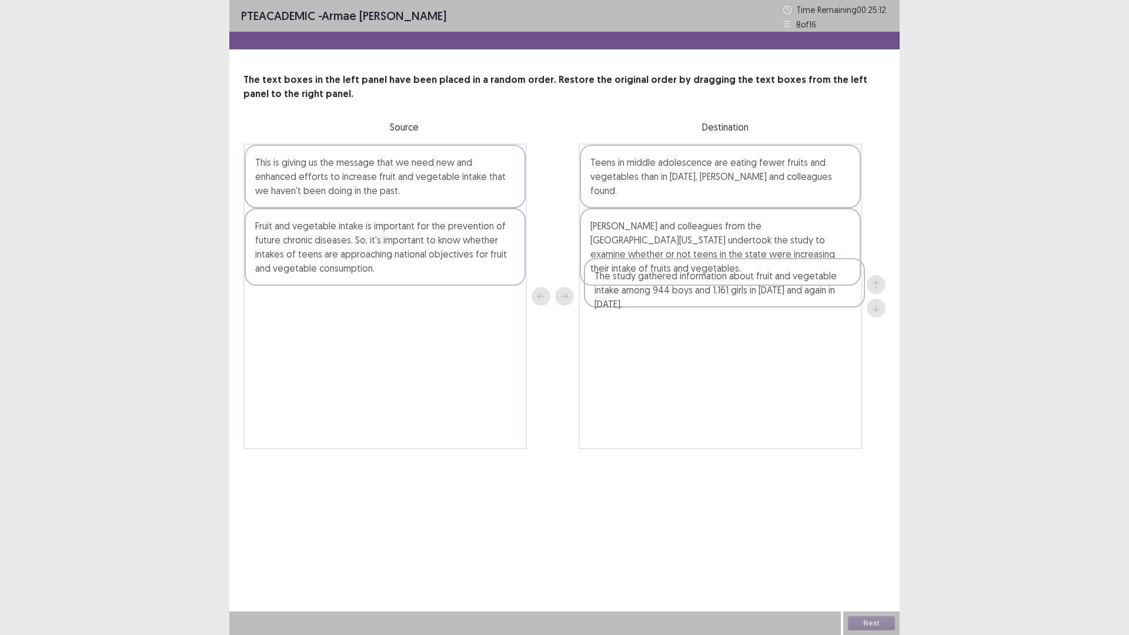
drag, startPoint x: 336, startPoint y: 179, endPoint x: 677, endPoint y: 296, distance: 360.4
click at [677, 296] on div "The study gathered information about fruit and vegetable intake among 944 boys …" at bounding box center [564, 296] width 642 height 306
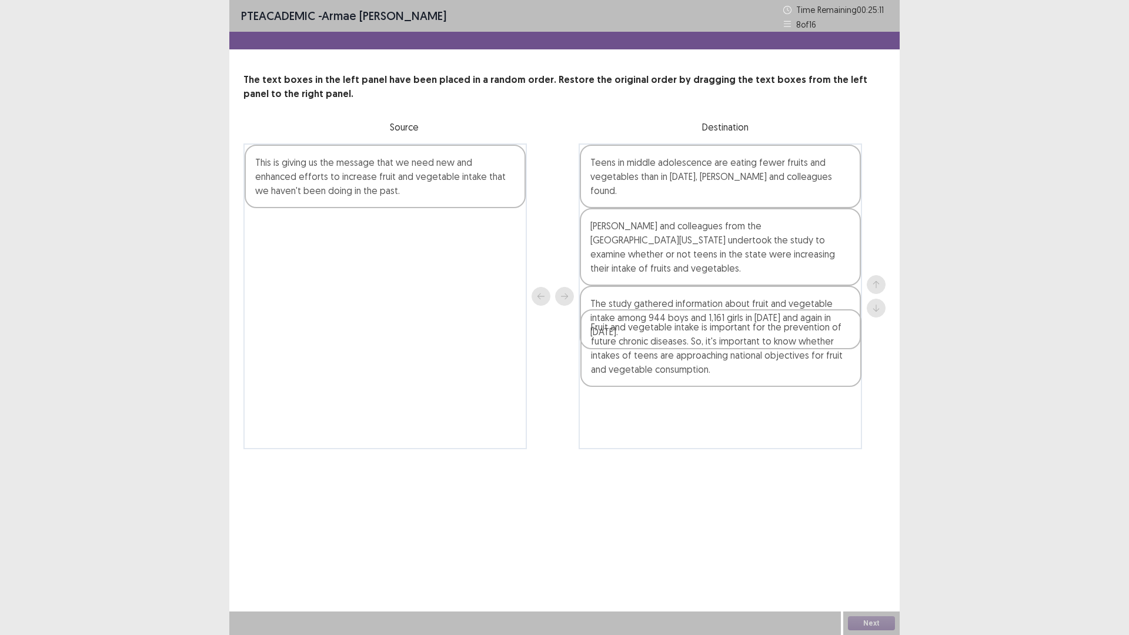
drag, startPoint x: 453, startPoint y: 249, endPoint x: 790, endPoint y: 353, distance: 353.3
click at [790, 353] on div "This is giving us the message that we need new and enhanced efforts to increase…" at bounding box center [564, 296] width 642 height 306
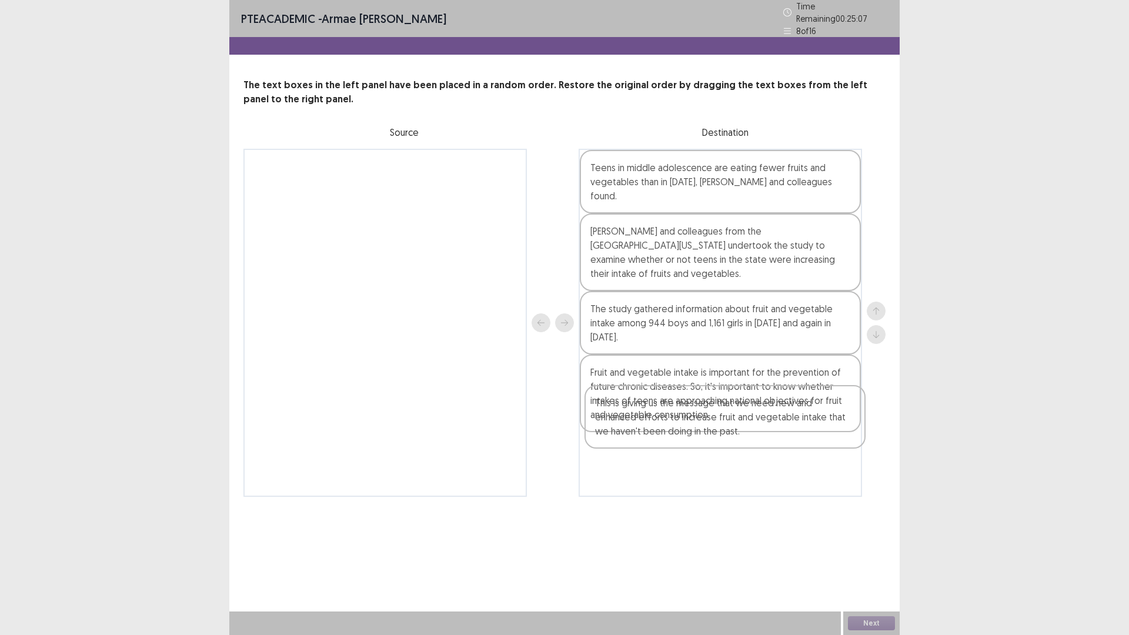
drag, startPoint x: 393, startPoint y: 185, endPoint x: 737, endPoint y: 431, distance: 423.1
click at [737, 431] on div "This is giving us the message that we need new and enhanced efforts to increase…" at bounding box center [564, 323] width 642 height 348
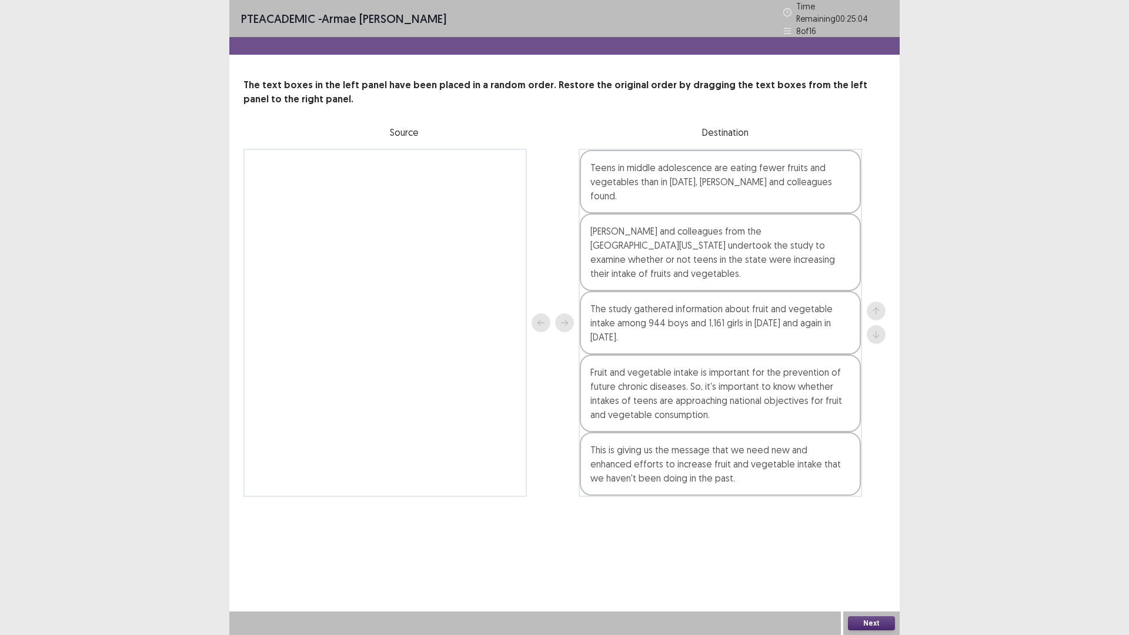
click at [885, 628] on button "Next" at bounding box center [871, 623] width 47 height 14
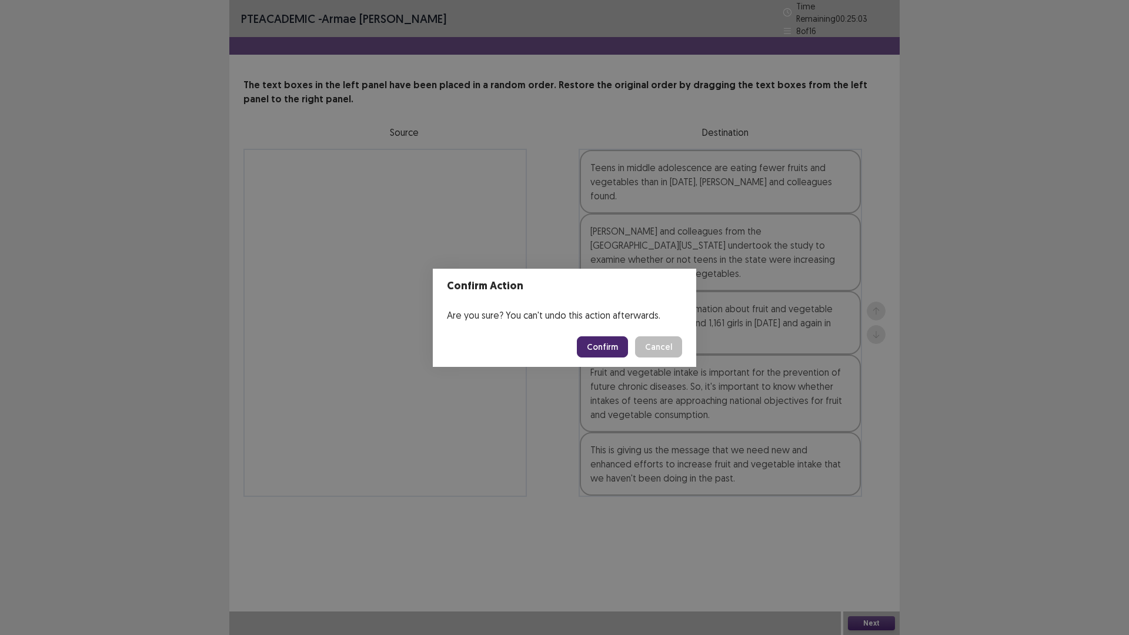
click at [615, 339] on button "Confirm" at bounding box center [602, 346] width 51 height 21
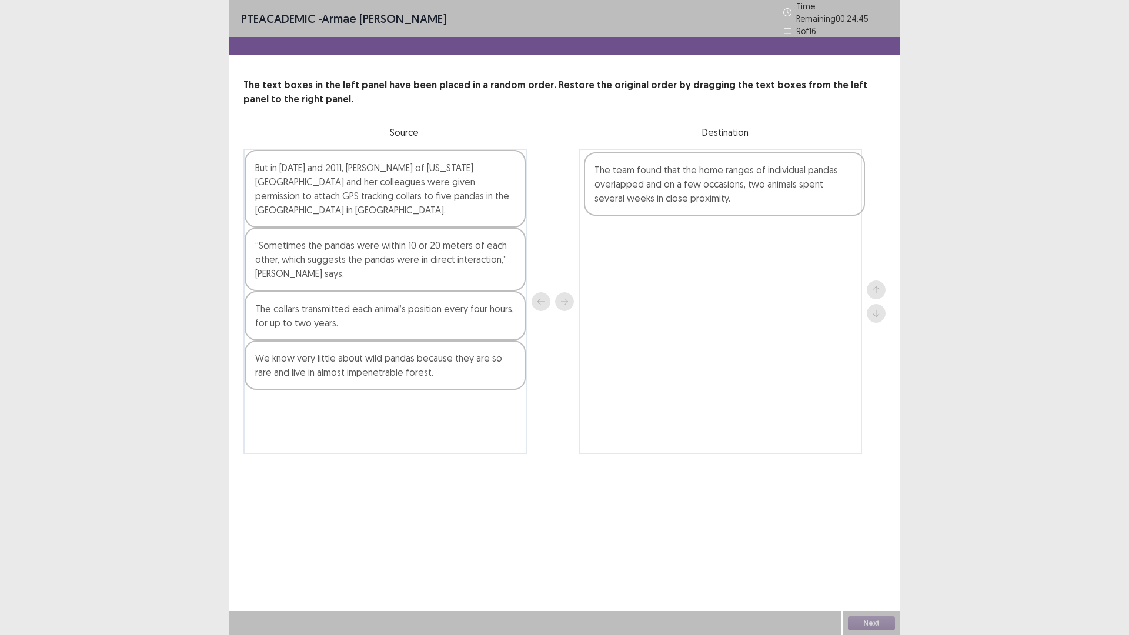
drag, startPoint x: 372, startPoint y: 271, endPoint x: 714, endPoint y: 198, distance: 349.8
click at [714, 198] on div "But in [DATE] and 2011, [PERSON_NAME] of [US_STATE][GEOGRAPHIC_DATA] and her co…" at bounding box center [564, 302] width 642 height 306
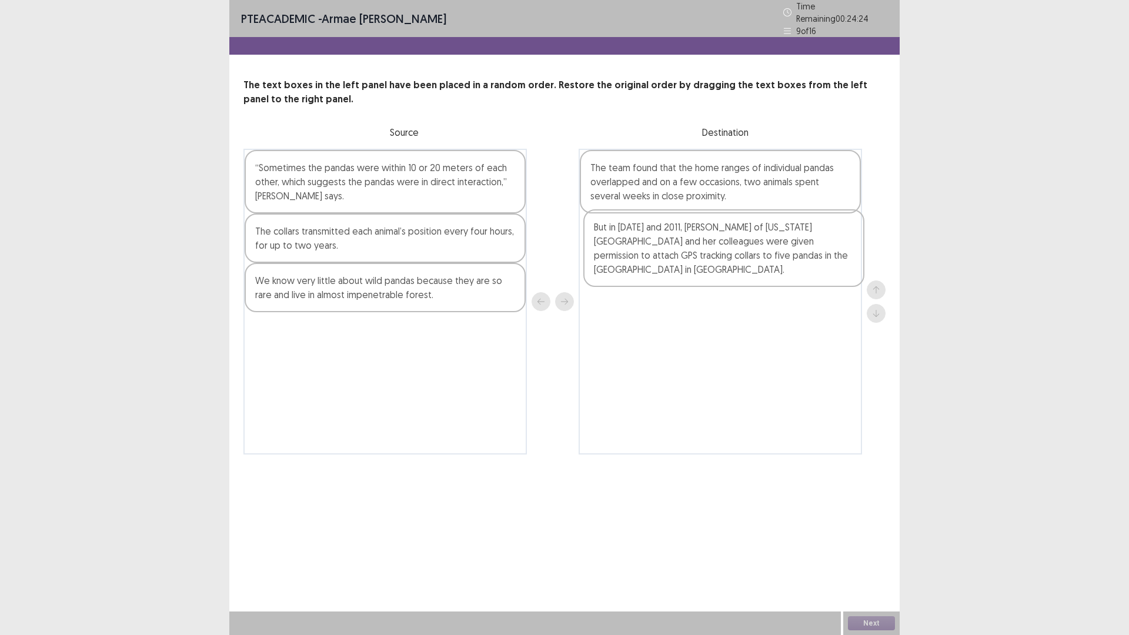
drag, startPoint x: 410, startPoint y: 204, endPoint x: 751, endPoint y: 269, distance: 347.6
click at [751, 269] on div "But in [DATE] and 2011, [PERSON_NAME] of [US_STATE][GEOGRAPHIC_DATA] and her co…" at bounding box center [564, 302] width 642 height 306
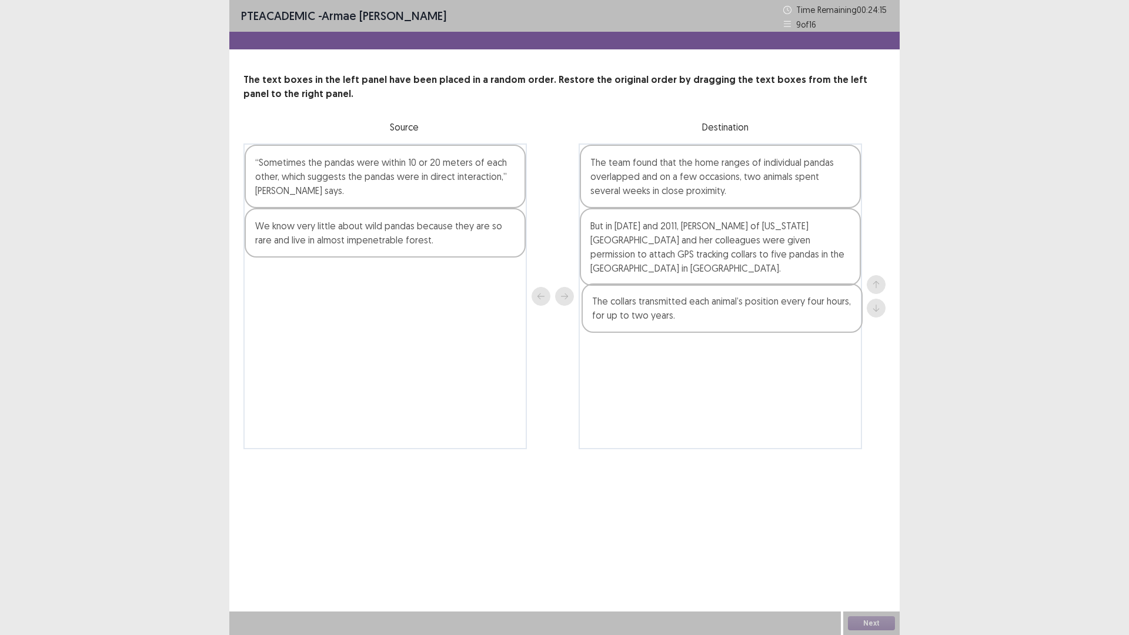
drag, startPoint x: 390, startPoint y: 240, endPoint x: 730, endPoint y: 317, distance: 348.5
click at [730, 317] on div "“Sometimes the pandas were within 10 or 20 meters of each other, which suggests…" at bounding box center [564, 296] width 642 height 306
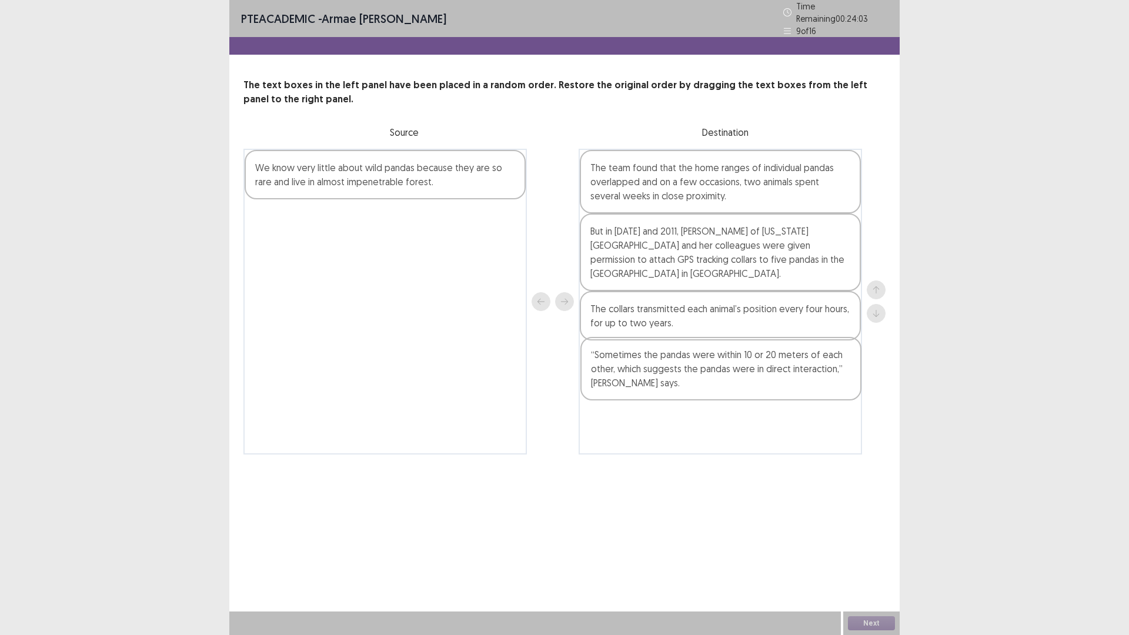
drag, startPoint x: 395, startPoint y: 186, endPoint x: 734, endPoint y: 381, distance: 390.8
click at [734, 381] on div "“Sometimes the pandas were within 10 or 20 meters of each other, which suggests…" at bounding box center [564, 302] width 642 height 306
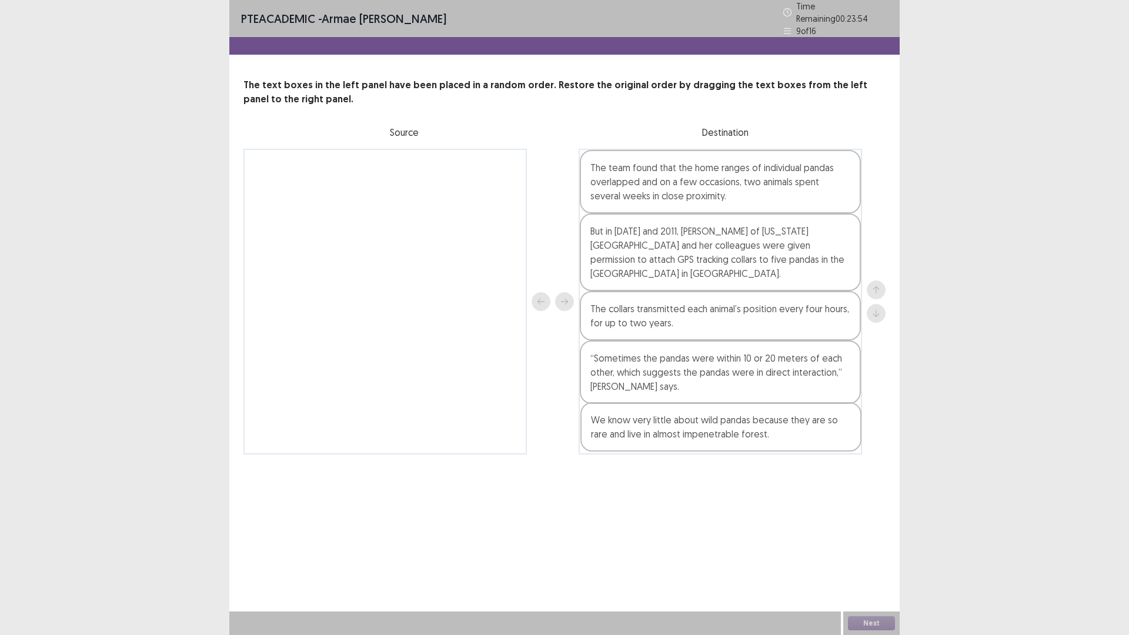
drag, startPoint x: 323, startPoint y: 182, endPoint x: 664, endPoint y: 442, distance: 428.7
click at [664, 442] on div "We know very little about wild pandas because they are so rare and live in almo…" at bounding box center [564, 302] width 642 height 306
click at [878, 617] on button "Next" at bounding box center [871, 623] width 47 height 14
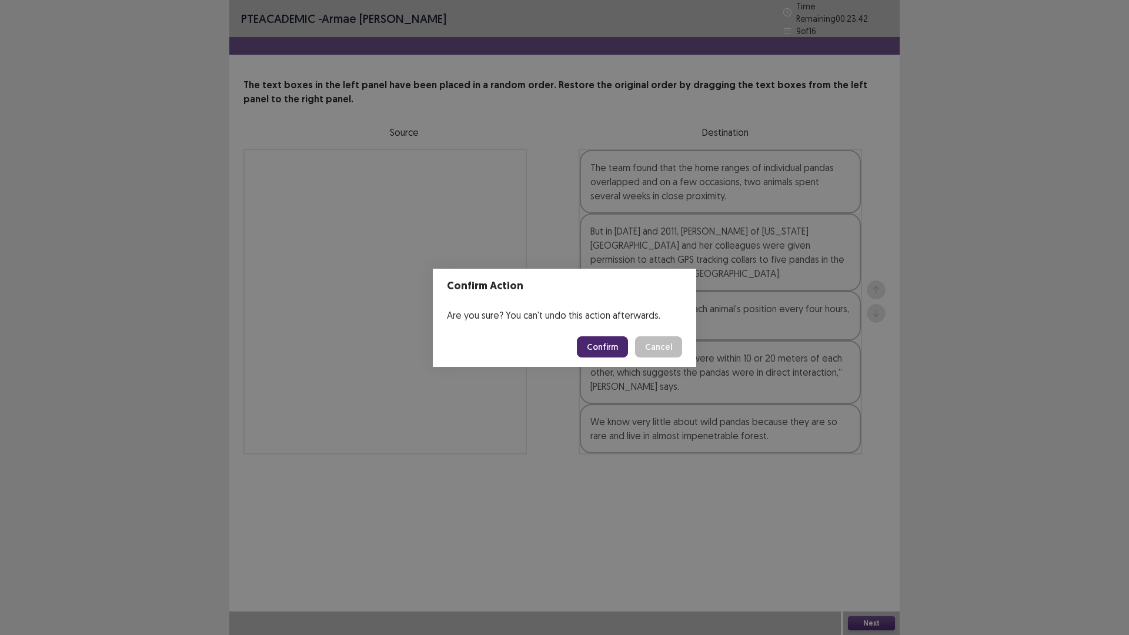
click at [624, 357] on footer "Confirm Cancel" at bounding box center [564, 347] width 263 height 40
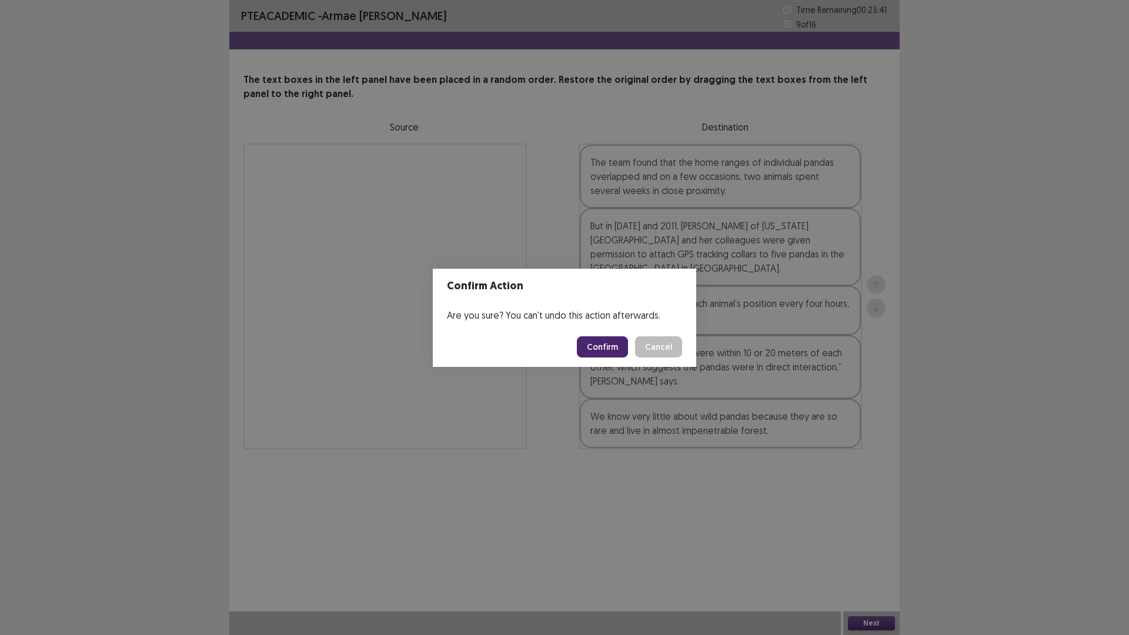
click at [615, 354] on button "Confirm" at bounding box center [602, 346] width 51 height 21
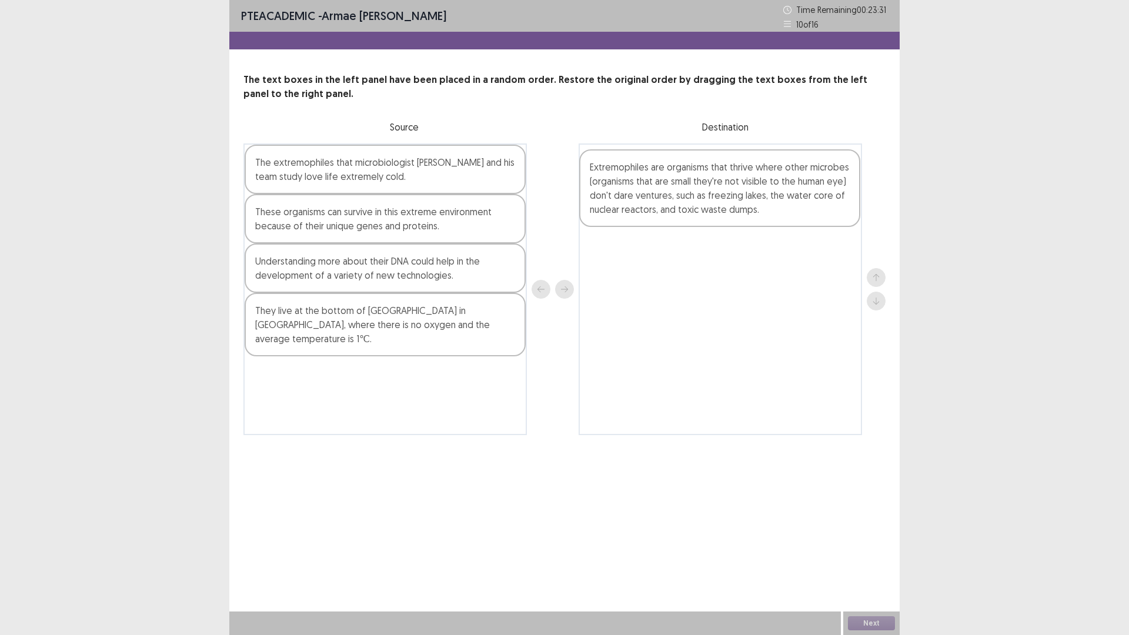
drag, startPoint x: 327, startPoint y: 277, endPoint x: 665, endPoint y: 183, distance: 350.8
click at [665, 183] on div "The extremophiles that microbiologist [PERSON_NAME] and his team study love lif…" at bounding box center [564, 289] width 642 height 292
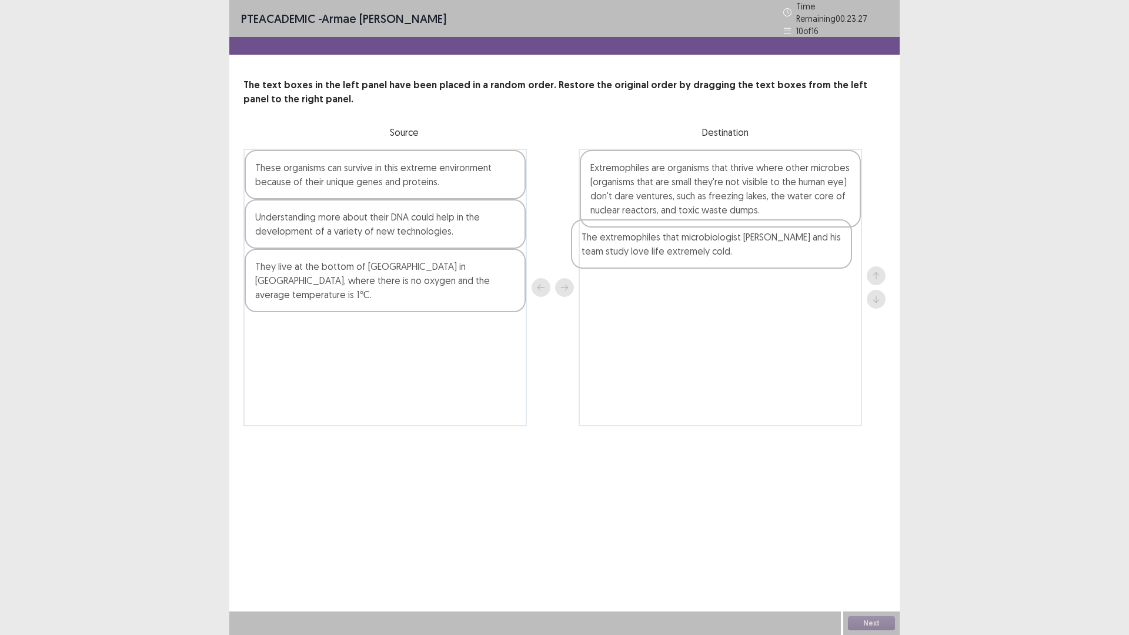
drag, startPoint x: 397, startPoint y: 177, endPoint x: 727, endPoint y: 253, distance: 338.5
click at [727, 253] on div "The extremophiles that microbiologist [PERSON_NAME] and his team study love lif…" at bounding box center [564, 287] width 642 height 277
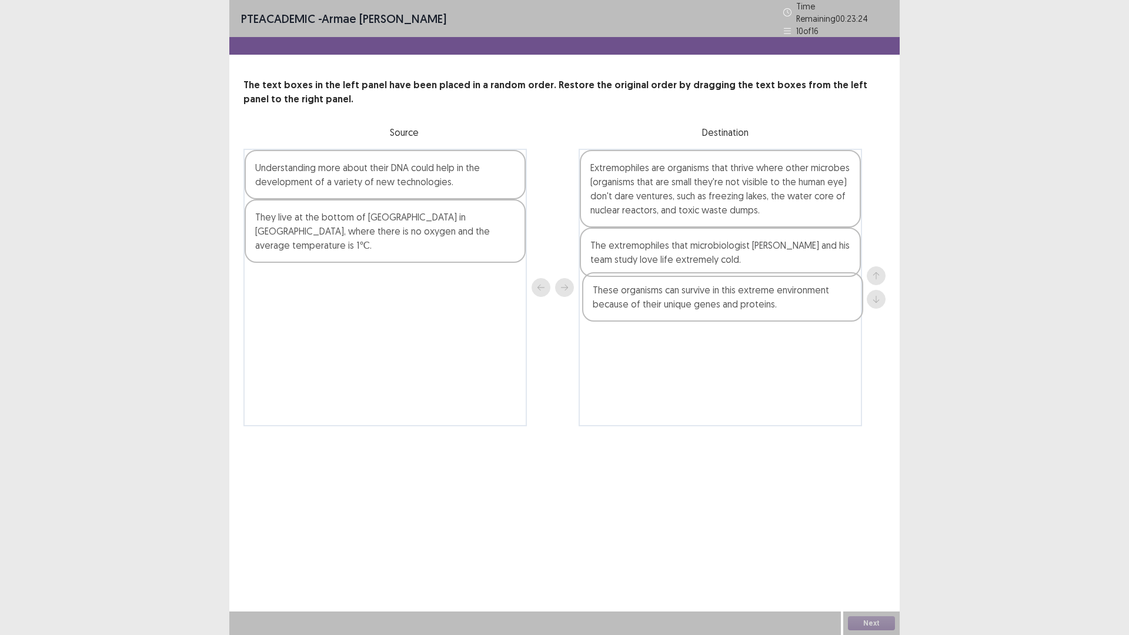
drag, startPoint x: 381, startPoint y: 182, endPoint x: 723, endPoint y: 312, distance: 365.9
click at [723, 312] on div "These organisms can survive in this extreme environment because of their unique…" at bounding box center [564, 287] width 642 height 277
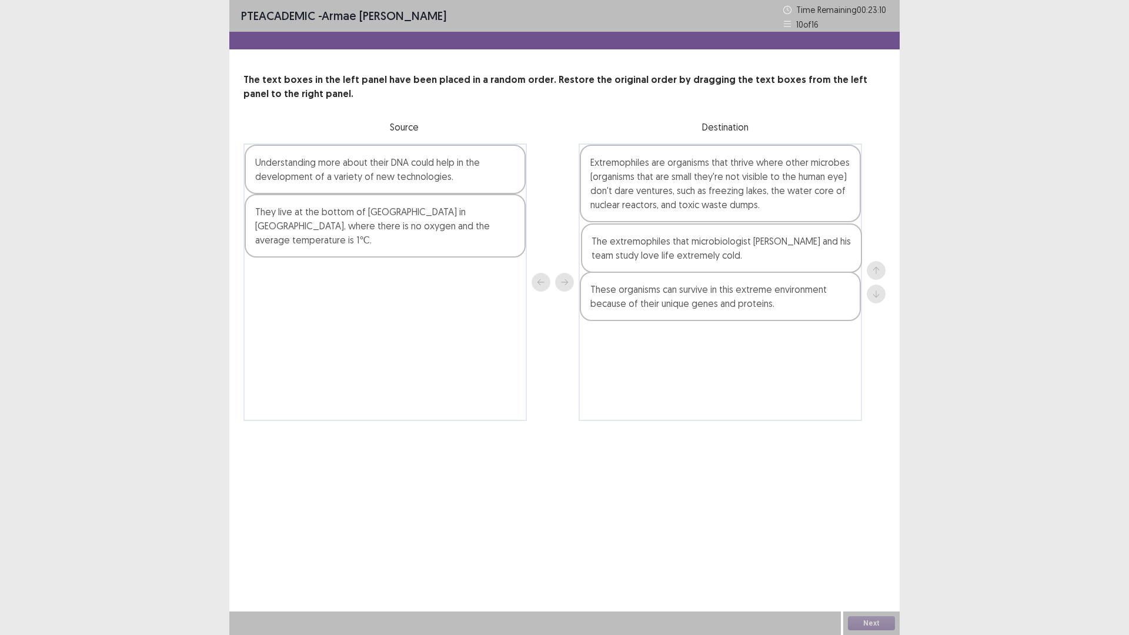
click at [761, 259] on div "Extremophiles are organisms that thrive where other microbes (organisms that ar…" at bounding box center [719, 281] width 283 height 277
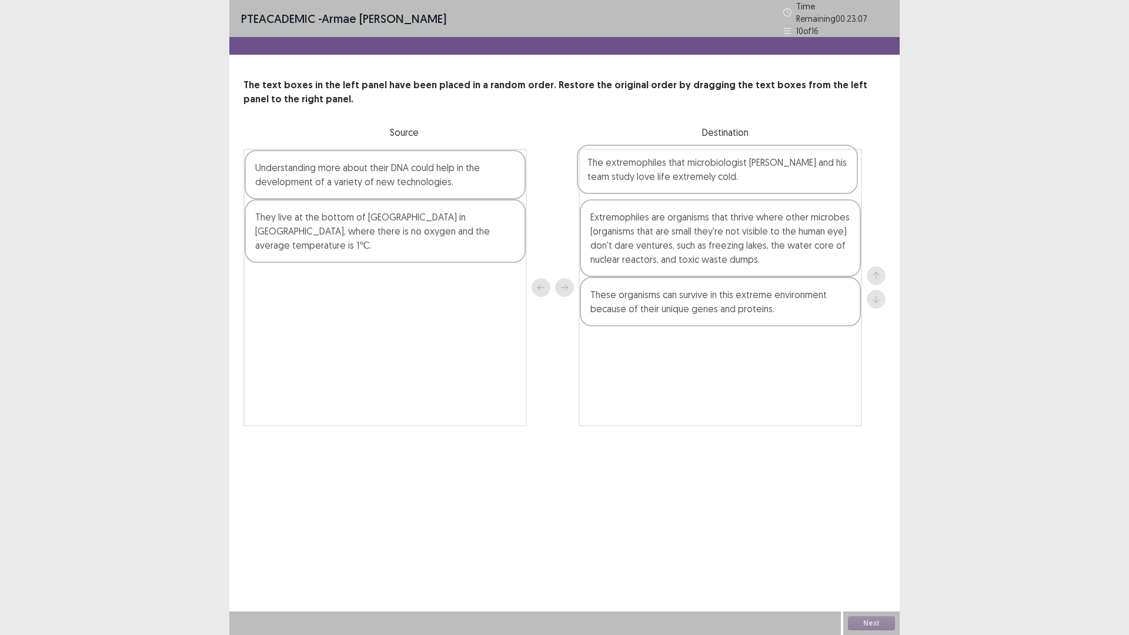
drag, startPoint x: 785, startPoint y: 264, endPoint x: 779, endPoint y: 186, distance: 77.8
click at [779, 186] on div "Extremophiles are organisms that thrive where other microbes (organisms that ar…" at bounding box center [719, 287] width 283 height 277
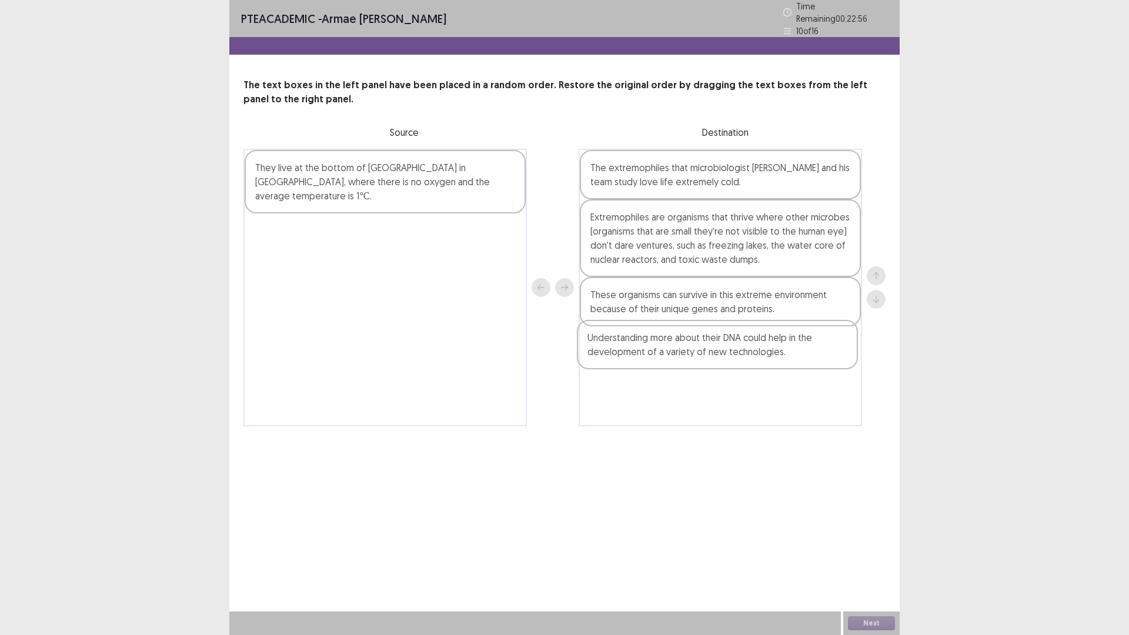
drag, startPoint x: 408, startPoint y: 171, endPoint x: 742, endPoint y: 349, distance: 378.4
click at [742, 349] on div "Understanding more about their DNA could help in the development of a variety o…" at bounding box center [564, 287] width 642 height 277
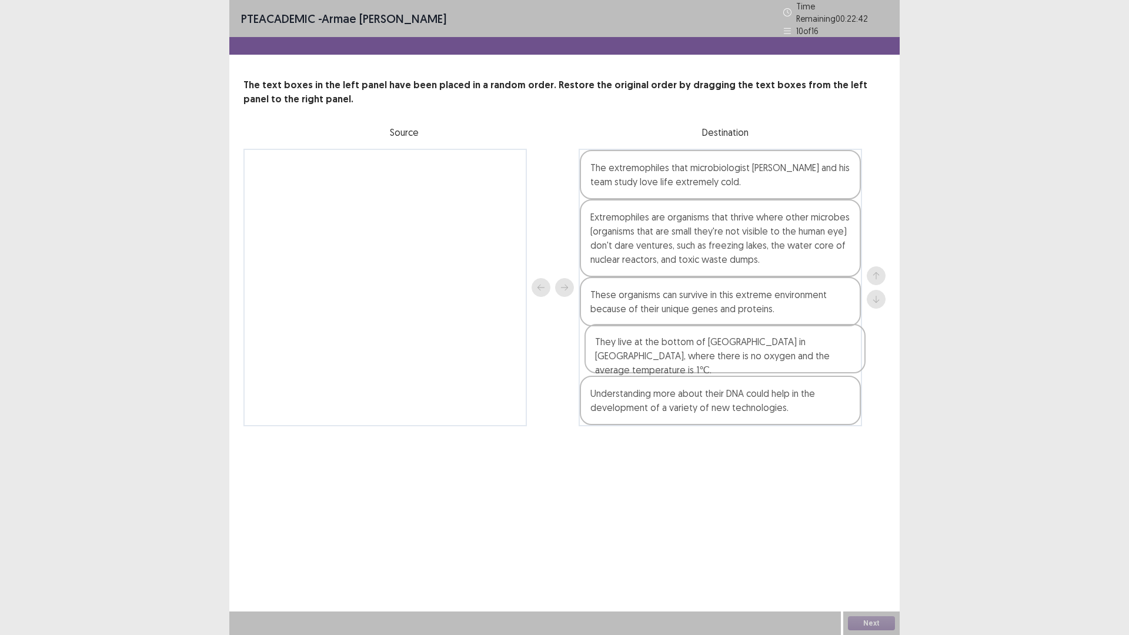
drag, startPoint x: 397, startPoint y: 180, endPoint x: 739, endPoint y: 363, distance: 387.1
click at [739, 363] on div "They live at the bottom of [GEOGRAPHIC_DATA] in [GEOGRAPHIC_DATA], where there …" at bounding box center [564, 287] width 642 height 277
click at [872, 623] on button "Next" at bounding box center [871, 623] width 47 height 14
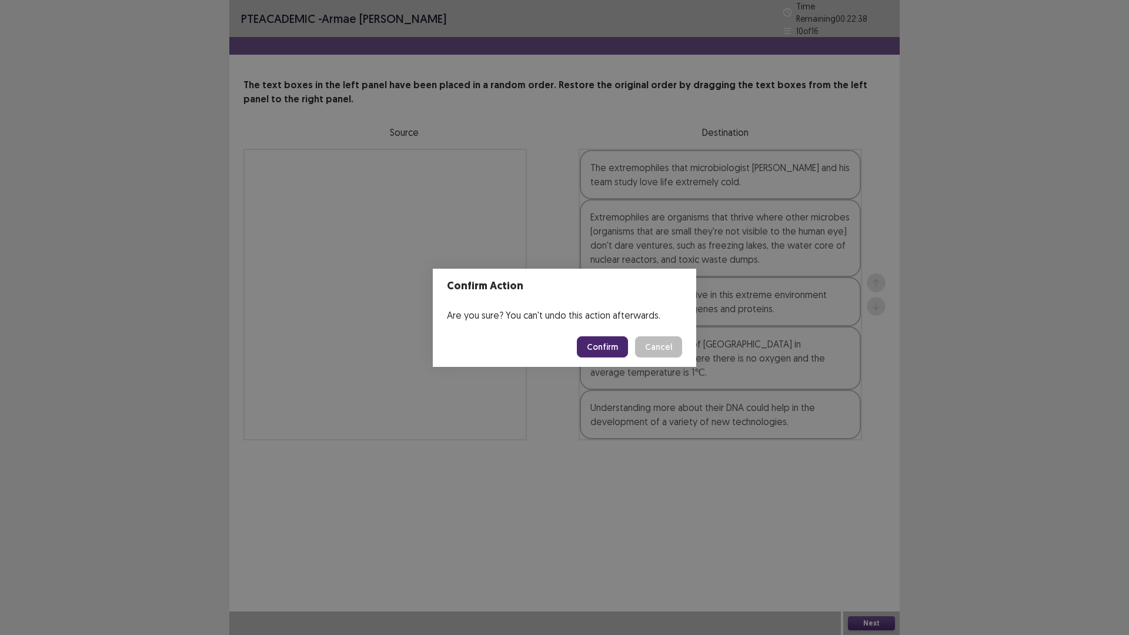
click at [607, 350] on button "Confirm" at bounding box center [602, 346] width 51 height 21
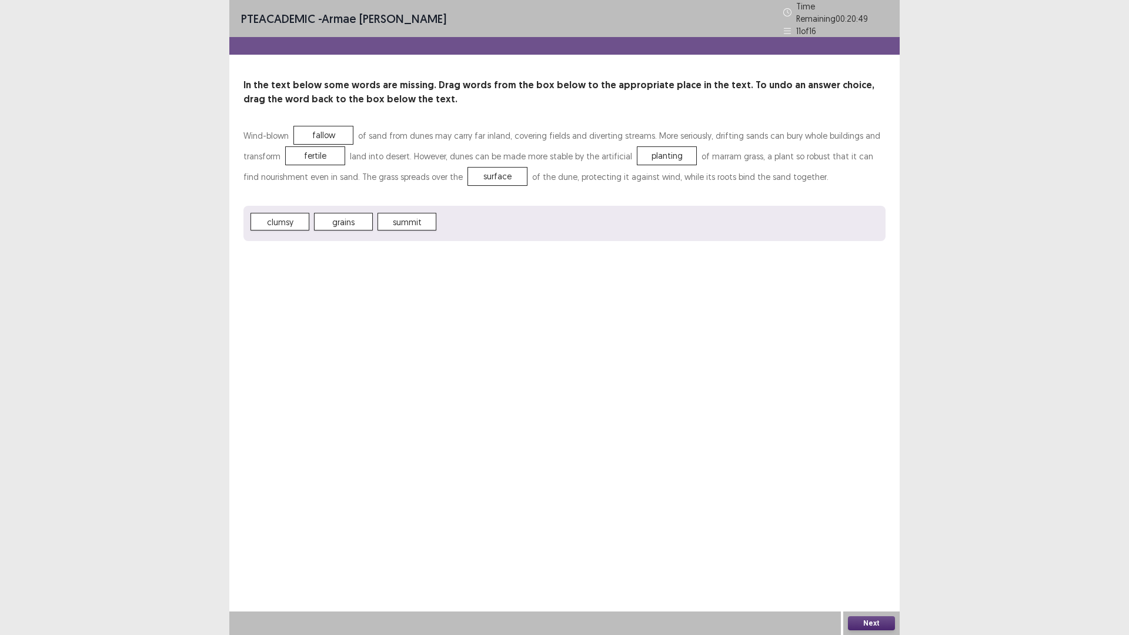
click at [881, 623] on button "Next" at bounding box center [871, 623] width 47 height 14
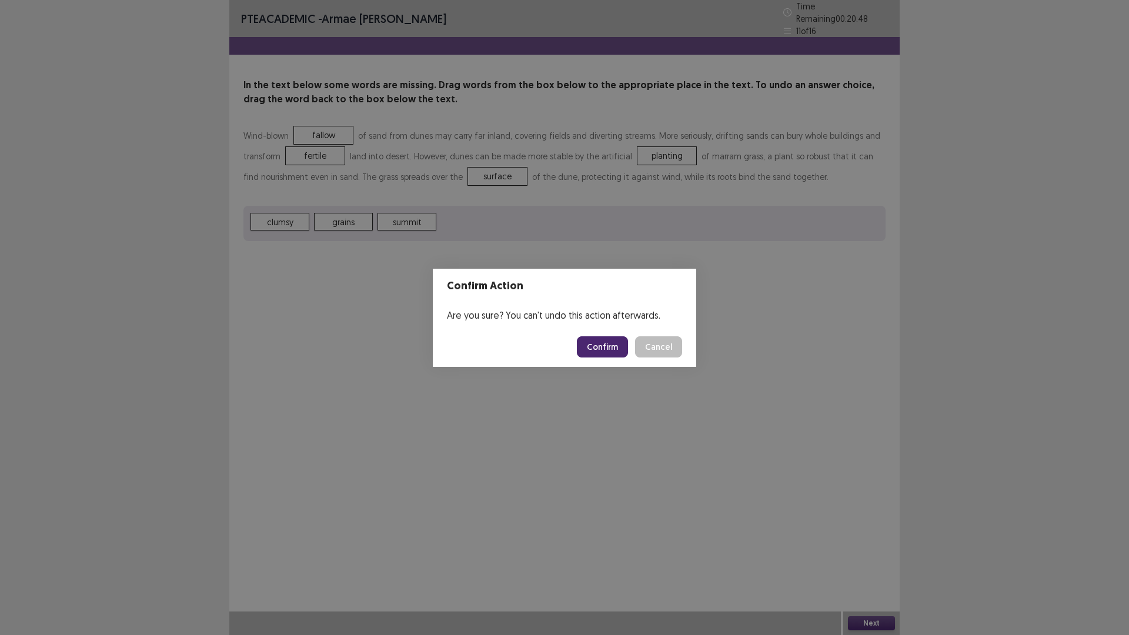
click at [623, 338] on button "Confirm" at bounding box center [602, 346] width 51 height 21
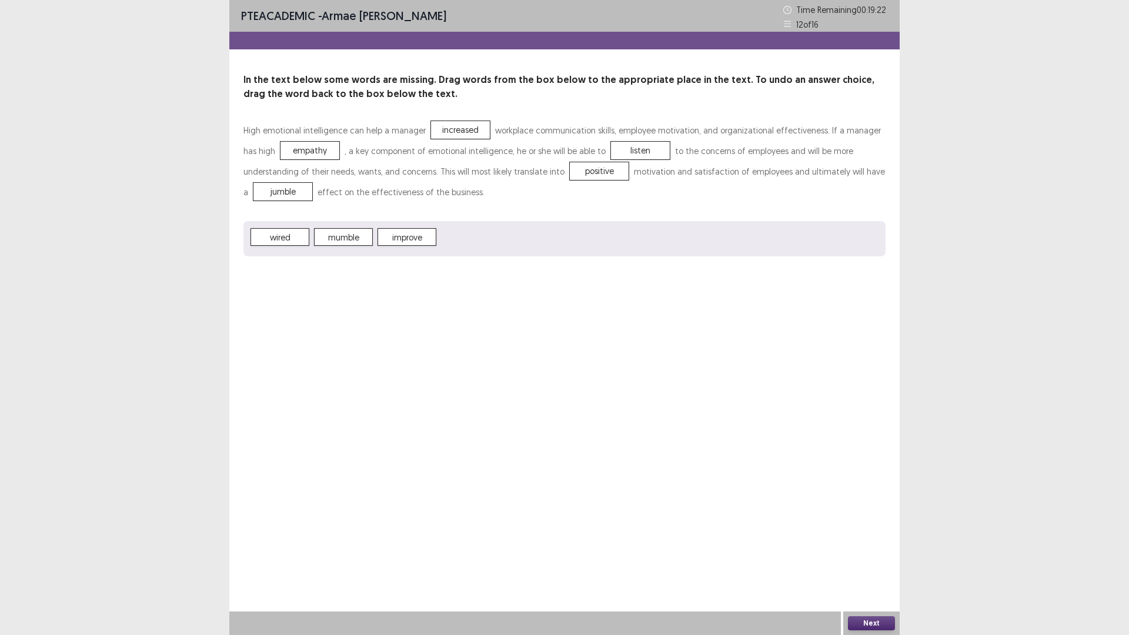
click at [882, 630] on button "Next" at bounding box center [871, 623] width 47 height 14
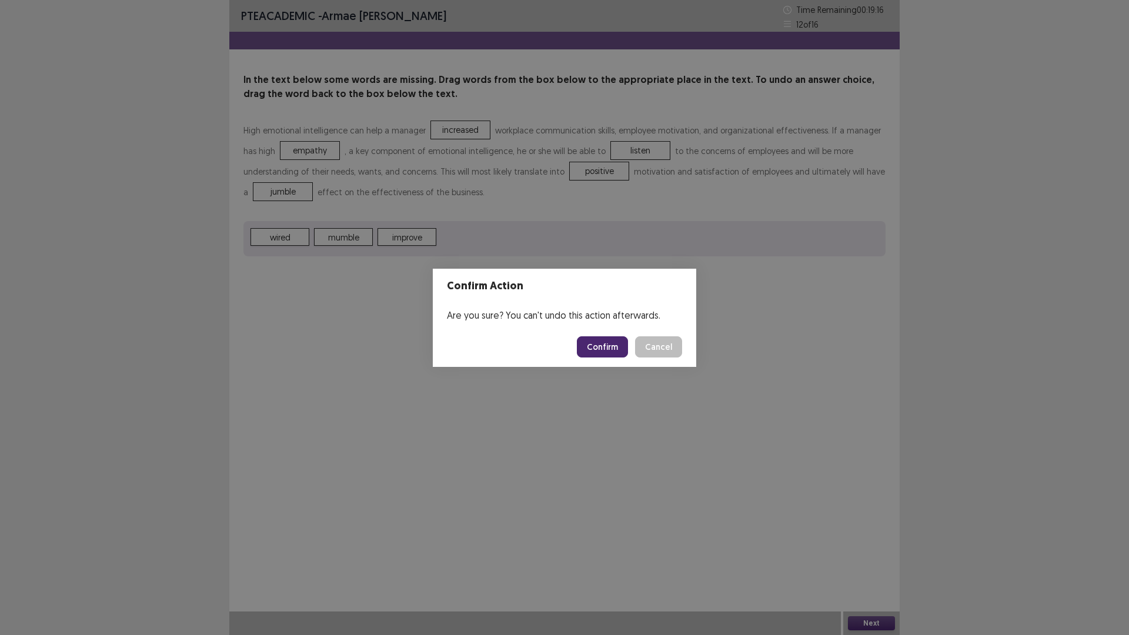
click at [600, 346] on button "Confirm" at bounding box center [602, 346] width 51 height 21
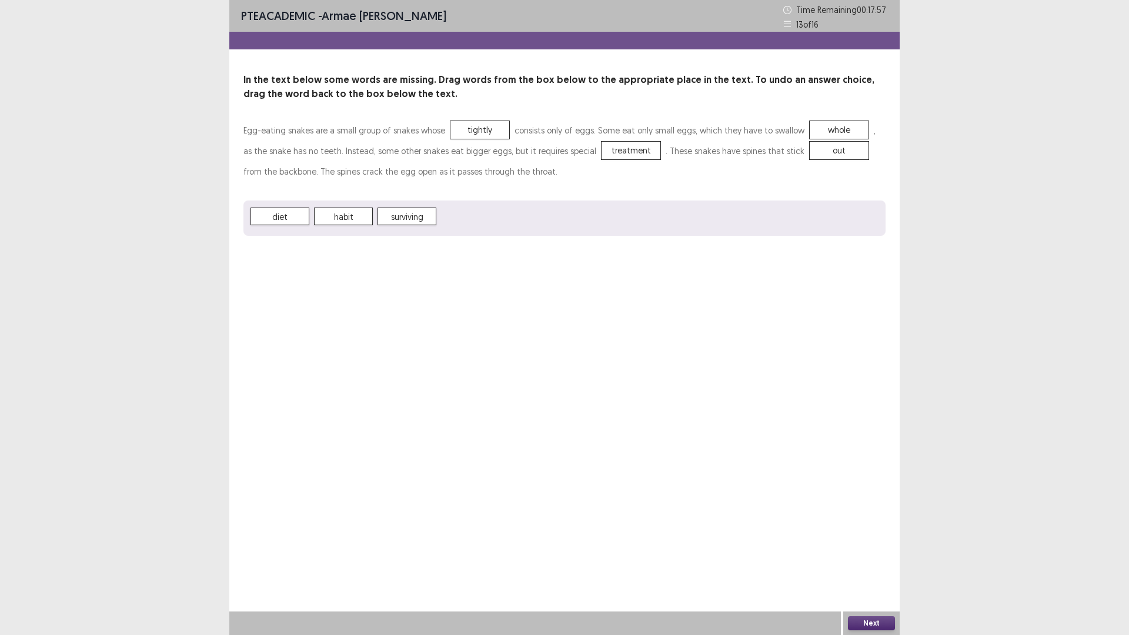
click at [848, 626] on button "Next" at bounding box center [871, 623] width 47 height 14
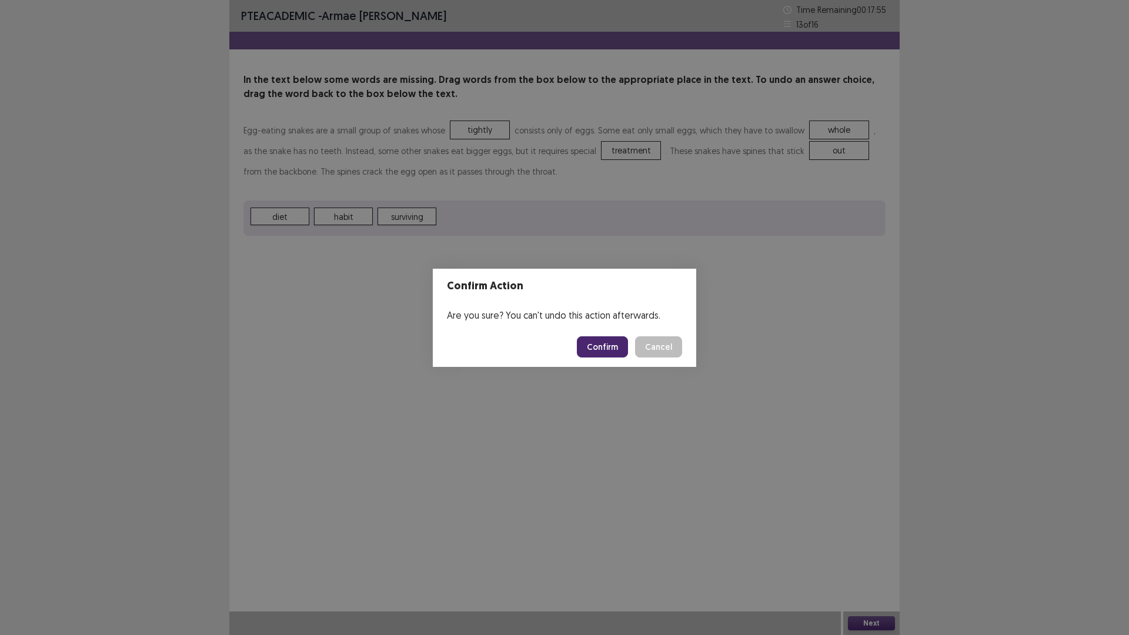
click at [598, 342] on button "Confirm" at bounding box center [602, 346] width 51 height 21
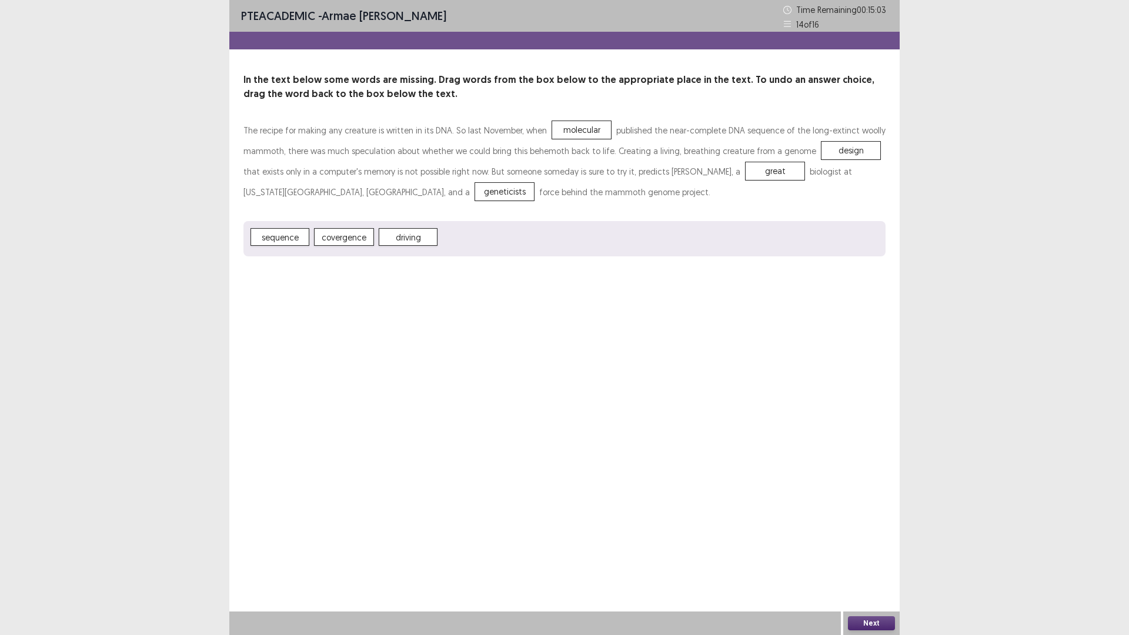
click at [874, 617] on button "Next" at bounding box center [871, 623] width 47 height 14
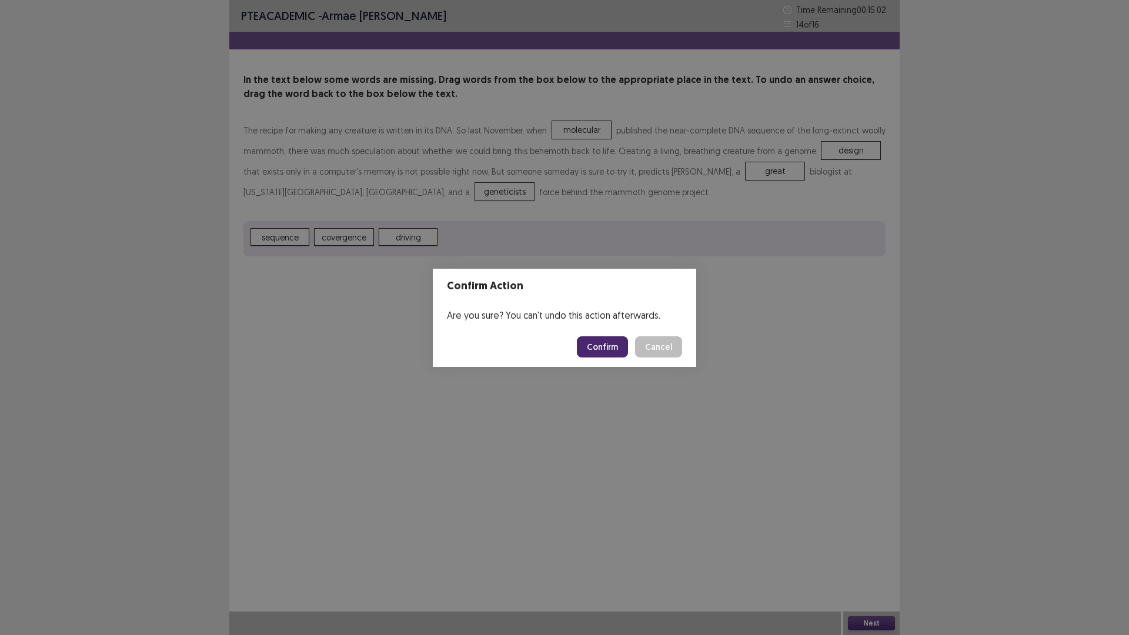
click at [598, 341] on button "Confirm" at bounding box center [602, 346] width 51 height 21
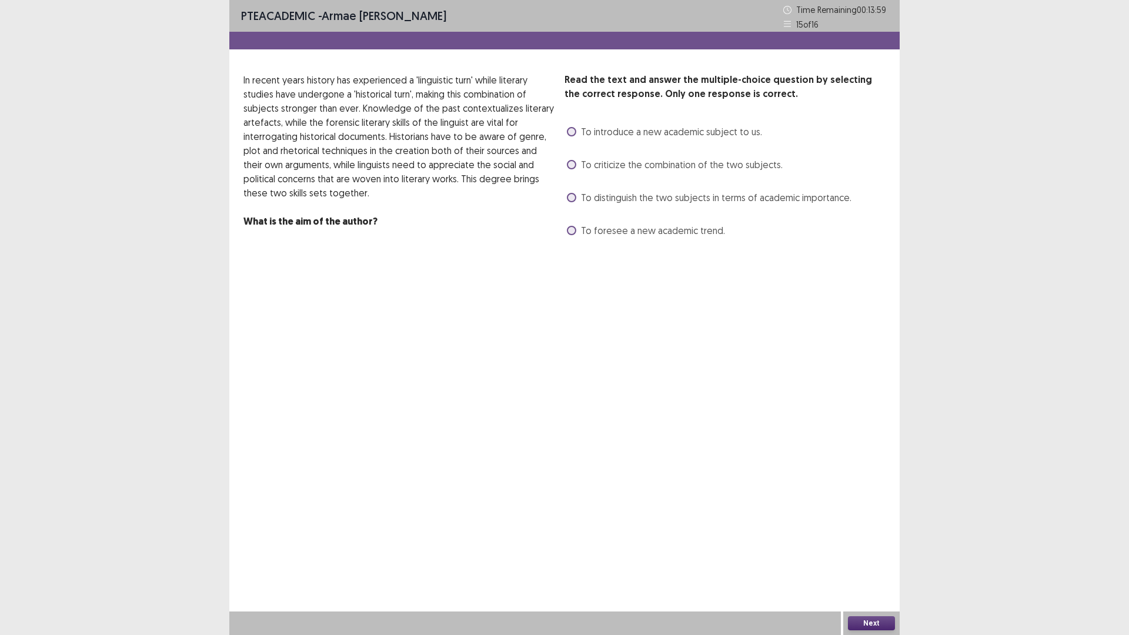
click at [570, 200] on span at bounding box center [571, 197] width 9 height 9
click at [572, 167] on span at bounding box center [571, 164] width 9 height 9
click at [578, 136] on label "To introduce a new academic subject to us." at bounding box center [664, 132] width 195 height 14
click at [574, 198] on span at bounding box center [571, 197] width 9 height 9
click at [876, 626] on button "Next" at bounding box center [871, 623] width 47 height 14
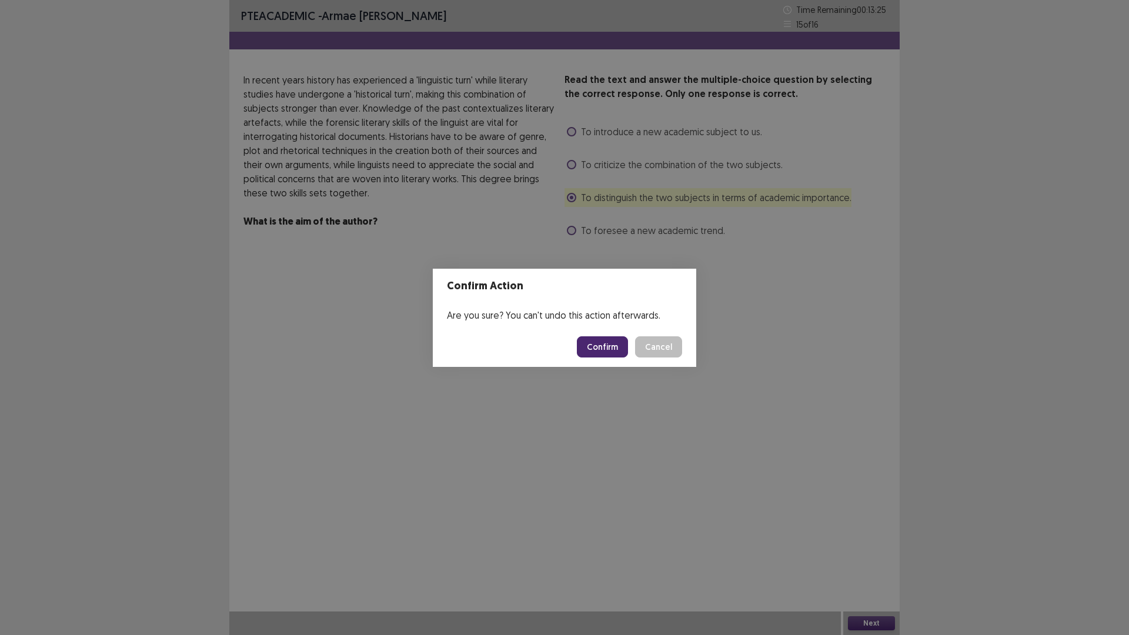
click at [598, 346] on button "Confirm" at bounding box center [602, 346] width 51 height 21
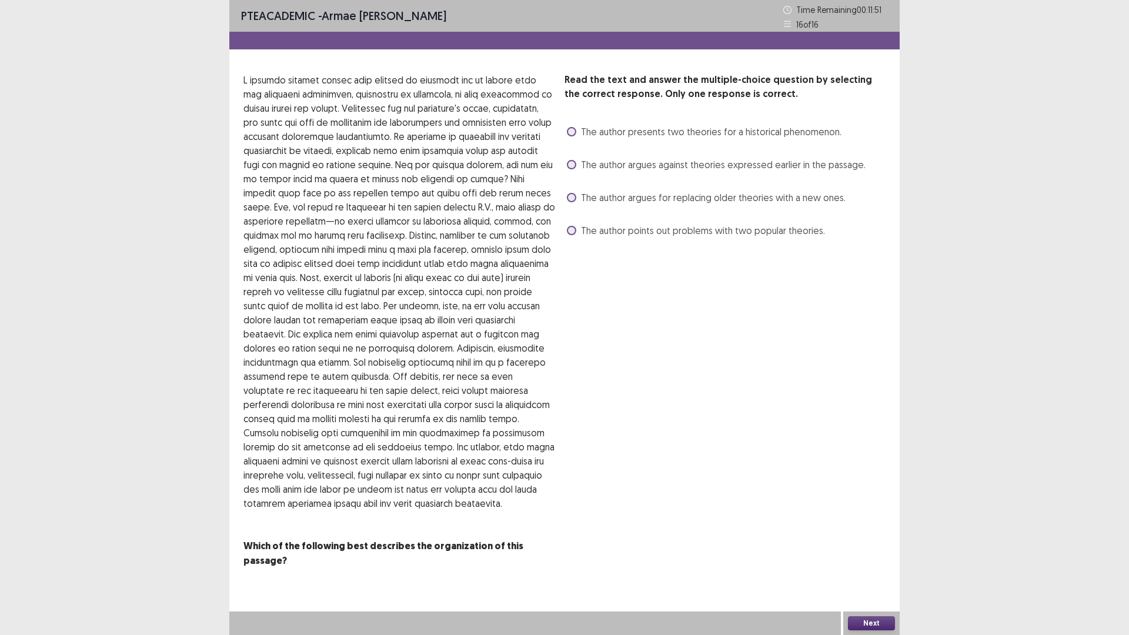
click at [575, 132] on span at bounding box center [571, 131] width 9 height 9
click at [574, 164] on span at bounding box center [571, 164] width 9 height 9
click at [575, 198] on span at bounding box center [571, 197] width 9 height 9
click at [876, 623] on button "Next" at bounding box center [871, 623] width 47 height 14
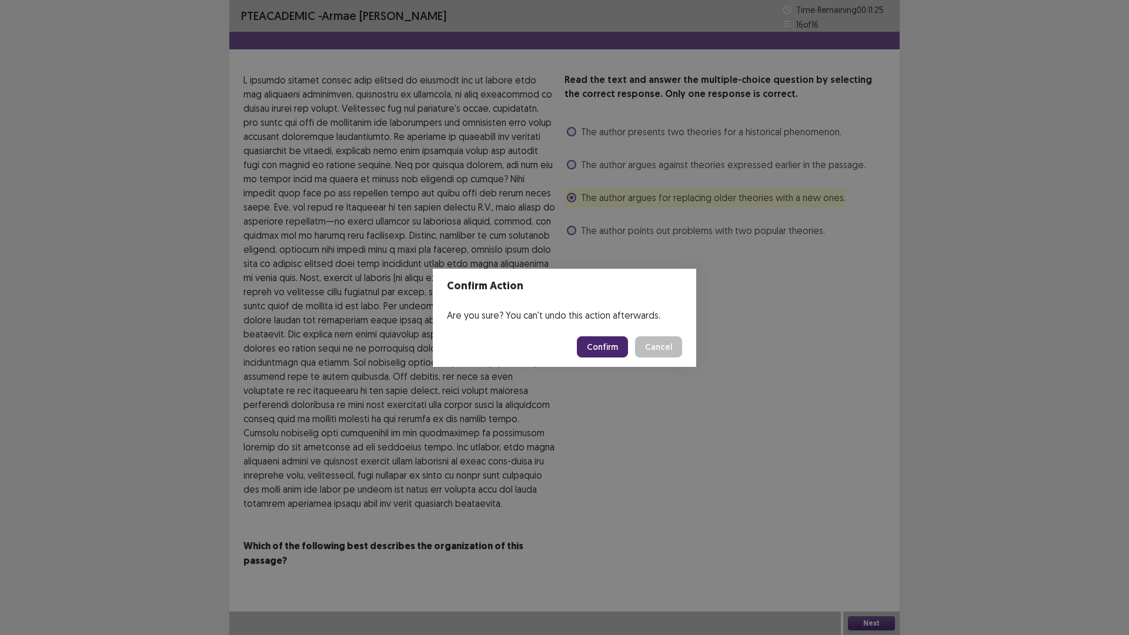
click at [617, 345] on button "Confirm" at bounding box center [602, 346] width 51 height 21
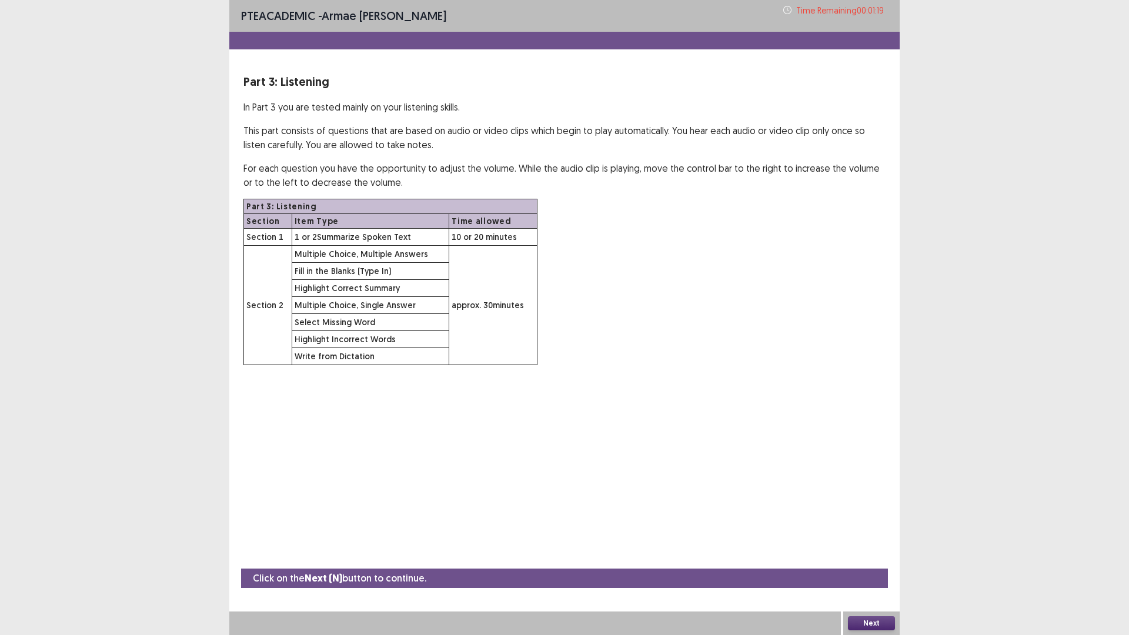
click at [866, 623] on button "Next" at bounding box center [871, 623] width 47 height 14
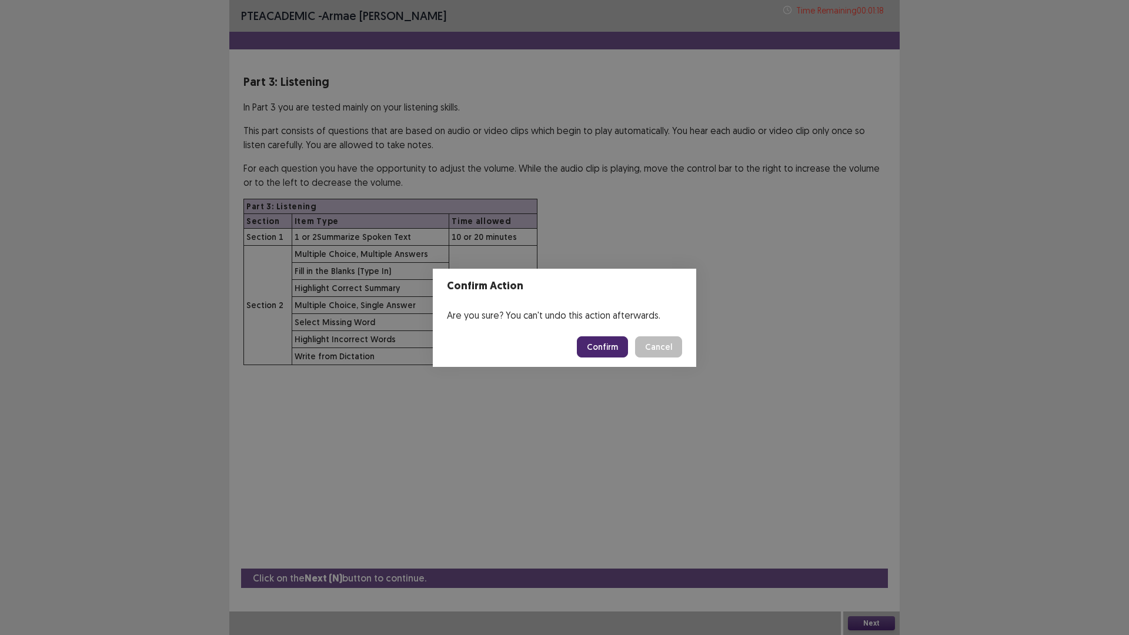
click at [621, 345] on button "Confirm" at bounding box center [602, 346] width 51 height 21
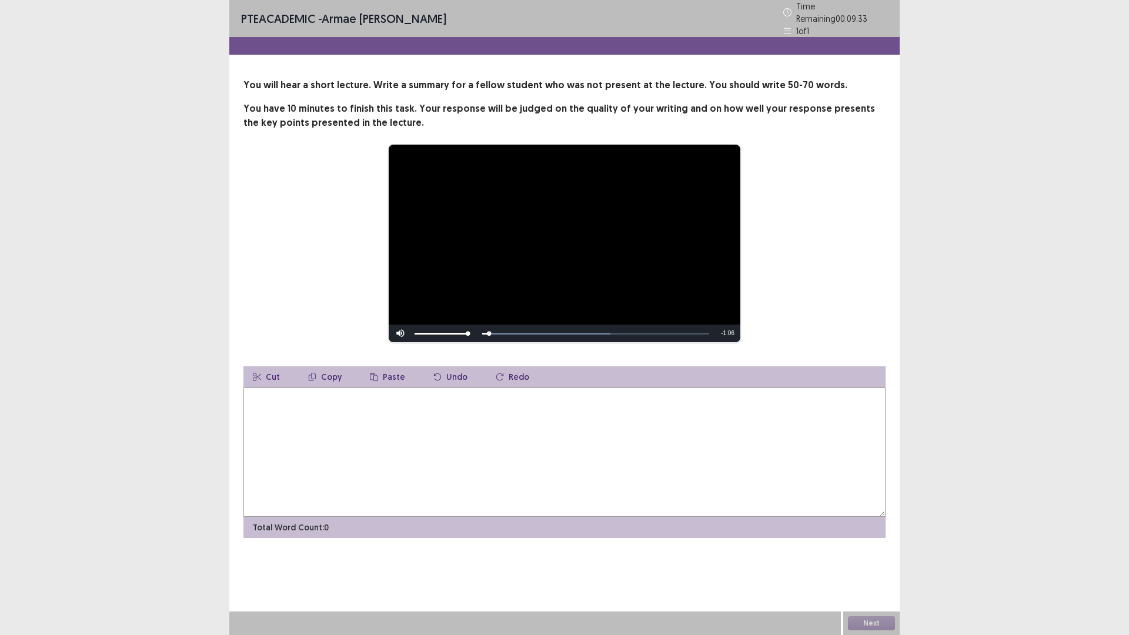
click at [417, 426] on textarea at bounding box center [564, 451] width 642 height 129
type textarea "**********"
click at [869, 624] on button "Next" at bounding box center [871, 623] width 47 height 14
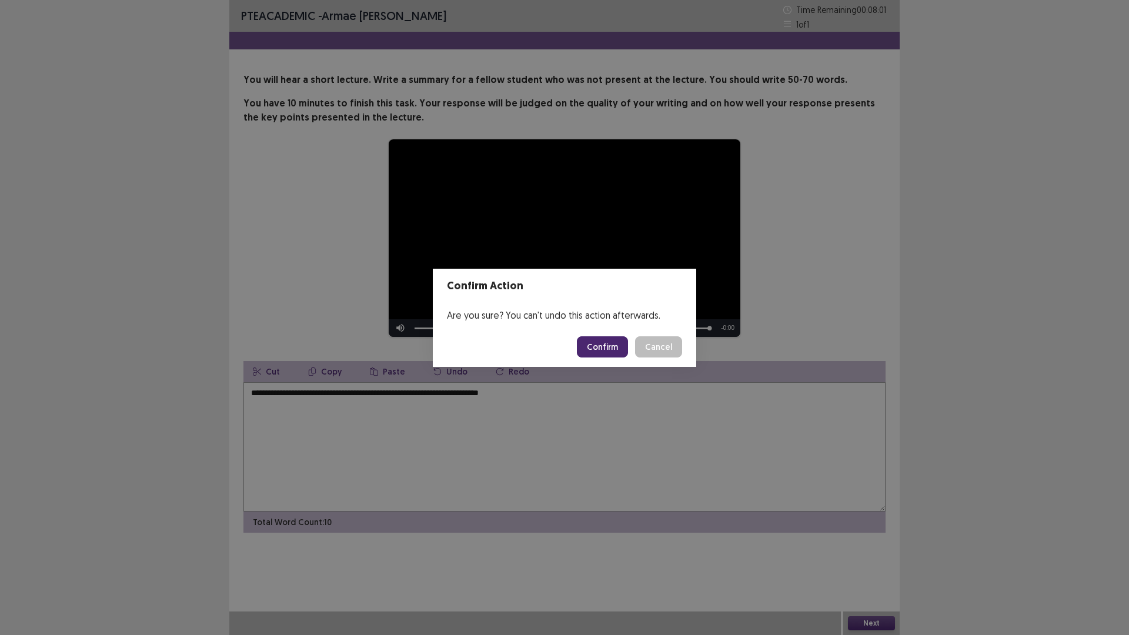
click at [610, 343] on button "Confirm" at bounding box center [602, 346] width 51 height 21
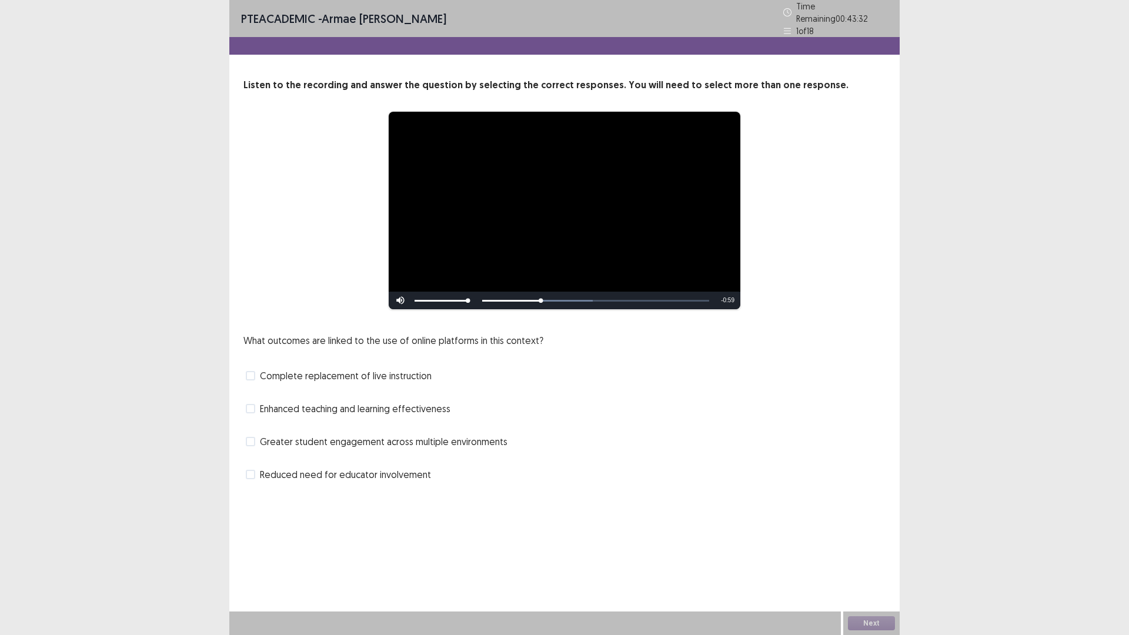
click at [253, 404] on span at bounding box center [250, 408] width 9 height 9
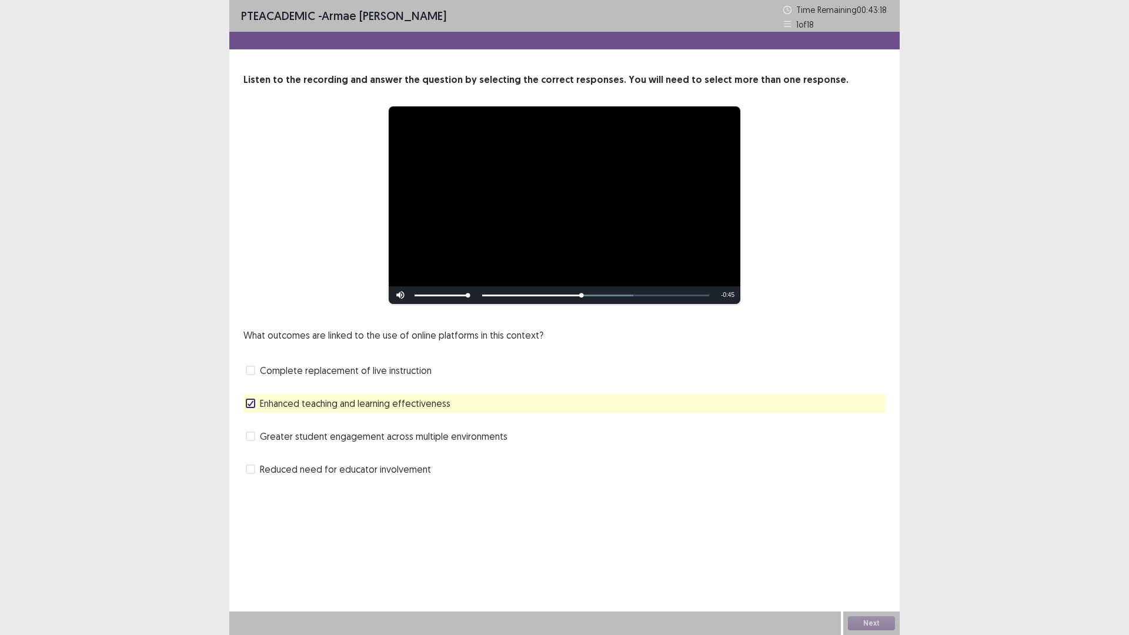
click at [252, 437] on span at bounding box center [250, 435] width 9 height 9
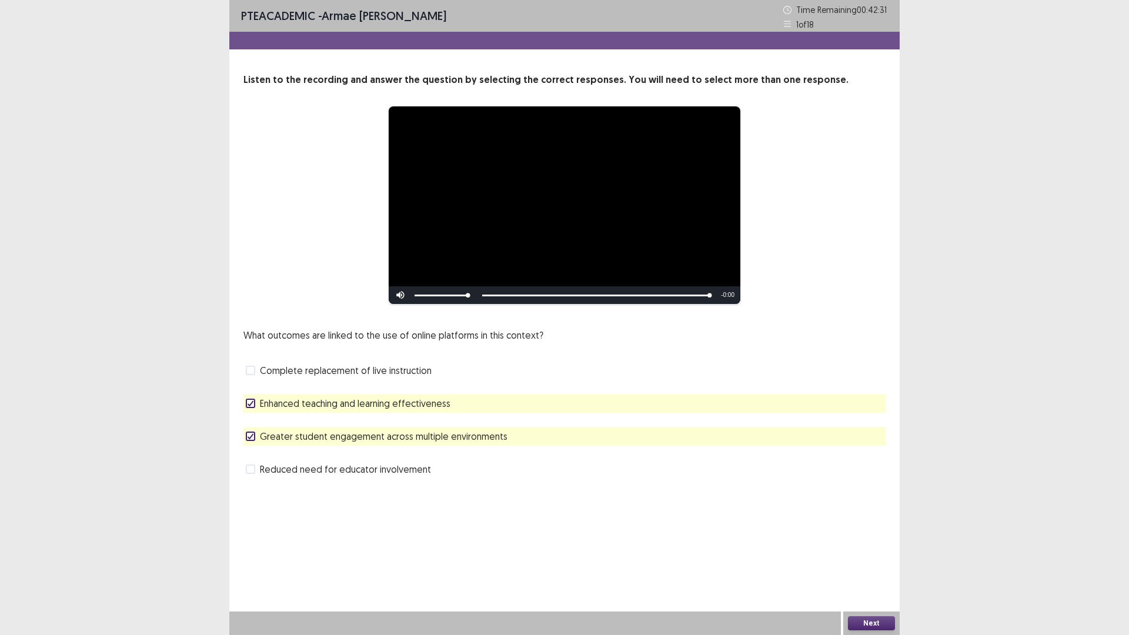
click at [866, 624] on button "Next" at bounding box center [871, 623] width 47 height 14
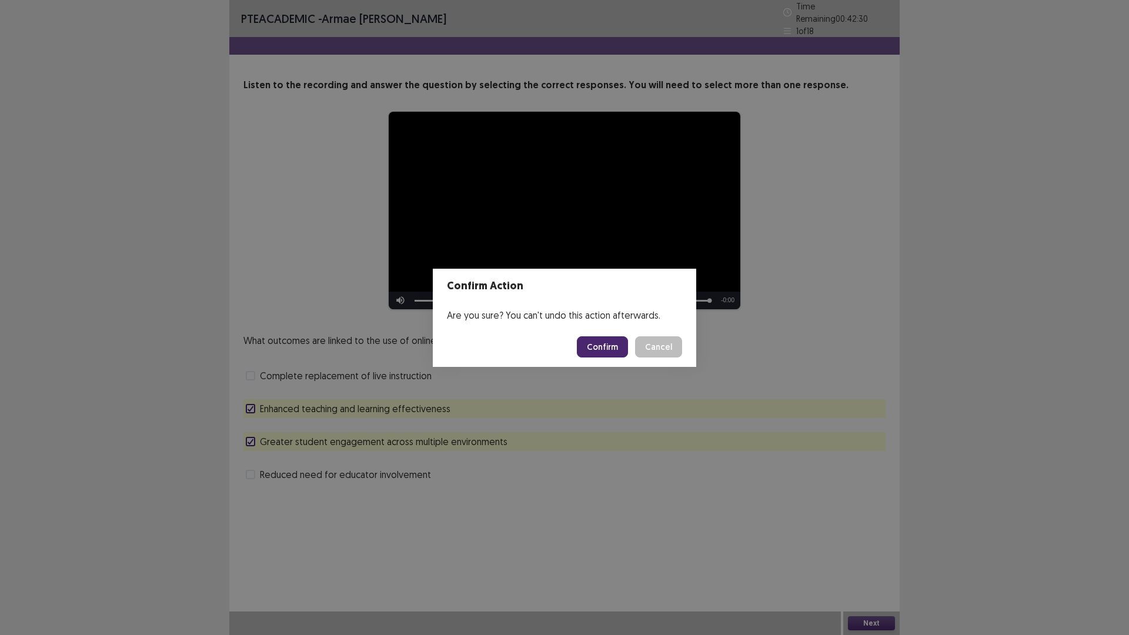
click at [604, 335] on footer "Confirm Cancel" at bounding box center [564, 347] width 263 height 40
click at [604, 342] on button "Confirm" at bounding box center [602, 346] width 51 height 21
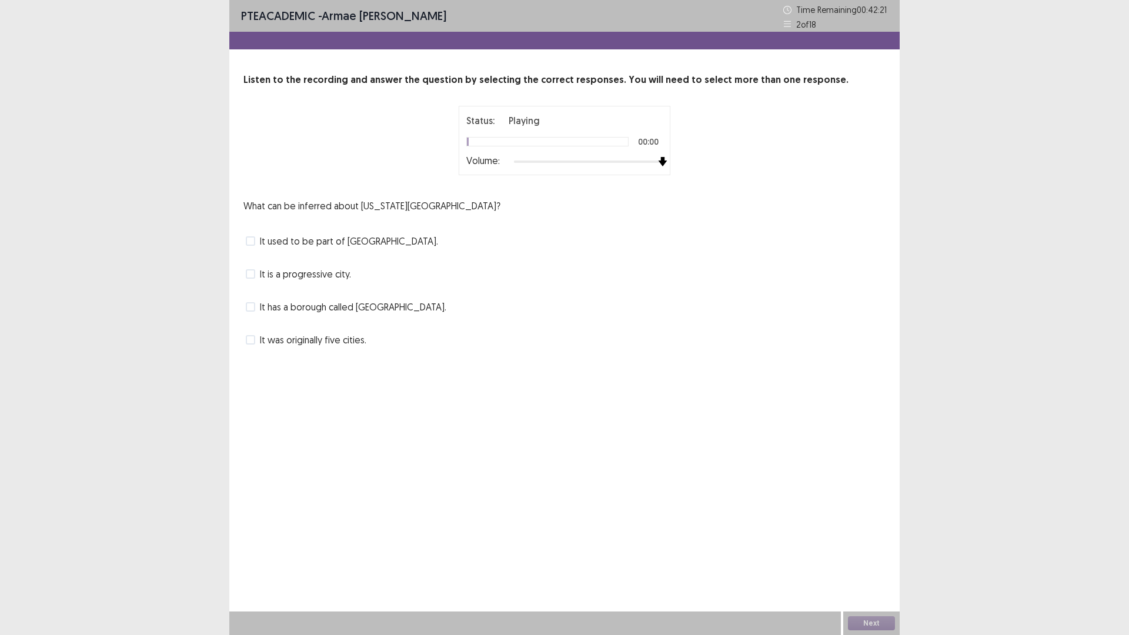
click at [725, 165] on div "Status: Playing 00:00 Volume:" at bounding box center [564, 140] width 642 height 69
click at [252, 339] on span at bounding box center [250, 339] width 9 height 9
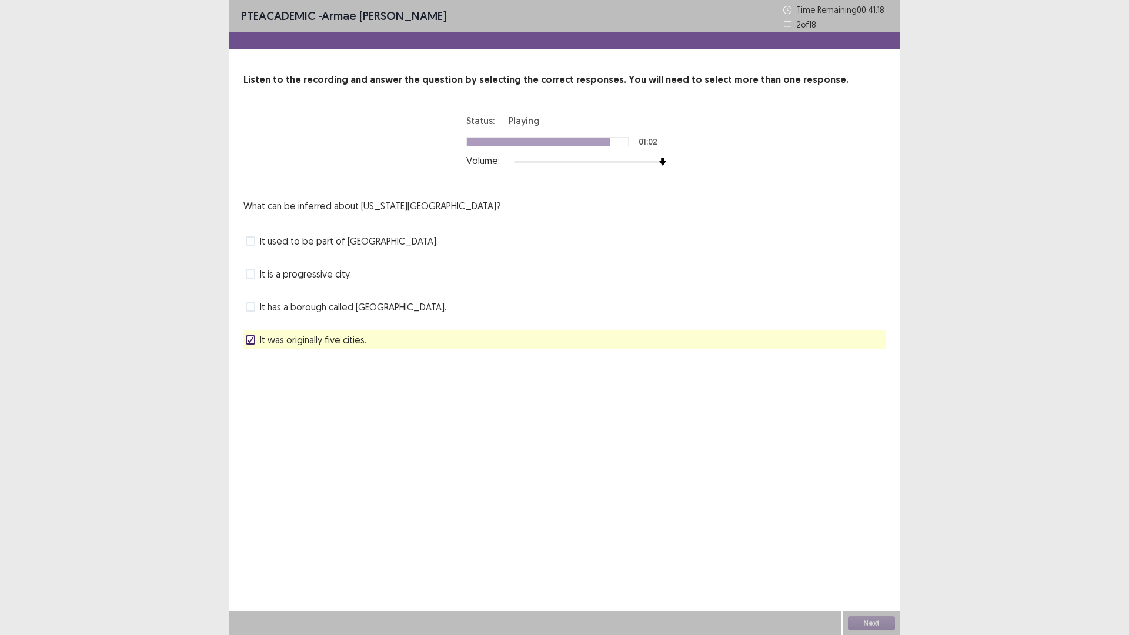
click at [255, 237] on span at bounding box center [250, 240] width 9 height 9
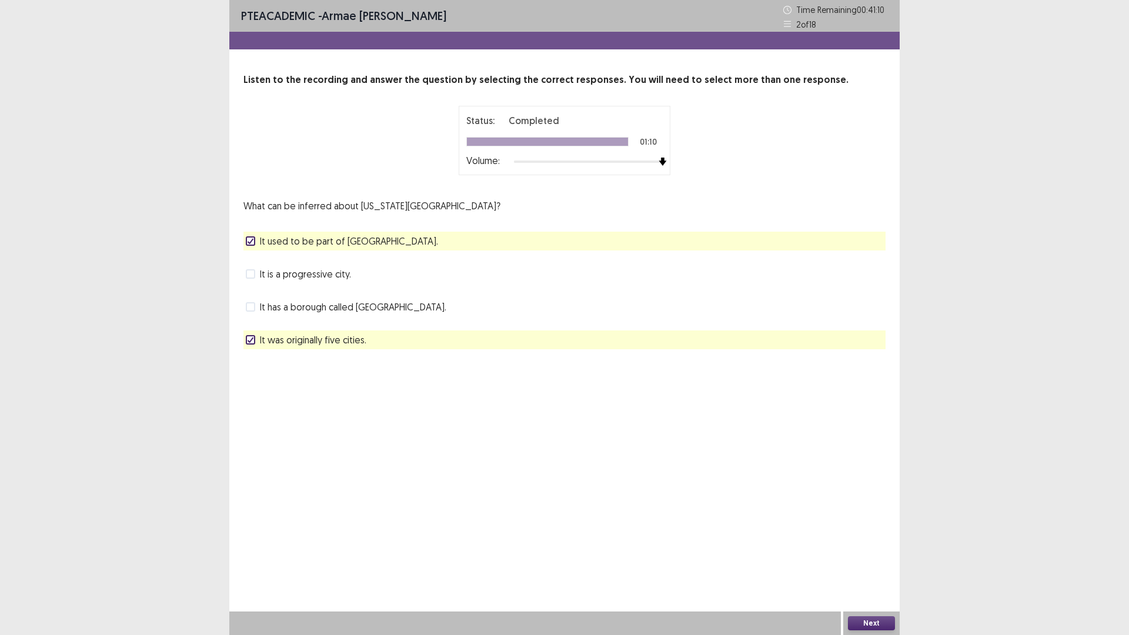
click at [255, 272] on label "It is a progressive city." at bounding box center [298, 274] width 105 height 14
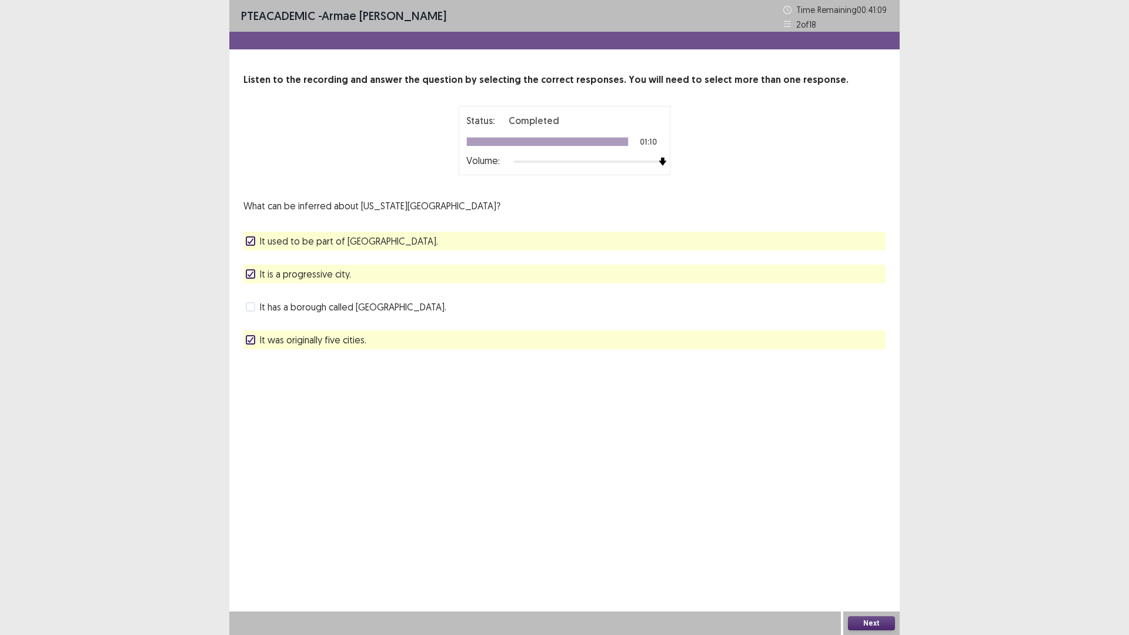
click at [876, 618] on button "Next" at bounding box center [871, 623] width 47 height 14
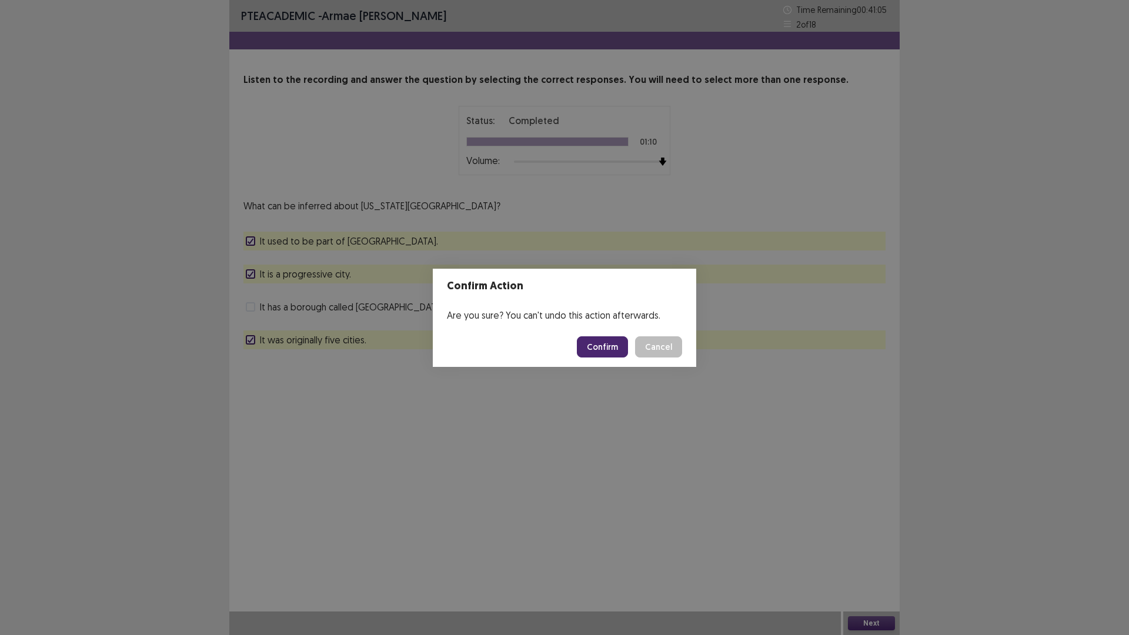
click at [611, 348] on button "Confirm" at bounding box center [602, 346] width 51 height 21
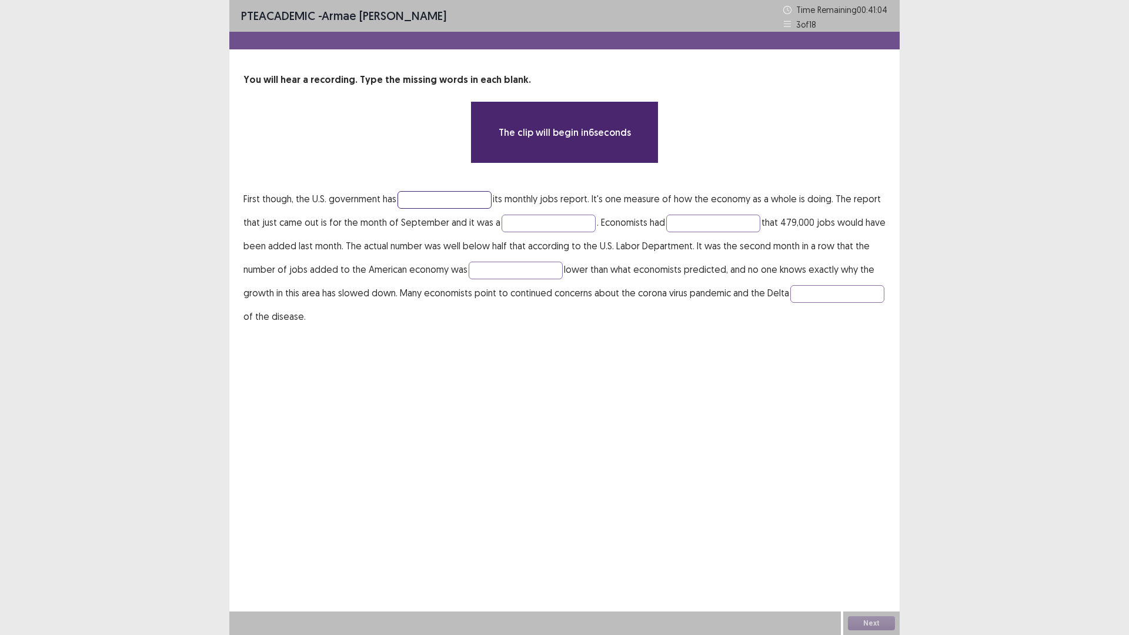
click at [441, 205] on input "text" at bounding box center [444, 200] width 94 height 18
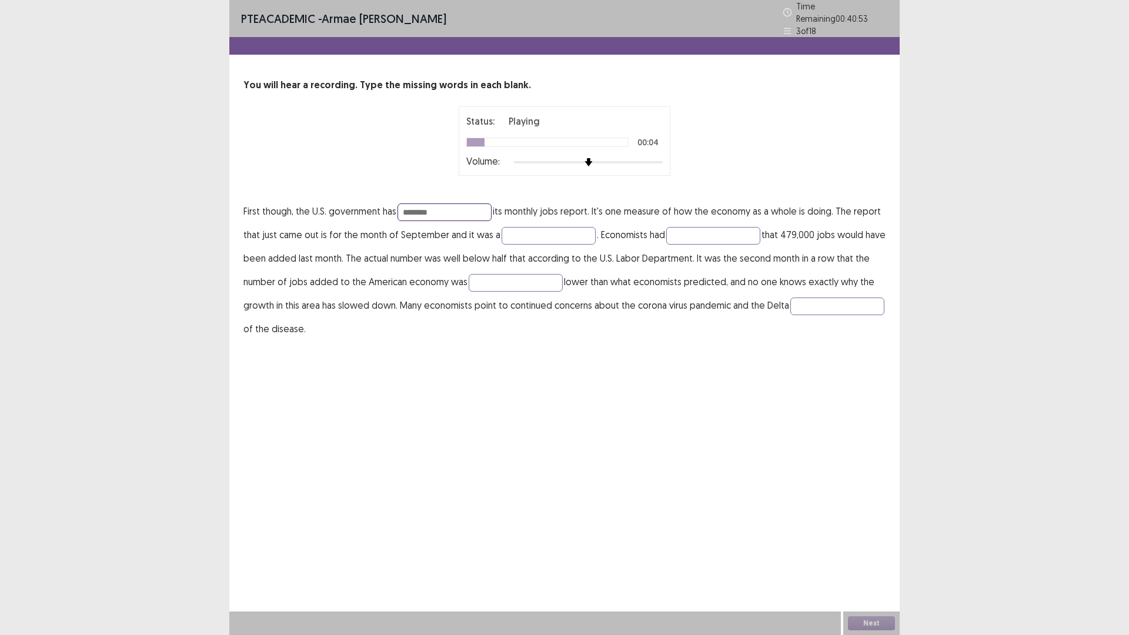
type input "********"
type input "**********"
type input "*********"
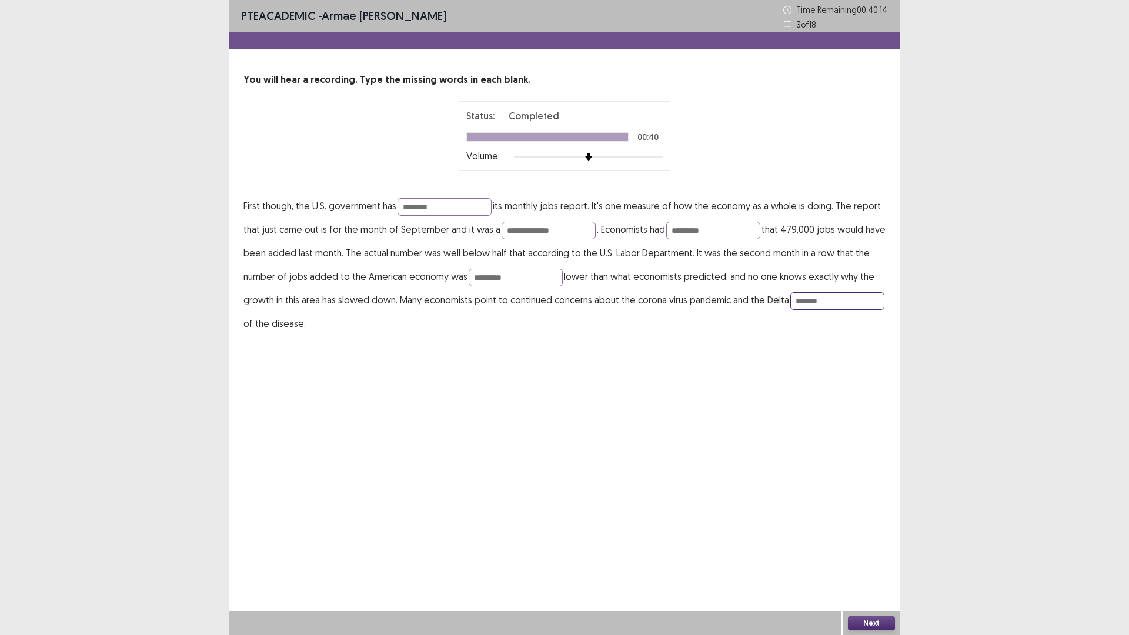
type input "*******"
click at [871, 617] on button "Next" at bounding box center [871, 623] width 47 height 14
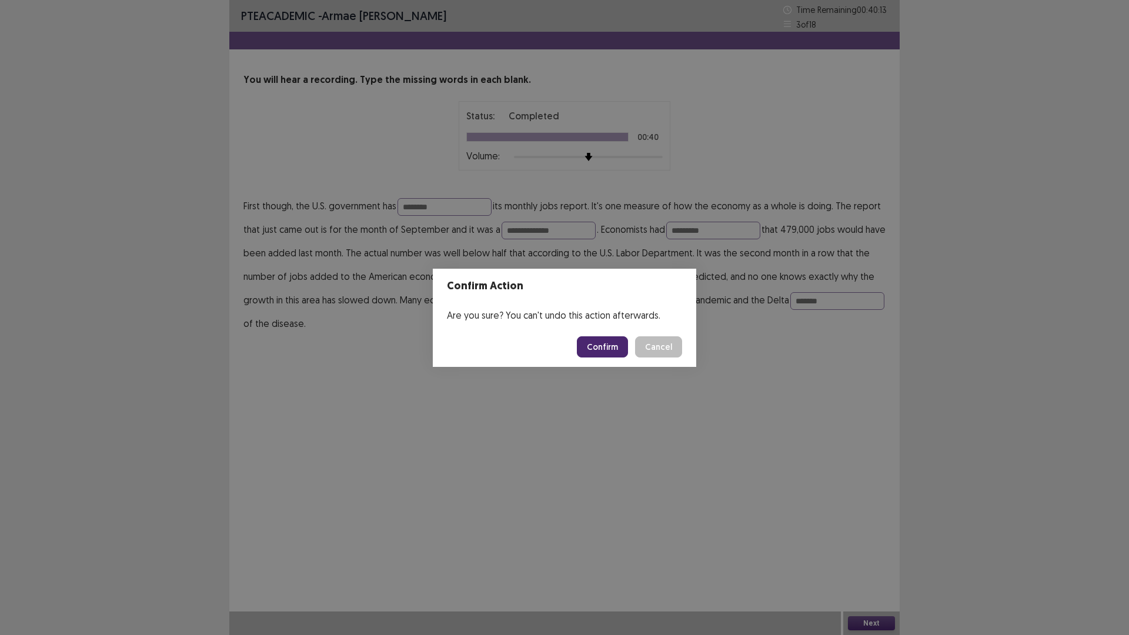
click at [604, 346] on button "Confirm" at bounding box center [602, 346] width 51 height 21
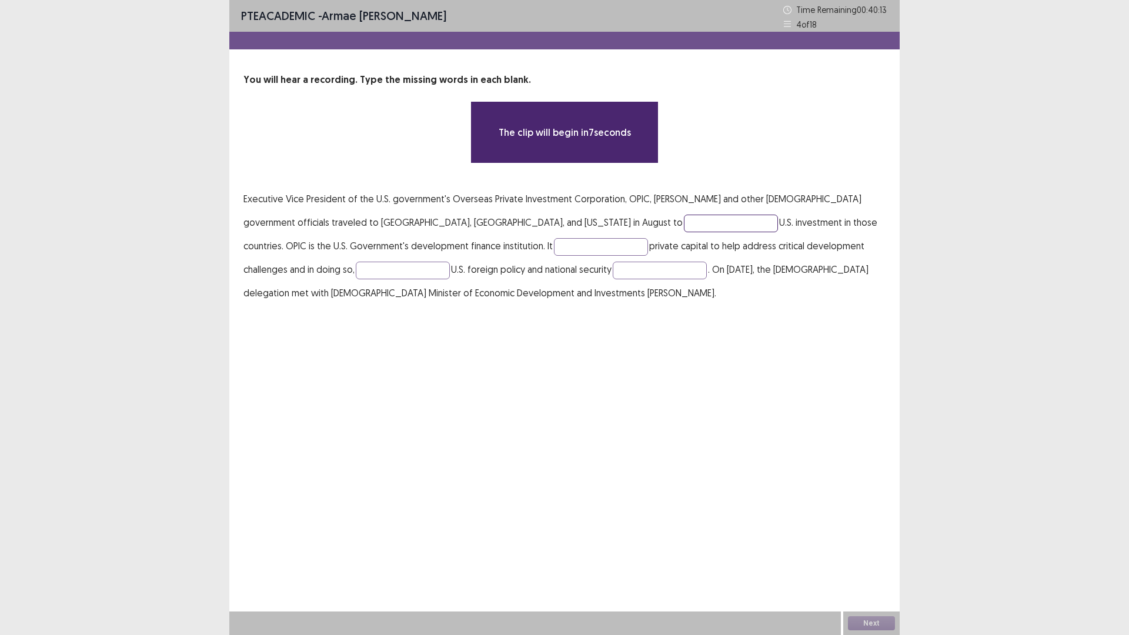
click at [684, 225] on input "text" at bounding box center [731, 224] width 94 height 18
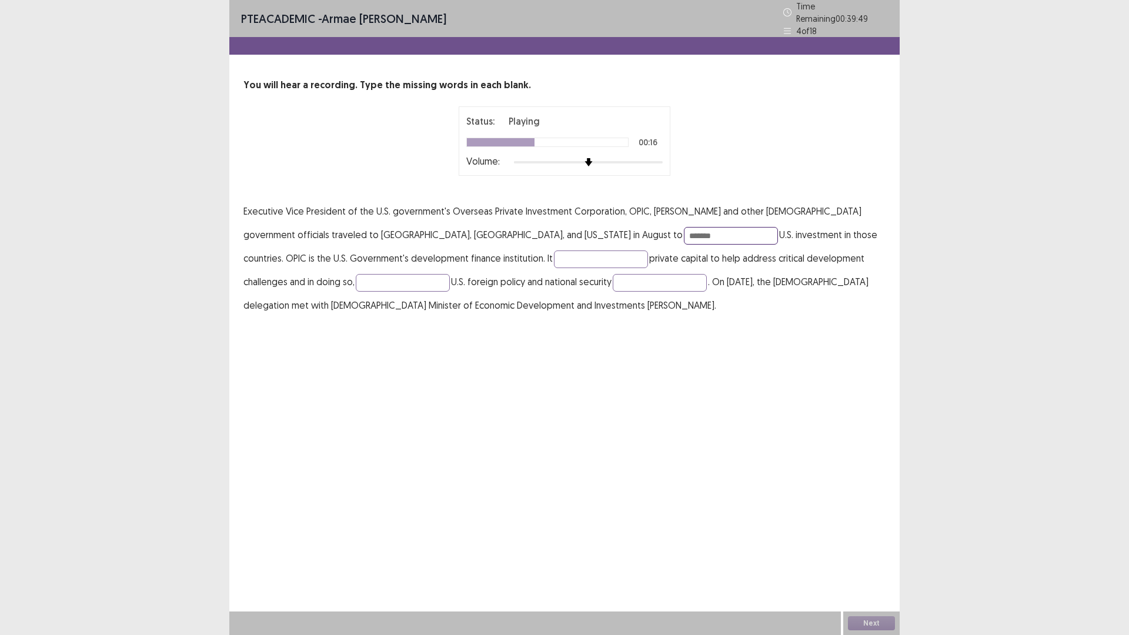
type input "*******"
type input "*********"
type input "********"
type input "**********"
click at [356, 279] on input "********" at bounding box center [403, 283] width 94 height 18
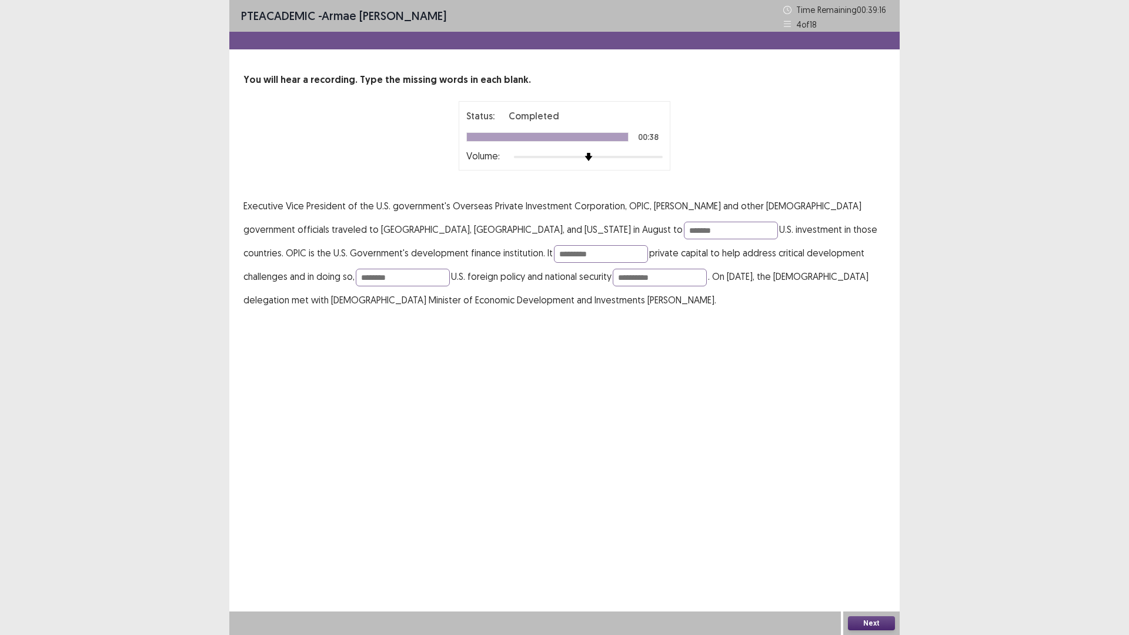
click at [644, 367] on div "**********" at bounding box center [564, 317] width 670 height 635
click at [881, 624] on button "Next" at bounding box center [871, 623] width 47 height 14
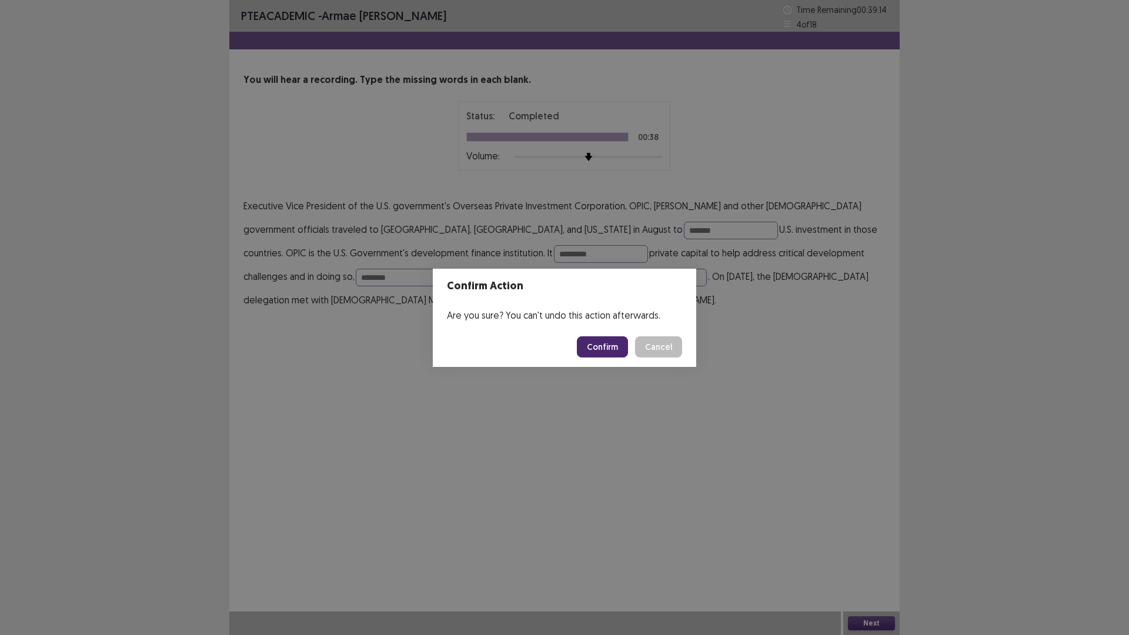
click at [611, 344] on button "Confirm" at bounding box center [602, 346] width 51 height 21
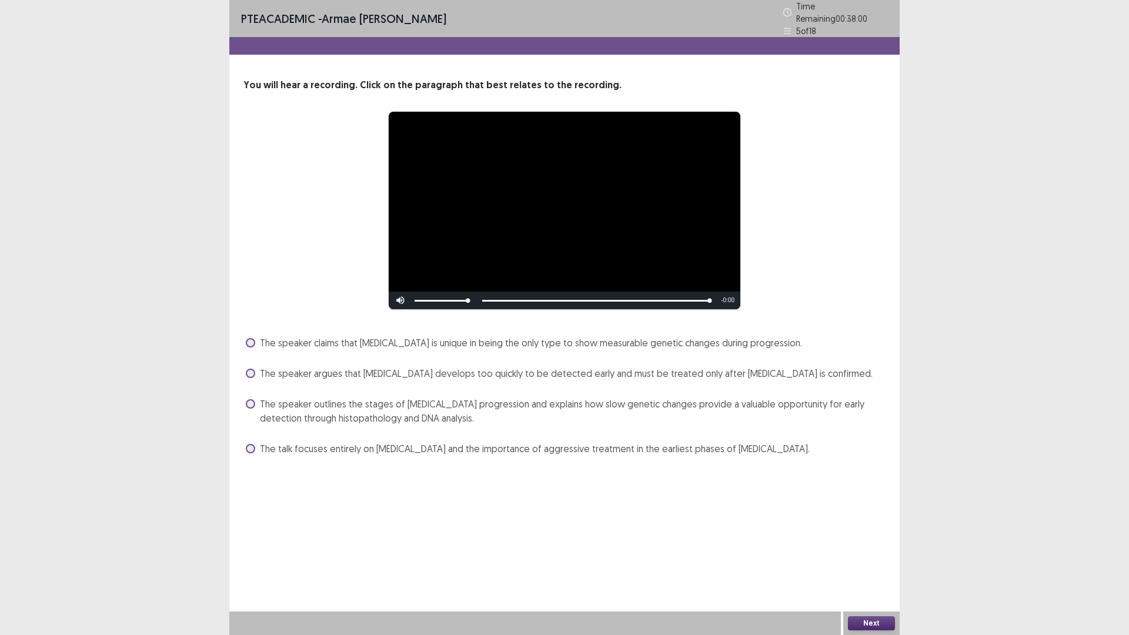
click at [251, 341] on span at bounding box center [250, 342] width 9 height 9
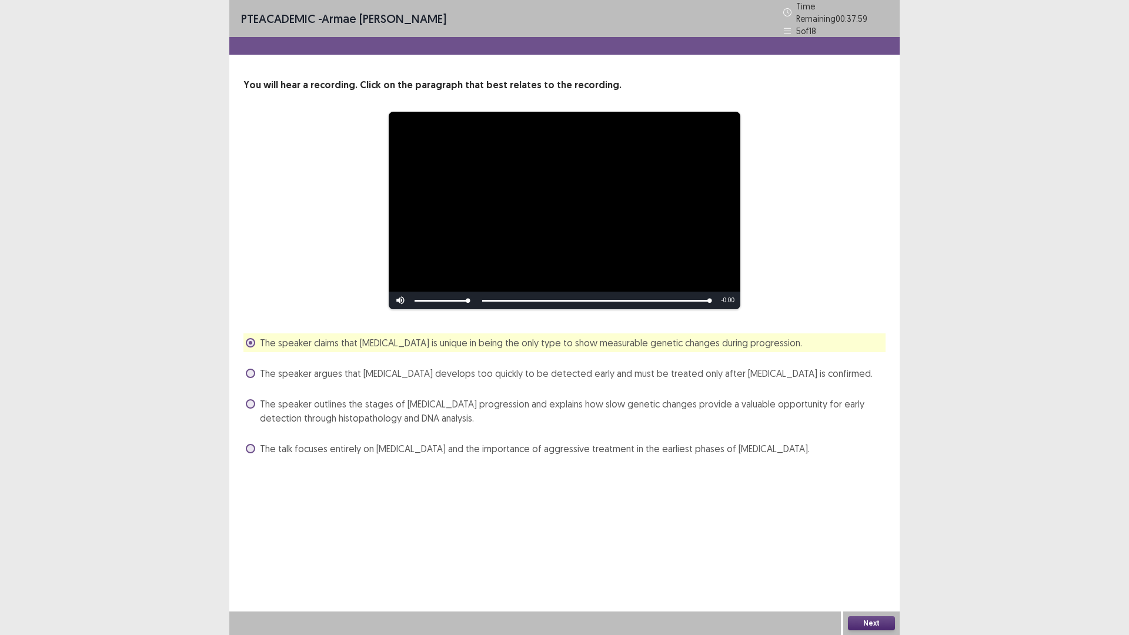
click at [247, 372] on label "The speaker argues that [MEDICAL_DATA] develops too quickly to be detected earl…" at bounding box center [559, 373] width 627 height 14
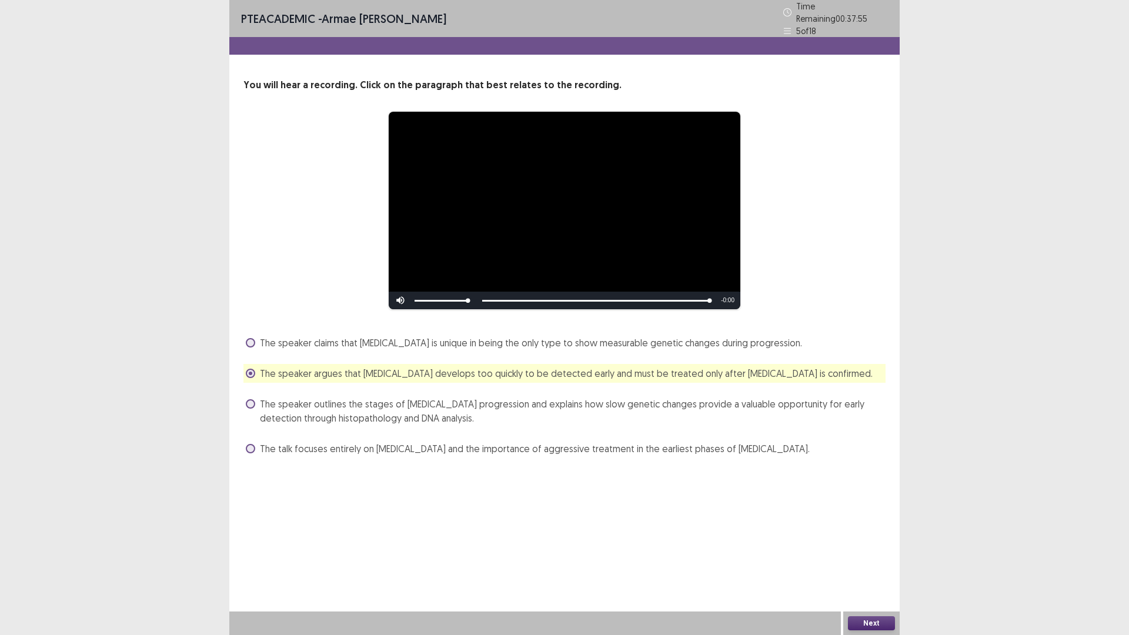
click at [251, 399] on span at bounding box center [250, 403] width 9 height 9
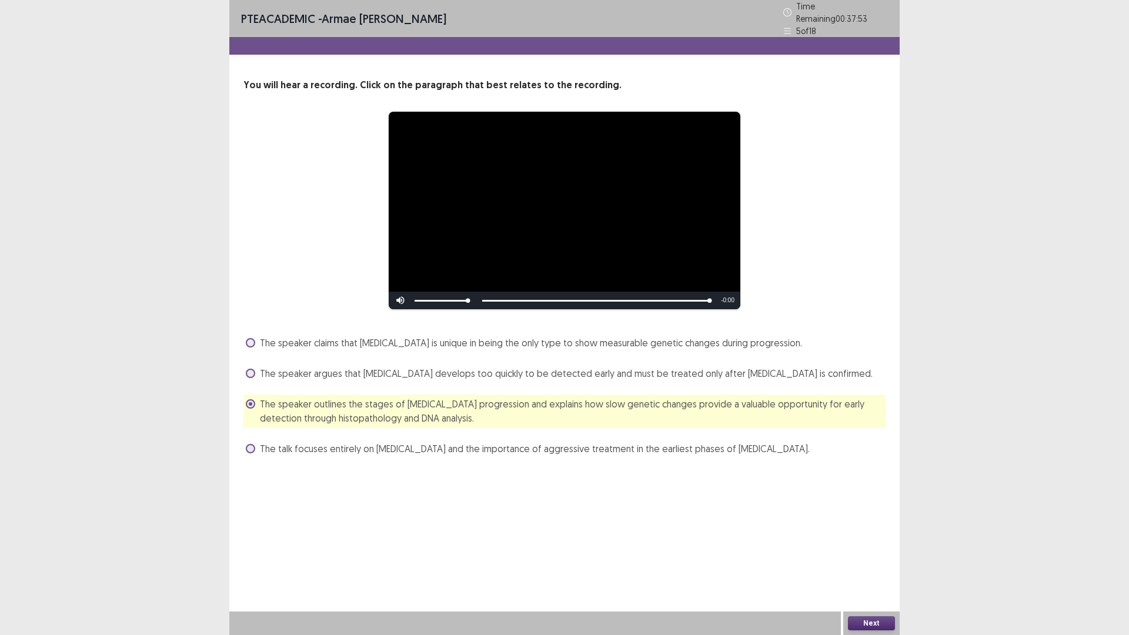
click at [861, 622] on button "Next" at bounding box center [871, 623] width 47 height 14
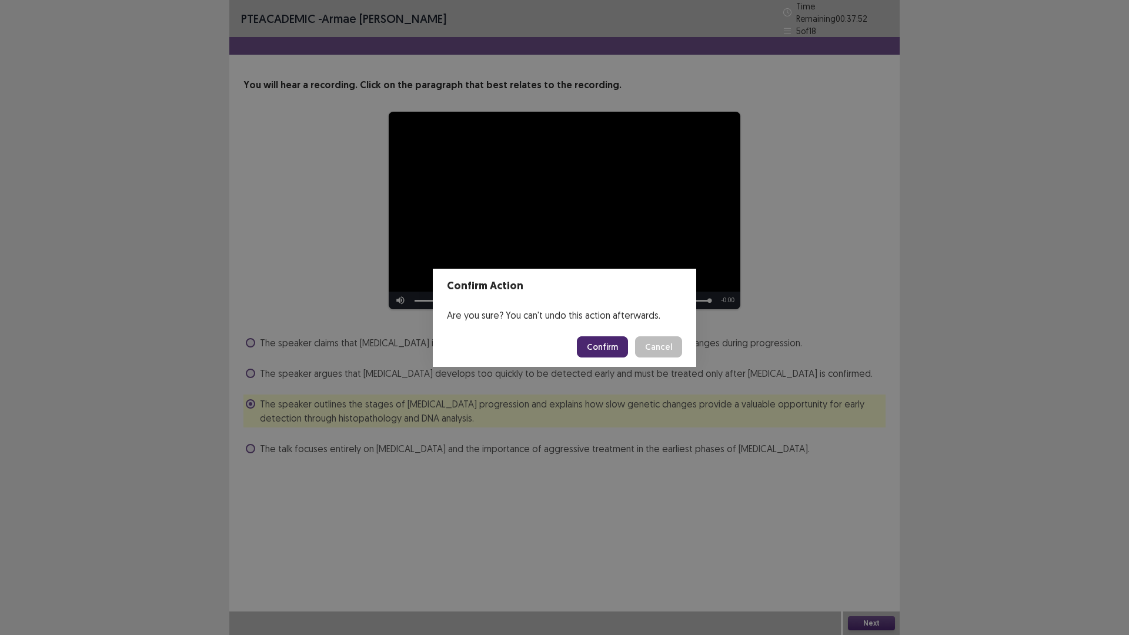
click at [608, 345] on button "Confirm" at bounding box center [602, 346] width 51 height 21
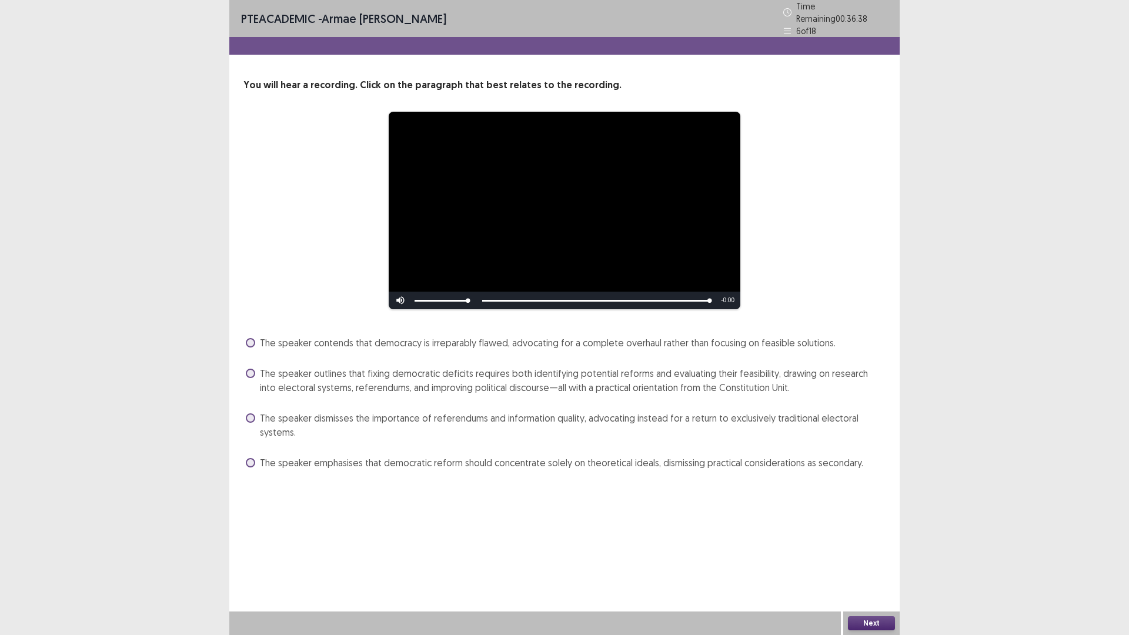
click at [253, 369] on span at bounding box center [250, 373] width 9 height 9
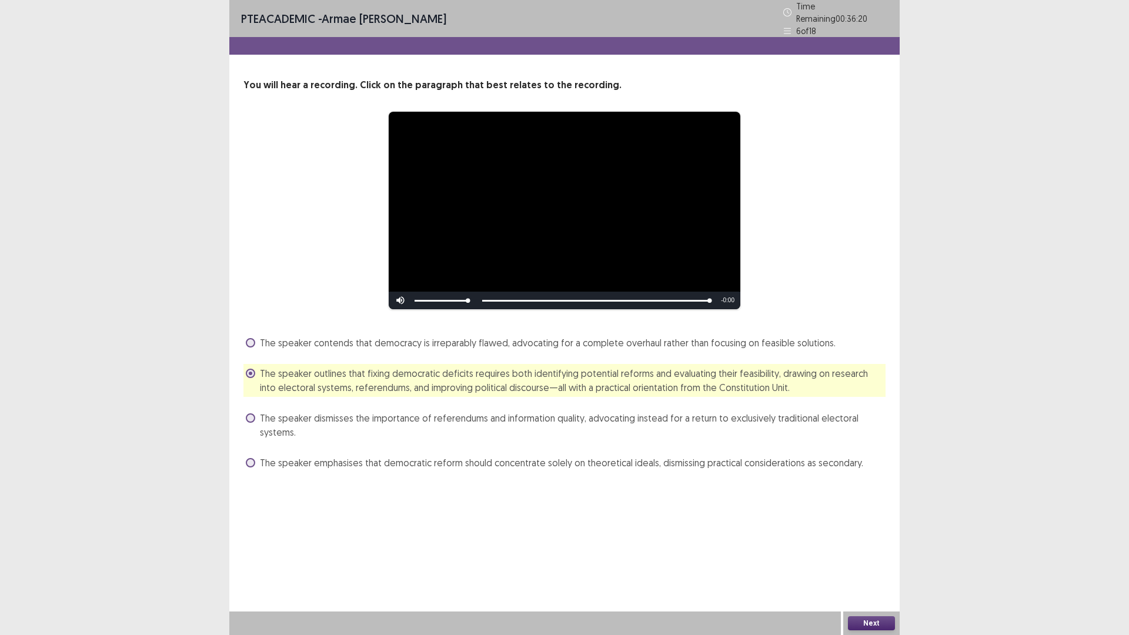
click at [885, 619] on button "Next" at bounding box center [871, 623] width 47 height 14
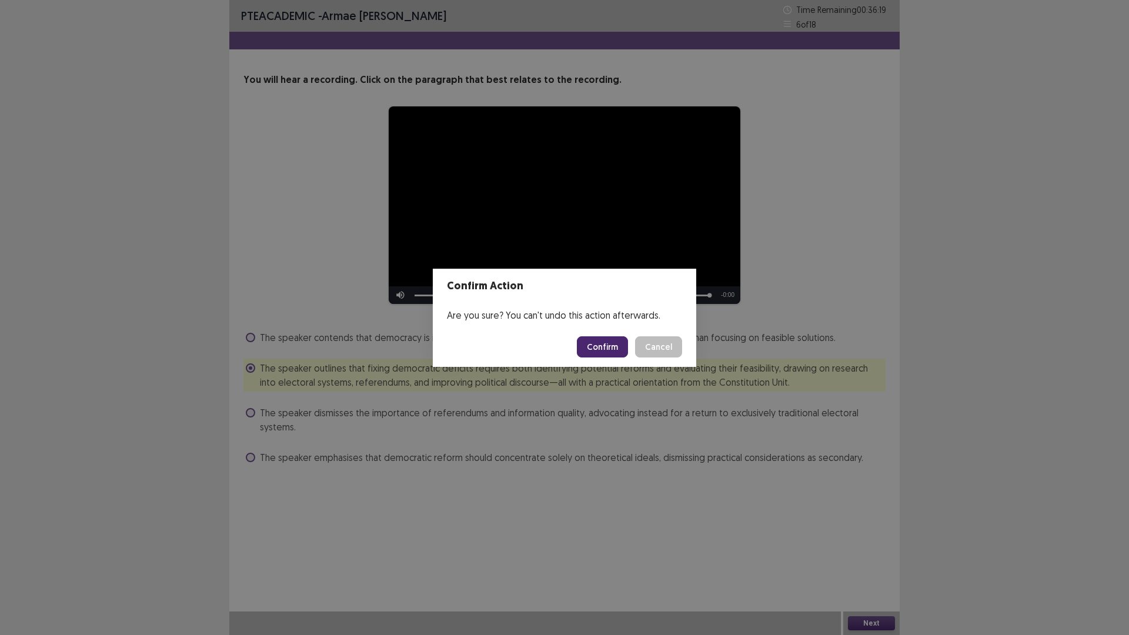
click at [614, 349] on button "Confirm" at bounding box center [602, 346] width 51 height 21
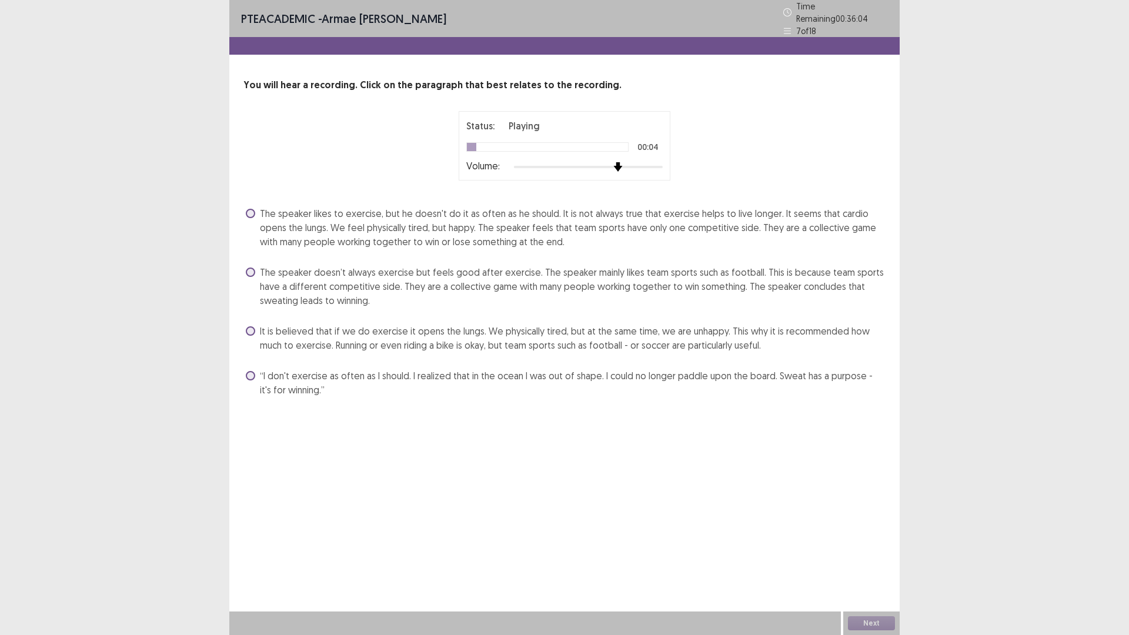
click at [620, 162] on img at bounding box center [617, 166] width 9 height 9
click at [250, 371] on span at bounding box center [250, 375] width 9 height 9
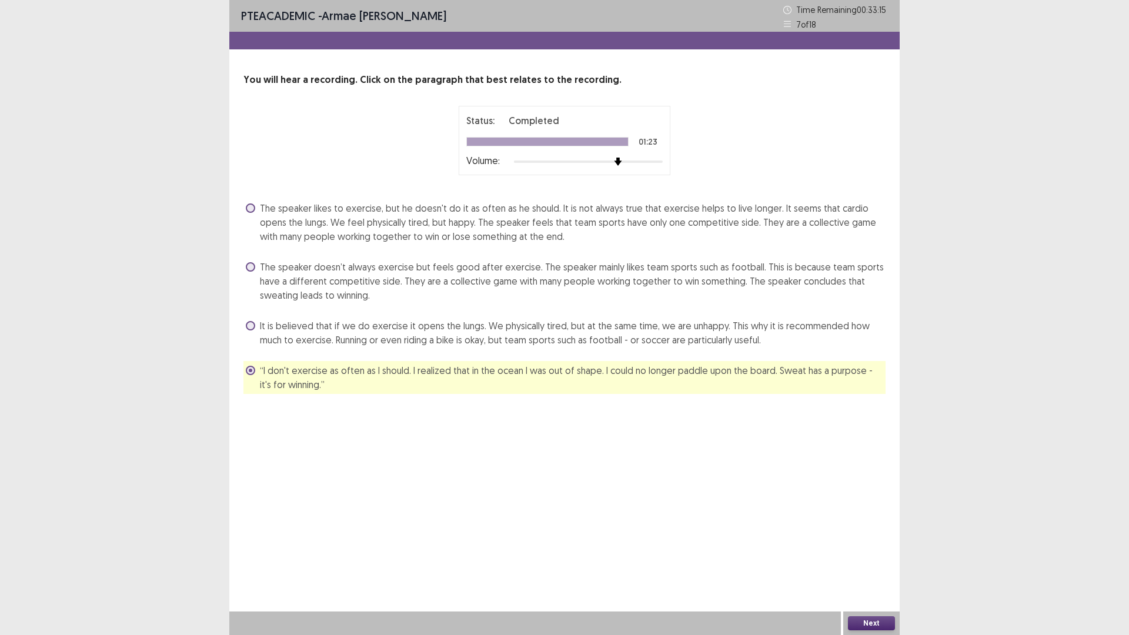
click at [252, 269] on span at bounding box center [250, 266] width 9 height 9
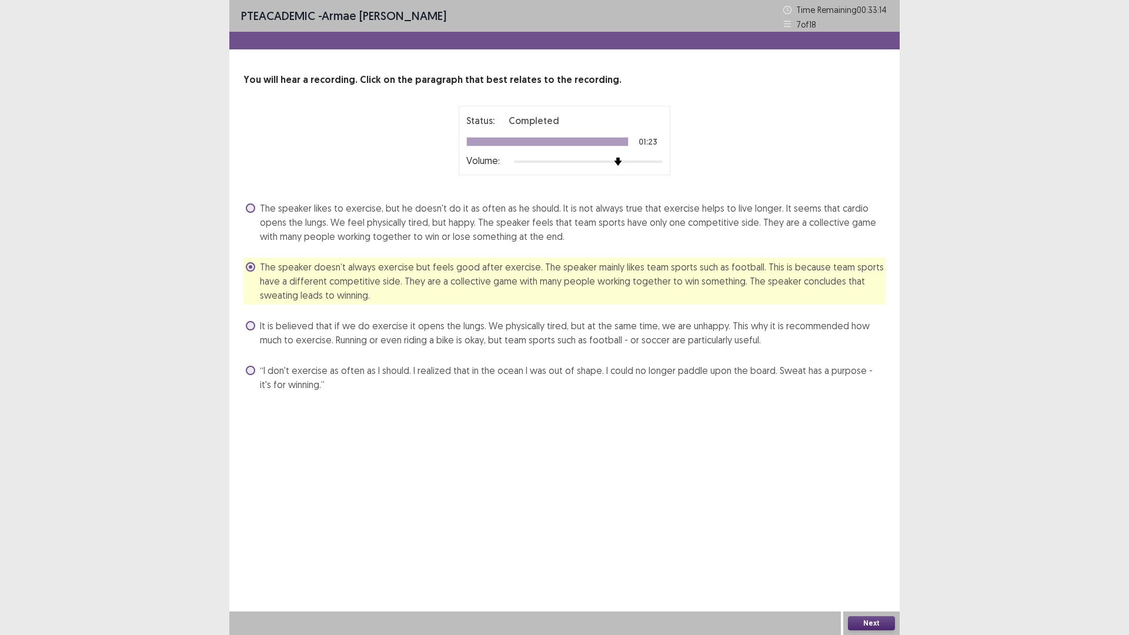
click at [865, 618] on button "Next" at bounding box center [871, 623] width 47 height 14
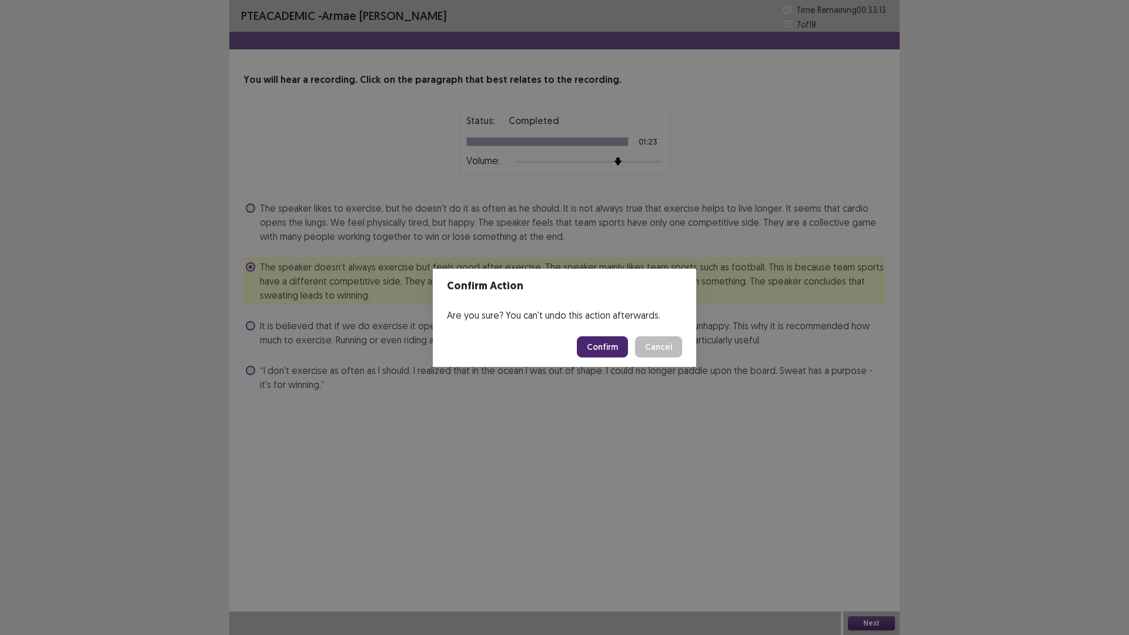
click at [621, 352] on button "Confirm" at bounding box center [602, 346] width 51 height 21
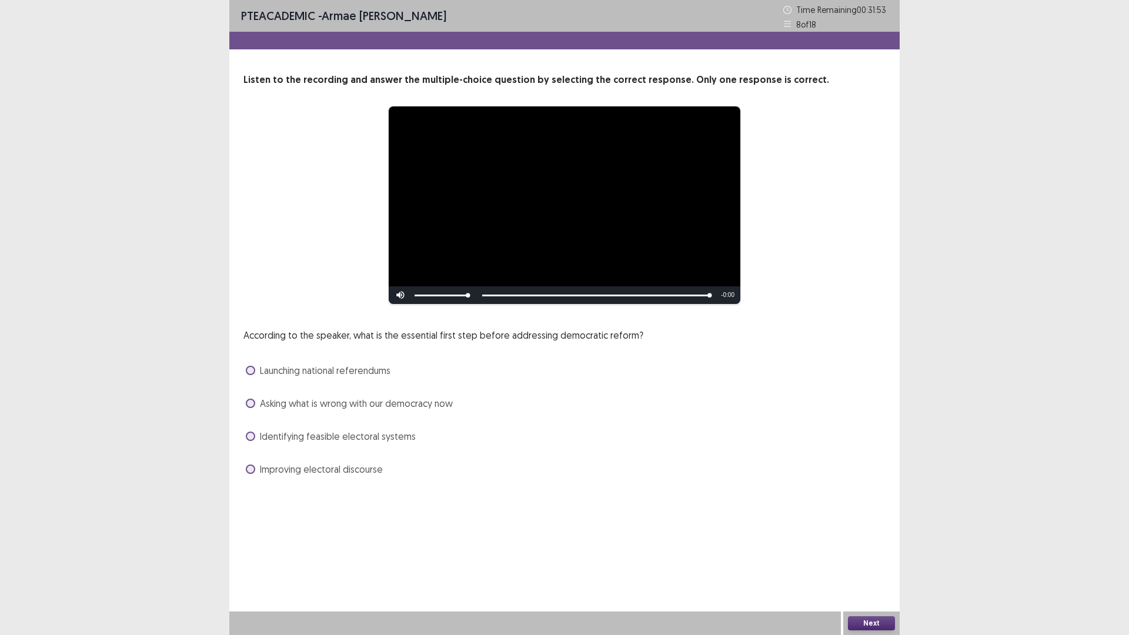
click at [260, 439] on span "Identifying feasible electoral systems" at bounding box center [338, 436] width 156 height 14
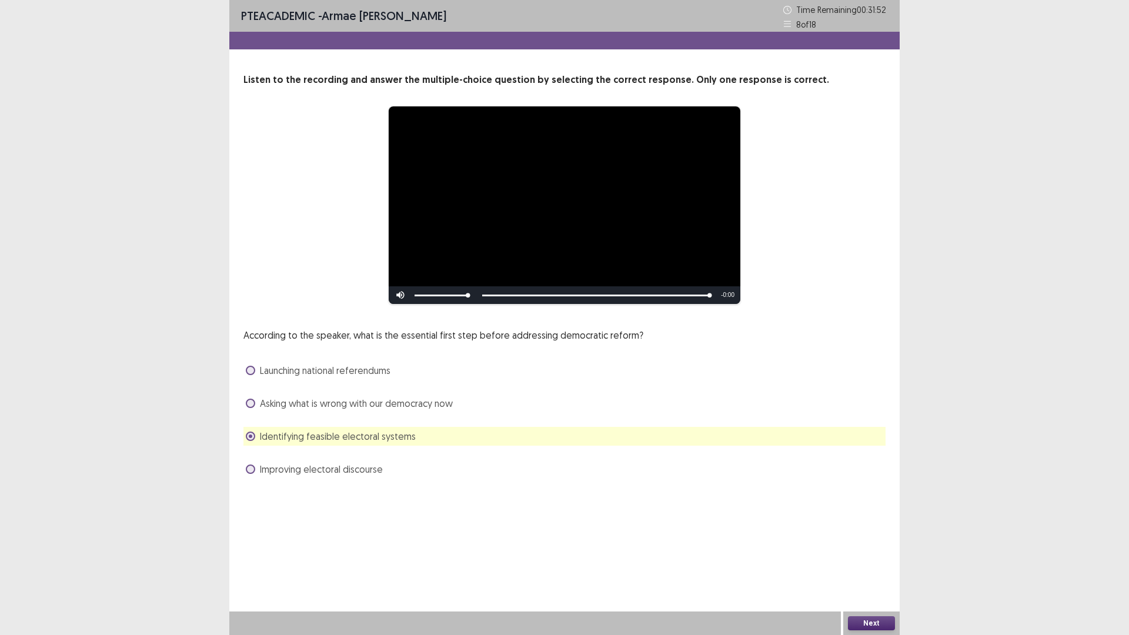
click at [862, 617] on button "Next" at bounding box center [871, 623] width 47 height 14
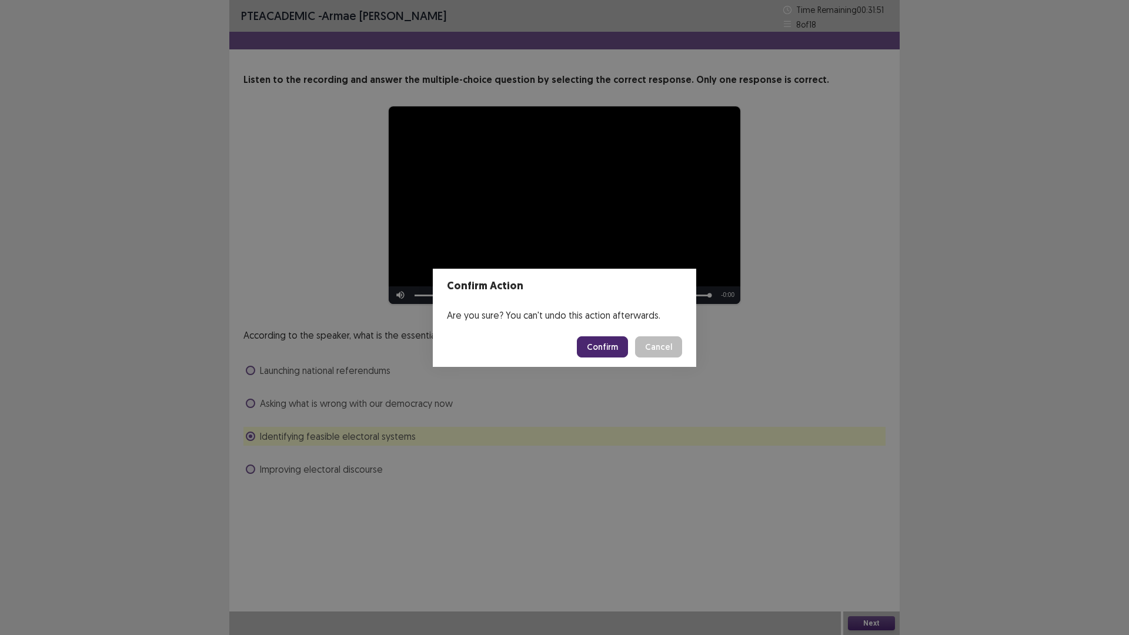
click at [612, 350] on button "Confirm" at bounding box center [602, 346] width 51 height 21
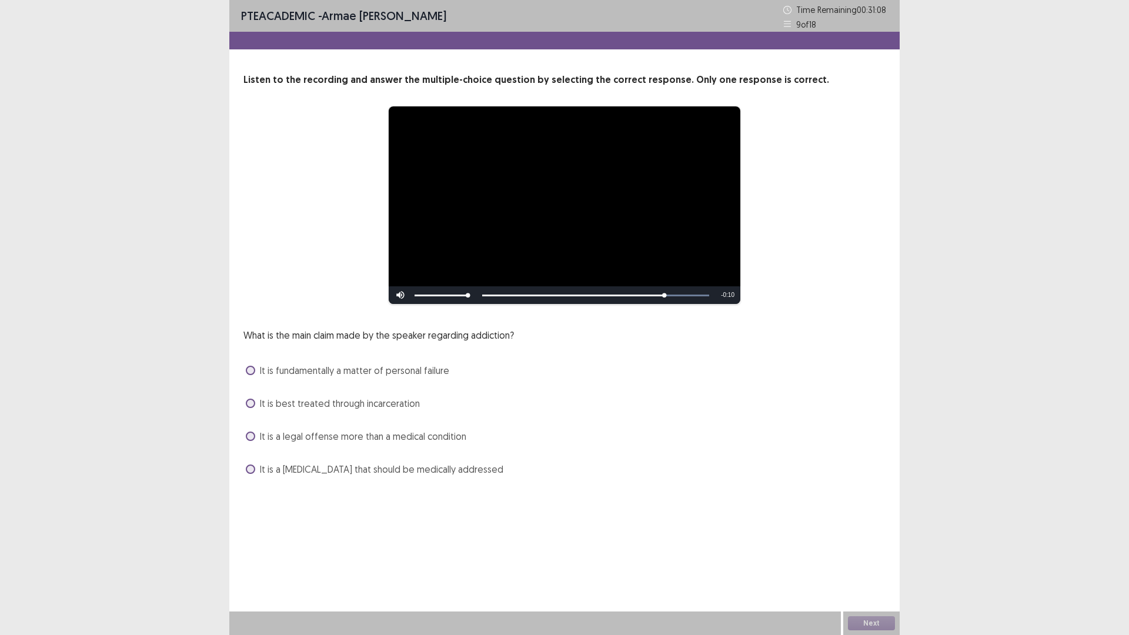
click at [250, 470] on span at bounding box center [250, 468] width 9 height 9
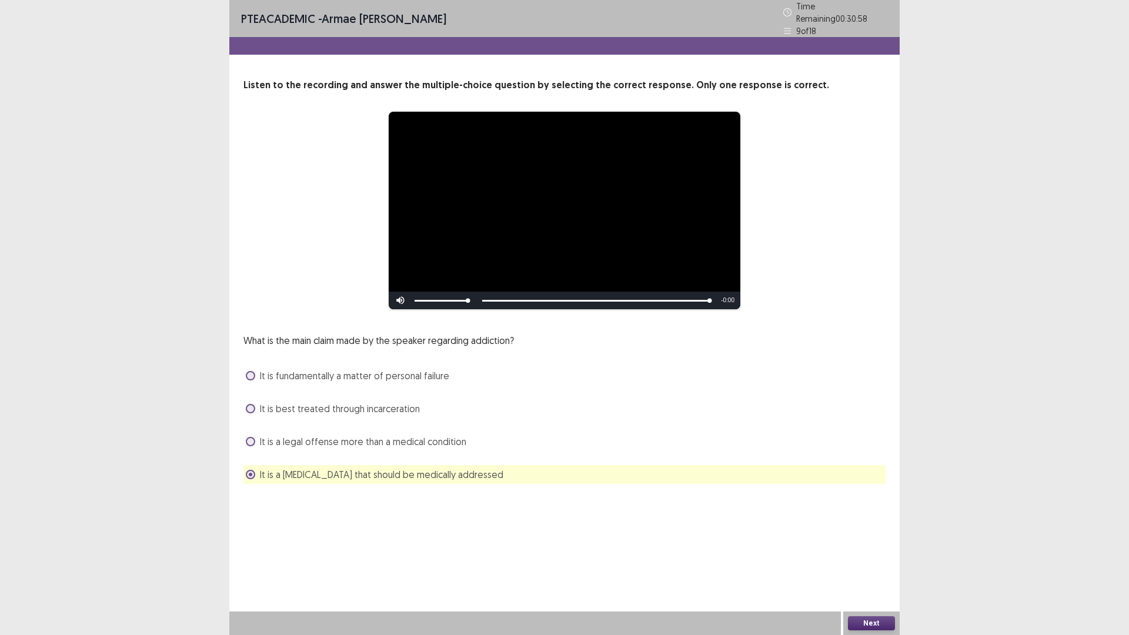
click at [876, 625] on button "Next" at bounding box center [871, 623] width 47 height 14
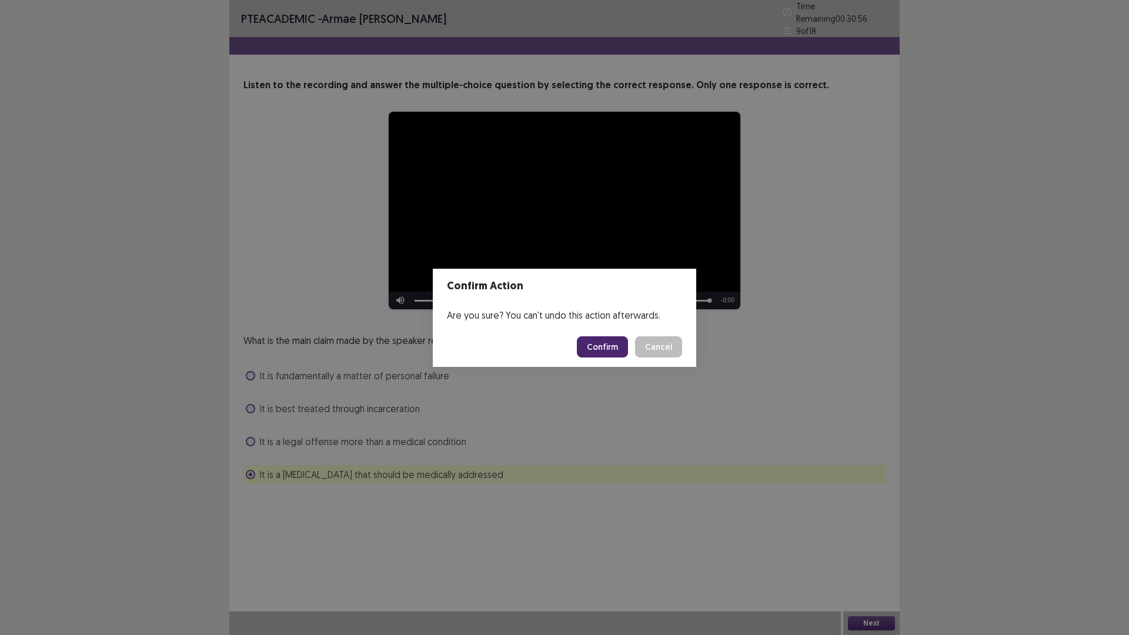
click at [596, 347] on button "Confirm" at bounding box center [602, 346] width 51 height 21
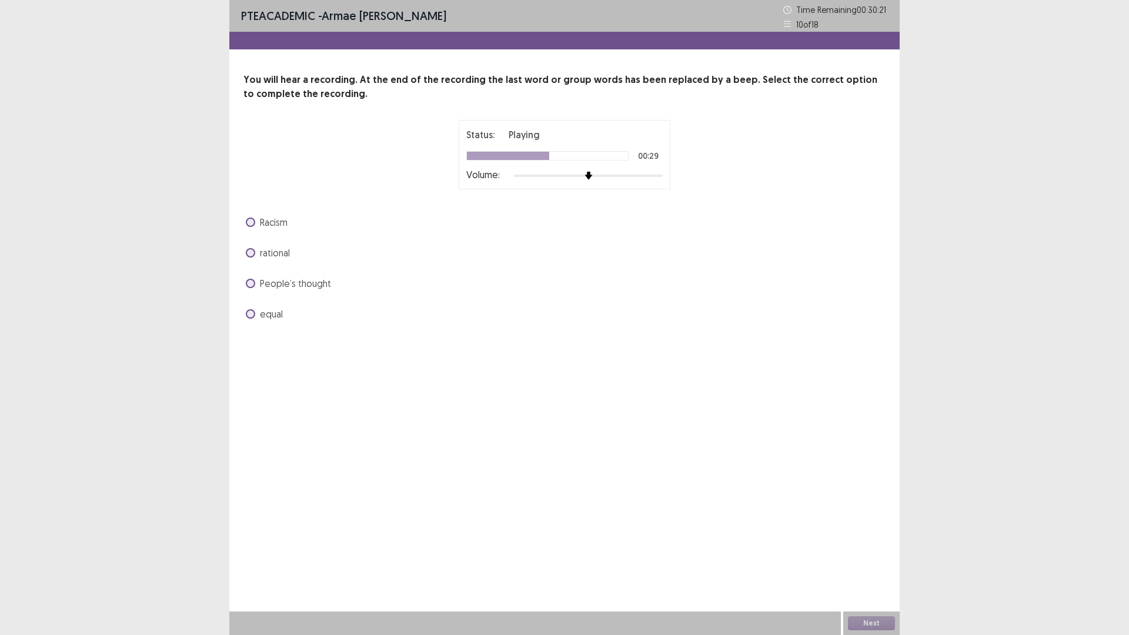
click at [253, 219] on span at bounding box center [250, 221] width 9 height 9
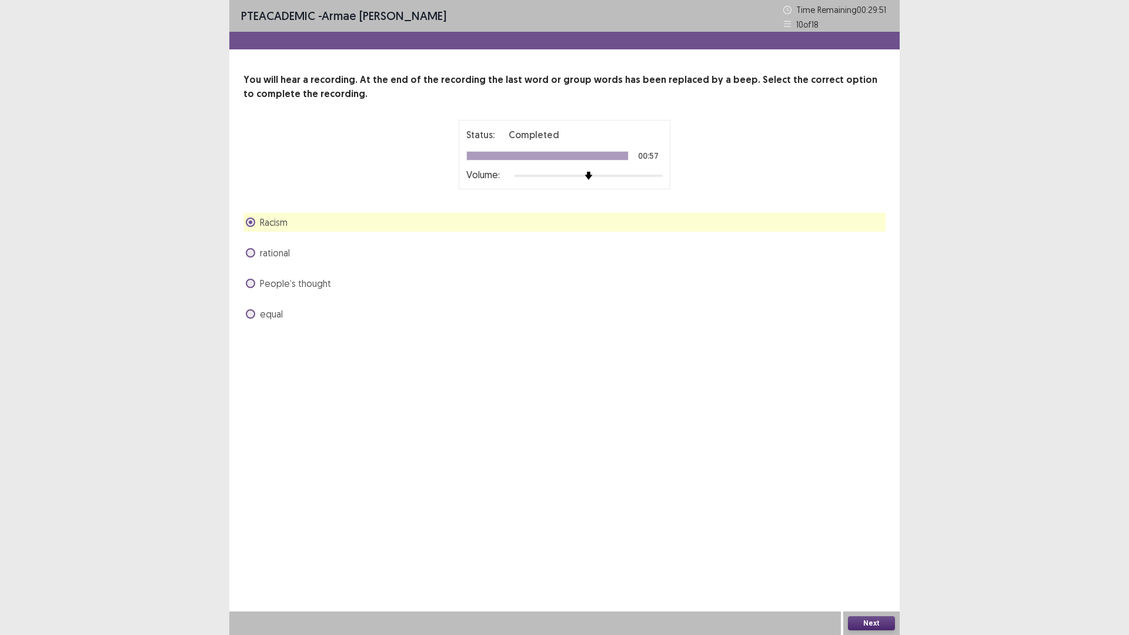
click at [247, 312] on span at bounding box center [250, 313] width 9 height 9
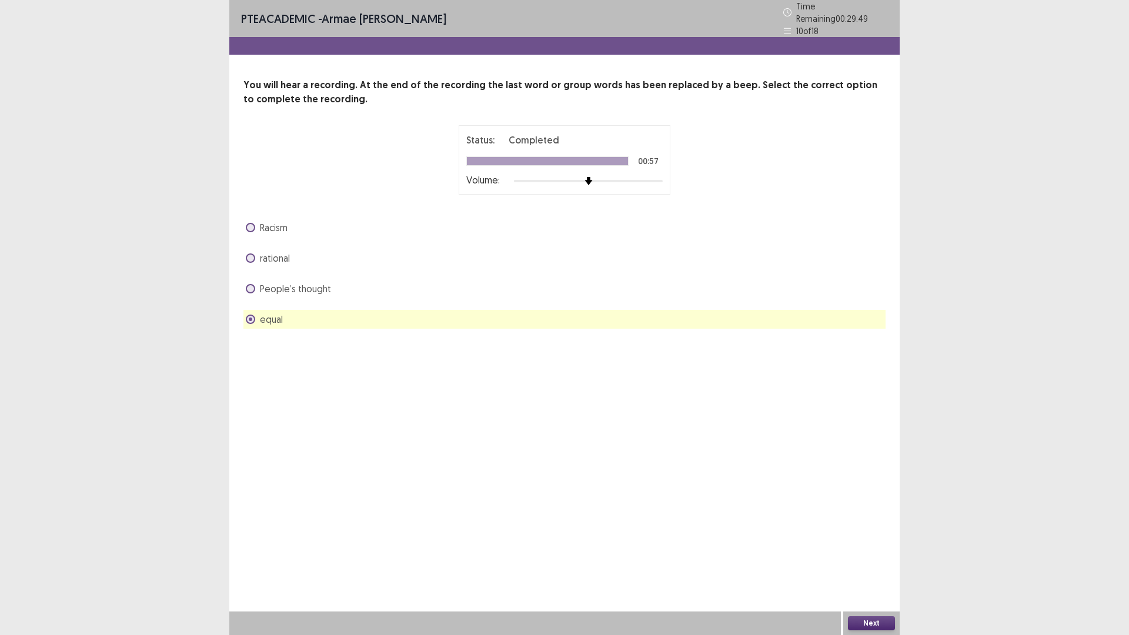
click at [874, 623] on button "Next" at bounding box center [871, 623] width 47 height 14
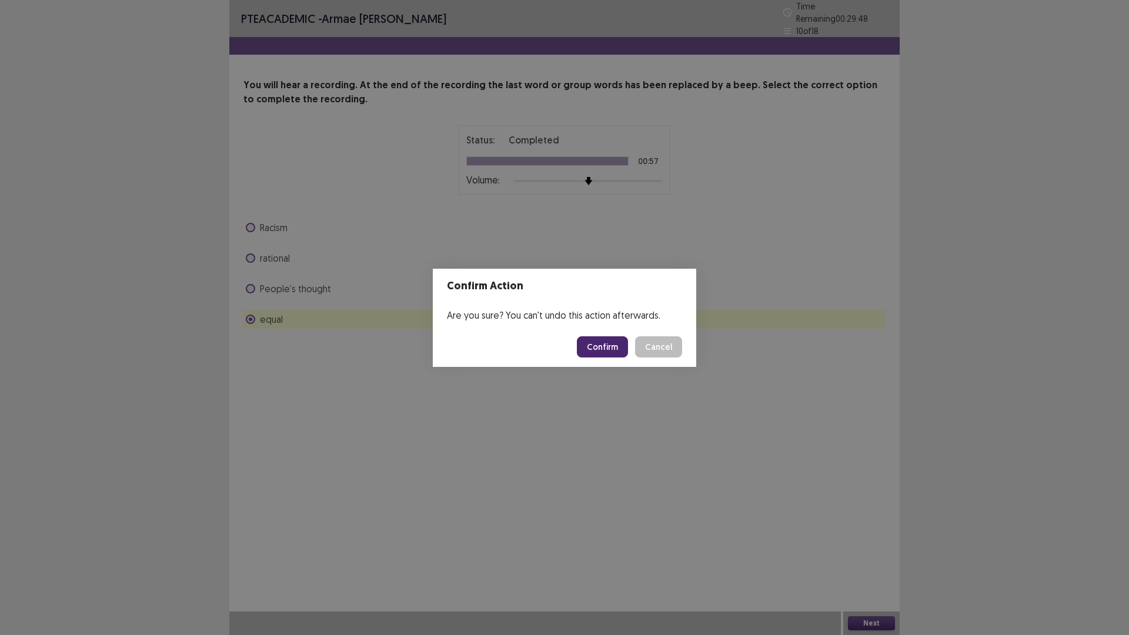
click at [621, 351] on button "Confirm" at bounding box center [602, 346] width 51 height 21
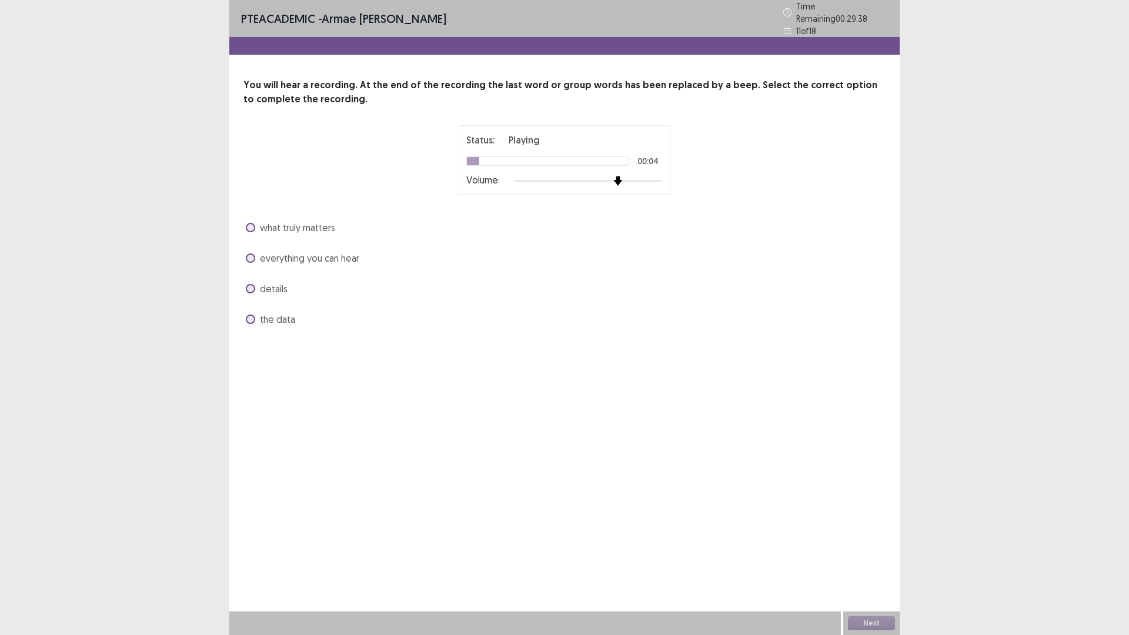
click at [622, 176] on img at bounding box center [617, 180] width 9 height 9
click at [252, 254] on span at bounding box center [250, 257] width 9 height 9
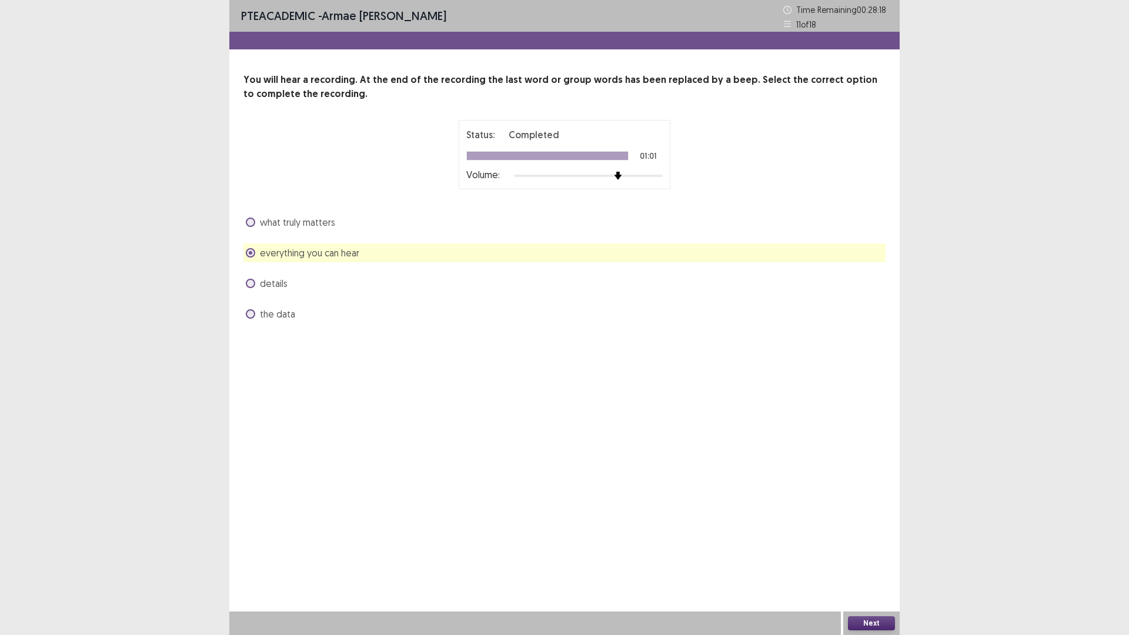
click at [866, 622] on button "Next" at bounding box center [871, 623] width 47 height 14
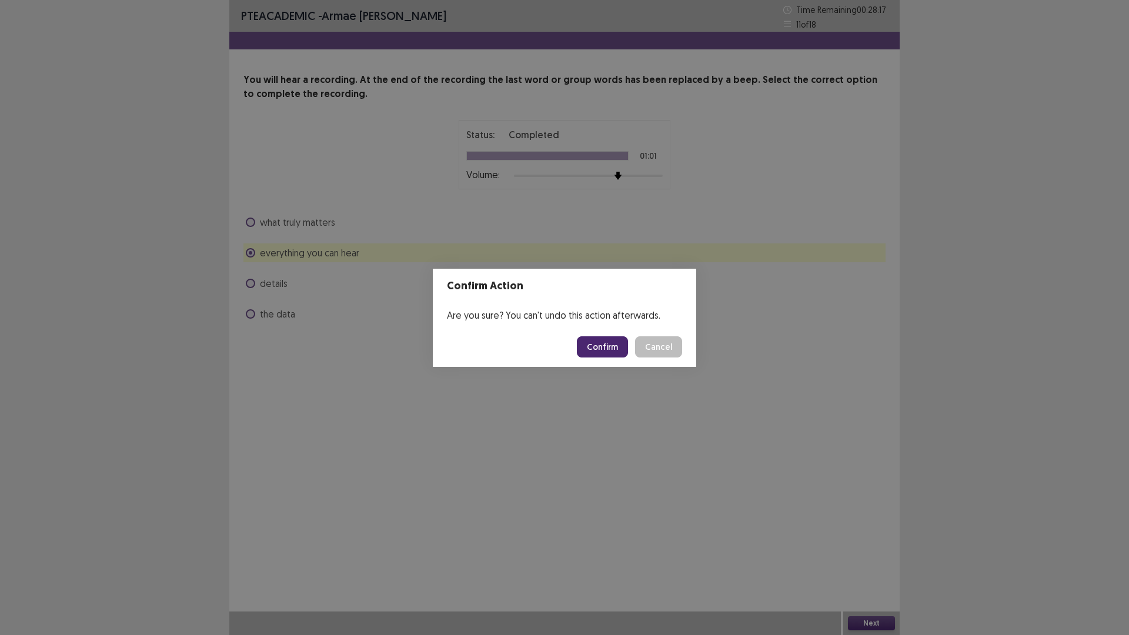
click at [608, 344] on button "Confirm" at bounding box center [602, 346] width 51 height 21
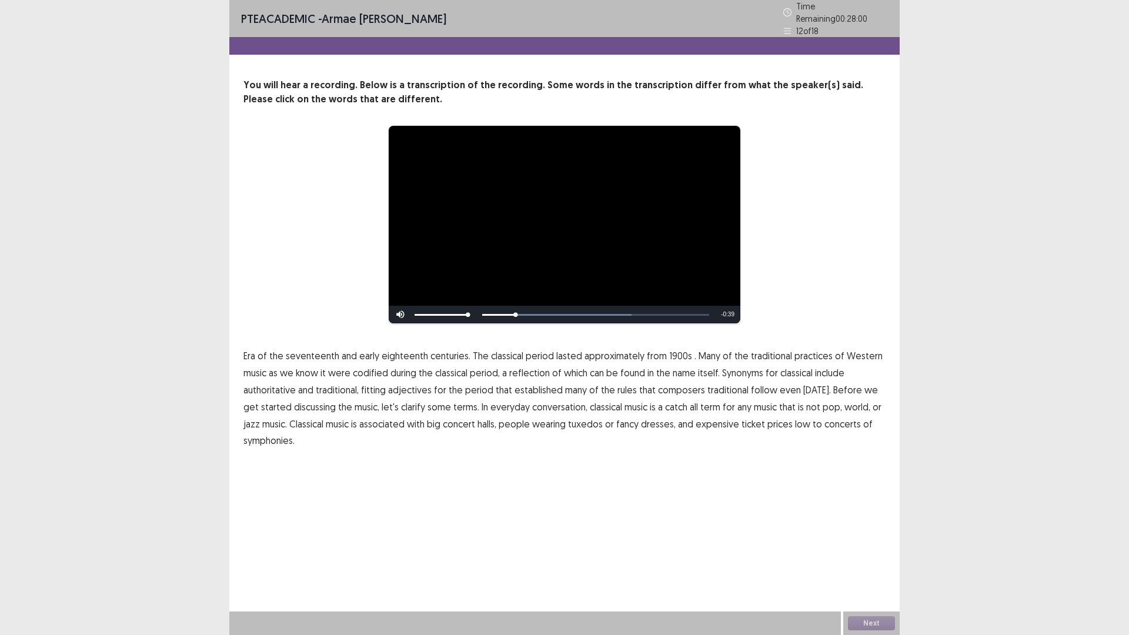
click at [669, 349] on span "1900s" at bounding box center [680, 356] width 23 height 14
click at [730, 384] on span "traditional" at bounding box center [727, 390] width 41 height 14
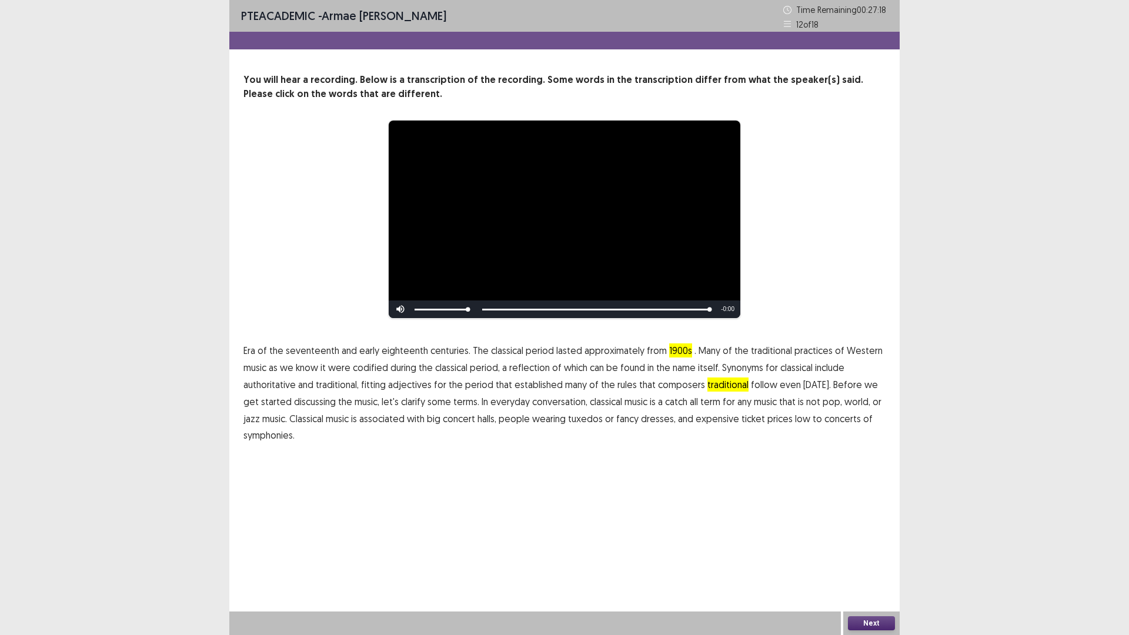
click at [795, 418] on span "low" at bounding box center [802, 418] width 15 height 14
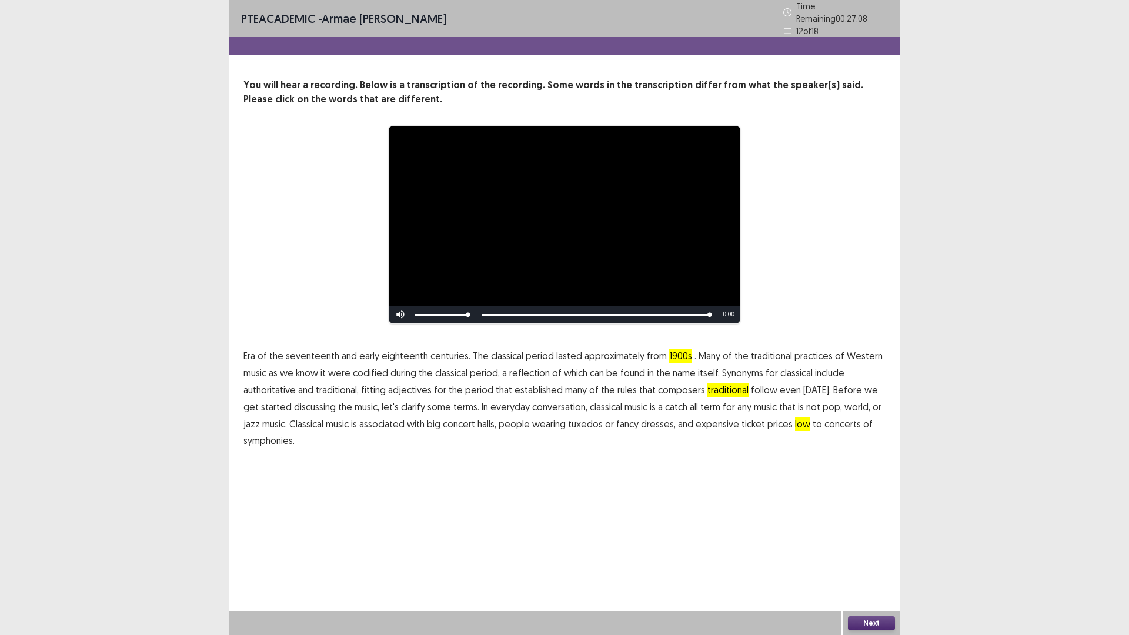
click at [872, 616] on button "Next" at bounding box center [871, 623] width 47 height 14
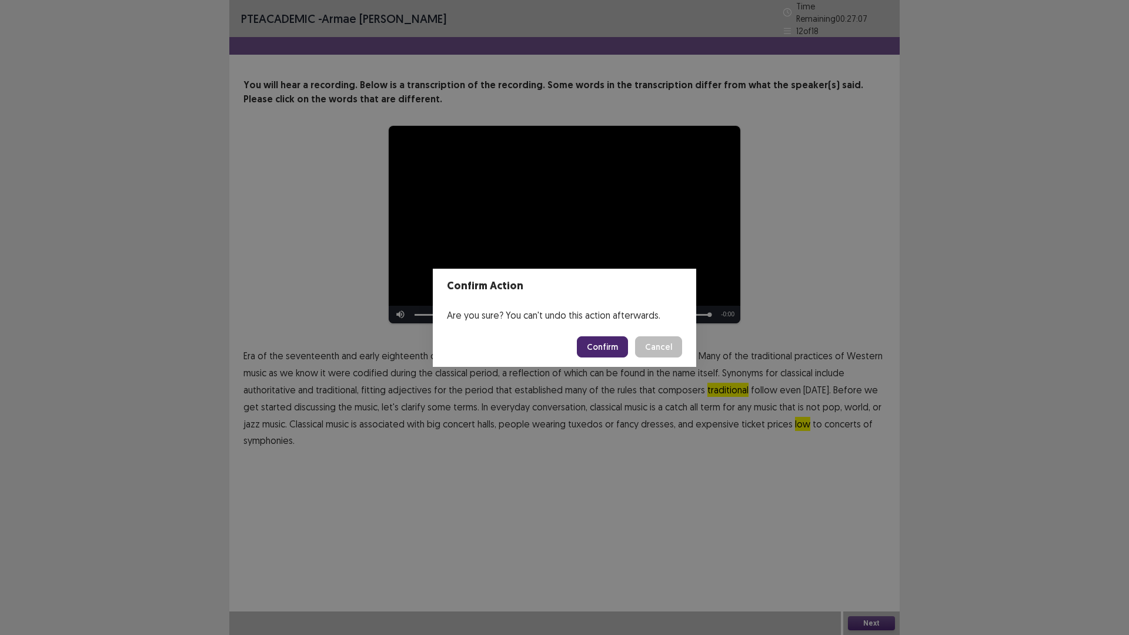
click at [620, 350] on button "Confirm" at bounding box center [602, 346] width 51 height 21
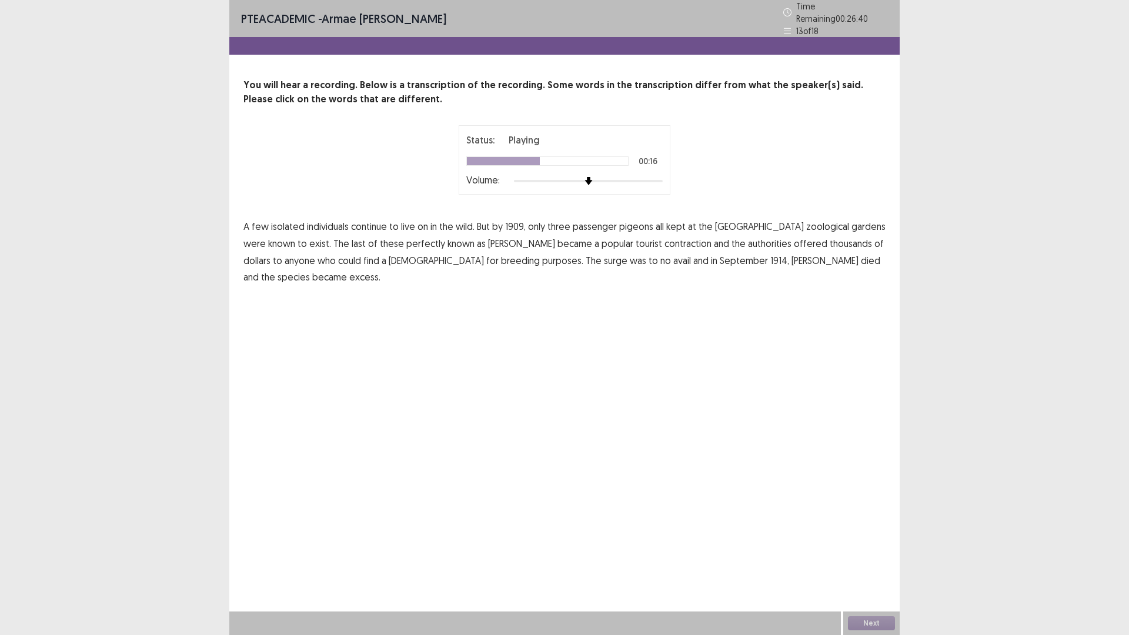
click at [406, 243] on span "perfectly" at bounding box center [425, 243] width 39 height 14
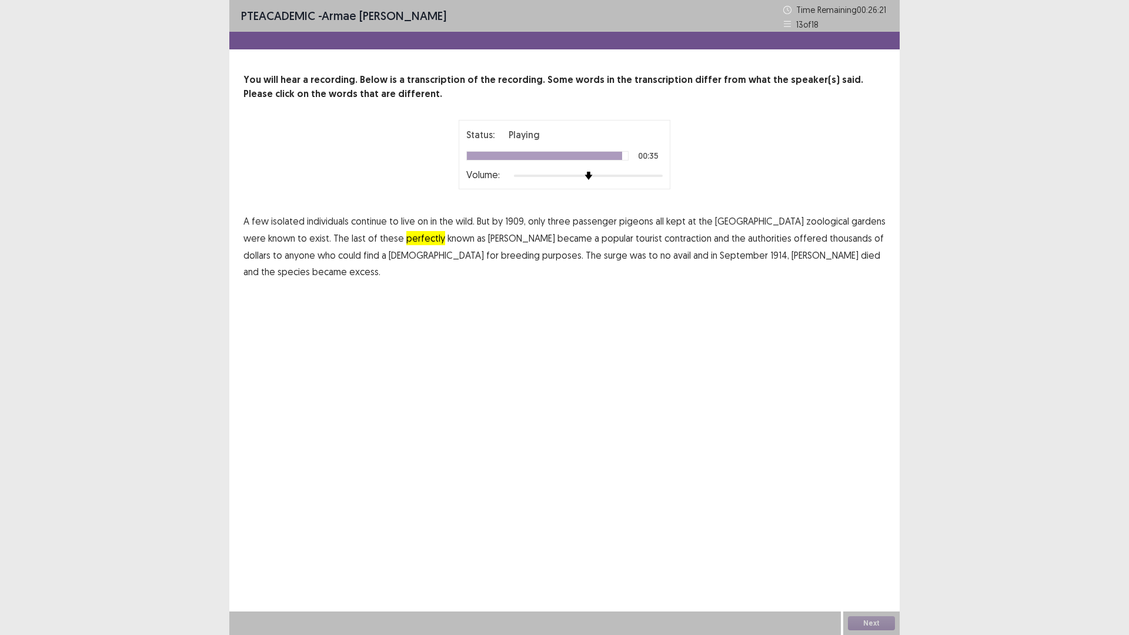
drag, startPoint x: 785, startPoint y: 254, endPoint x: 786, endPoint y: 280, distance: 26.5
click at [380, 265] on span "excess." at bounding box center [364, 272] width 31 height 14
click at [877, 621] on button "Next" at bounding box center [871, 623] width 47 height 14
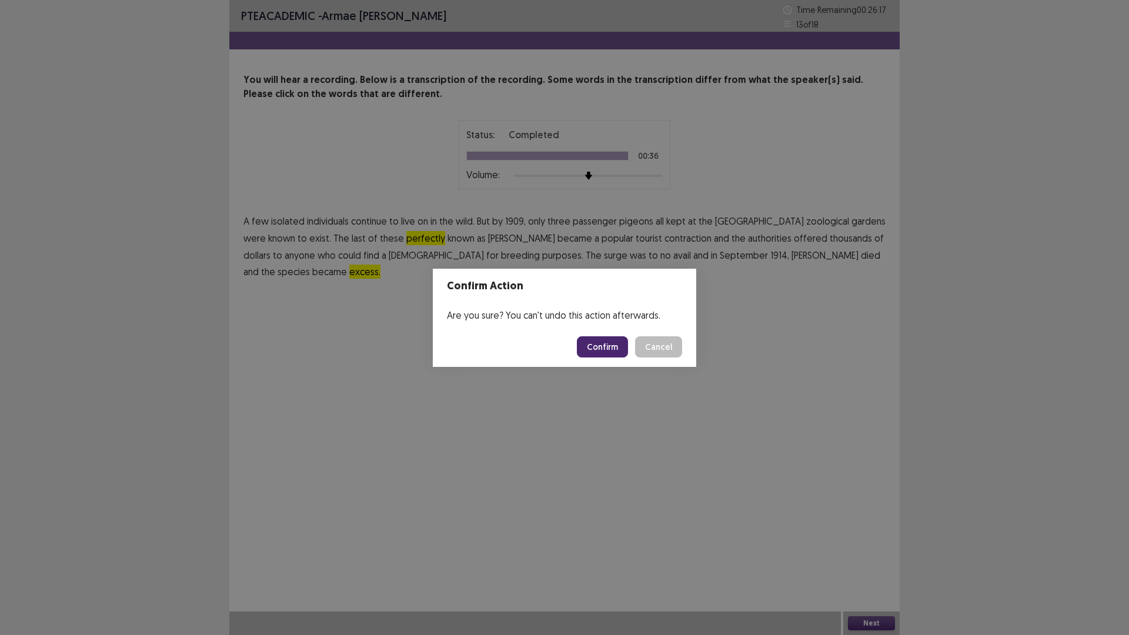
click at [615, 340] on button "Confirm" at bounding box center [602, 346] width 51 height 21
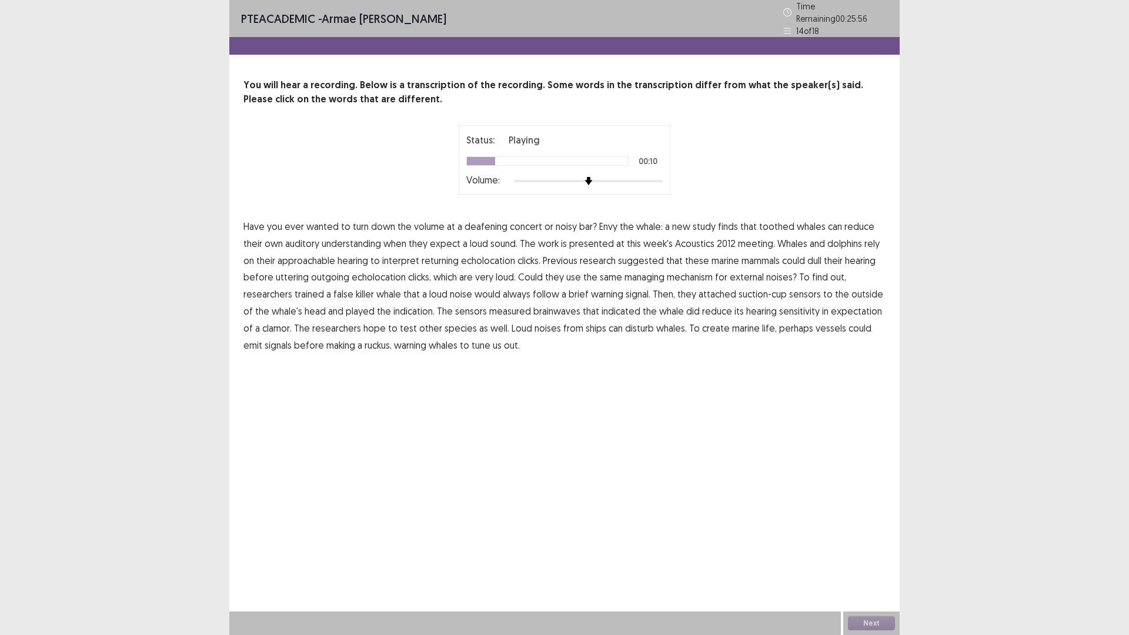
drag, startPoint x: 365, startPoint y: 237, endPoint x: 394, endPoint y: 235, distance: 29.5
click at [366, 236] on span "understanding" at bounding box center [351, 243] width 59 height 14
drag, startPoint x: 311, startPoint y: 257, endPoint x: 351, endPoint y: 257, distance: 40.0
click at [312, 257] on span "approachable" at bounding box center [306, 260] width 58 height 14
click at [654, 272] on span "managing" at bounding box center [644, 277] width 40 height 14
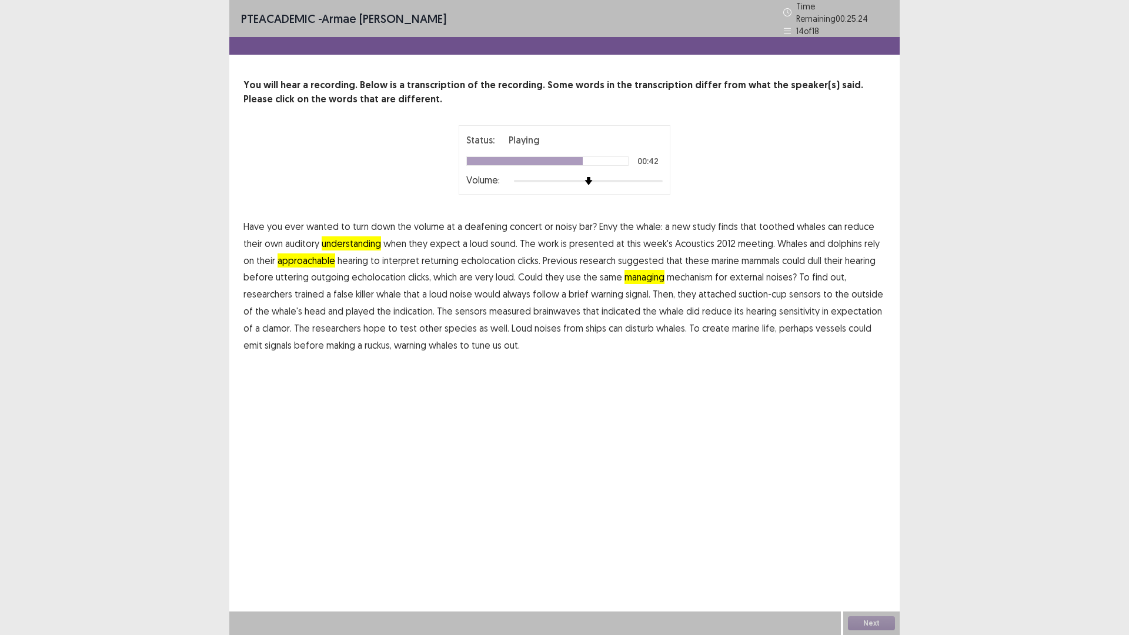
click at [403, 304] on span "indication." at bounding box center [413, 311] width 41 height 14
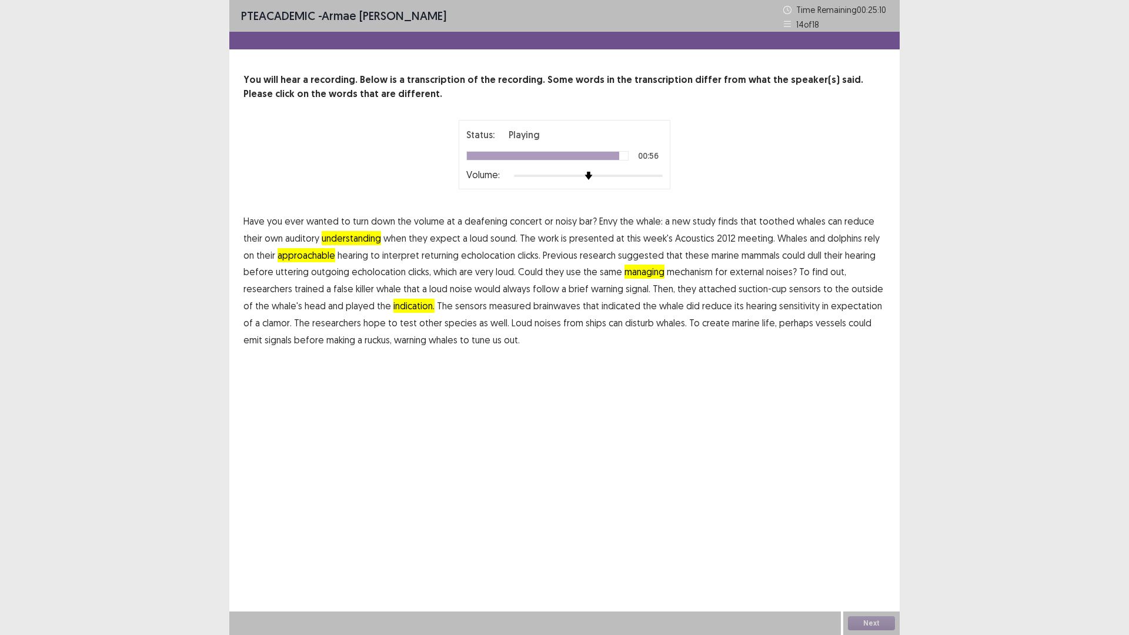
click at [707, 323] on span "create" at bounding box center [716, 323] width 28 height 14
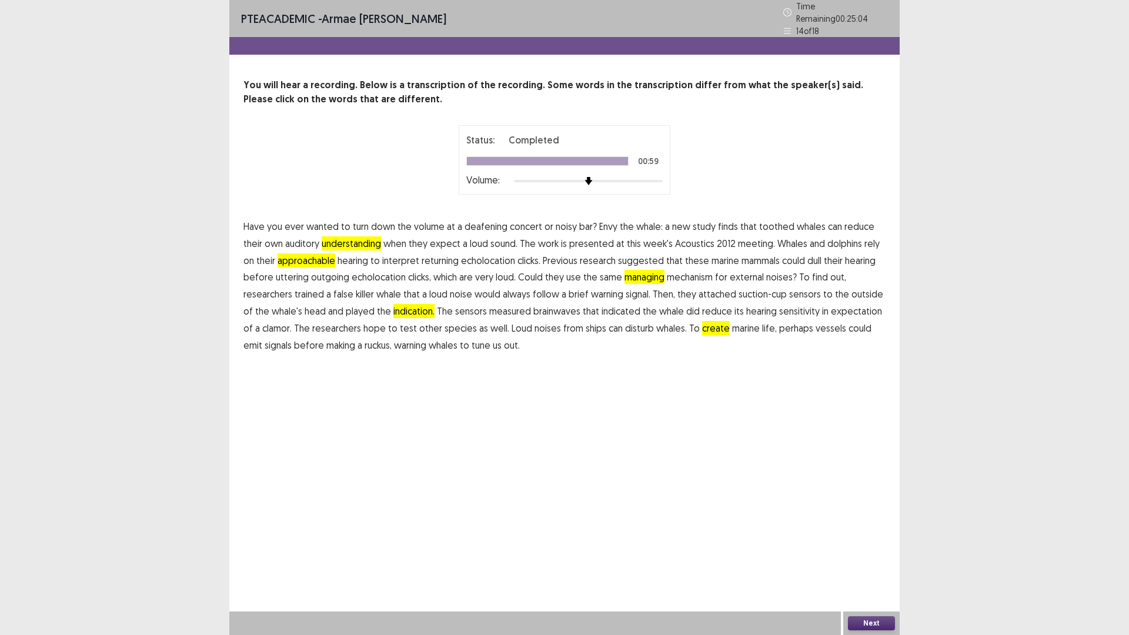
drag, startPoint x: 881, startPoint y: 613, endPoint x: 872, endPoint y: 618, distance: 9.8
click at [875, 613] on div "Next" at bounding box center [871, 623] width 56 height 24
click at [869, 625] on button "Next" at bounding box center [871, 623] width 47 height 14
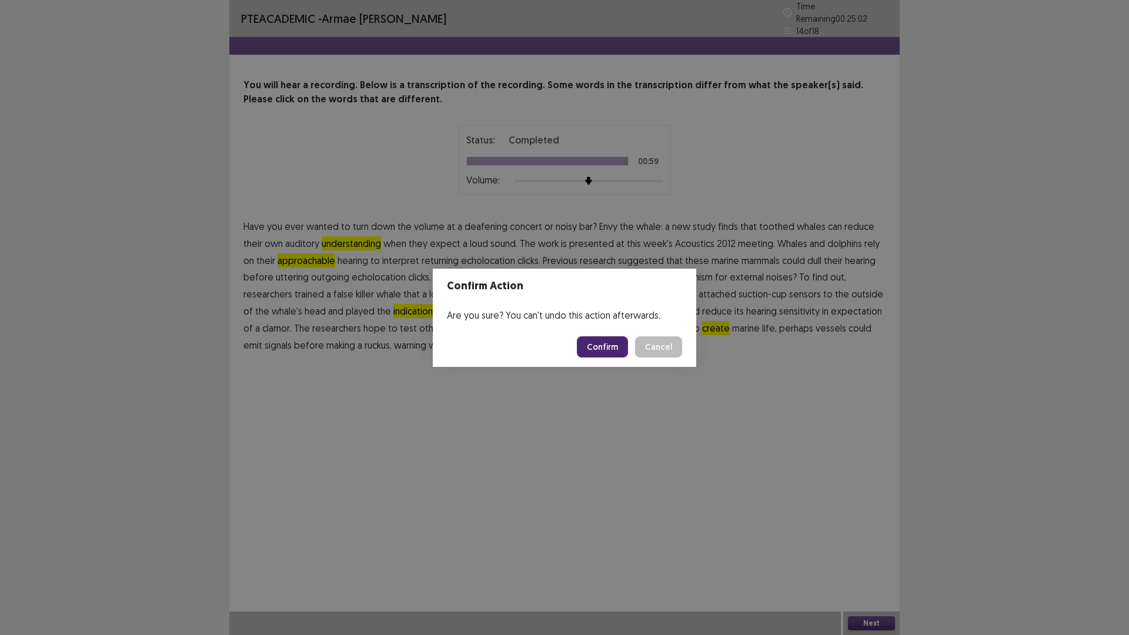
click at [607, 335] on footer "Confirm Cancel" at bounding box center [564, 347] width 263 height 40
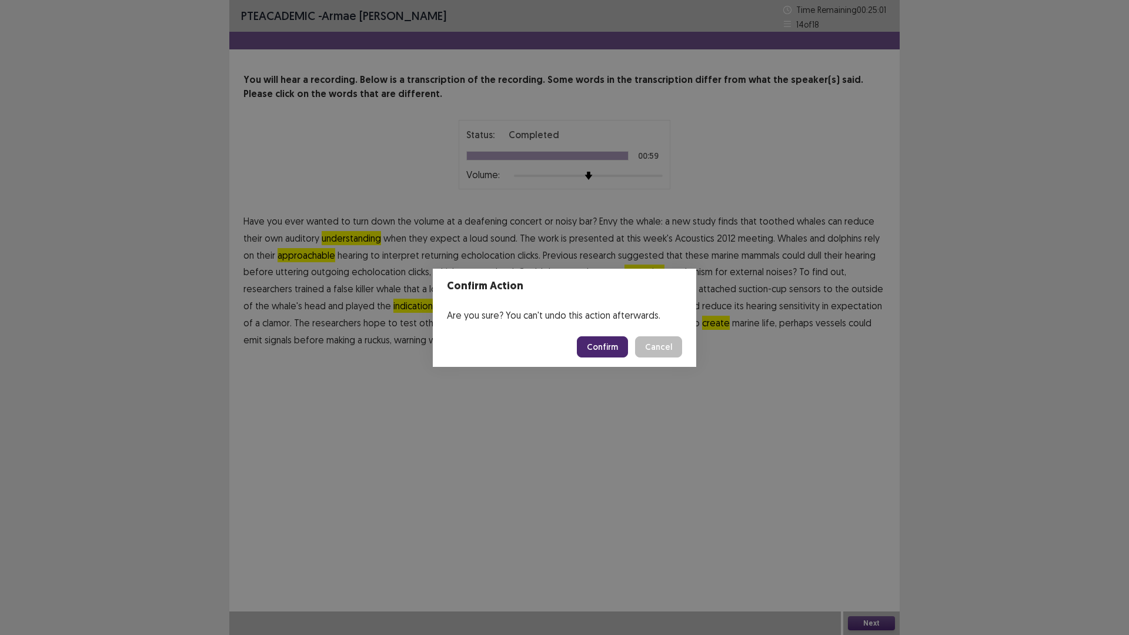
click at [613, 342] on button "Confirm" at bounding box center [602, 346] width 51 height 21
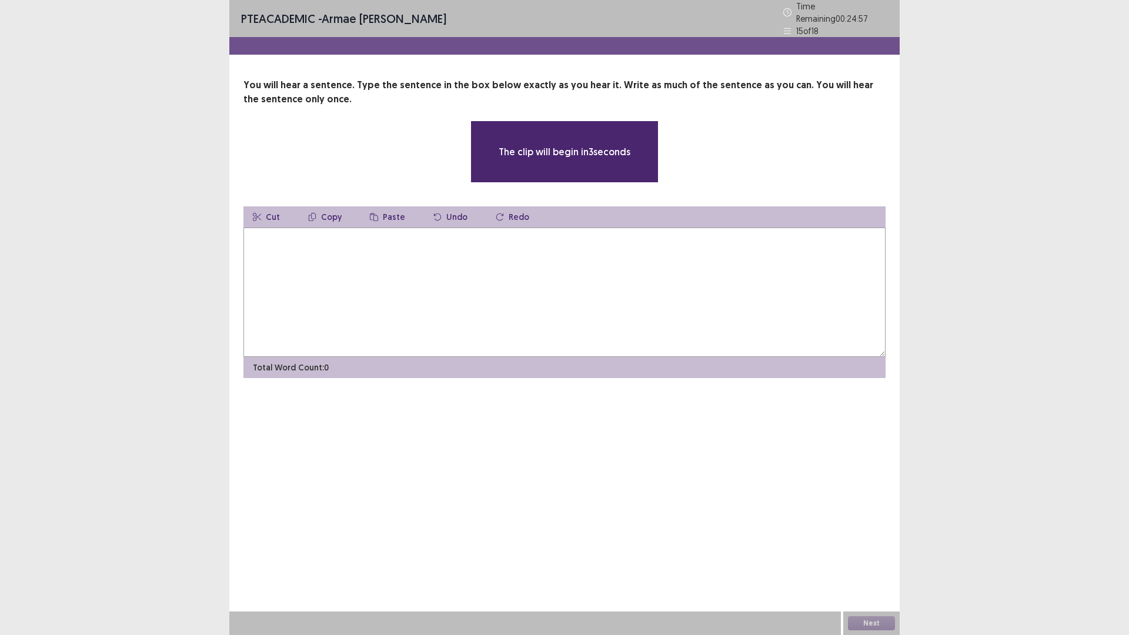
drag, startPoint x: 376, startPoint y: 260, endPoint x: 383, endPoint y: 263, distance: 6.9
click at [383, 263] on textarea at bounding box center [564, 291] width 642 height 129
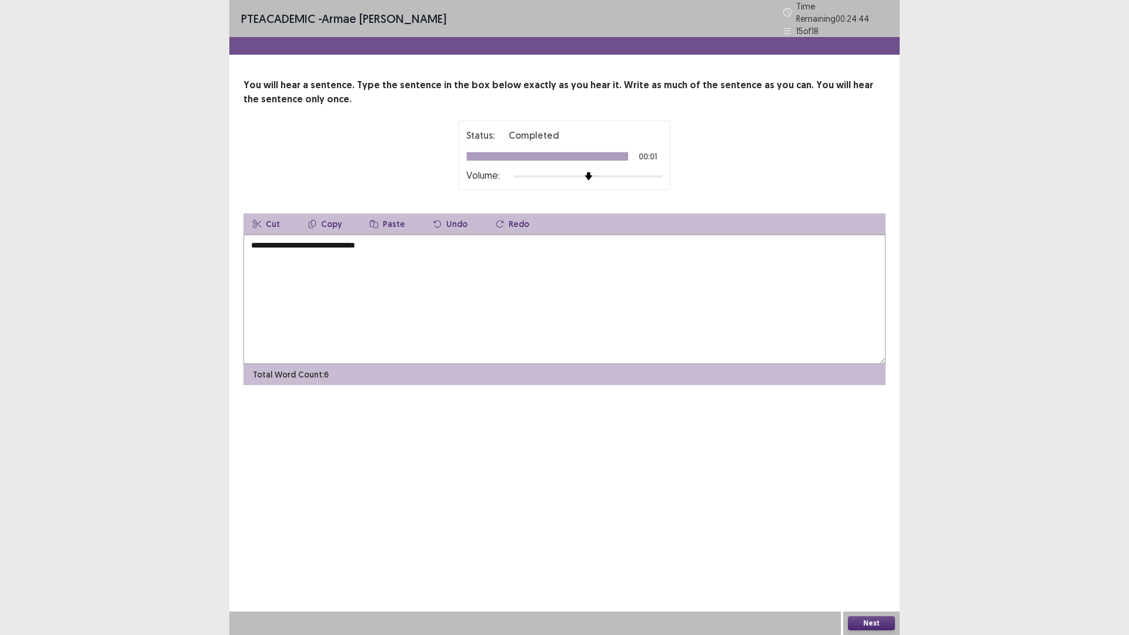
click at [253, 242] on textarea "**********" at bounding box center [564, 299] width 642 height 129
click at [423, 247] on textarea "**********" at bounding box center [564, 299] width 642 height 129
type textarea "**********"
click at [886, 622] on button "Next" at bounding box center [871, 623] width 47 height 14
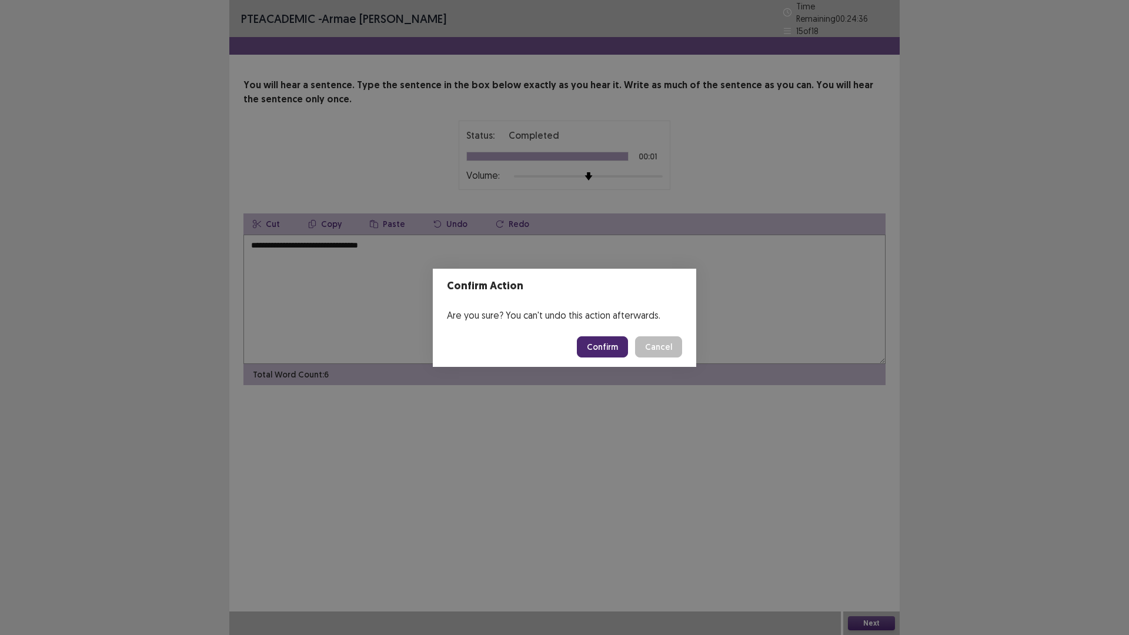
click at [610, 348] on button "Confirm" at bounding box center [602, 346] width 51 height 21
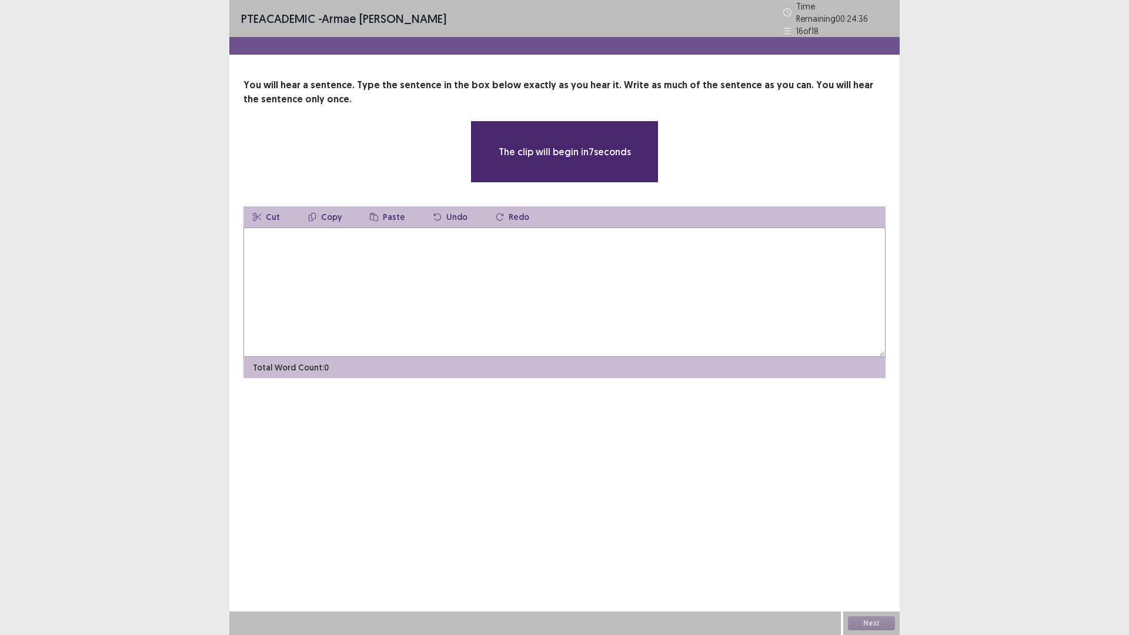
click at [589, 276] on textarea at bounding box center [564, 291] width 642 height 129
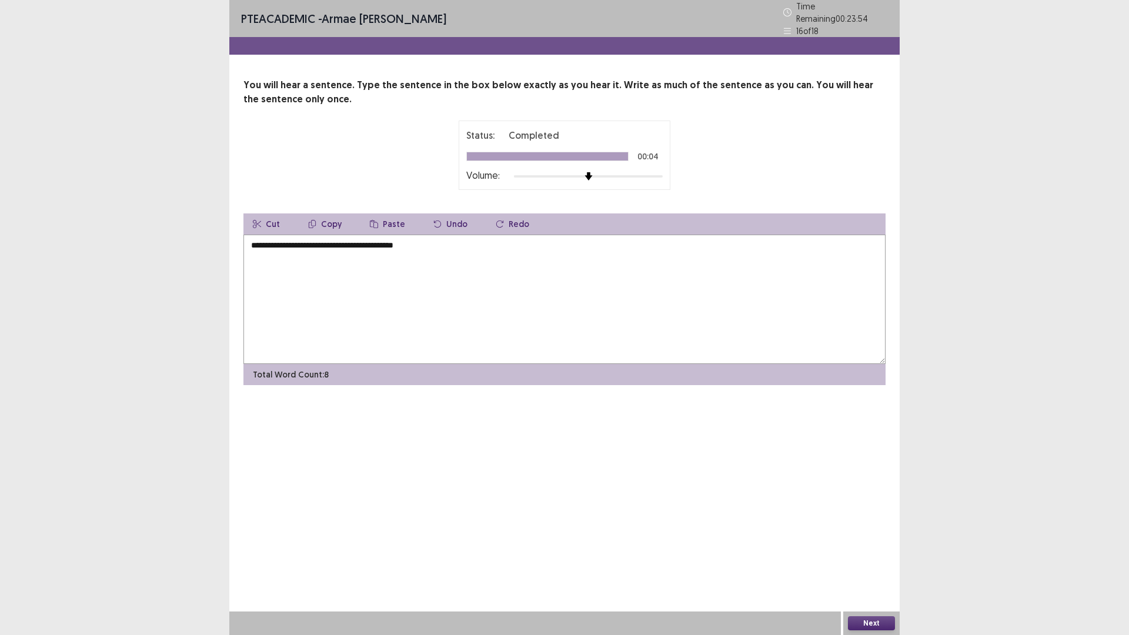
type textarea "**********"
click at [874, 621] on button "Next" at bounding box center [871, 623] width 47 height 14
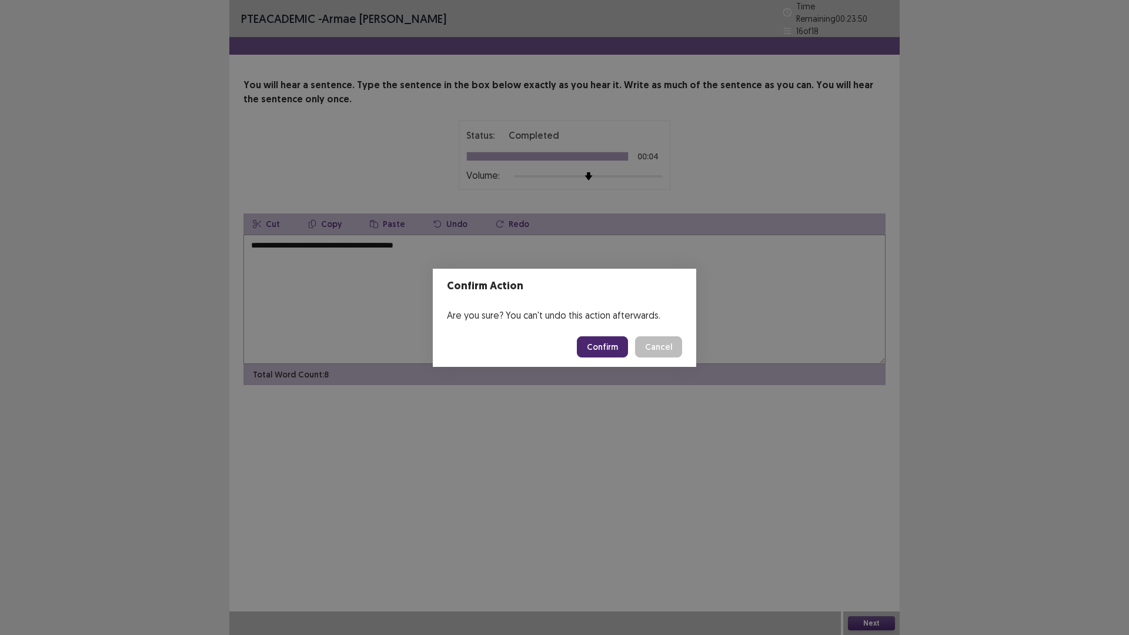
click at [593, 340] on button "Confirm" at bounding box center [602, 346] width 51 height 21
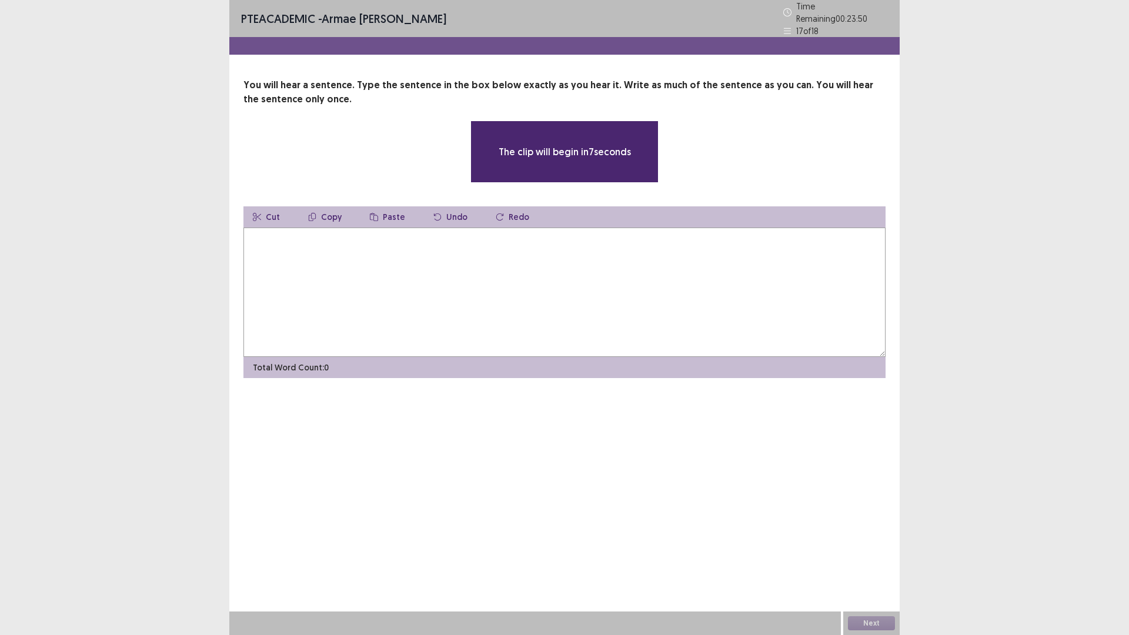
click at [394, 272] on textarea at bounding box center [564, 291] width 642 height 129
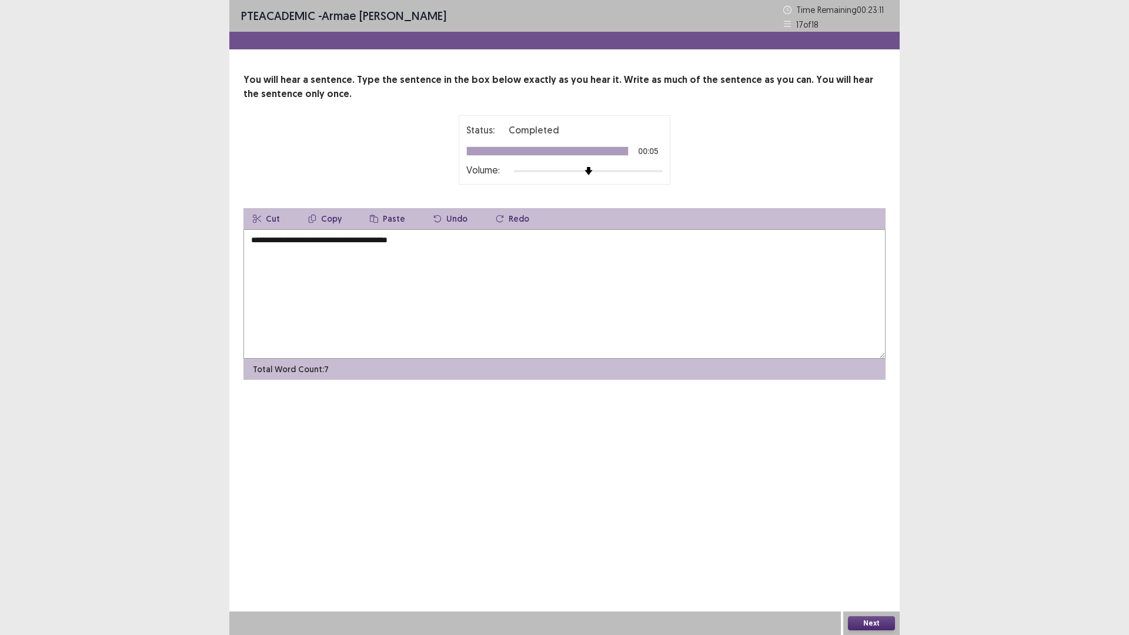
type textarea "**********"
click at [876, 630] on div "Next" at bounding box center [871, 623] width 56 height 24
click at [871, 625] on button "Next" at bounding box center [871, 623] width 47 height 14
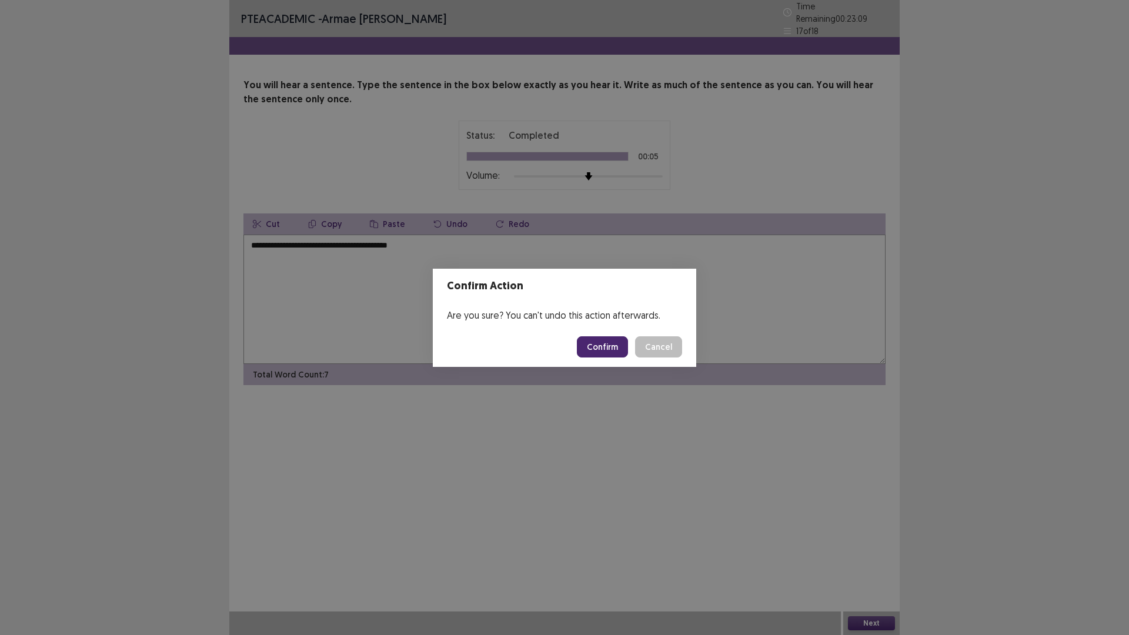
click at [605, 348] on button "Confirm" at bounding box center [602, 346] width 51 height 21
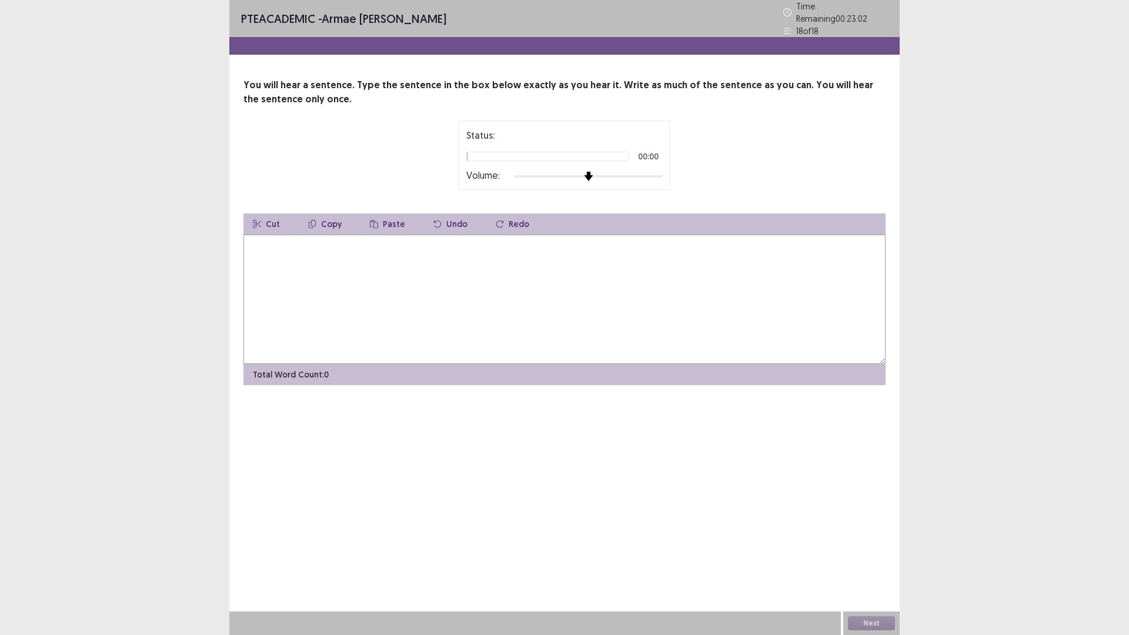
click at [733, 172] on div "Status: 00:00 Volume:" at bounding box center [564, 155] width 642 height 69
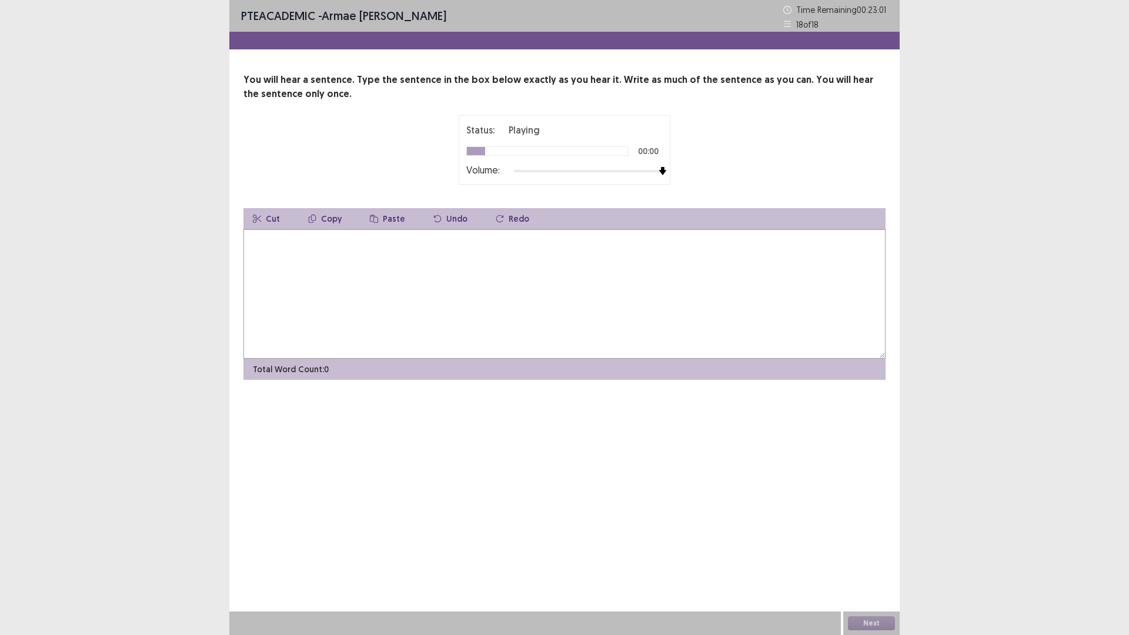
click at [476, 267] on textarea at bounding box center [564, 293] width 642 height 129
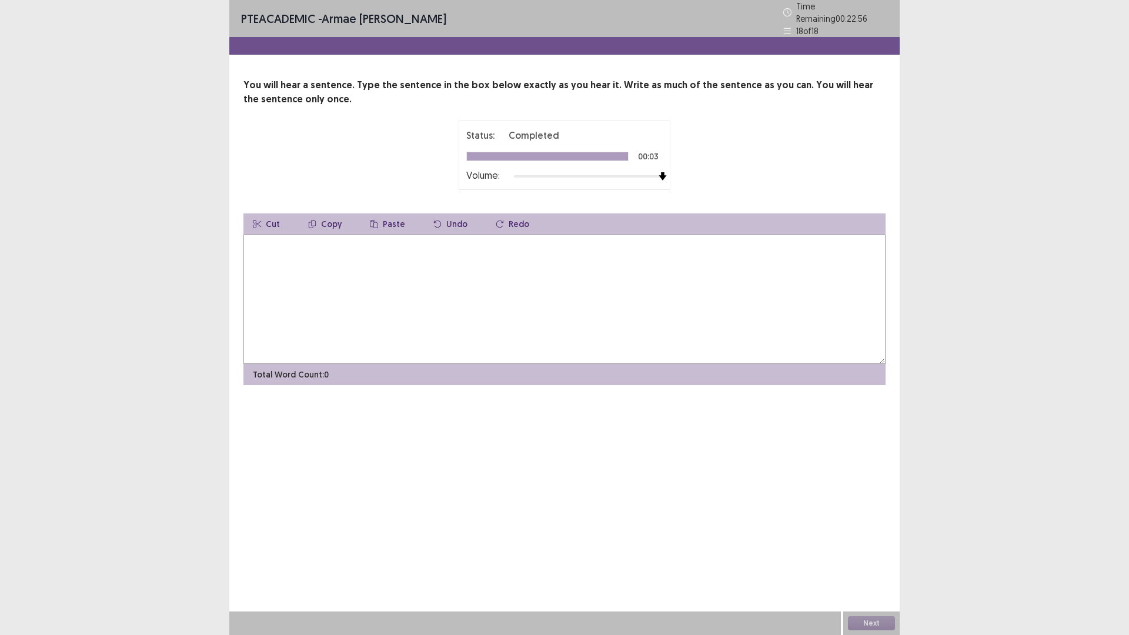
type textarea "*"
type textarea "**********"
click at [866, 621] on button "Next" at bounding box center [871, 623] width 47 height 14
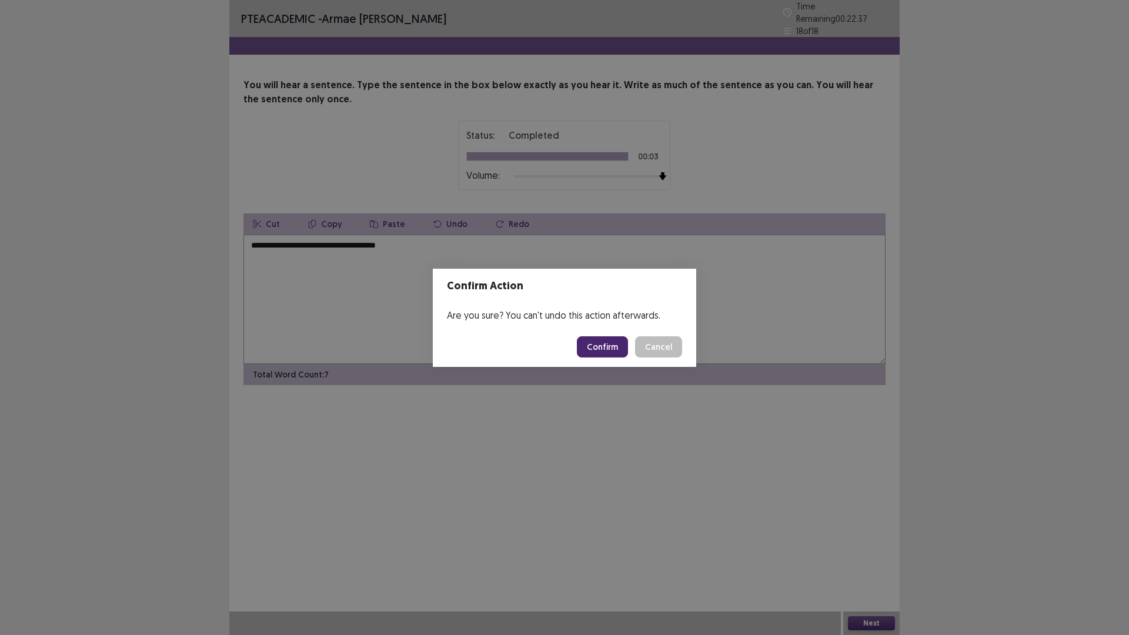
click at [607, 346] on button "Confirm" at bounding box center [602, 346] width 51 height 21
